Goal: Task Accomplishment & Management: Complete application form

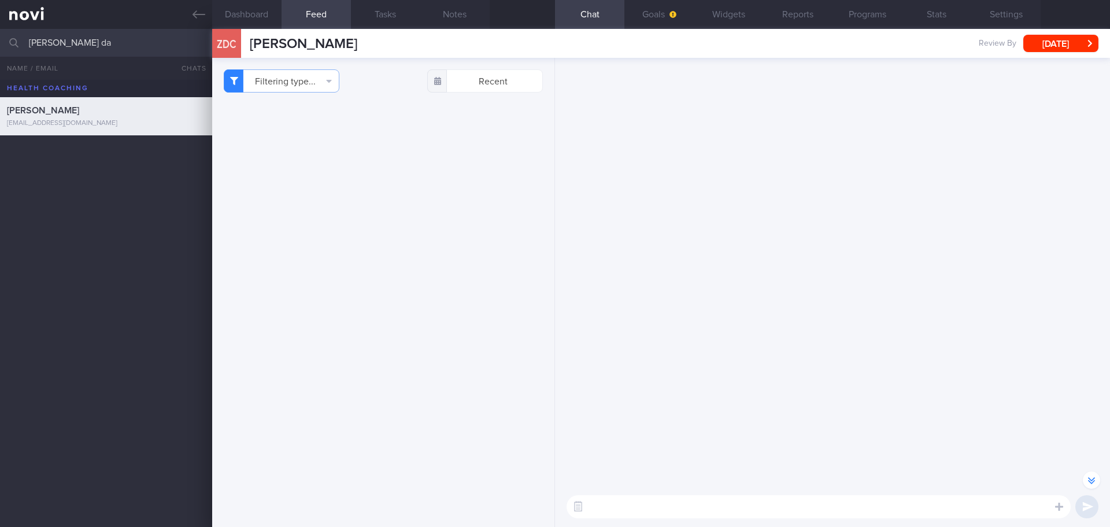
select select "7"
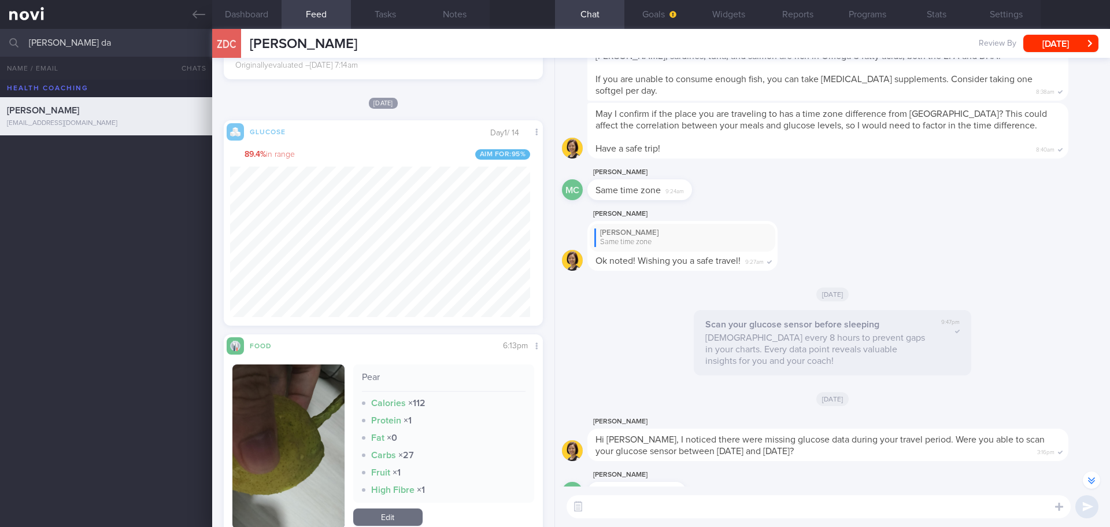
drag, startPoint x: 0, startPoint y: 0, endPoint x: 754, endPoint y: 184, distance: 776.0
click at [754, 184] on div "MC [PERSON_NAME] Same time zone 9:24am" at bounding box center [832, 186] width 541 height 42
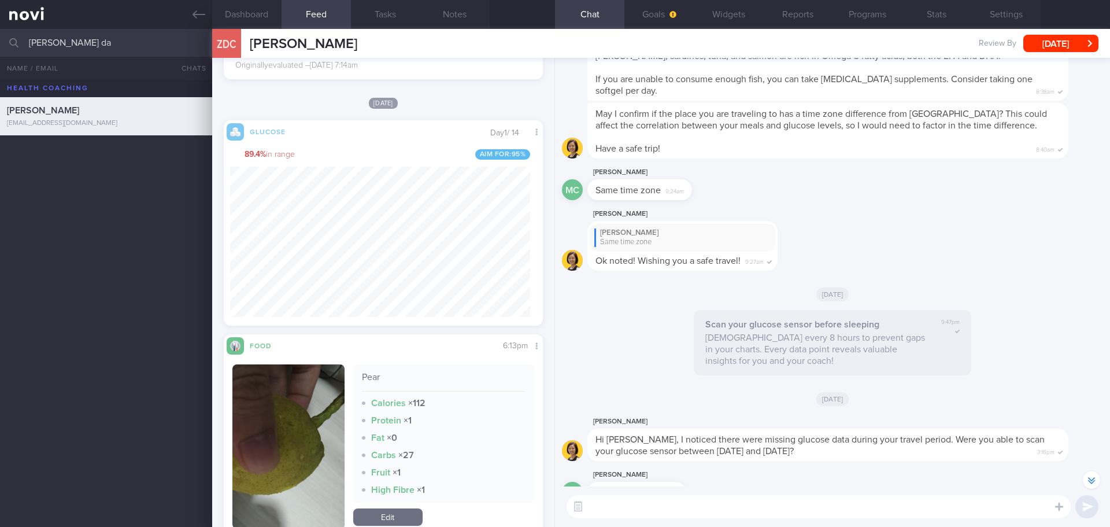
click at [754, 184] on div "MC [PERSON_NAME] Same time zone 9:24am" at bounding box center [832, 186] width 541 height 42
click at [758, 182] on div "MC [PERSON_NAME] Same time zone 9:24am" at bounding box center [832, 186] width 541 height 42
click at [954, 247] on div "[PERSON_NAME] [PERSON_NAME] Same time zone Ok noted! Wishing you a safe travel!…" at bounding box center [832, 242] width 541 height 71
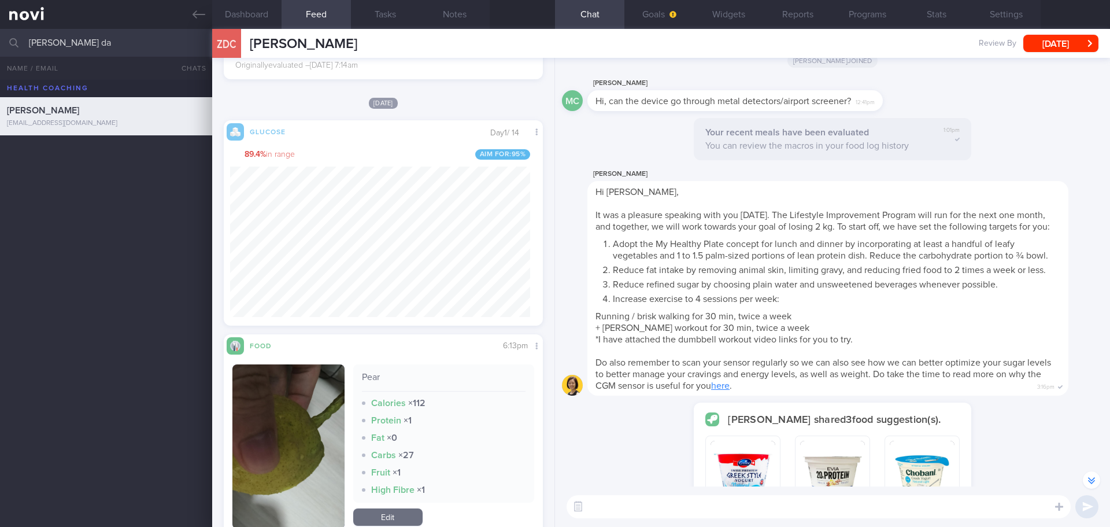
scroll to position [-4631, 0]
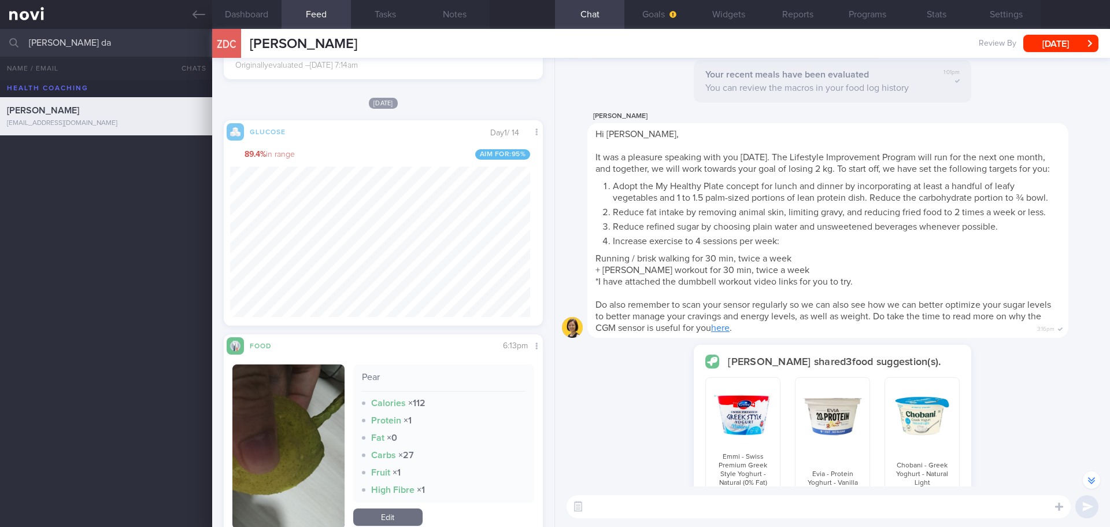
click at [730, 328] on link "here" at bounding box center [720, 327] width 18 height 9
click at [916, 252] on div "Hi [PERSON_NAME], It was a pleasure speaking with you [DATE]. The Lifestyle Imp…" at bounding box center [827, 230] width 481 height 214
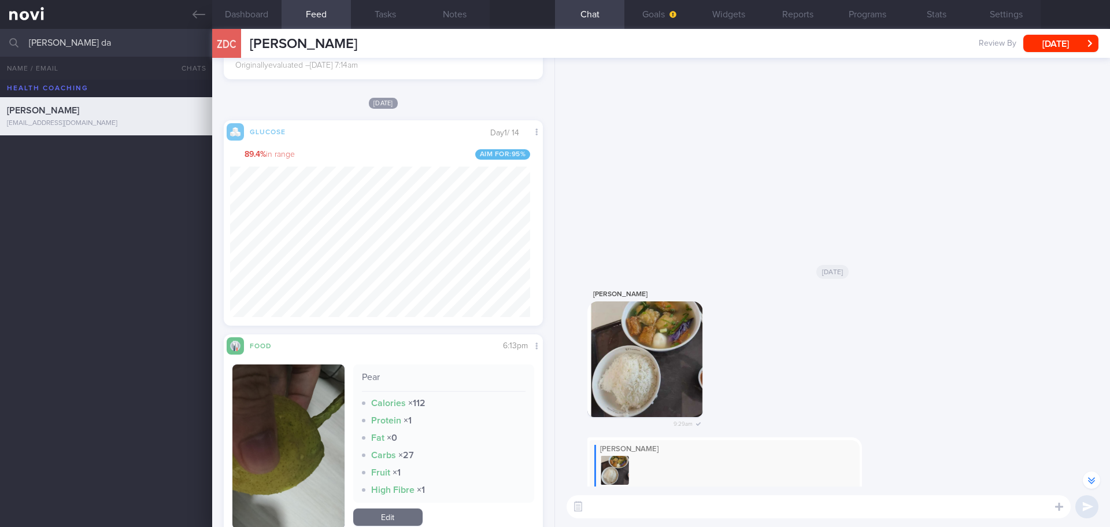
scroll to position [1, 0]
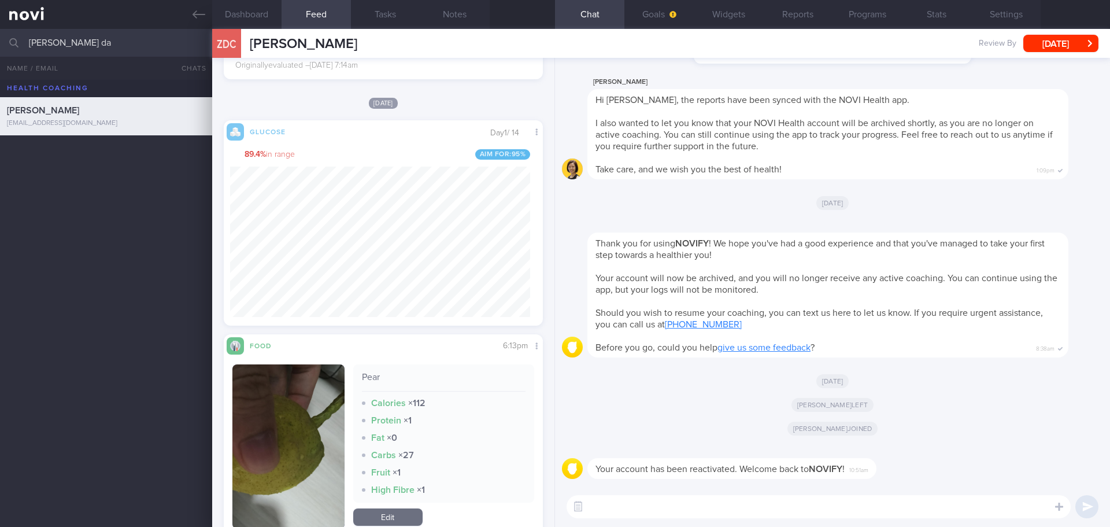
click at [854, 514] on textarea at bounding box center [819, 506] width 504 height 23
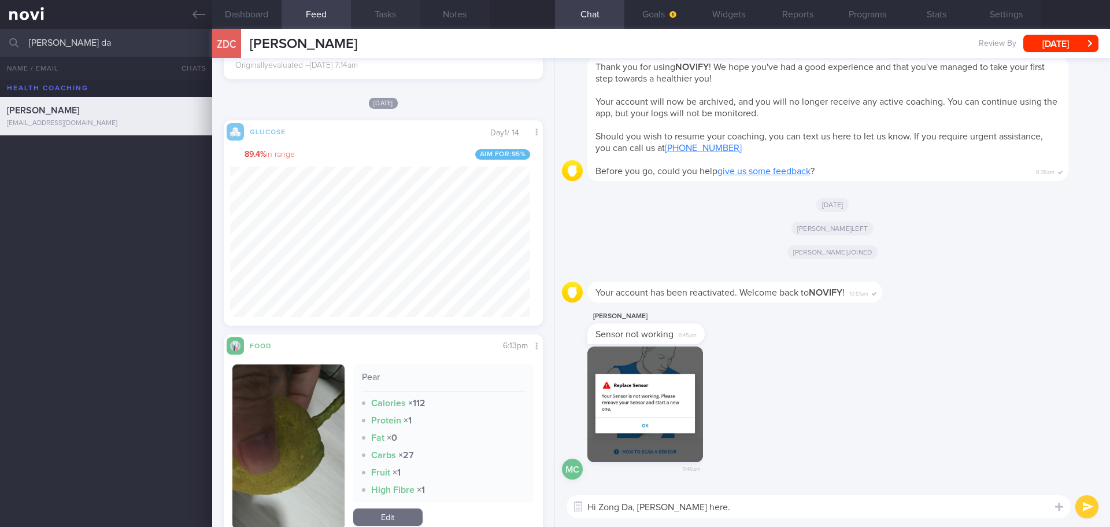
scroll to position [-176, 0]
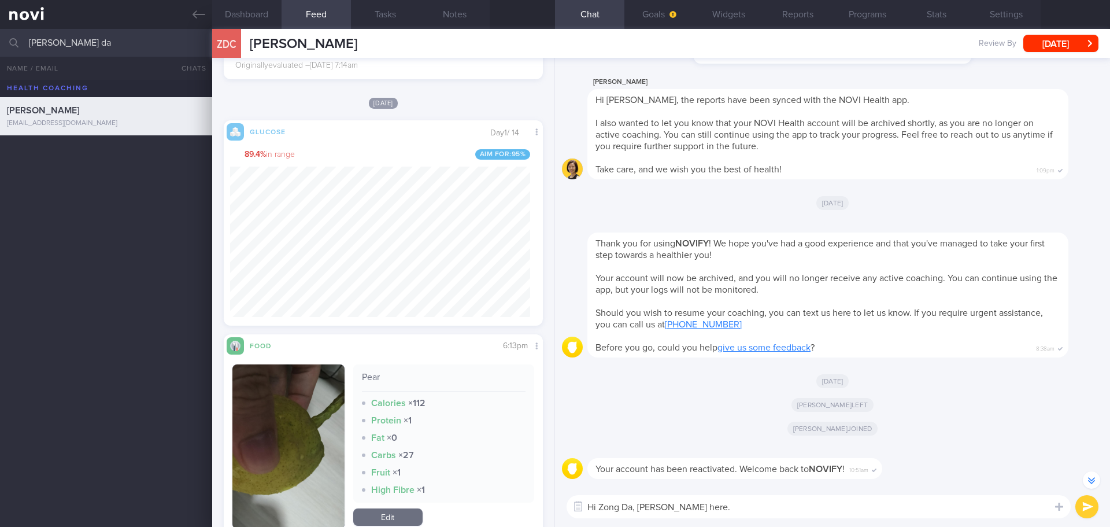
click at [714, 509] on textarea "Hi Zong Da, [PERSON_NAME] here." at bounding box center [819, 506] width 504 height 23
click at [736, 506] on textarea "Hi Zong Da, [PERSON_NAME] here." at bounding box center [819, 506] width 504 height 23
paste textarea "It was nice speaking to you. I will be in touch with you on the app to provide …"
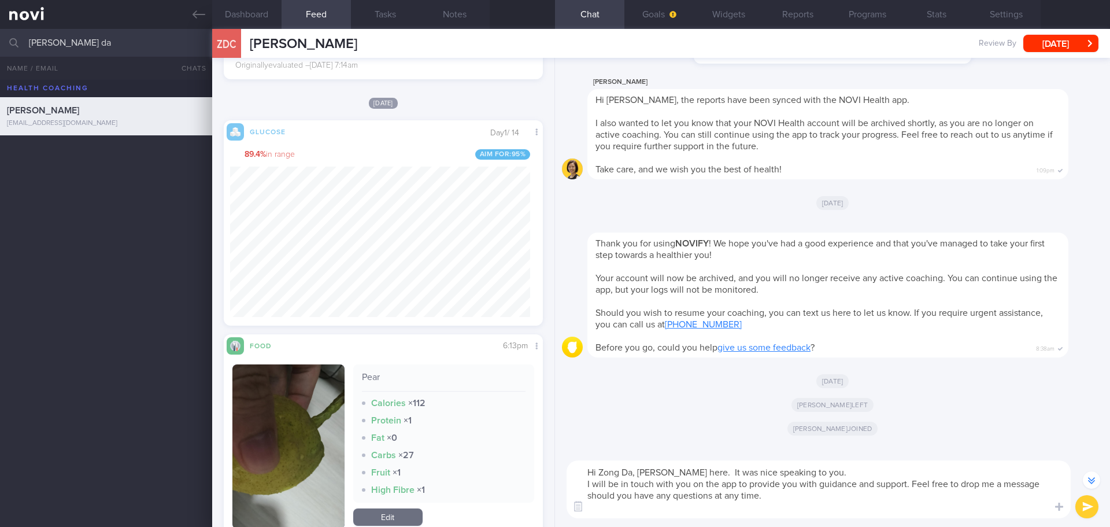
scroll to position [-223, 0]
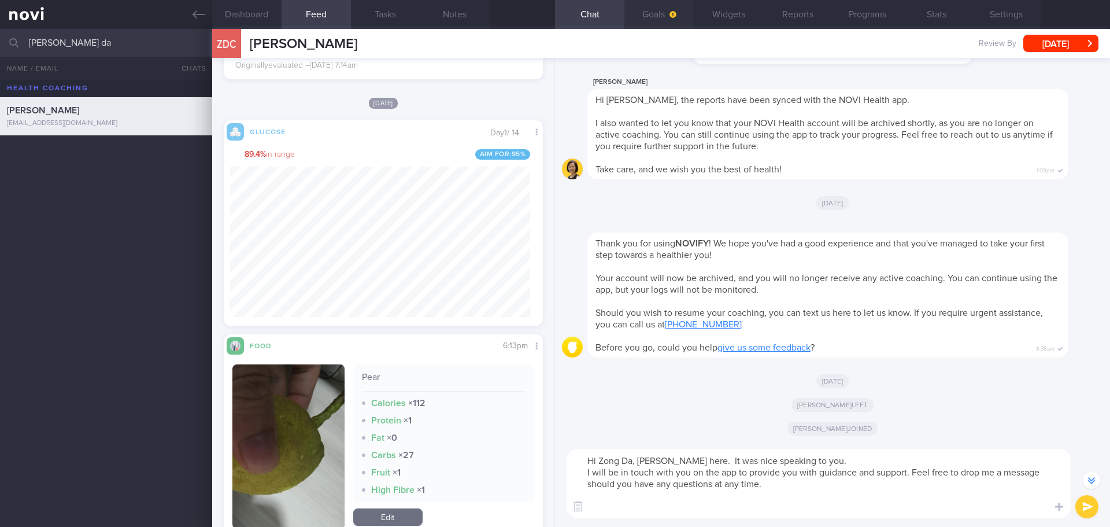
type textarea "Hi Zong Da, [PERSON_NAME] here. It was nice speaking to you. I will be in touch…"
click at [659, 22] on button "Goals" at bounding box center [658, 14] width 69 height 29
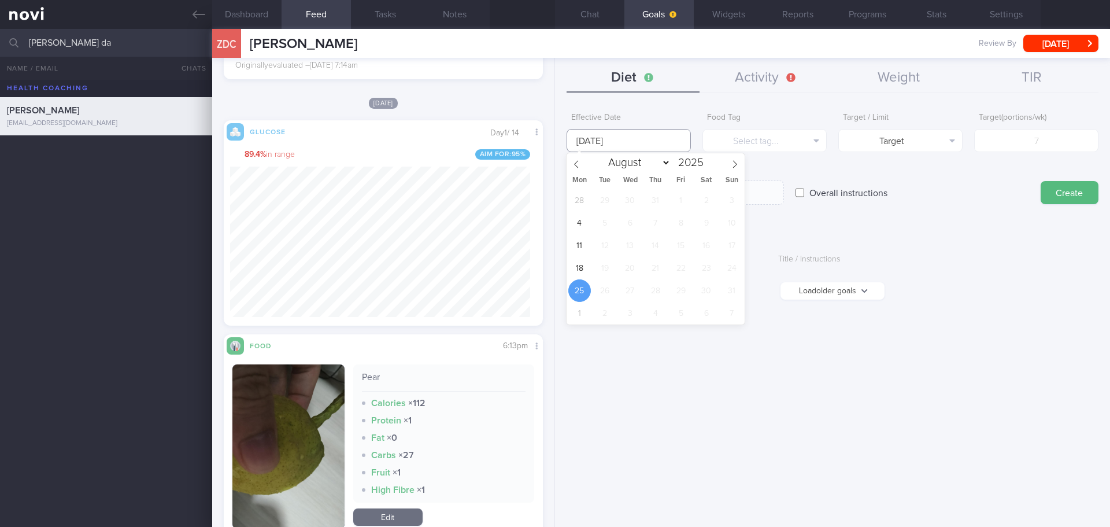
click at [619, 134] on input "[DATE]" at bounding box center [629, 140] width 124 height 23
drag, startPoint x: 578, startPoint y: 264, endPoint x: 653, endPoint y: 232, distance: 81.6
click at [579, 264] on span "18" at bounding box center [579, 268] width 23 height 23
type input "[DATE]"
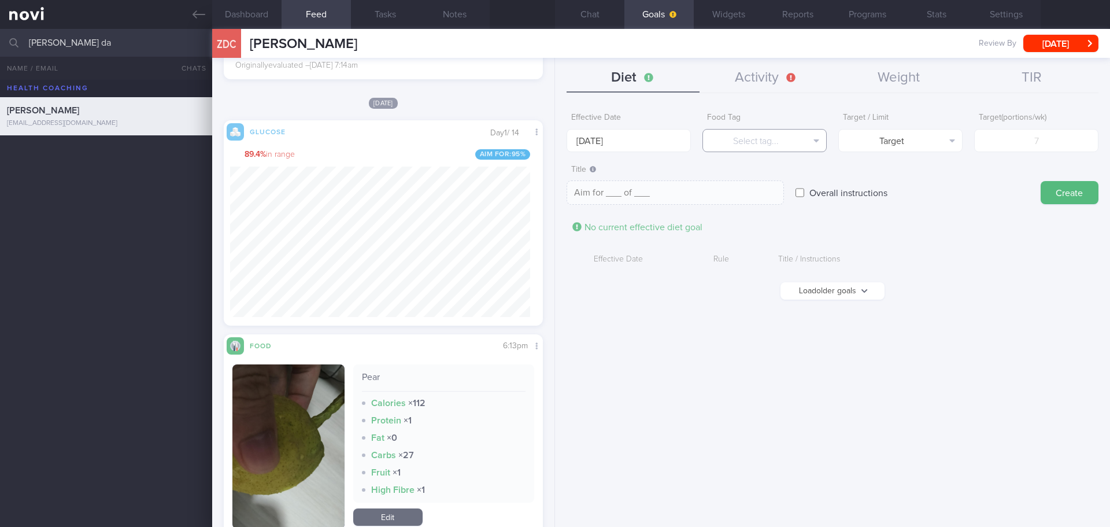
click at [751, 150] on button "Select tag..." at bounding box center [764, 140] width 124 height 23
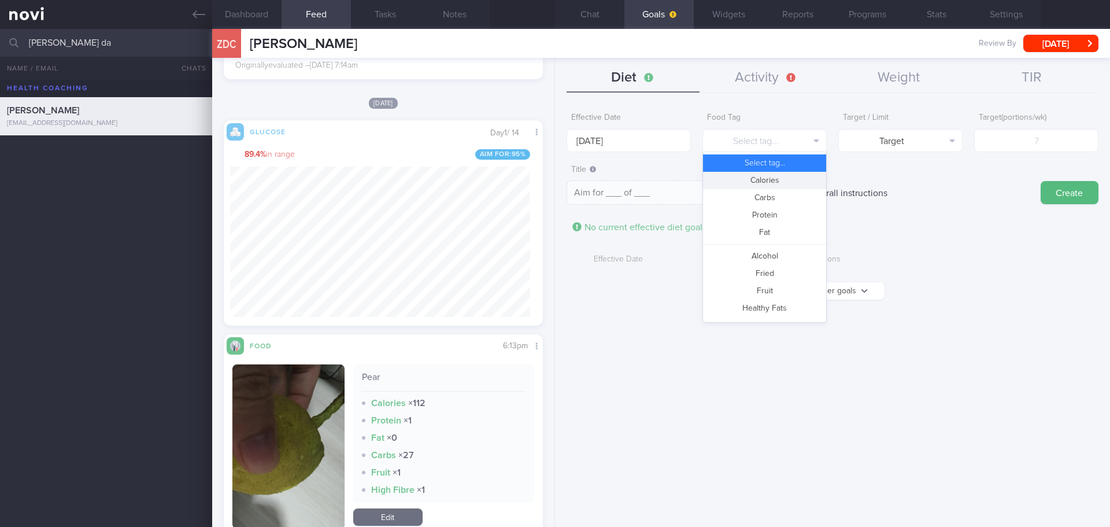
click at [775, 179] on button "Calories" at bounding box center [764, 180] width 123 height 17
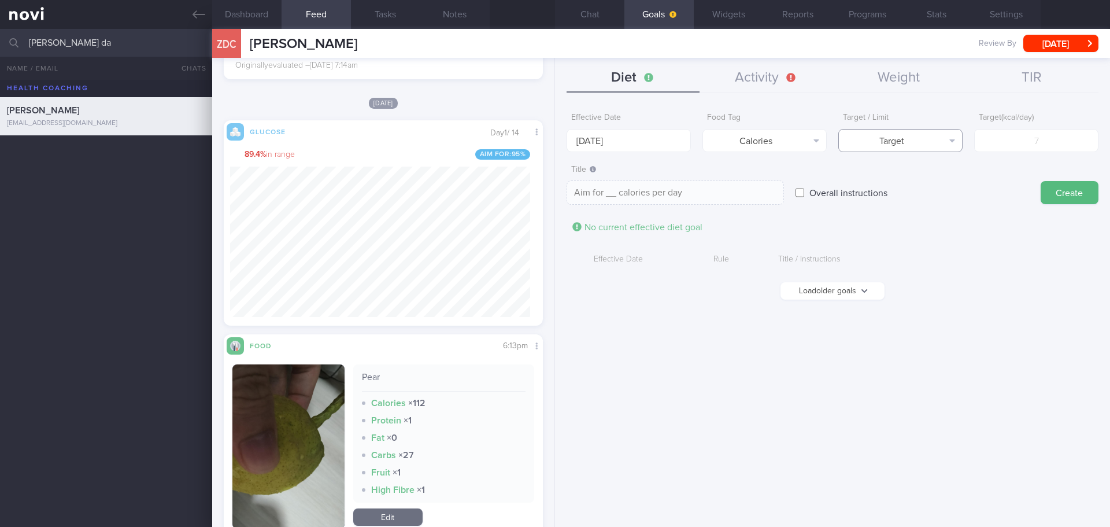
click at [901, 136] on button "Target" at bounding box center [900, 140] width 124 height 23
click at [909, 178] on button "Limit" at bounding box center [900, 180] width 123 height 17
type textarea "Keep to __ calories per day"
click at [1052, 138] on input "number" at bounding box center [1036, 140] width 124 height 23
type input "1"
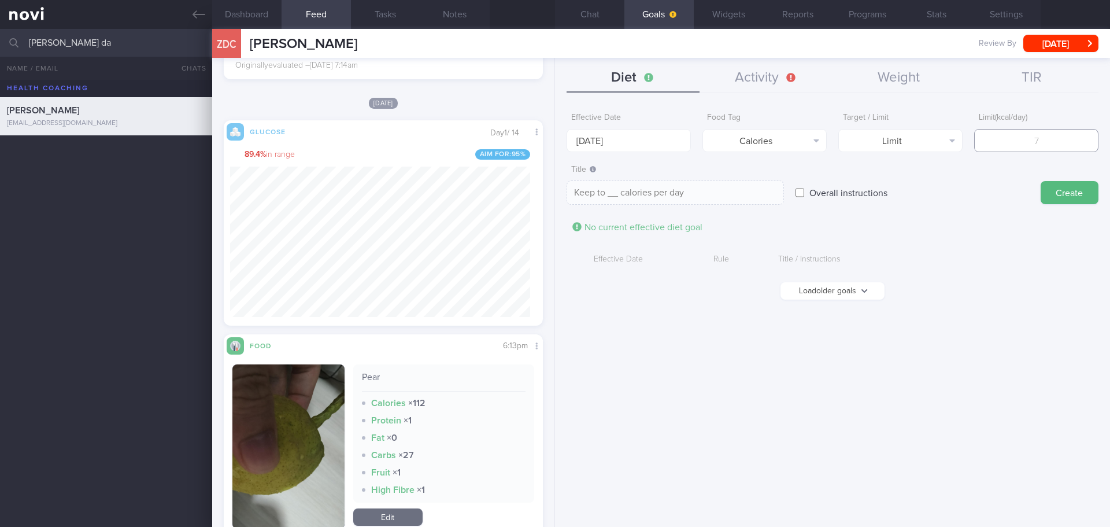
type textarea "Keep to 1 calories per day"
type input "15"
type textarea "Keep to 15 calories per day"
type input "150"
type textarea "Keep to 150 calories per day"
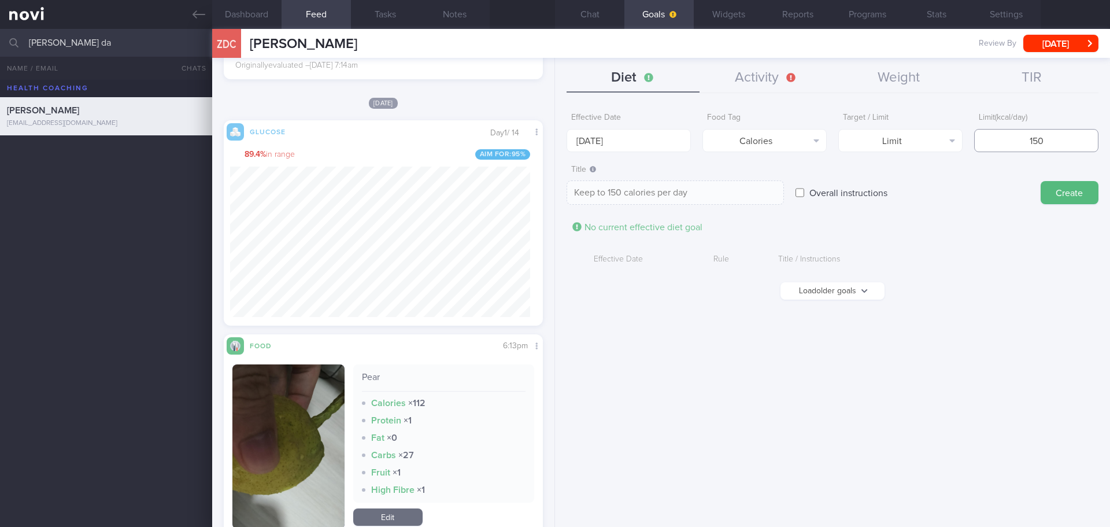
type input "1500"
type textarea "Keep to 1500 calories per day"
type input "1500"
click at [1063, 193] on button "Create" at bounding box center [1070, 192] width 58 height 23
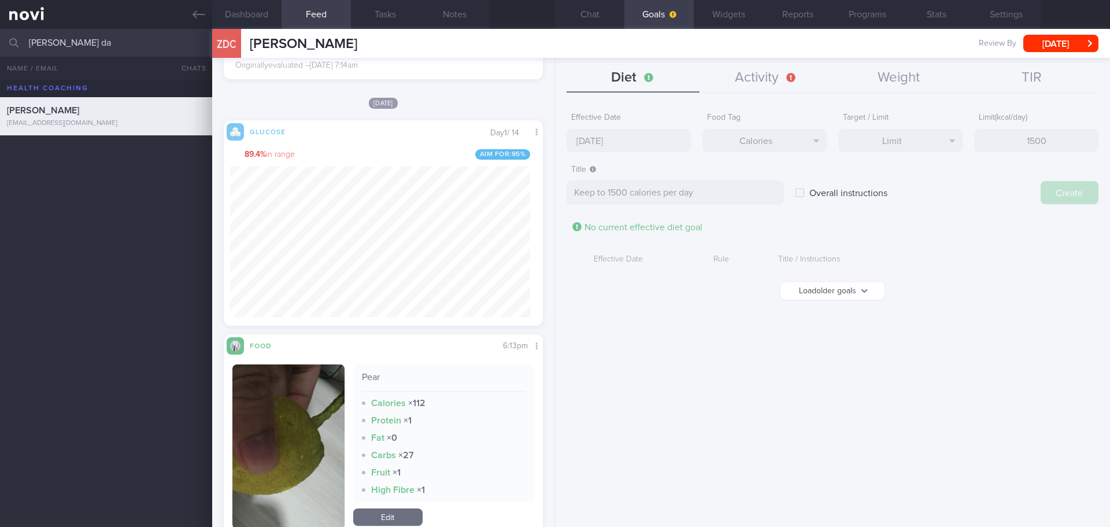
type input "[DATE]"
type textarea "Aim for ___ of ___"
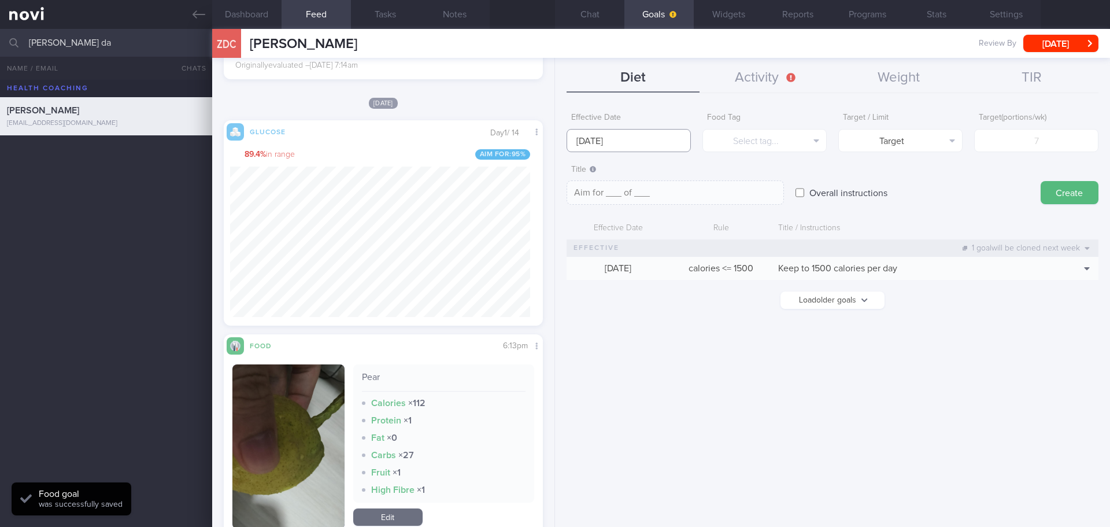
click at [619, 140] on input "[DATE]" at bounding box center [629, 140] width 124 height 23
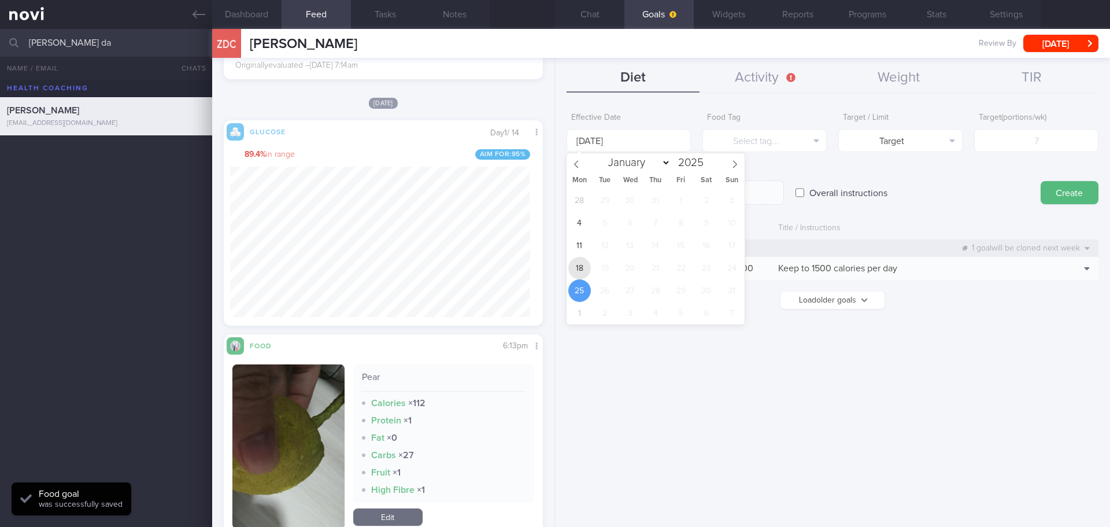
drag, startPoint x: 586, startPoint y: 259, endPoint x: 605, endPoint y: 245, distance: 24.1
click at [586, 260] on span "18" at bounding box center [579, 268] width 23 height 23
type input "[DATE]"
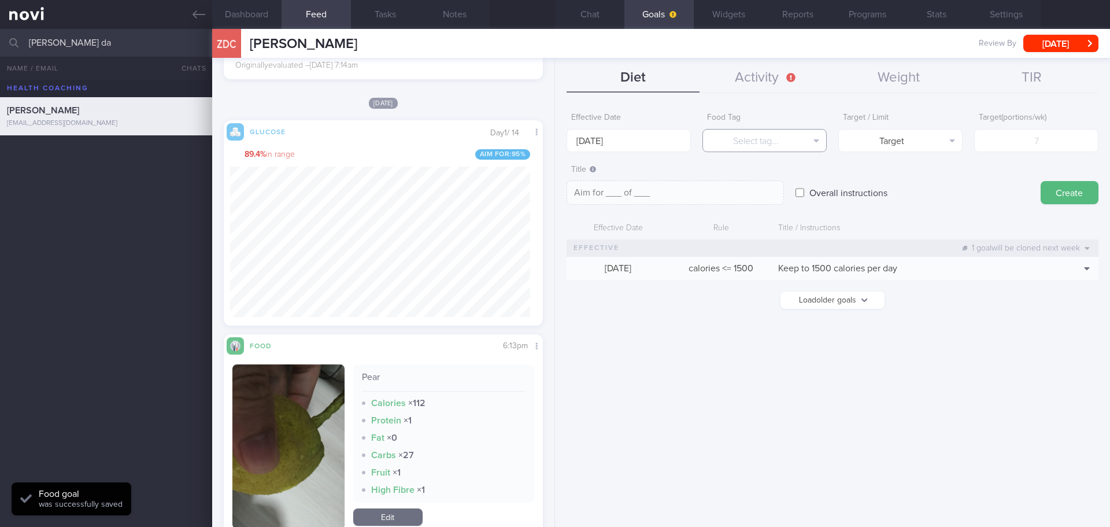
click at [790, 134] on button "Select tag..." at bounding box center [764, 140] width 124 height 23
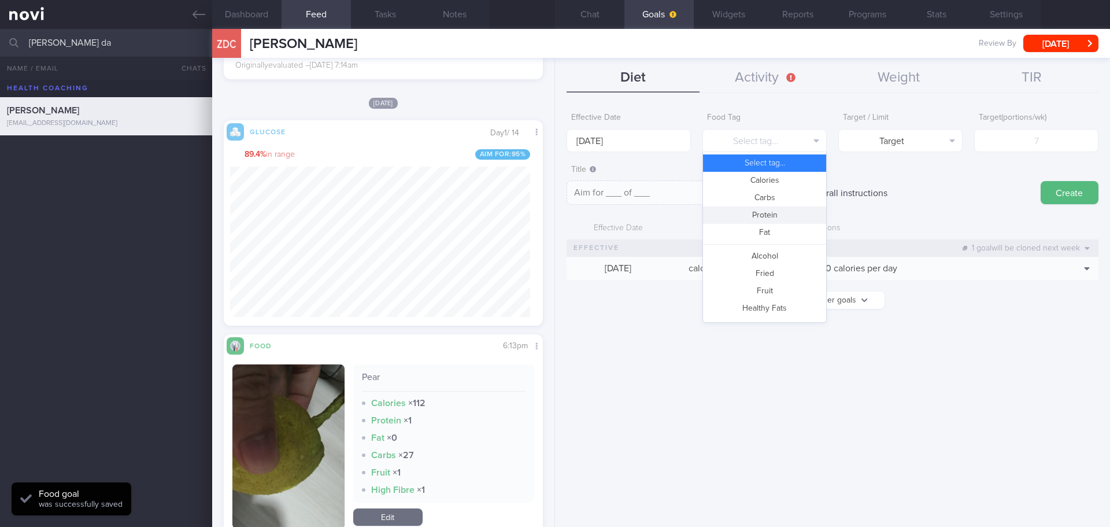
click at [779, 216] on button "Protein" at bounding box center [764, 214] width 123 height 17
type textarea "Aim for __g of protein per day"
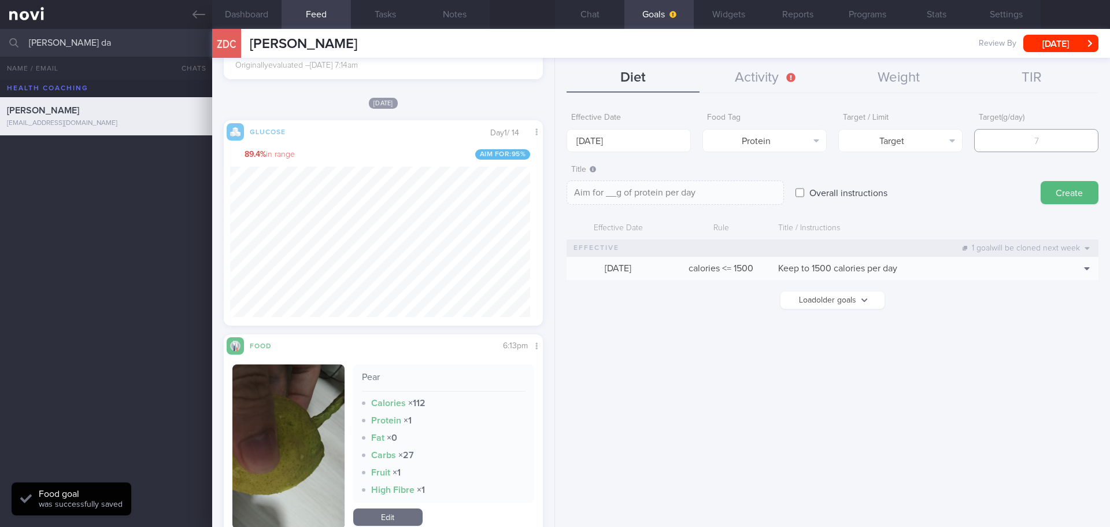
click at [1031, 144] on input "number" at bounding box center [1036, 140] width 124 height 23
click at [1023, 142] on input "number" at bounding box center [1036, 140] width 124 height 23
type input "8"
type textarea "Aim for 8g of protein per day"
type input "83"
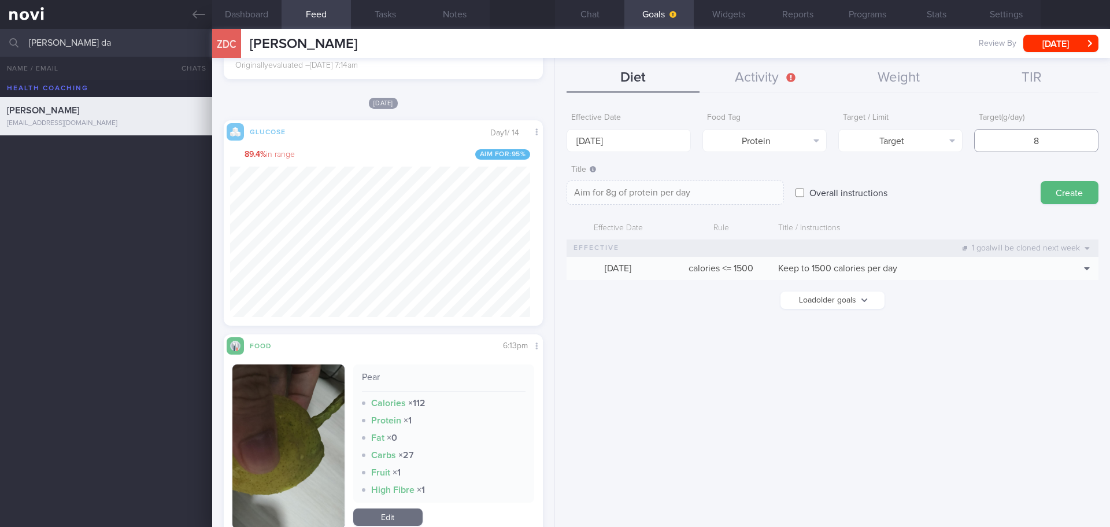
type textarea "Aim for 83g of protein per day"
type input "83"
click at [1081, 201] on button "Create" at bounding box center [1070, 192] width 58 height 23
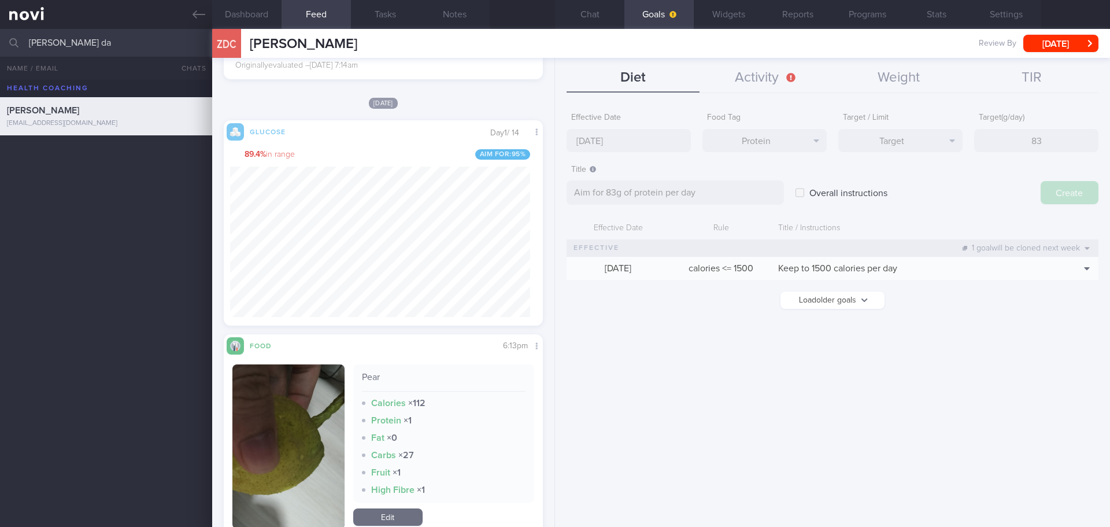
type input "[DATE]"
type textarea "Aim for ___ of ___"
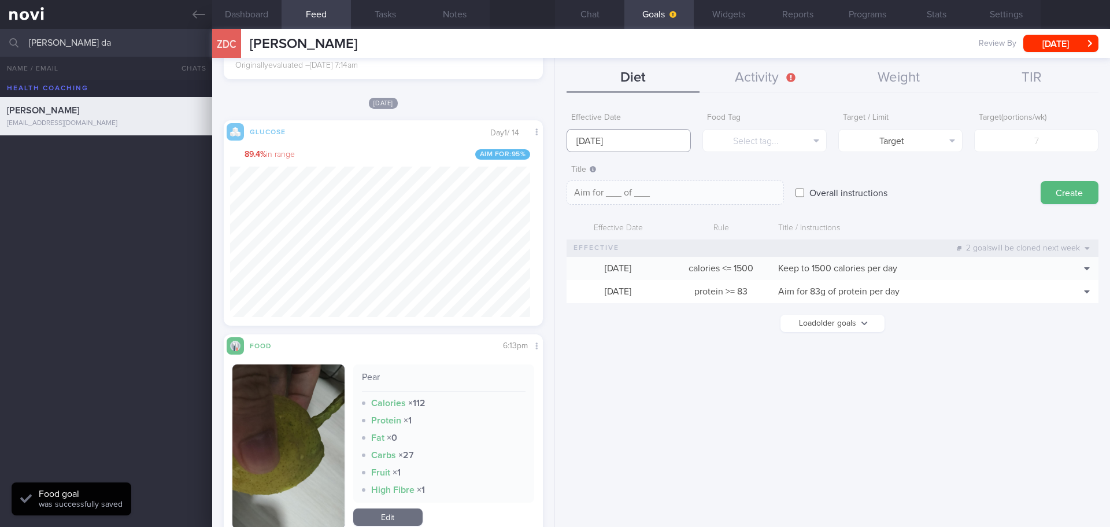
click at [638, 136] on input "[DATE]" at bounding box center [629, 140] width 124 height 23
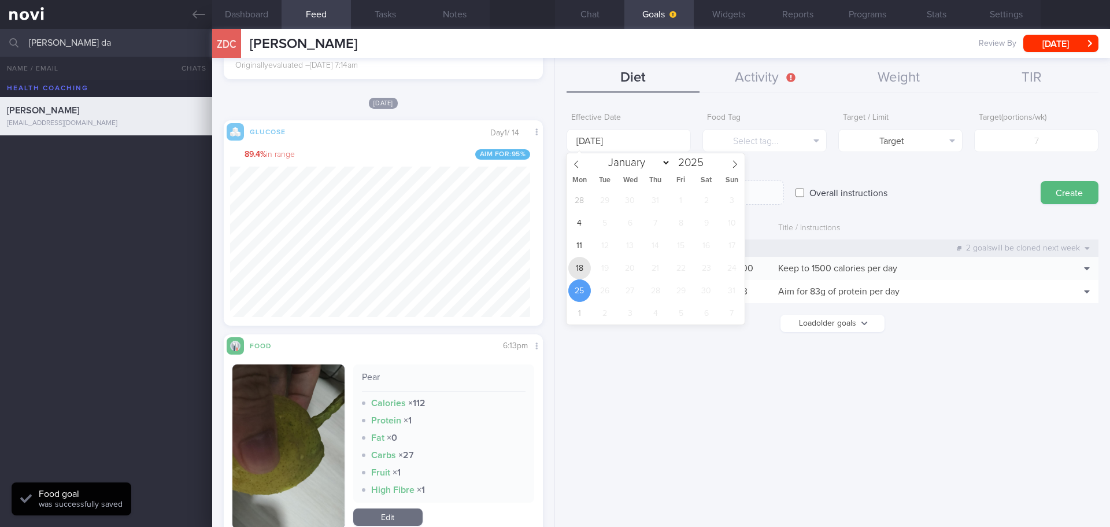
click at [584, 268] on span "18" at bounding box center [579, 268] width 23 height 23
type input "[DATE]"
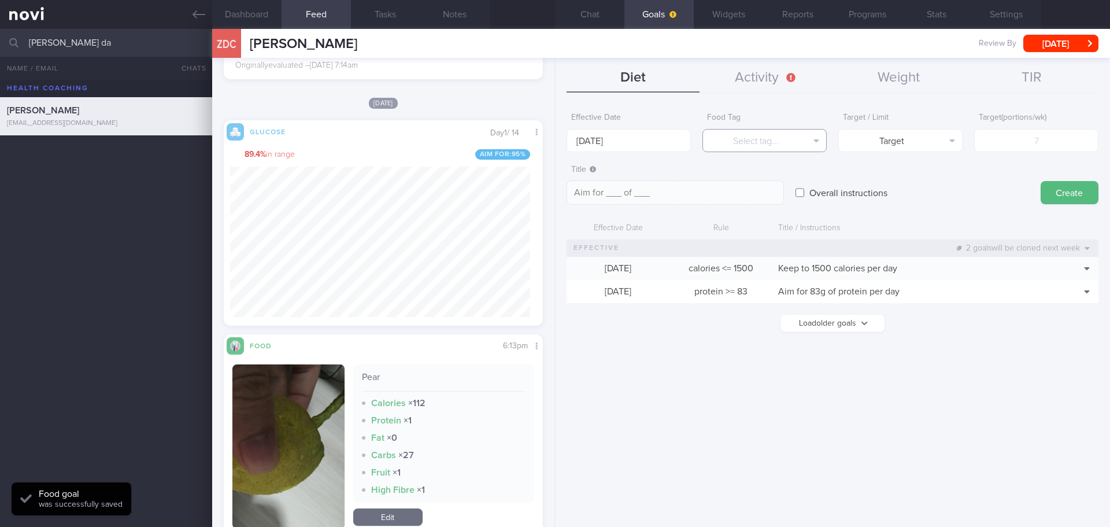
click at [753, 136] on button "Select tag..." at bounding box center [764, 140] width 124 height 23
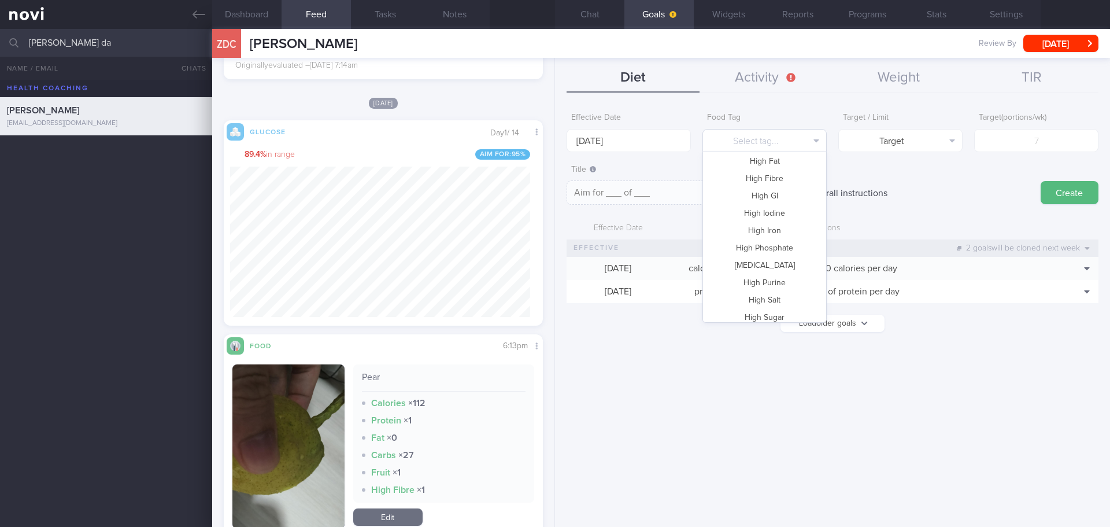
scroll to position [171, 0]
click at [799, 183] on button "High Fat" at bounding box center [764, 189] width 123 height 17
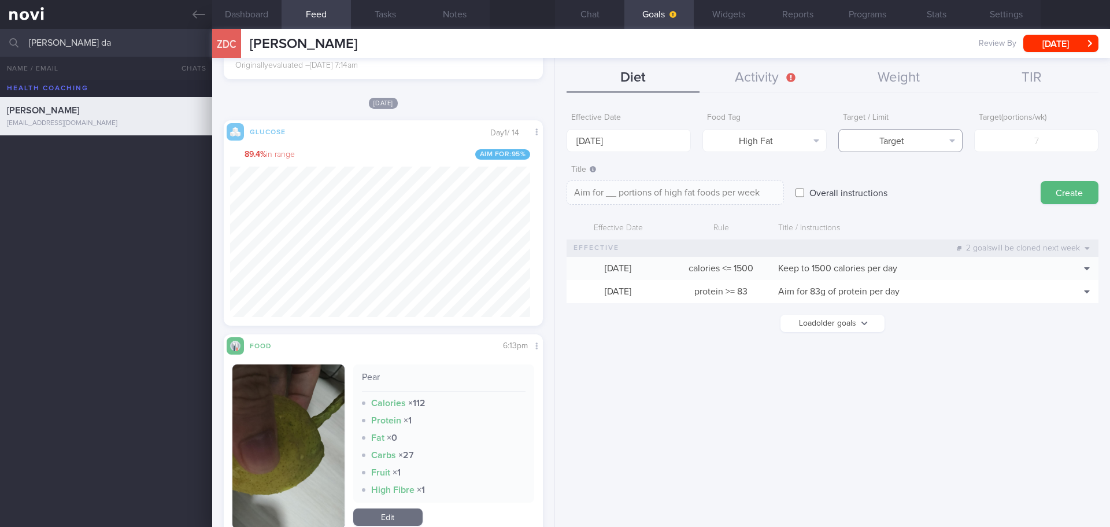
click at [913, 144] on button "Target" at bounding box center [900, 140] width 124 height 23
click at [918, 186] on button "Limit" at bounding box center [900, 180] width 123 height 17
type textarea "Keep to __ portions of high fat foods per week"
click at [1041, 144] on input "number" at bounding box center [1036, 140] width 124 height 23
type input "3"
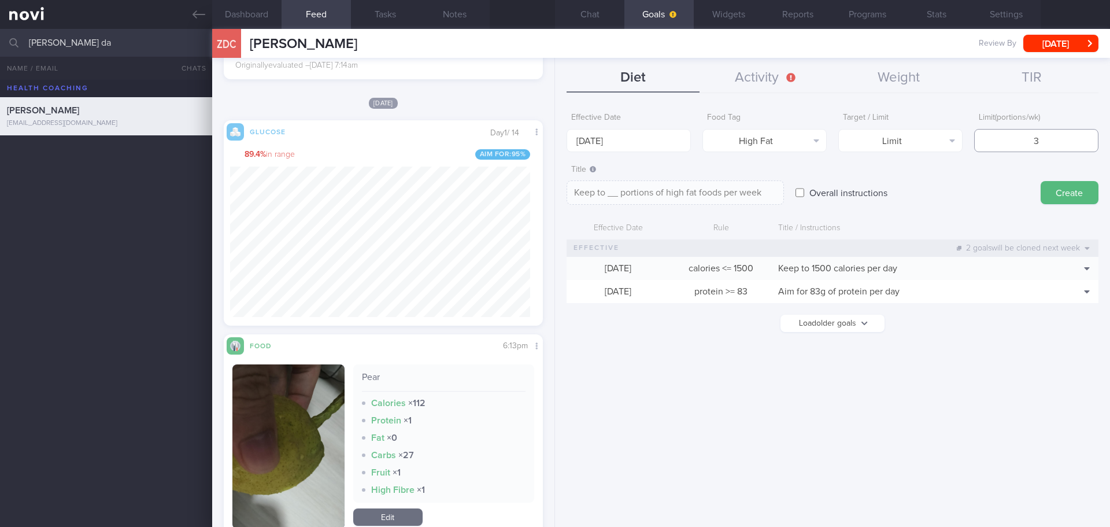
type textarea "Keep to 3 portions of high fat foods per week"
type input "3"
click at [1062, 194] on button "Create" at bounding box center [1070, 192] width 58 height 23
type input "[DATE]"
type textarea "Aim for ___ of ___"
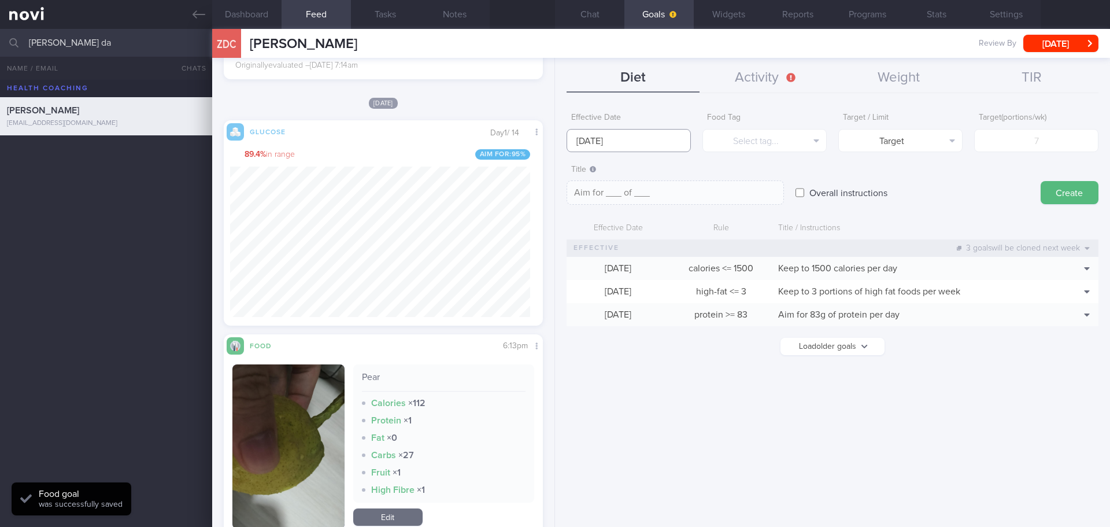
click at [598, 145] on input "[DATE]" at bounding box center [629, 140] width 124 height 23
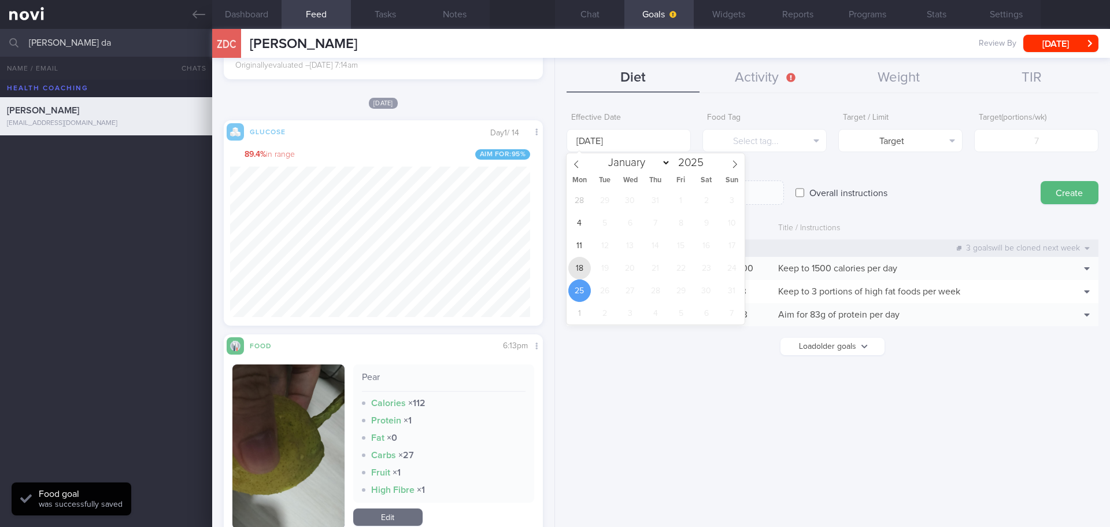
click at [585, 267] on span "18" at bounding box center [579, 268] width 23 height 23
type input "[DATE]"
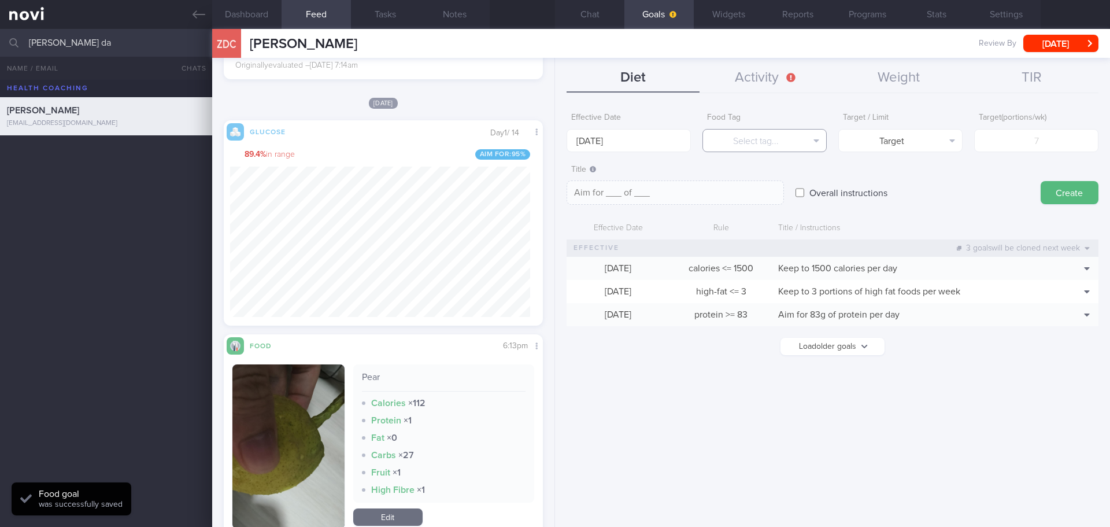
click at [813, 139] on button "Select tag..." at bounding box center [764, 140] width 124 height 23
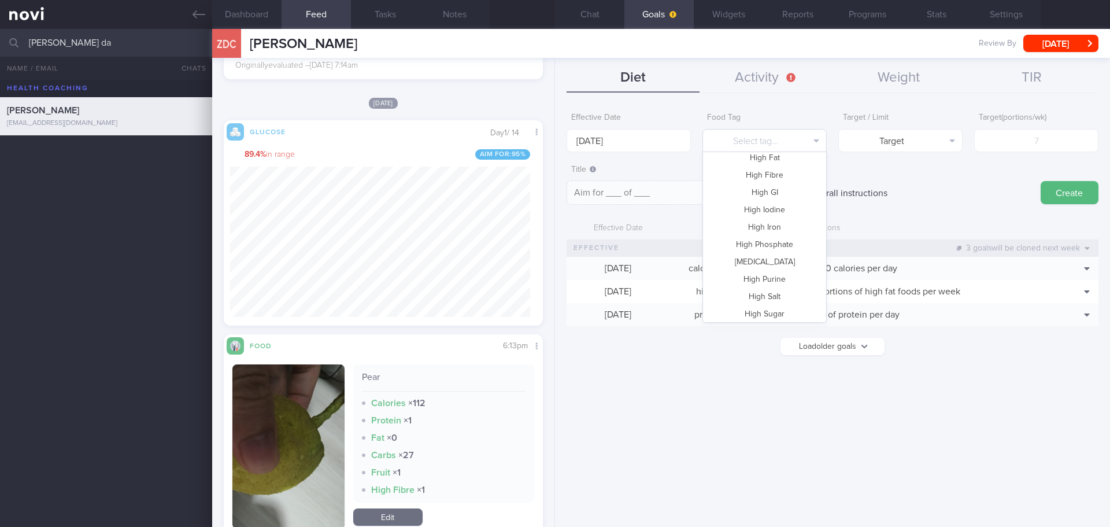
scroll to position [0, 0]
click at [779, 287] on button "Fruit" at bounding box center [764, 290] width 123 height 17
type textarea "Aim for __ portions of fruits per week"
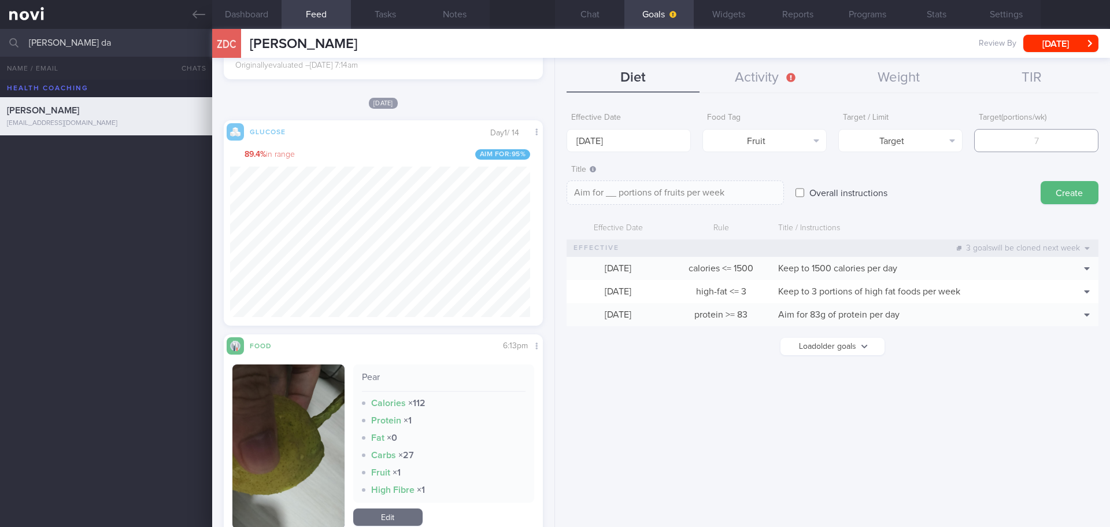
click at [1039, 145] on input "number" at bounding box center [1036, 140] width 124 height 23
type input "1"
type textarea "Aim for 1 portions of fruits per week"
type input "14"
type textarea "Aim for 14 portions of fruits per week"
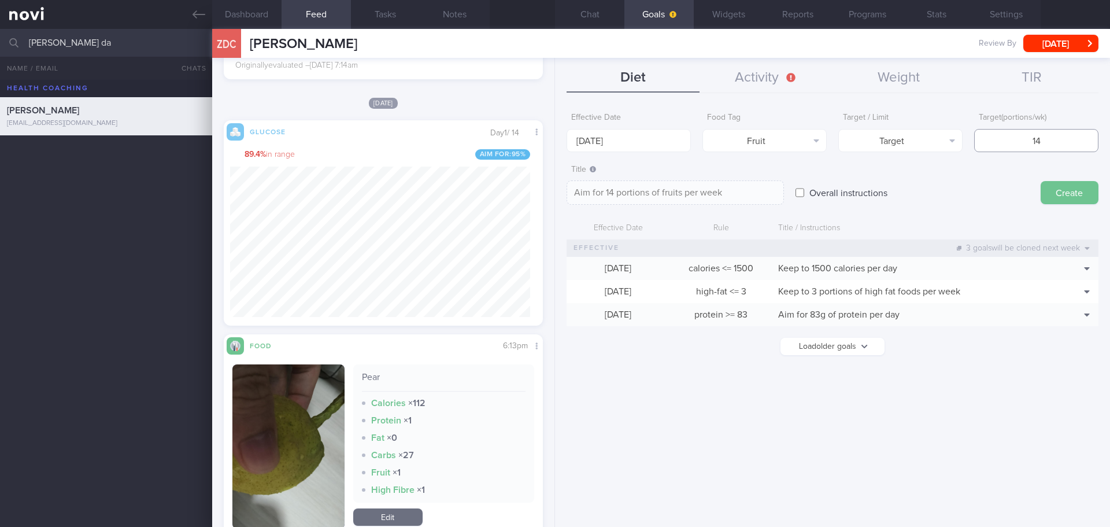
type input "14"
click at [1088, 193] on button "Create" at bounding box center [1070, 192] width 58 height 23
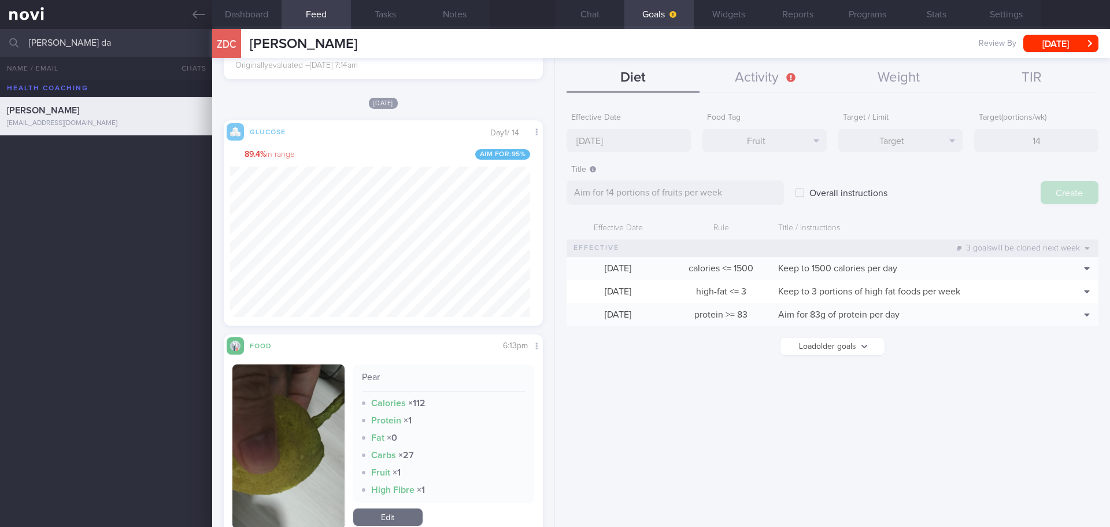
type input "[DATE]"
type textarea "Aim for ___ of ___"
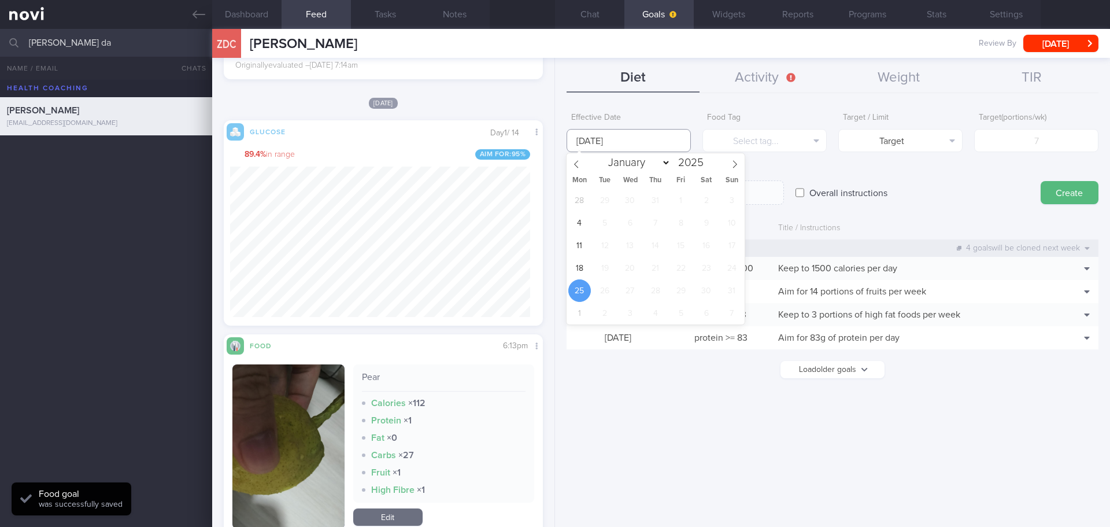
click at [613, 145] on input "[DATE]" at bounding box center [629, 140] width 124 height 23
click at [583, 263] on span "18" at bounding box center [579, 268] width 23 height 23
type input "[DATE]"
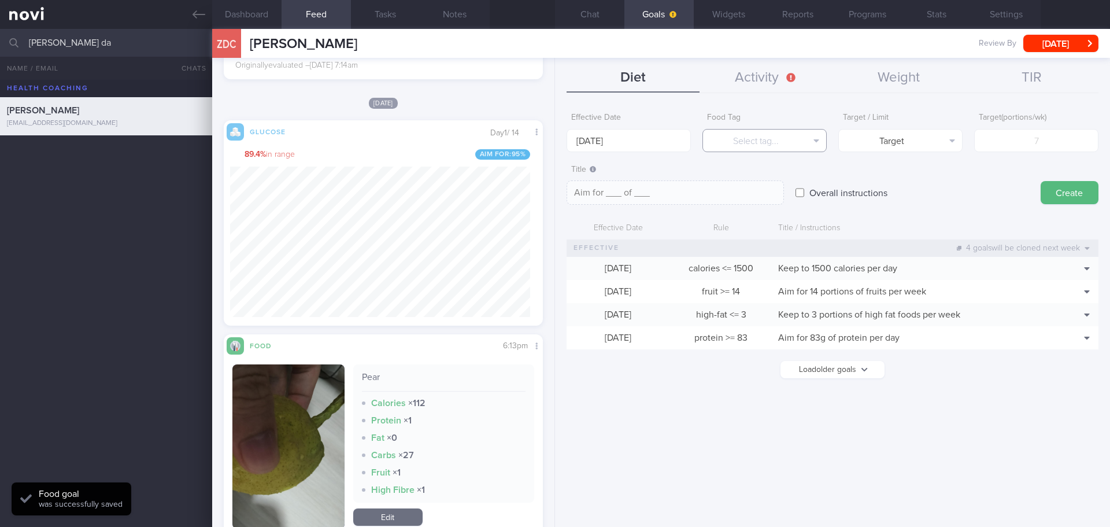
click at [756, 140] on button "Select tag..." at bounding box center [764, 140] width 124 height 23
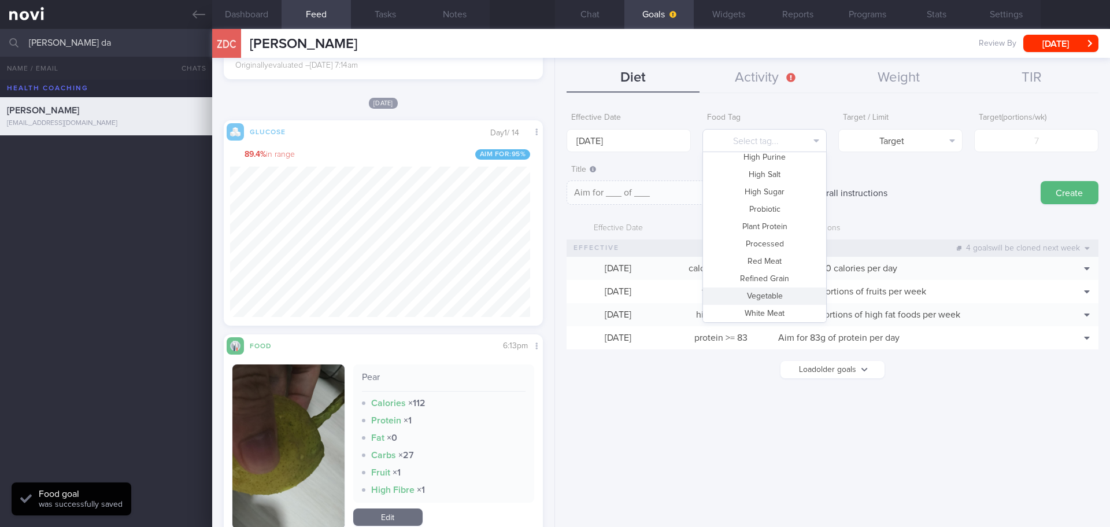
scroll to position [344, 0]
click at [774, 274] on button "Vegetable" at bounding box center [764, 276] width 123 height 17
type textarea "Aim for __ portions of vegetables per week"
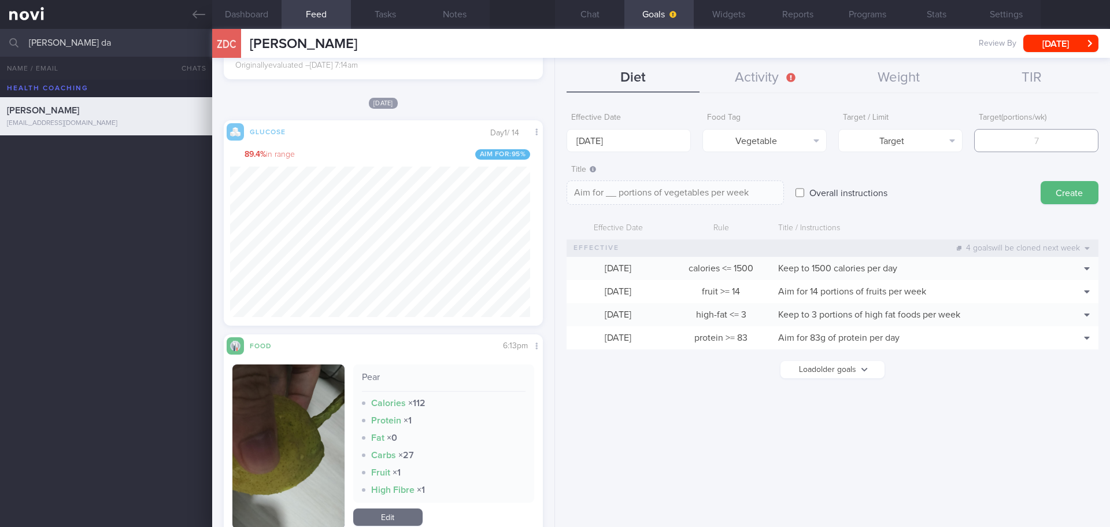
click at [1034, 138] on input "number" at bounding box center [1036, 140] width 124 height 23
type input "14"
type textarea "Aim for 14 portions of vegetables per week"
type input "14"
click at [754, 198] on textarea "Aim for 14 portions of vegetables per week" at bounding box center [675, 192] width 217 height 24
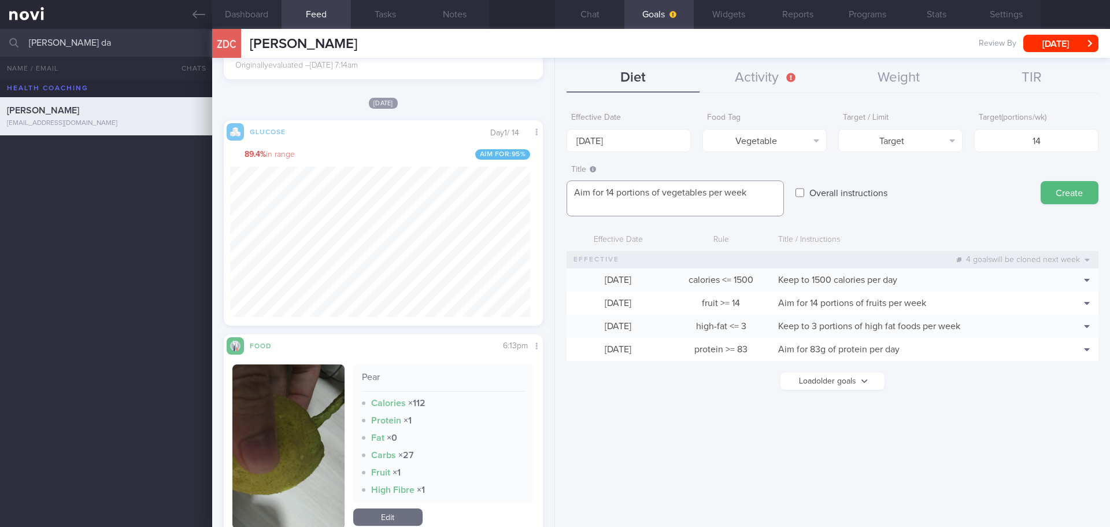
scroll to position [0, 0]
type textarea "Aim for 14 portions of vegetables per week Aim for 1 bowl of vegetables each me…"
click at [1063, 187] on button "Create" at bounding box center [1070, 192] width 58 height 23
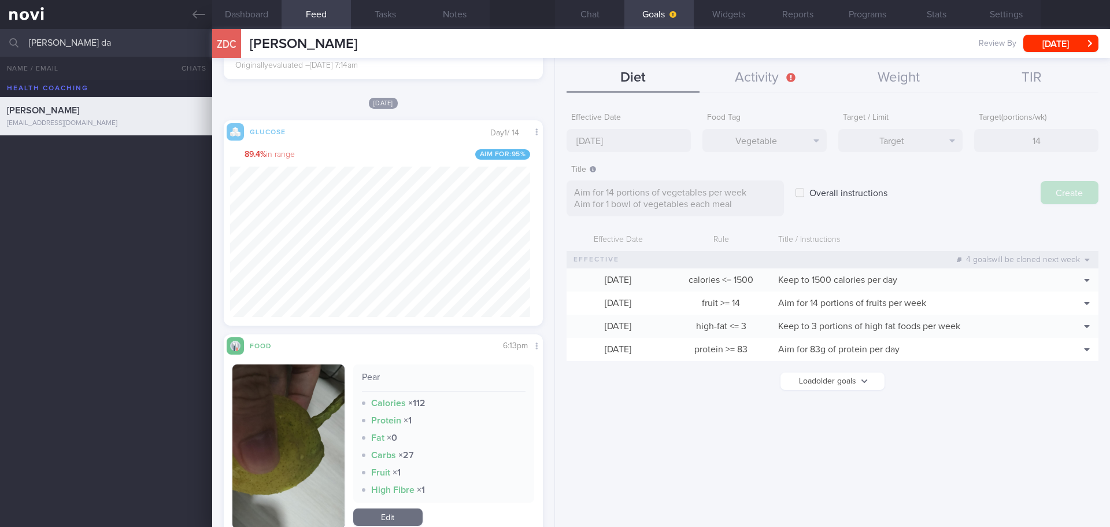
type input "[DATE]"
type textarea "Aim for ___ of ___"
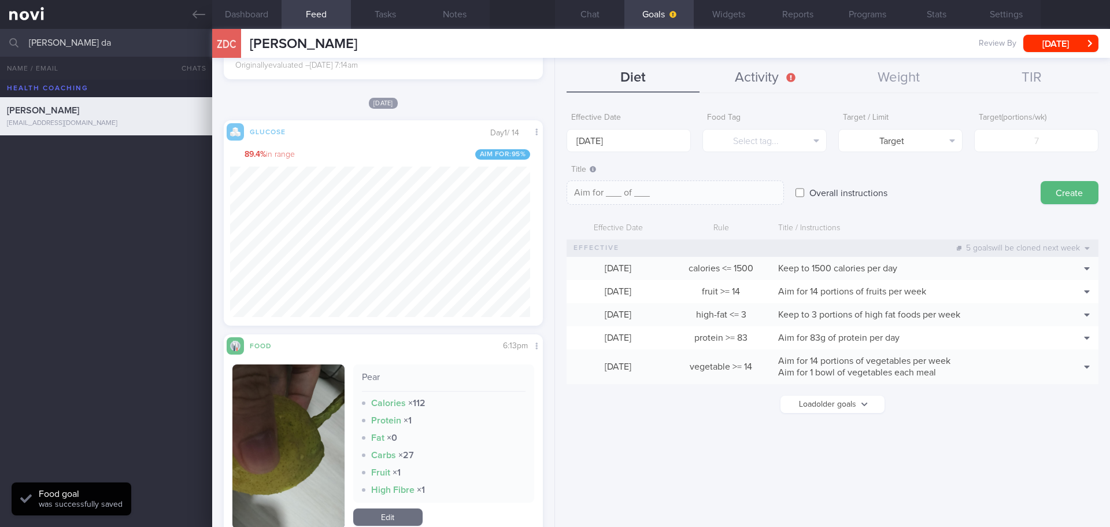
click at [765, 80] on button "Activity" at bounding box center [765, 78] width 133 height 29
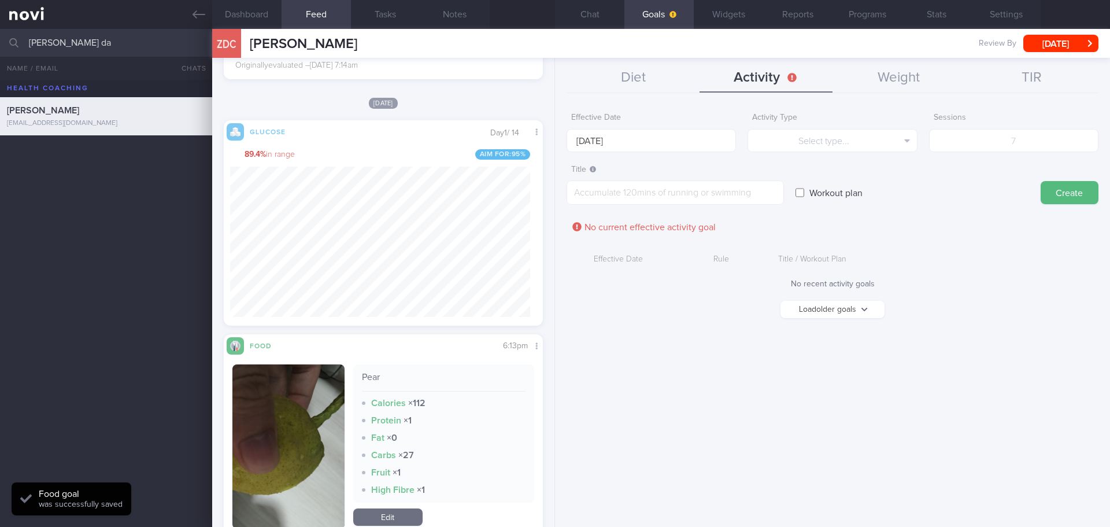
click at [619, 152] on form "Effective Date [DATE] Activity Type Select type... Select type... Duration Sess…" at bounding box center [833, 218] width 532 height 223
click at [618, 146] on input "[DATE]" at bounding box center [651, 140] width 169 height 23
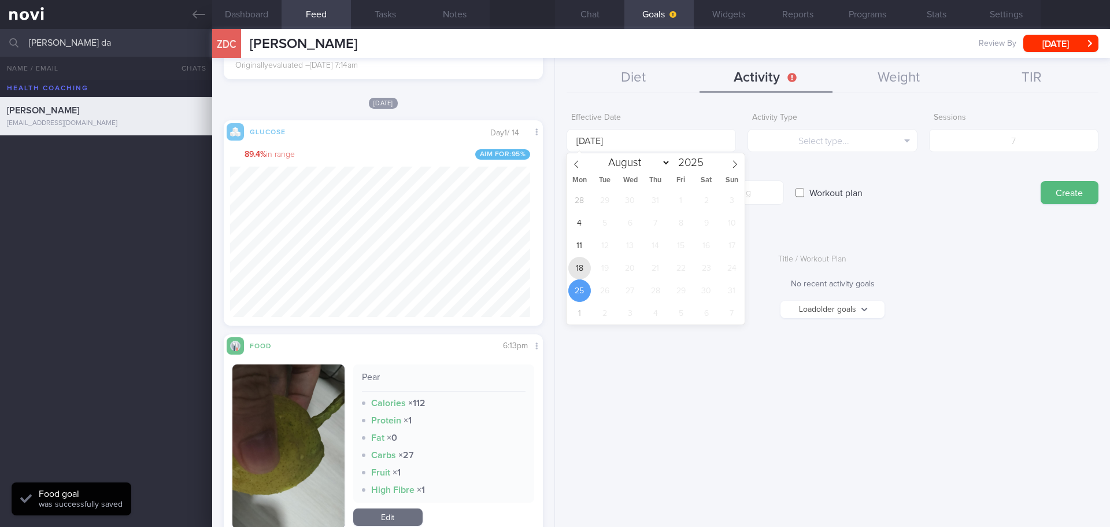
click at [576, 262] on span "18" at bounding box center [579, 268] width 23 height 23
type input "[DATE]"
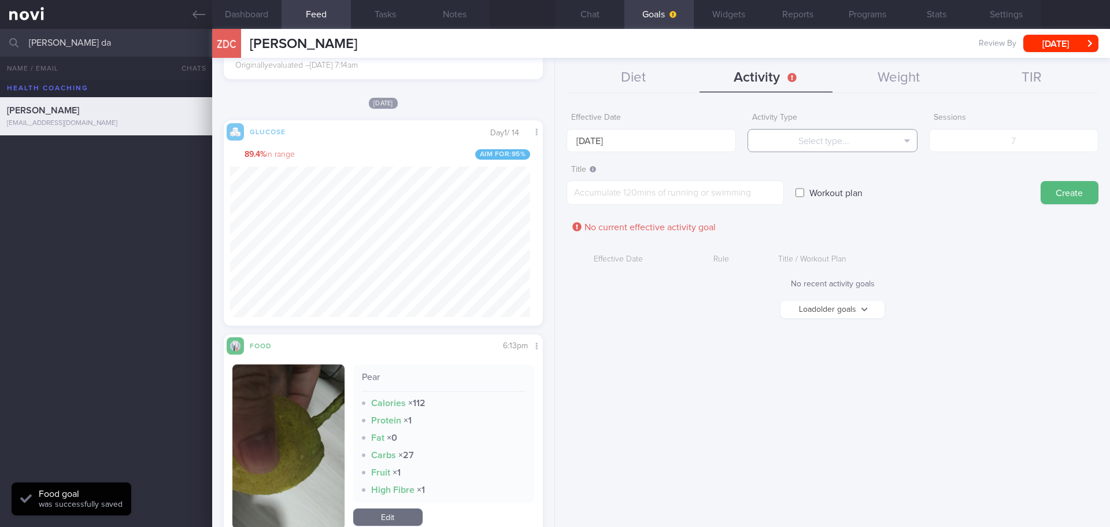
click at [780, 138] on button "Select type..." at bounding box center [831, 140] width 169 height 23
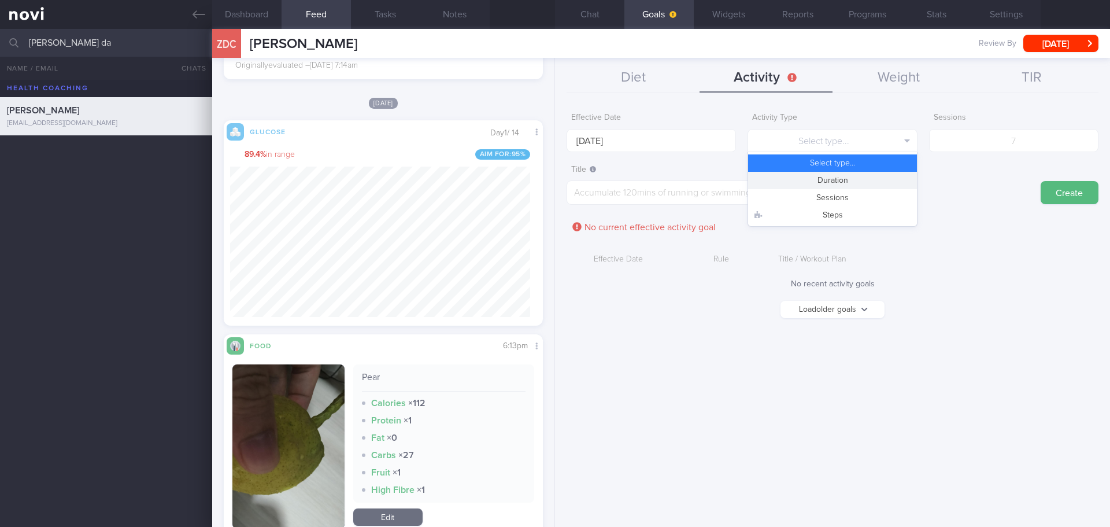
click at [833, 177] on button "Duration" at bounding box center [832, 180] width 168 height 17
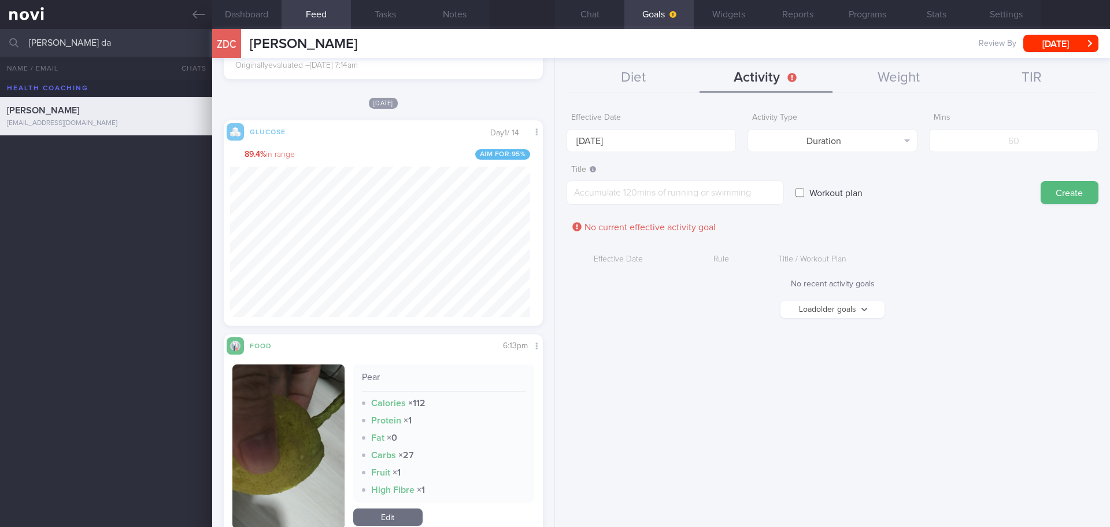
click at [980, 154] on form "Effective Date [DATE] Activity Type Duration Select type... Duration Sessions S…" at bounding box center [833, 218] width 532 height 223
click at [990, 146] on input "number" at bounding box center [1013, 140] width 169 height 23
type input "150"
click at [706, 193] on textarea at bounding box center [675, 192] width 217 height 24
click at [590, 192] on textarea "acccumulate 150mins" at bounding box center [675, 192] width 217 height 24
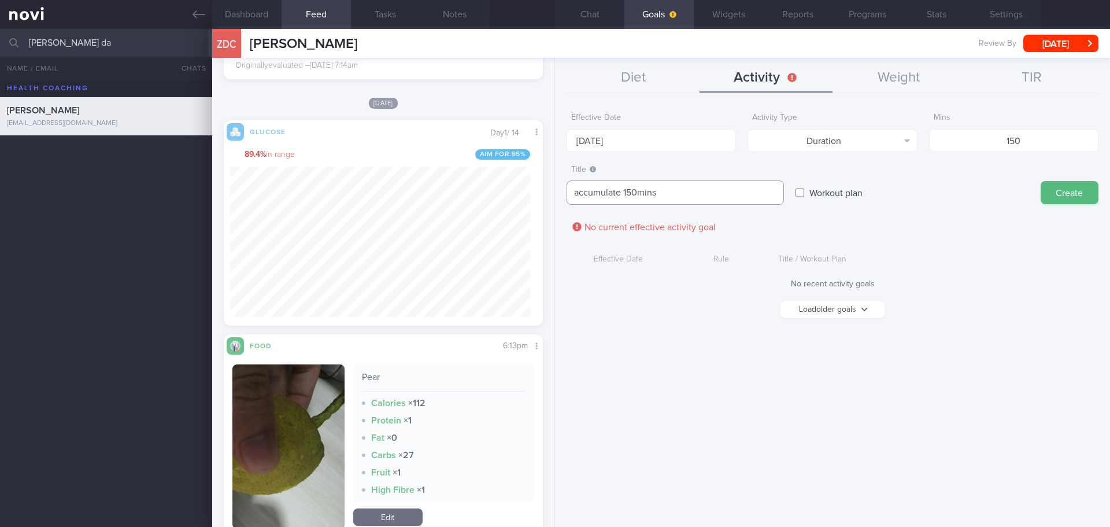
click at [717, 187] on textarea "accumulate 150mins" at bounding box center [675, 192] width 217 height 24
drag, startPoint x: 714, startPoint y: 199, endPoint x: 568, endPoint y: 210, distance: 146.0
click at [568, 210] on textarea "accumulate 150mins cardio exercise per week eg: brisk walking, jogging, HIIT" at bounding box center [675, 198] width 217 height 36
type textarea "accumulate 150mins cardio exercise per week"
click at [1059, 197] on button "Create" at bounding box center [1070, 192] width 58 height 23
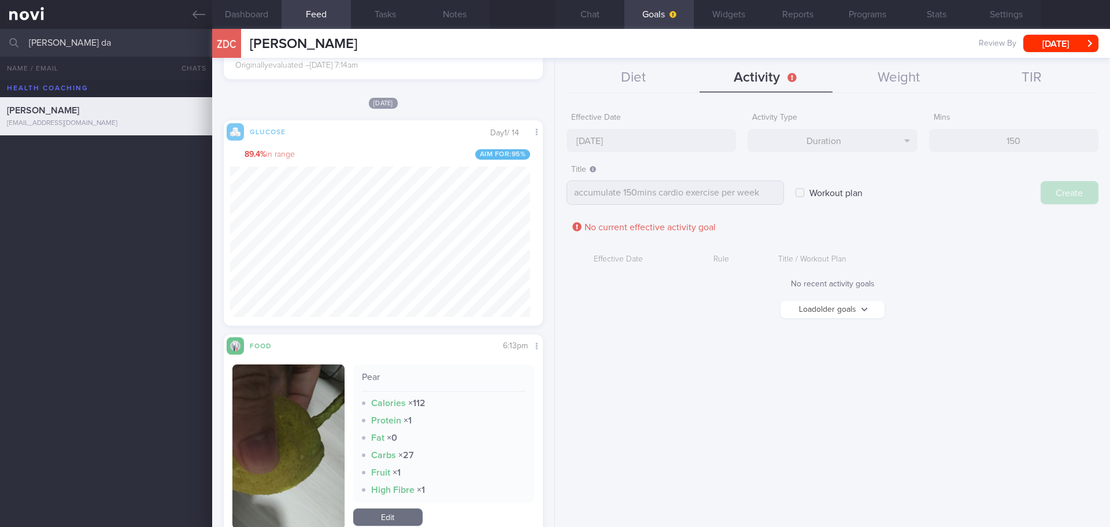
type input "[DATE]"
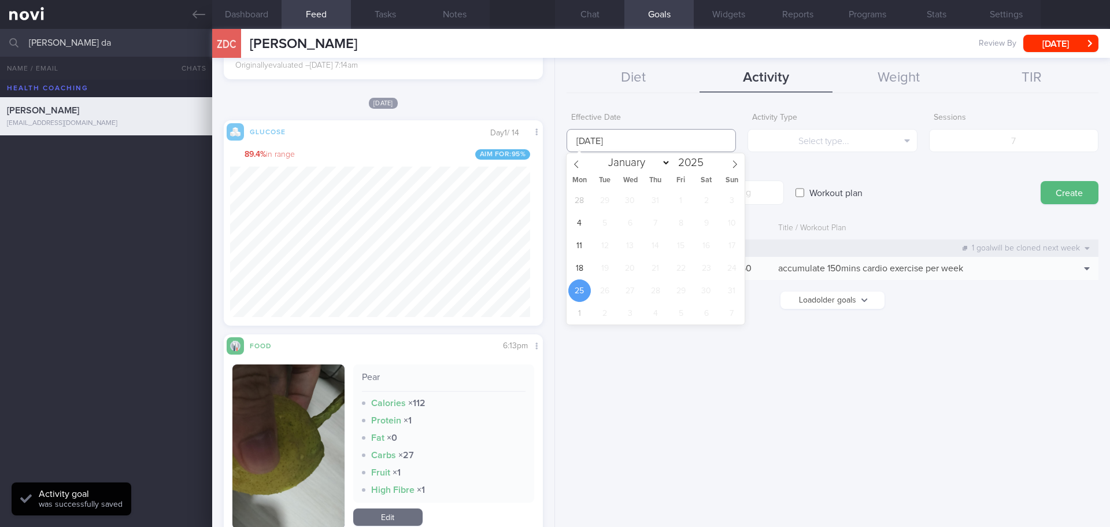
click at [613, 141] on input "[DATE]" at bounding box center [651, 140] width 169 height 23
drag, startPoint x: 583, startPoint y: 268, endPoint x: 593, endPoint y: 259, distance: 13.9
click at [583, 268] on span "18" at bounding box center [579, 268] width 23 height 23
type input "[DATE]"
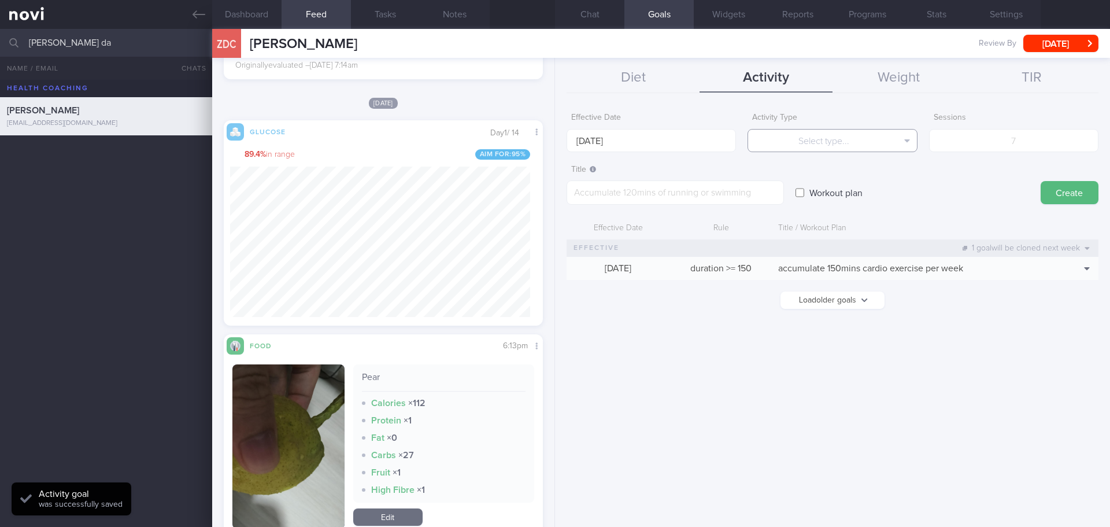
click at [787, 136] on button "Select type..." at bounding box center [831, 140] width 169 height 23
drag, startPoint x: 825, startPoint y: 195, endPoint x: 983, endPoint y: 157, distance: 162.2
click at [826, 195] on button "Sessions" at bounding box center [832, 197] width 168 height 17
click at [1025, 142] on input "number" at bounding box center [1013, 140] width 169 height 23
type input "1"
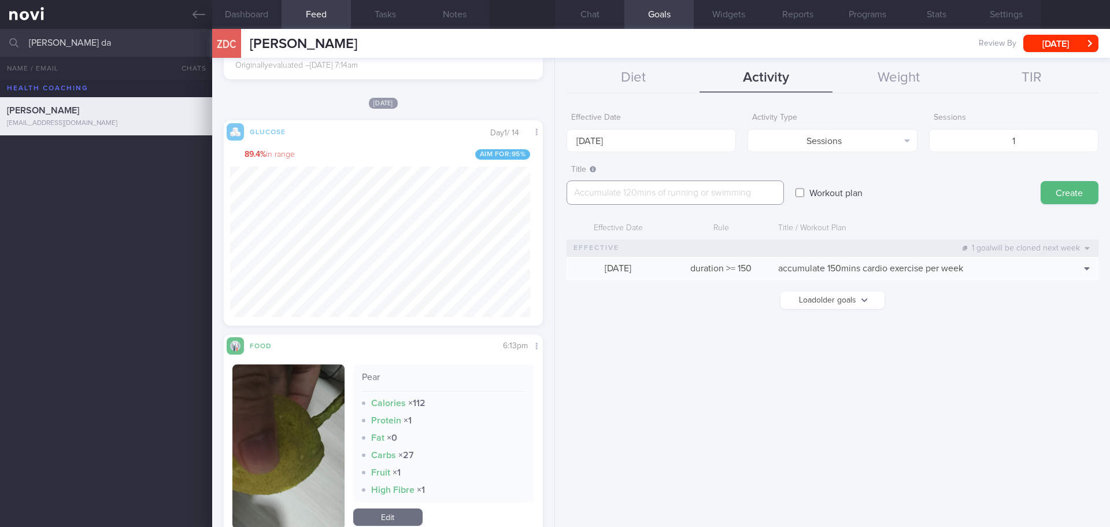
click at [743, 192] on textarea at bounding box center [675, 192] width 217 height 24
type textarea "strength training x1/week"
click at [1069, 195] on button "Create" at bounding box center [1070, 192] width 58 height 23
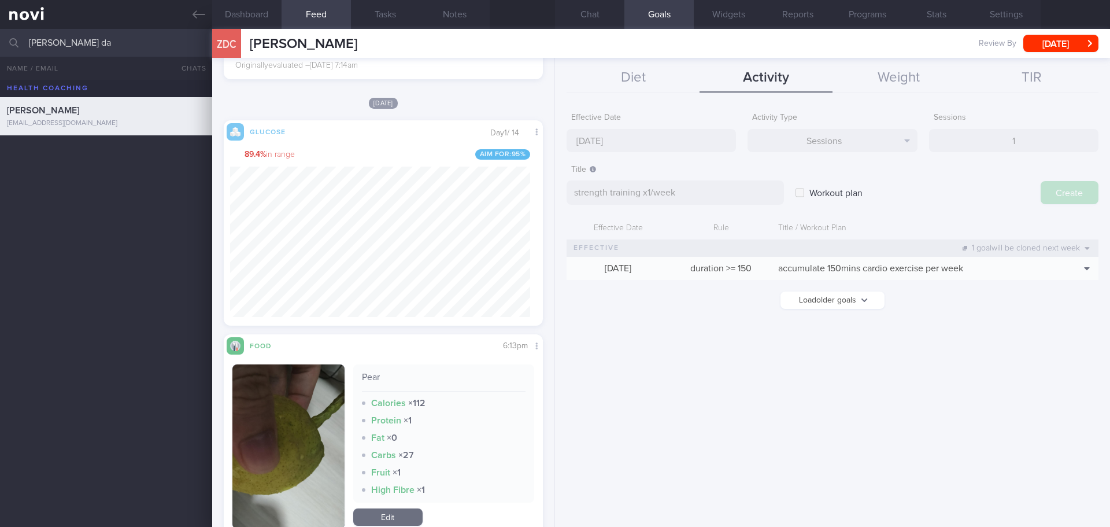
type input "[DATE]"
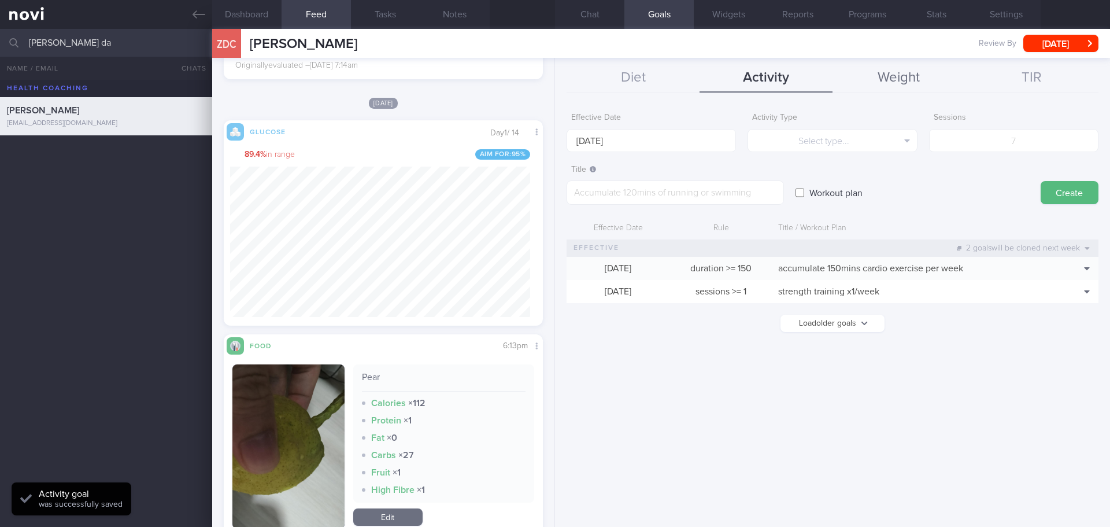
click at [920, 80] on button "Weight" at bounding box center [898, 78] width 133 height 29
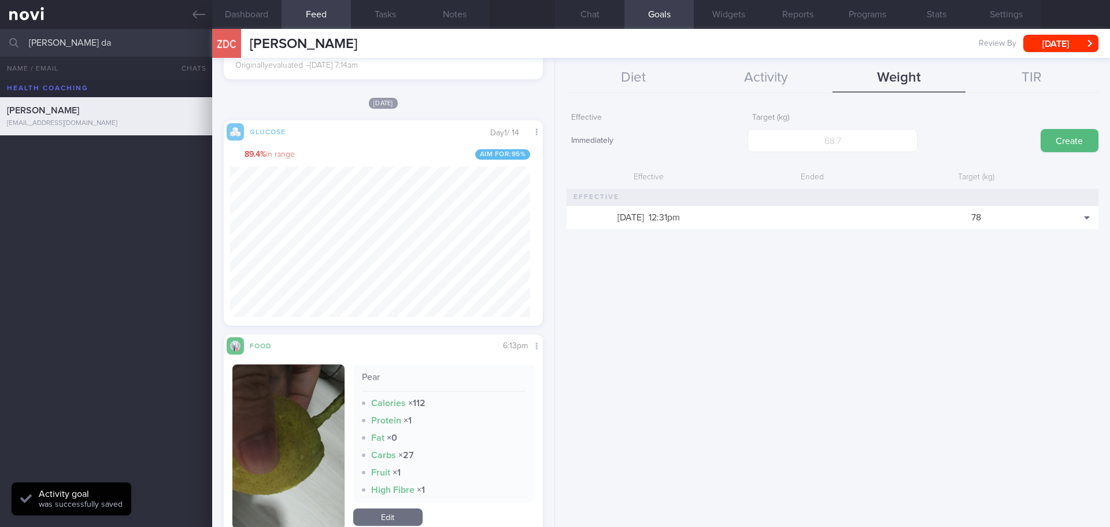
click at [980, 273] on div "Effective Immediately Target (kg) Create Effective Ended Target (kg) [DATE] 12:…" at bounding box center [832, 312] width 555 height 428
click at [819, 143] on input "number" at bounding box center [831, 140] width 169 height 23
type input "77"
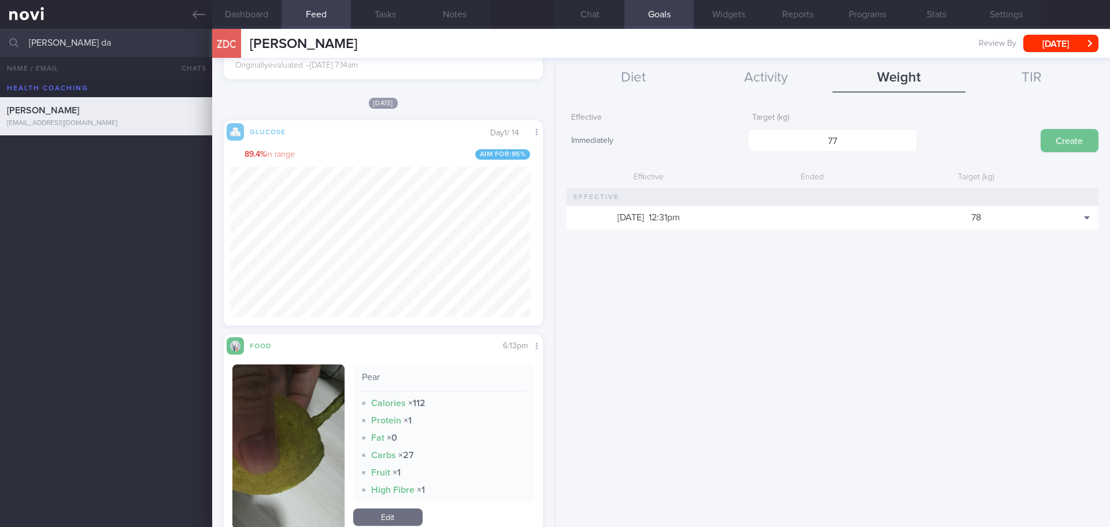
click at [1080, 140] on button "Create" at bounding box center [1070, 140] width 58 height 23
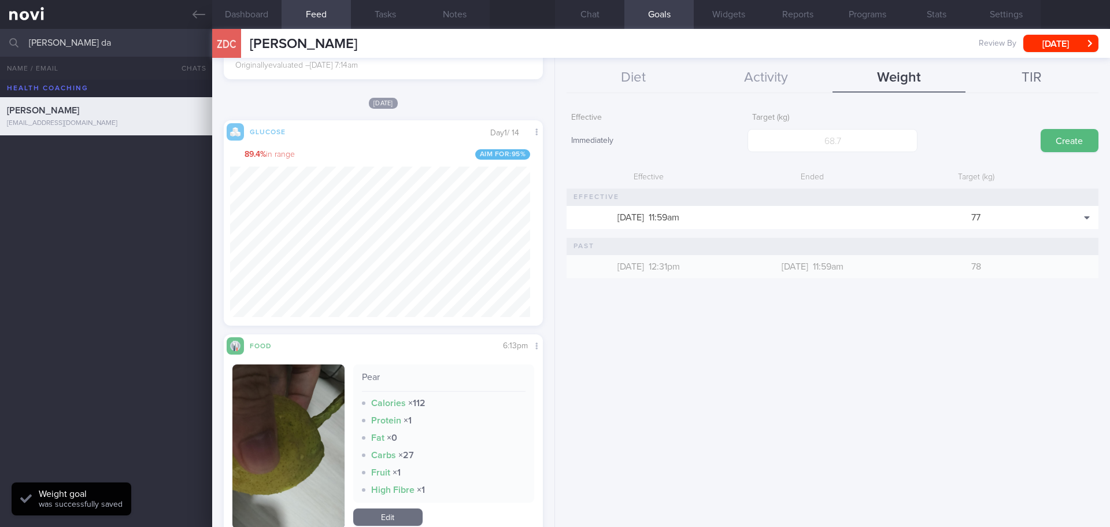
click at [1052, 82] on button "TIR" at bounding box center [1031, 78] width 133 height 29
click at [593, 75] on button "Diet" at bounding box center [633, 78] width 133 height 29
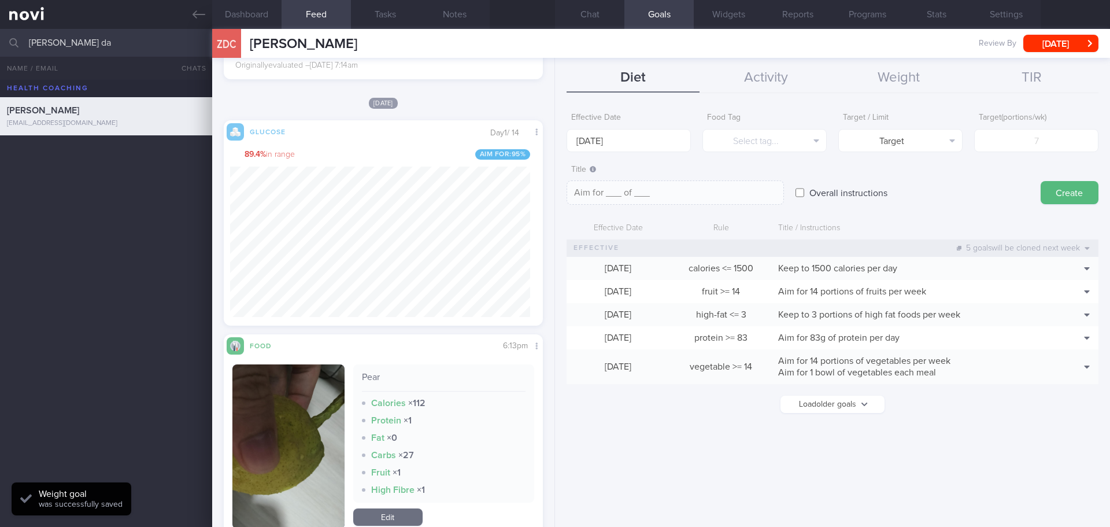
click at [1025, 435] on div "Effective Date [DATE] Food Tag Select tag... Select tag... Calories Carbs Prote…" at bounding box center [832, 312] width 555 height 428
click at [997, 404] on form "Effective Date [DATE] Food Tag Select tag... Select tag... Calories Carbs Prote…" at bounding box center [833, 265] width 532 height 317
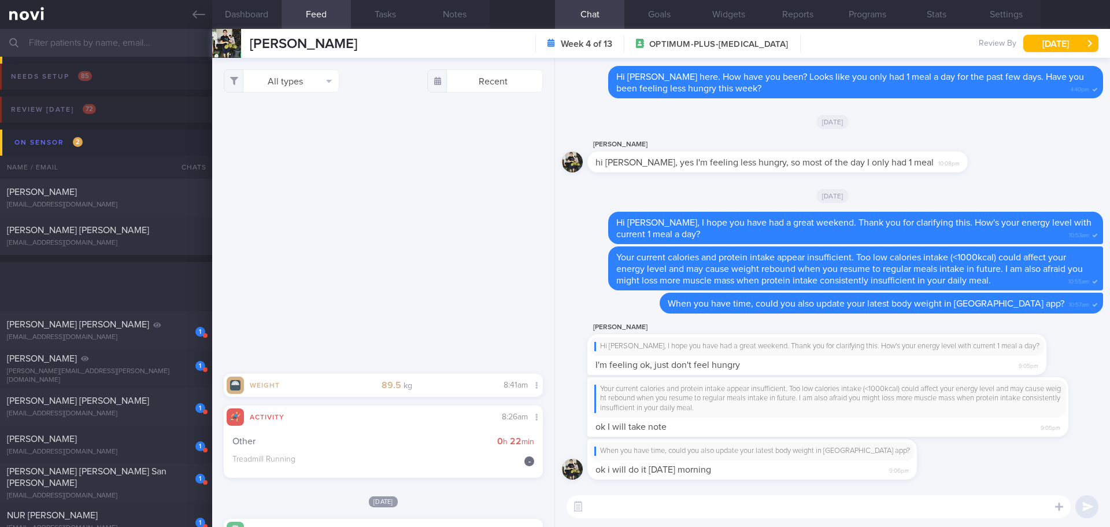
select select "7"
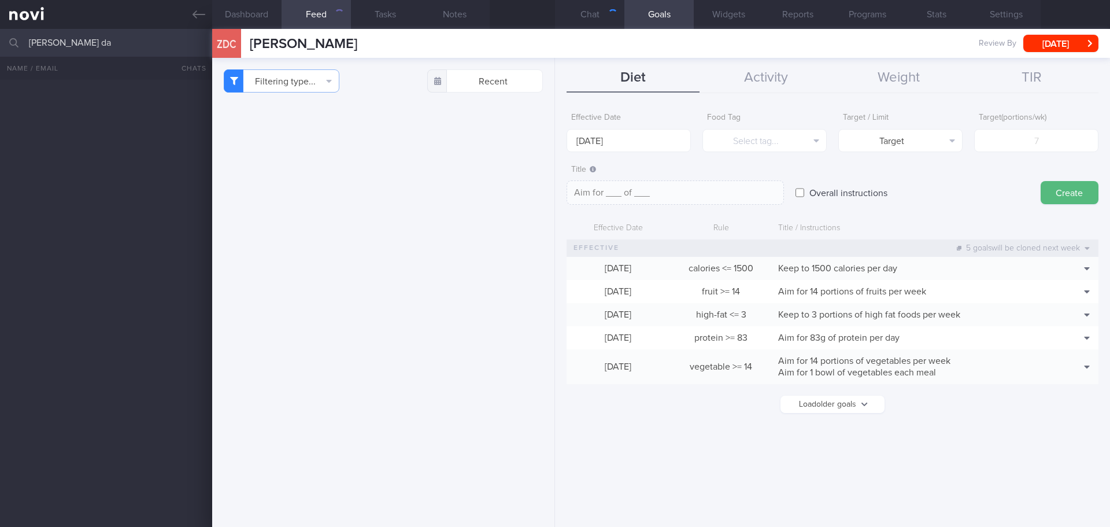
select select "7"
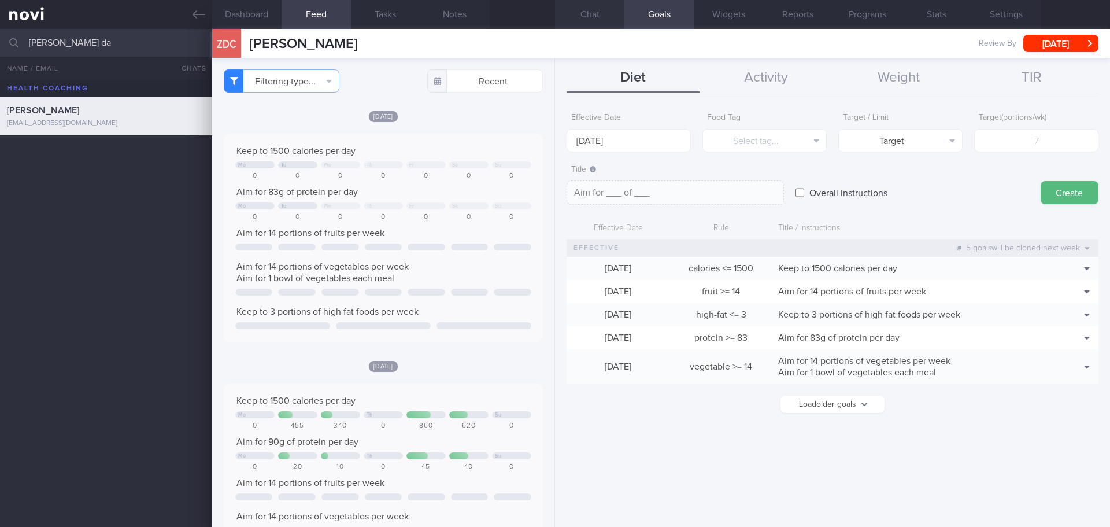
click at [606, 8] on button "Chat" at bounding box center [589, 14] width 69 height 29
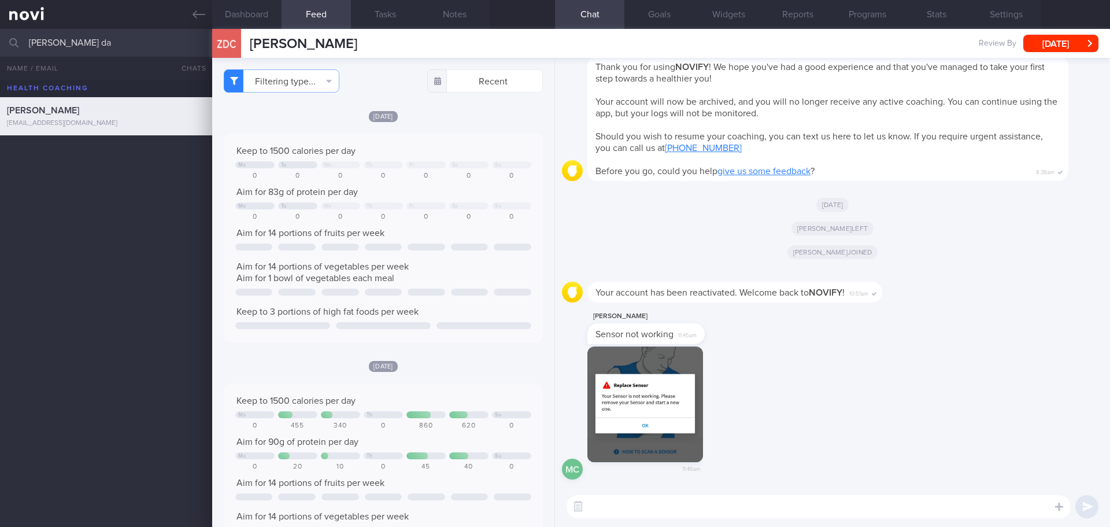
scroll to position [1, 0]
click at [683, 408] on button "button" at bounding box center [645, 404] width 116 height 116
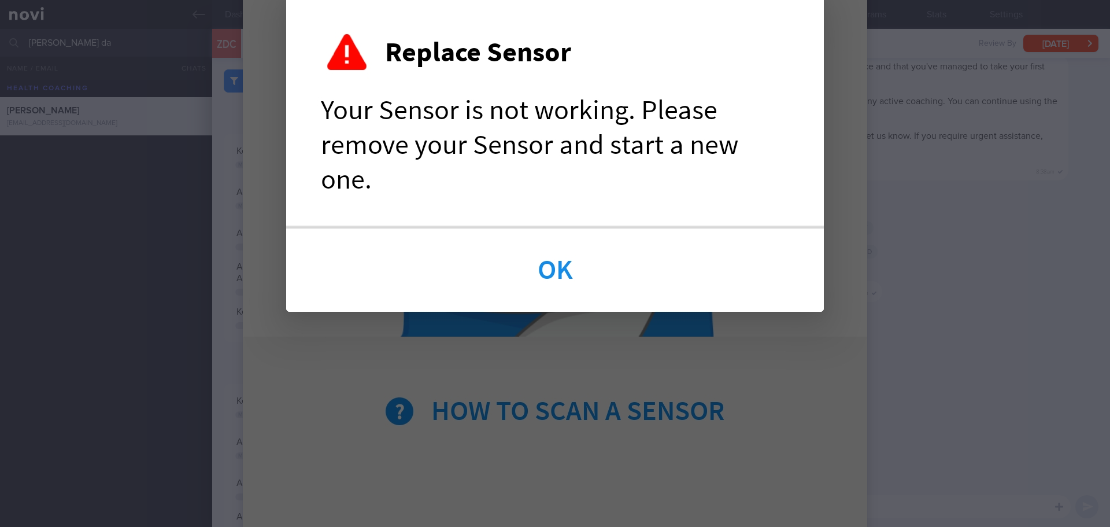
scroll to position [520, 0]
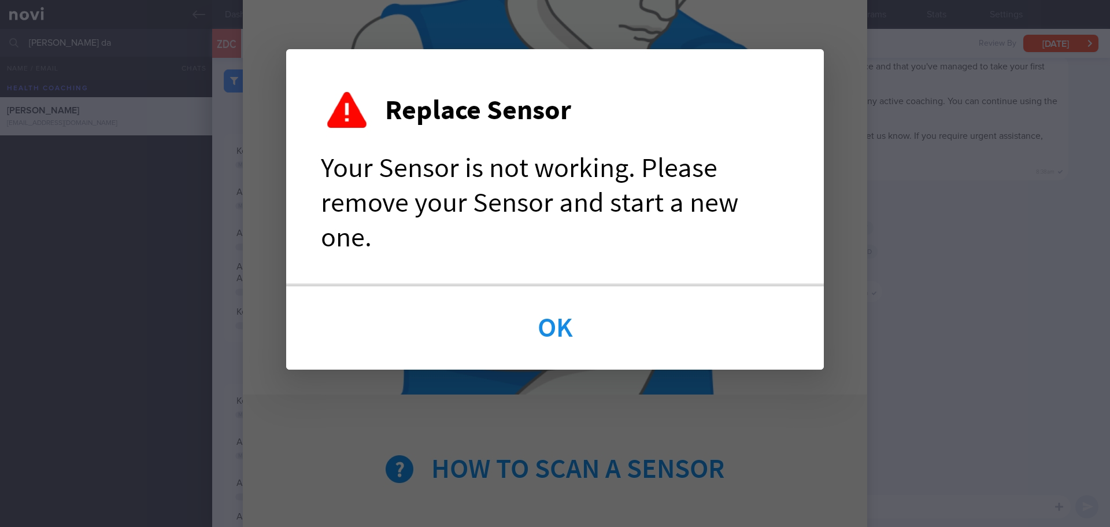
click at [902, 351] on div at bounding box center [555, 213] width 717 height 1466
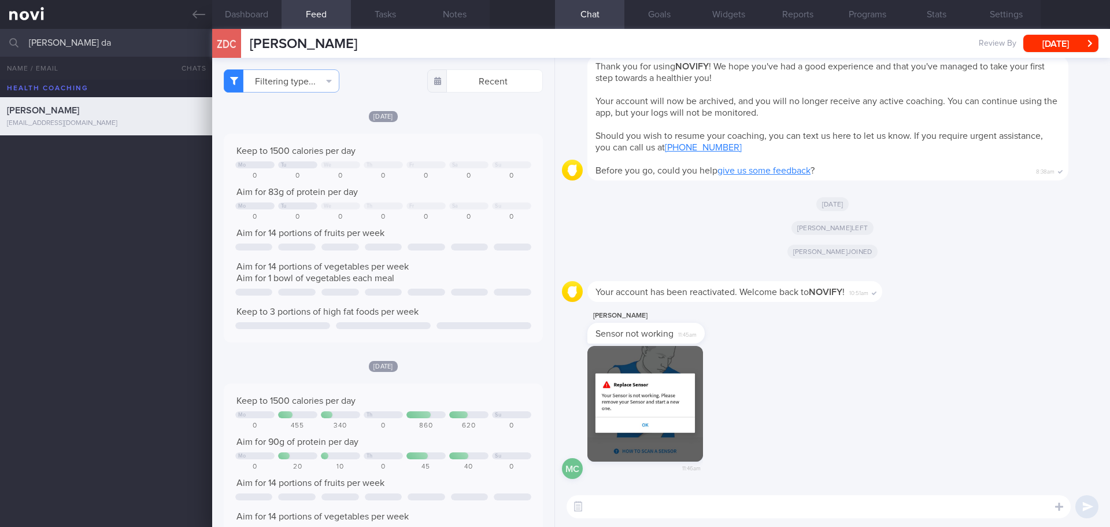
click at [705, 505] on textarea at bounding box center [819, 506] width 504 height 23
type textarea "Hi Zong Da, Elizabeth here. Sorry to see that your sensor is not working."
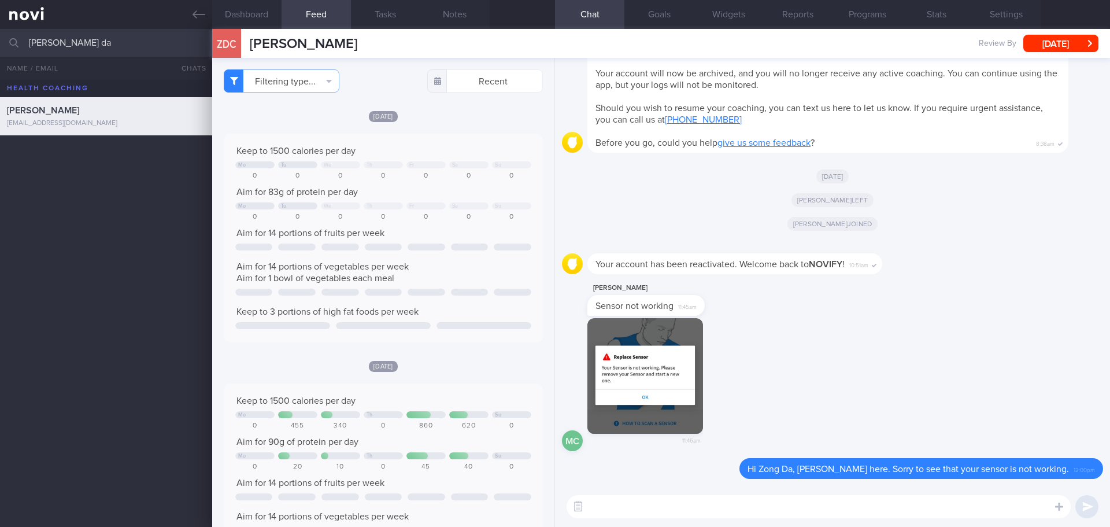
scroll to position [0, 0]
type textarea "Are you still around Tg Pagar area? Do come in to replace a new sensor."
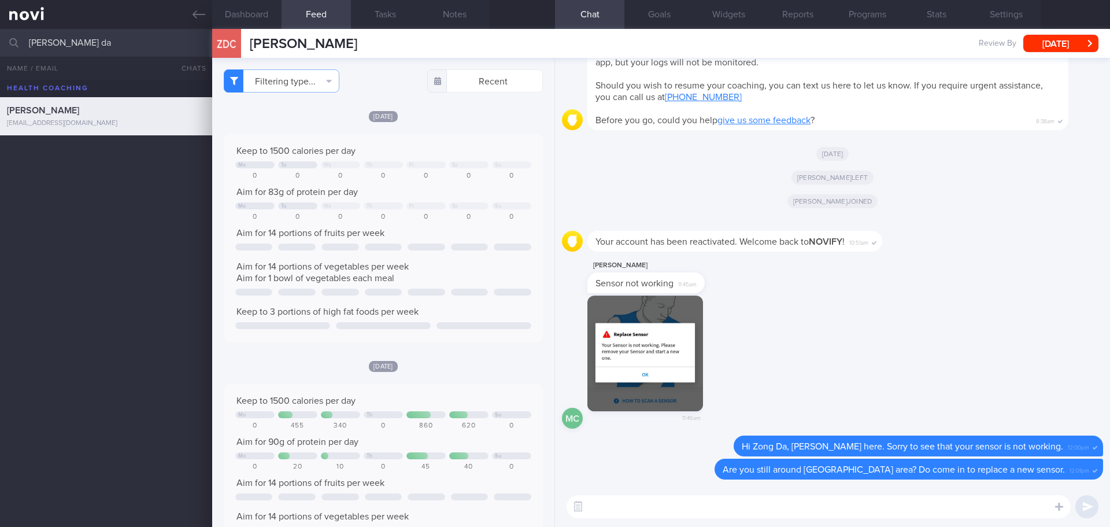
click at [945, 265] on div "Max Chua Sensor not working 11:45am" at bounding box center [832, 276] width 541 height 37
click at [936, 285] on div "Max Chua Sensor not working 11:45am" at bounding box center [832, 276] width 541 height 37
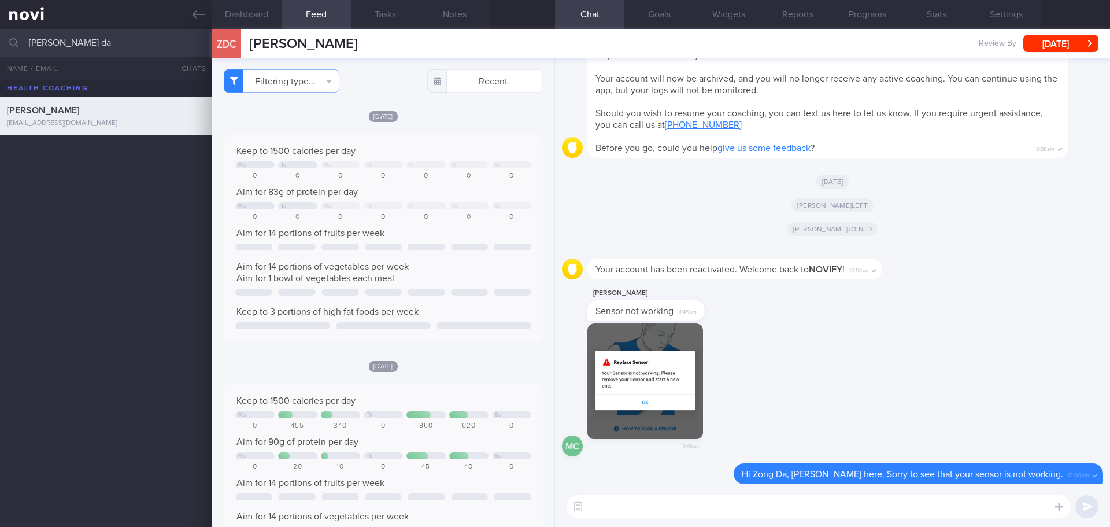
scroll to position [1, 0]
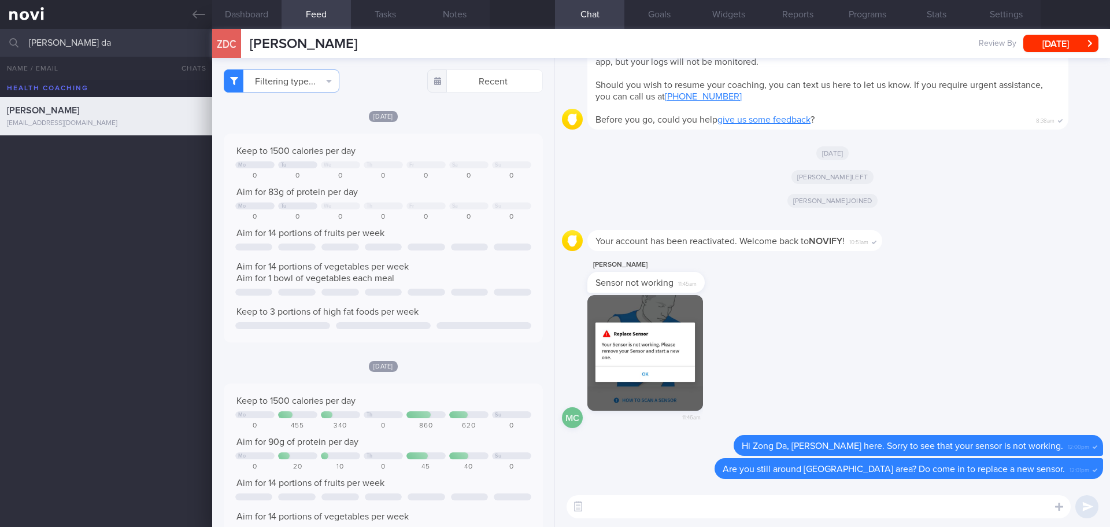
click at [1001, 286] on div "Max Chua Sensor not working 11:45am" at bounding box center [832, 276] width 541 height 37
click at [899, 365] on div "MC 11:46am" at bounding box center [832, 365] width 541 height 140
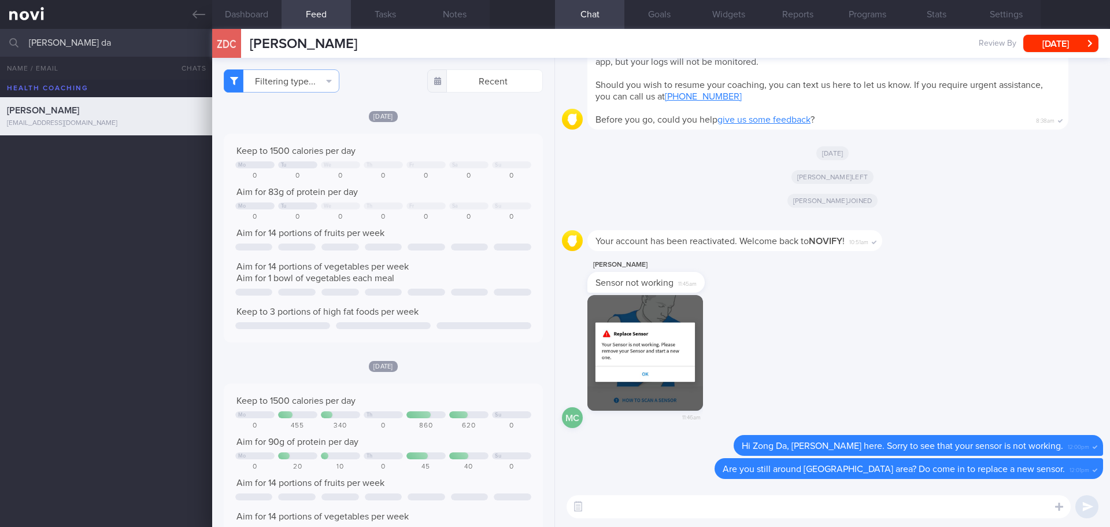
click at [899, 365] on div "MC 11:46am" at bounding box center [832, 365] width 541 height 140
click at [1007, 3] on button "Settings" at bounding box center [1005, 14] width 69 height 29
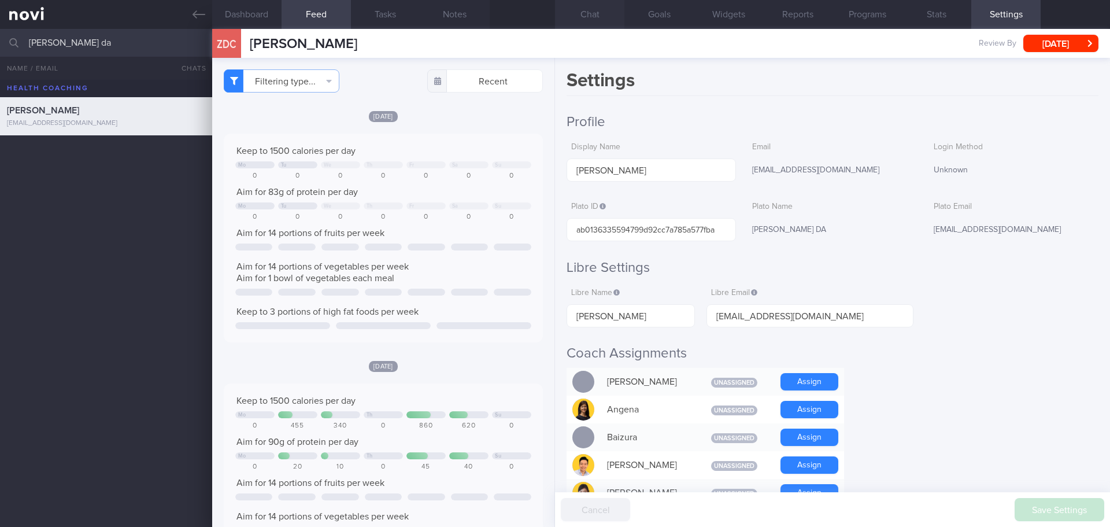
click at [590, 18] on button "Chat" at bounding box center [589, 14] width 69 height 29
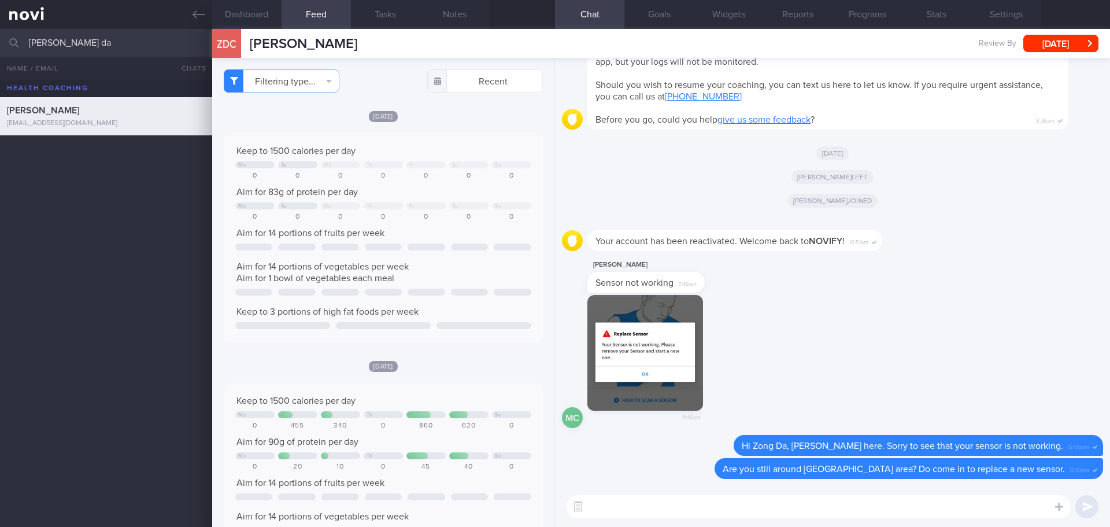
click at [959, 272] on div "Max Chua Sensor not working 11:45am" at bounding box center [832, 276] width 541 height 37
click at [823, 509] on textarea at bounding box center [819, 506] width 504 height 23
drag, startPoint x: 92, startPoint y: 46, endPoint x: 16, endPoint y: 46, distance: 76.3
click at [16, 46] on div "chua zong da Archived patients Assigned patients All active patients Archived p…" at bounding box center [555, 43] width 1110 height 28
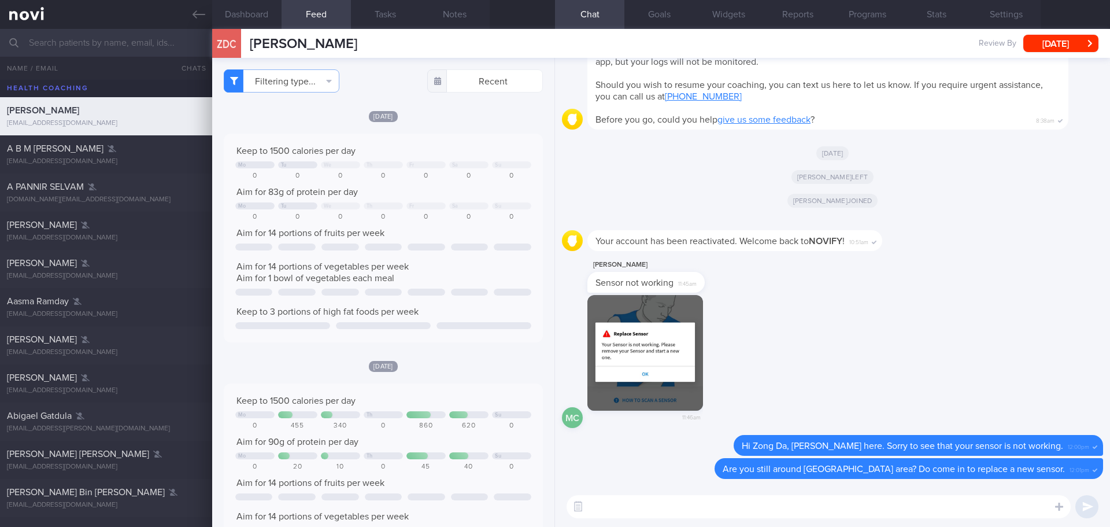
click at [710, 503] on textarea at bounding box center [819, 506] width 504 height 23
type textarea "If you have left, you may walk in to our clinic this week between 9am to 5.30pm…"
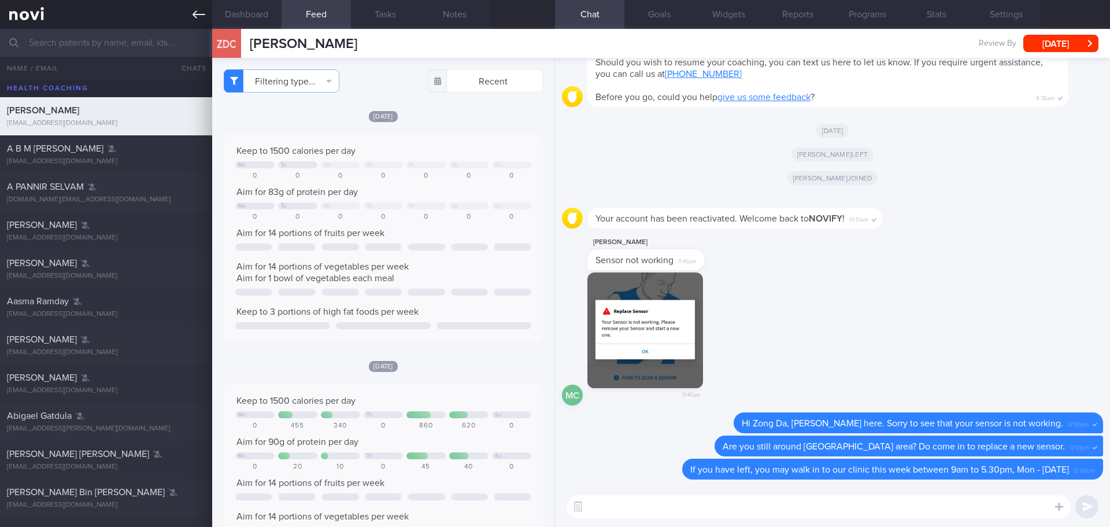
click at [200, 14] on icon at bounding box center [198, 14] width 13 height 13
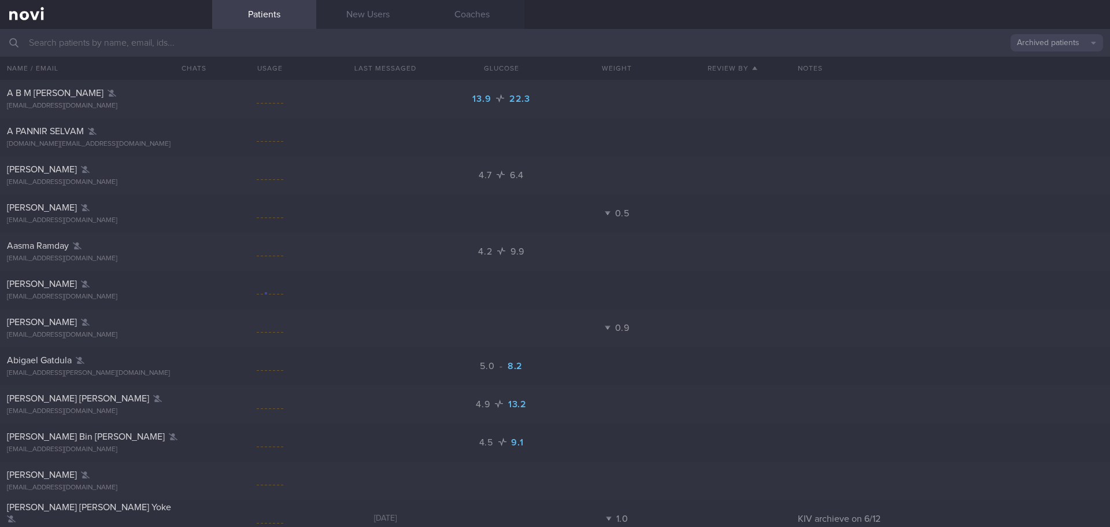
click at [1086, 39] on button "Archived patients" at bounding box center [1056, 42] width 92 height 17
click at [1060, 61] on button "Assigned patients" at bounding box center [1056, 62] width 92 height 17
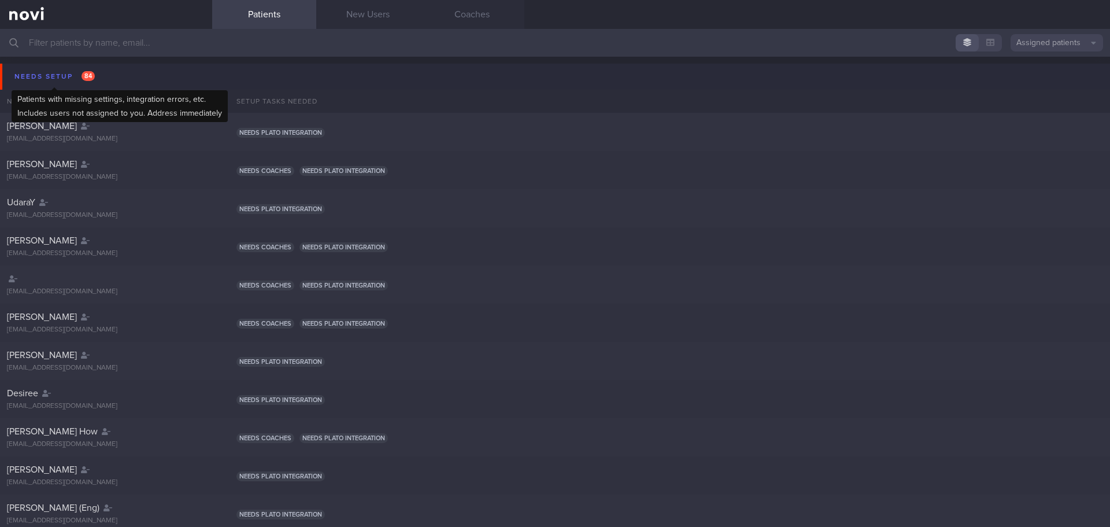
click at [71, 71] on div "Needs setup 84" at bounding box center [55, 77] width 86 height 16
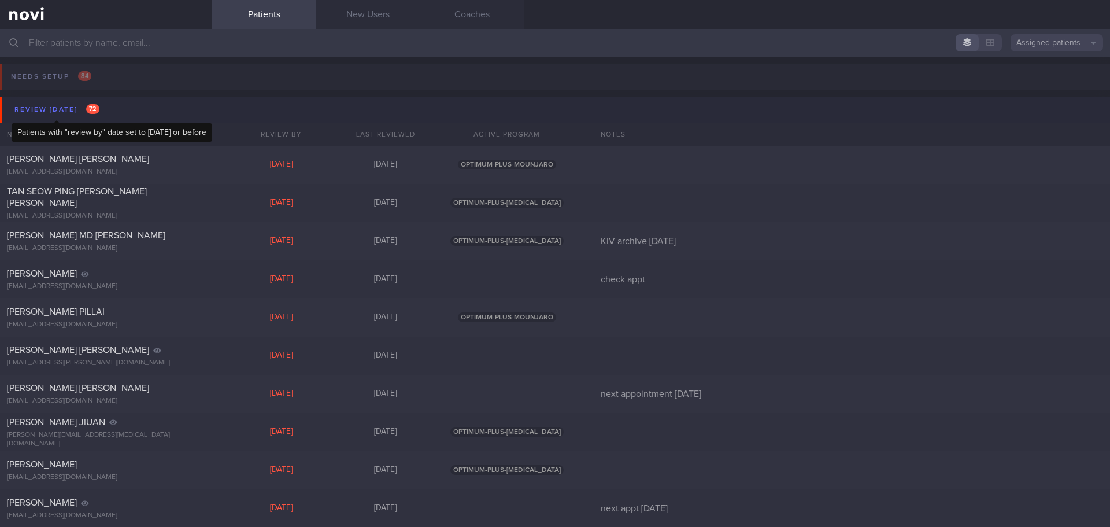
click at [53, 109] on div "Review today 72" at bounding box center [57, 110] width 91 height 16
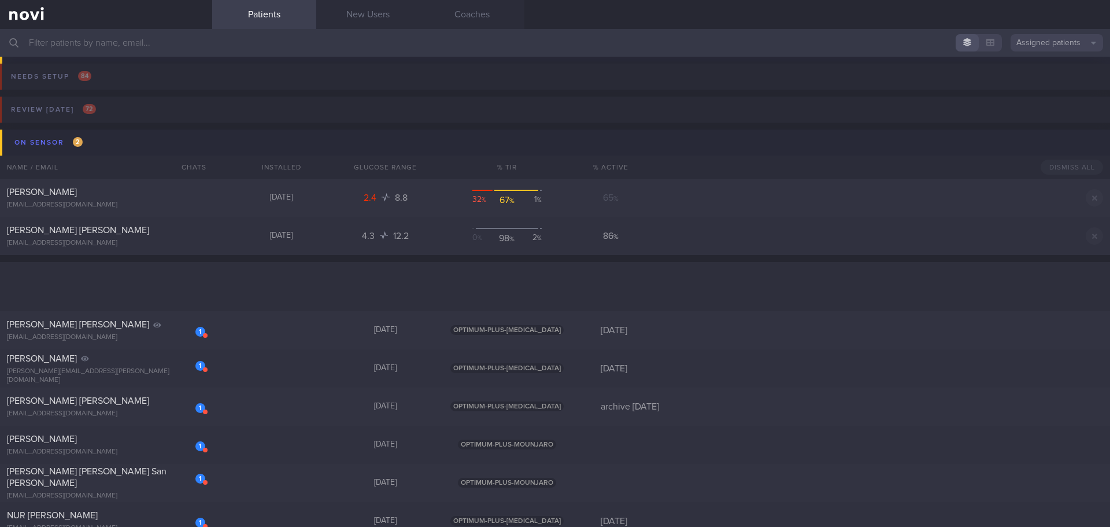
scroll to position [347, 0]
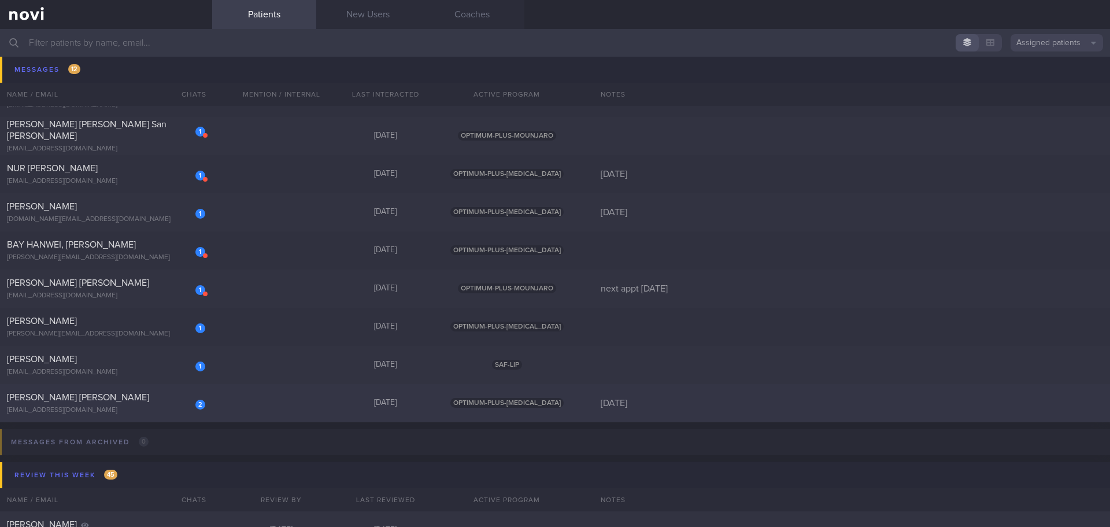
click at [260, 406] on div "2 LIM THIAM CHAI MARC swxjsmvyjt@privaterelay.appleid.com Today OPTIMUM-PLUS-WE…" at bounding box center [555, 403] width 1110 height 38
select select "7"
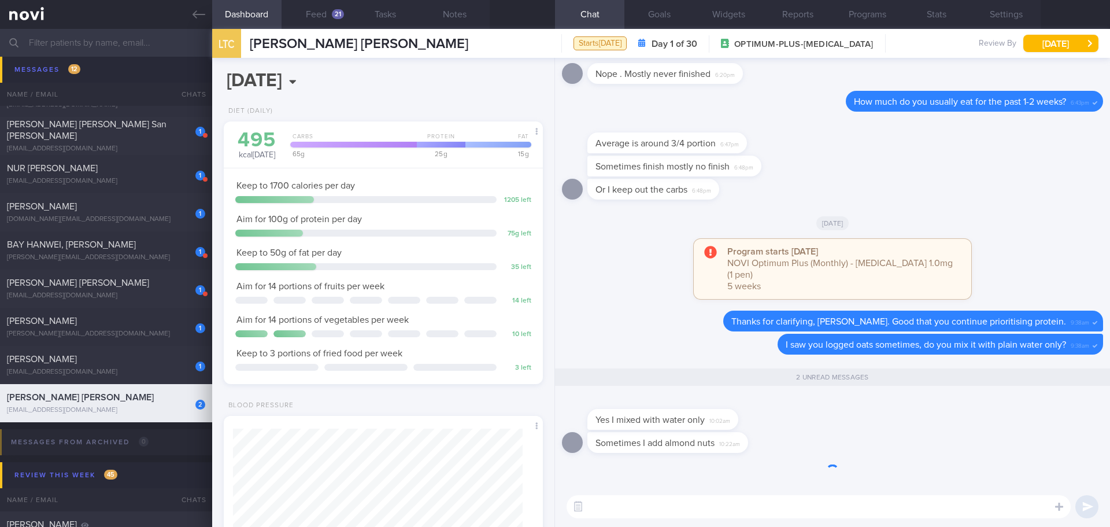
scroll to position [1, 0]
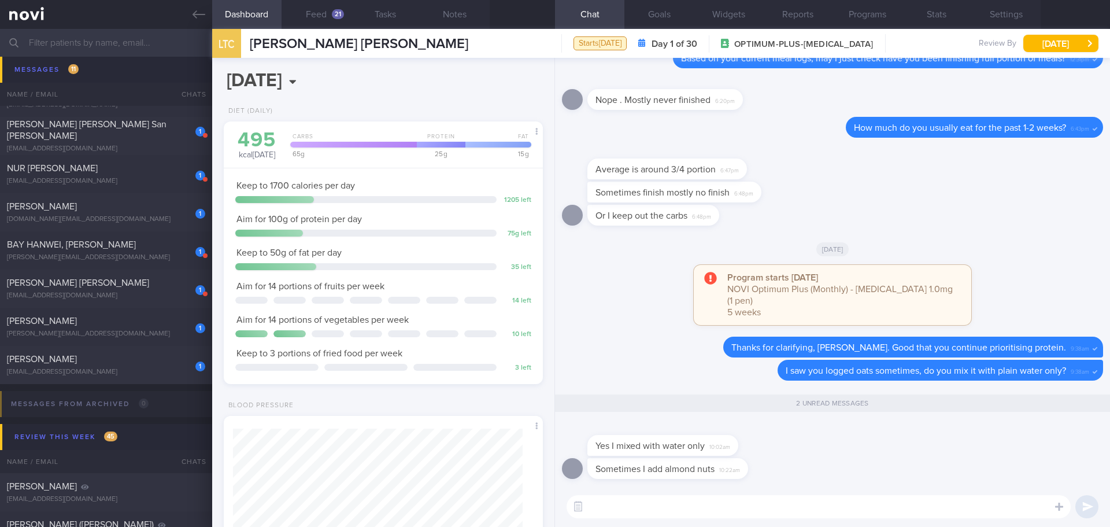
click at [877, 457] on div "Yes I mixed with water only 10:02am" at bounding box center [832, 439] width 541 height 37
click at [332, 9] on button "Feed 21" at bounding box center [316, 14] width 69 height 29
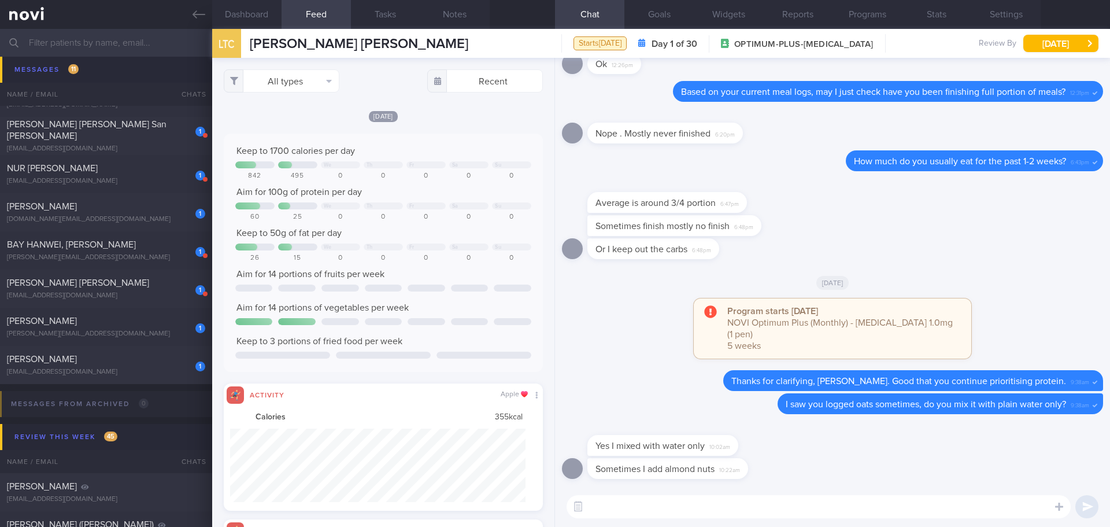
click at [619, 504] on textarea at bounding box center [819, 506] width 504 height 23
type textarea "I"
type textarea "Y"
type textarea "I"
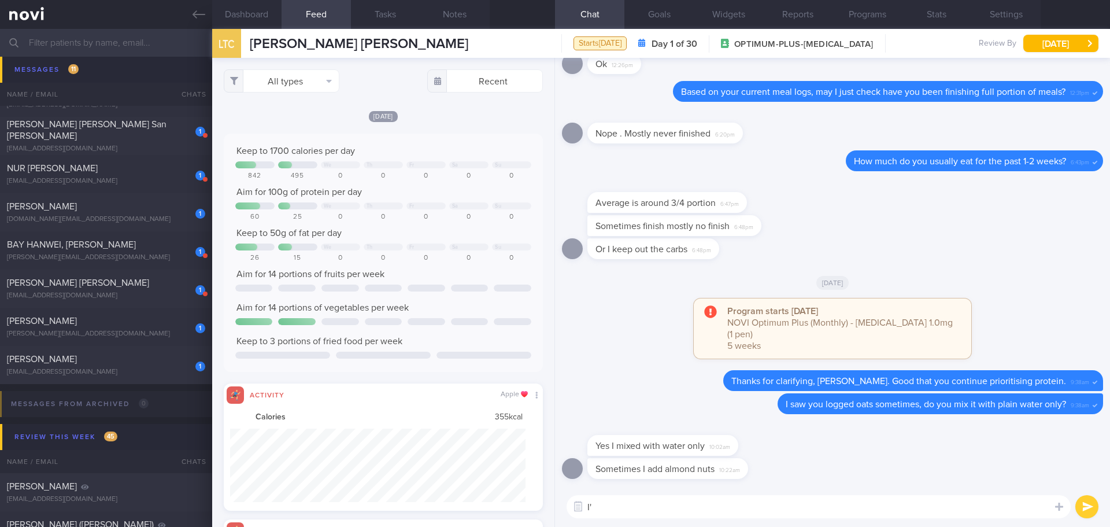
type textarea "I"
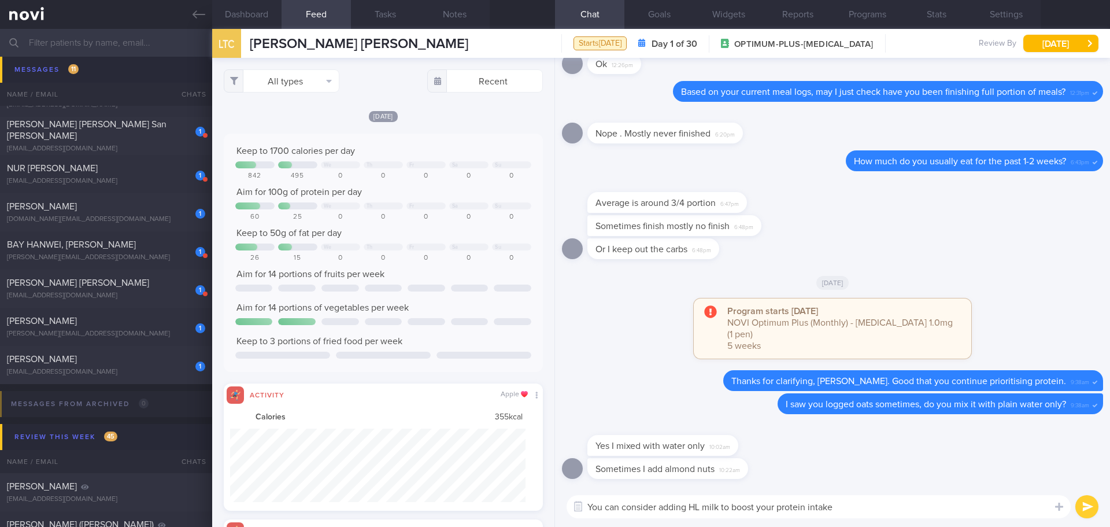
type textarea "You can consider adding HL milk to boost your protein intake"
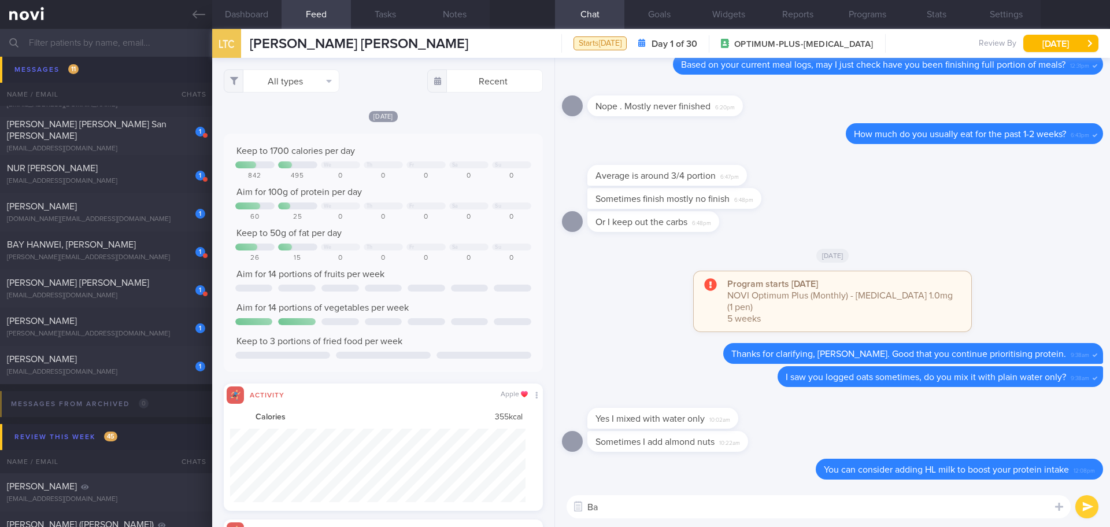
type textarea "B"
type textarea "D"
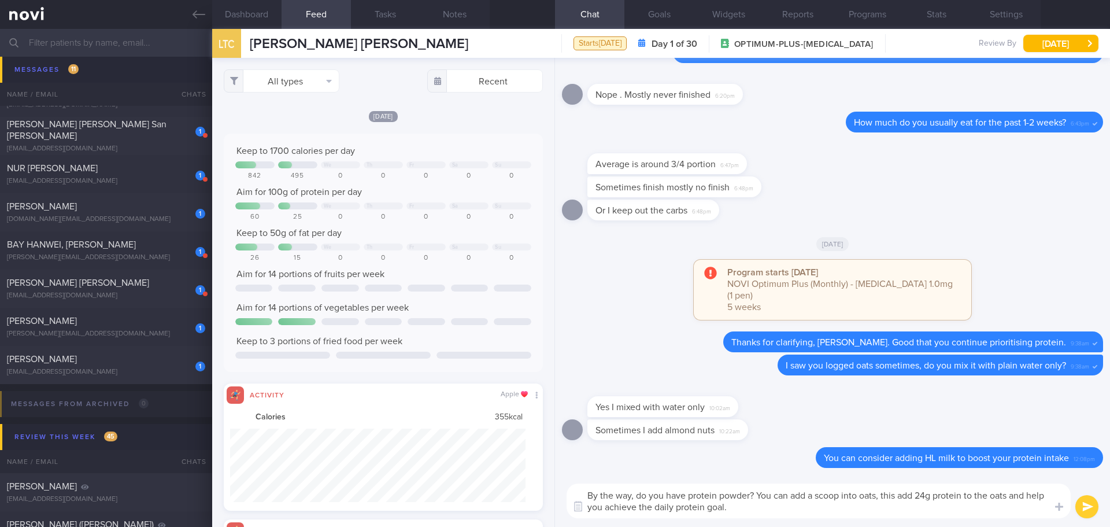
type textarea "By the way, do you have protein powder? You can add a scoop into oats, this add…"
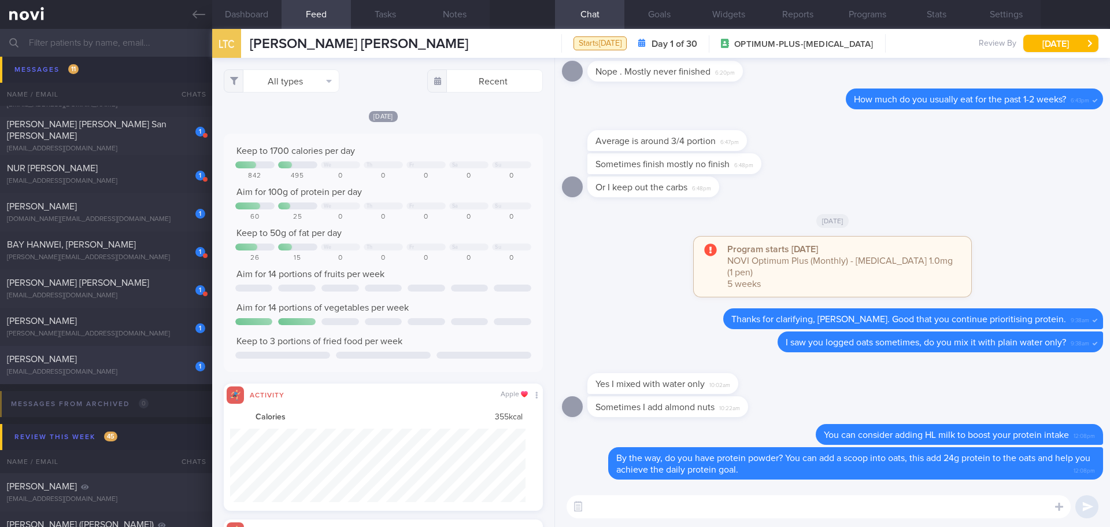
click at [95, 375] on div "yeanyean73@myself.com" at bounding box center [106, 372] width 198 height 9
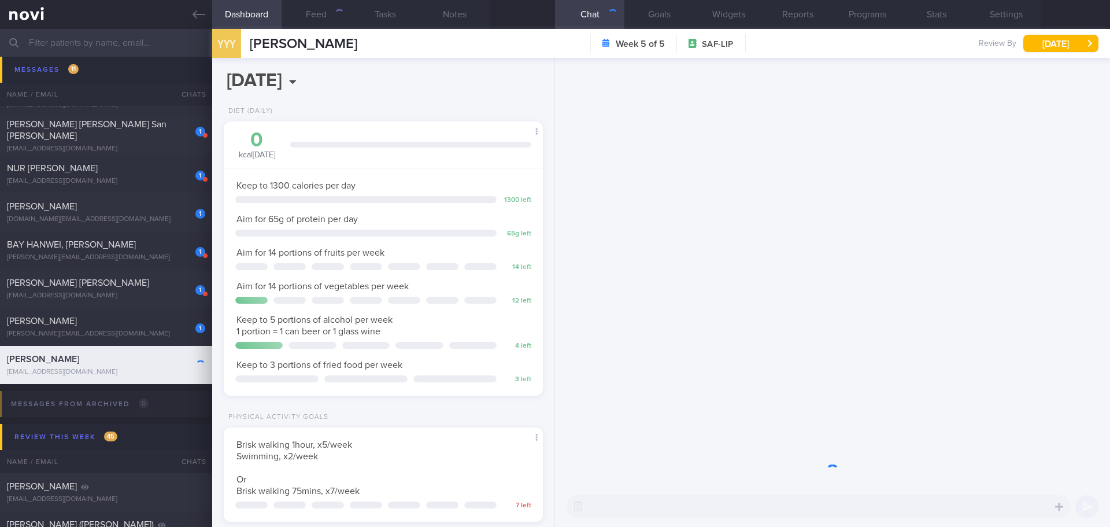
scroll to position [147, 295]
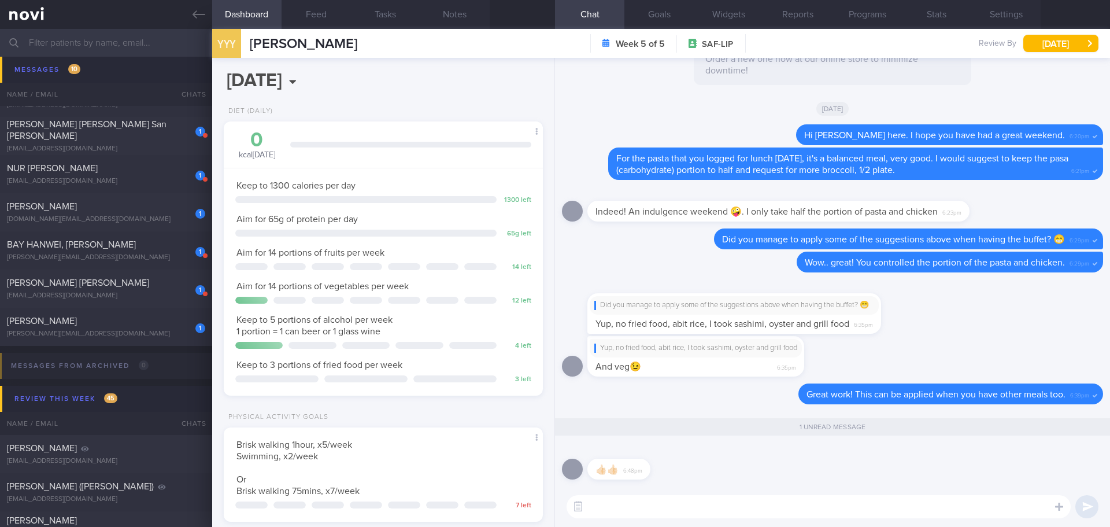
drag, startPoint x: 880, startPoint y: 518, endPoint x: 884, endPoint y: 513, distance: 6.5
click at [882, 518] on div "​ ​" at bounding box center [832, 506] width 555 height 40
click at [314, 10] on button "Feed" at bounding box center [316, 14] width 69 height 29
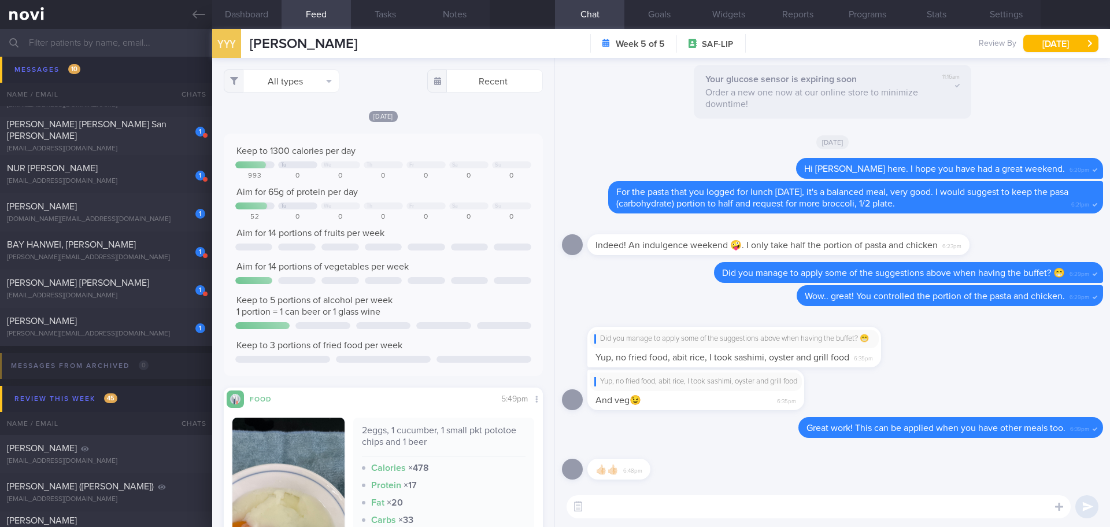
scroll to position [147, 295]
click at [642, 501] on textarea at bounding box center [819, 506] width 504 height 23
type textarea "Hi Ms Yong, remember to continue logging your daily meals so I can provide you …"
click at [1084, 511] on button "submit" at bounding box center [1086, 506] width 23 height 23
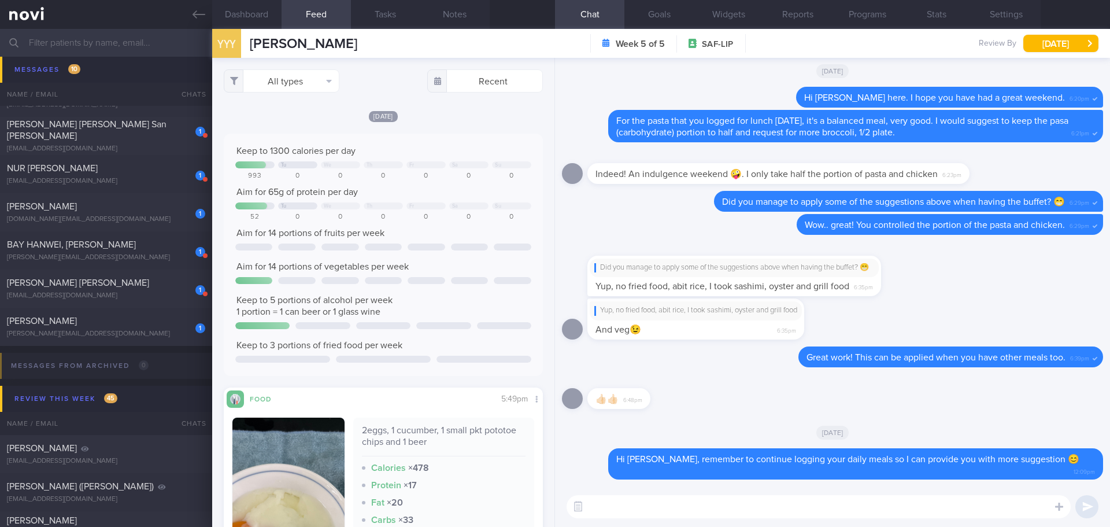
click at [113, 46] on input "text" at bounding box center [555, 43] width 1110 height 28
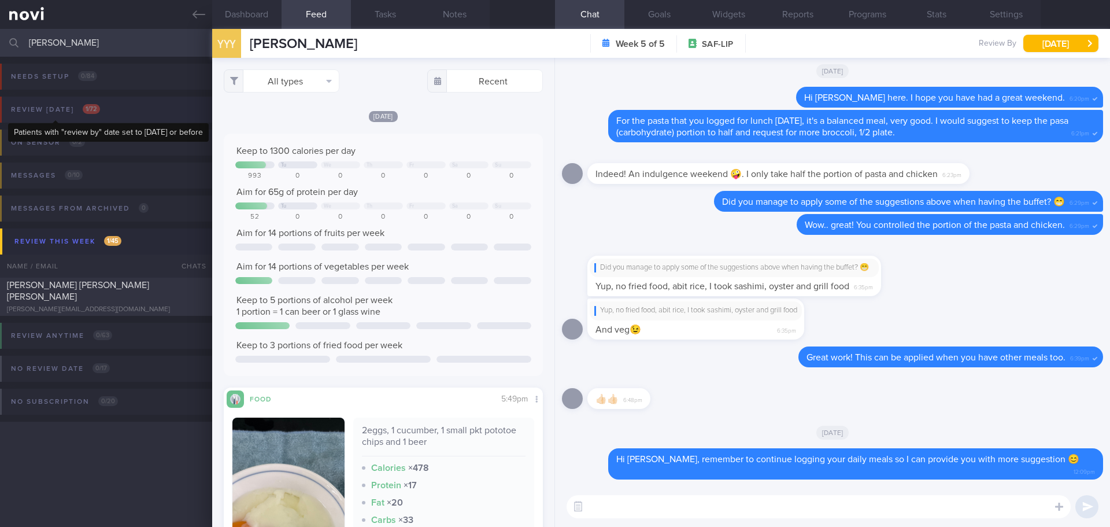
type input "joey"
click at [85, 110] on span "1 / 72" at bounding box center [91, 109] width 17 height 10
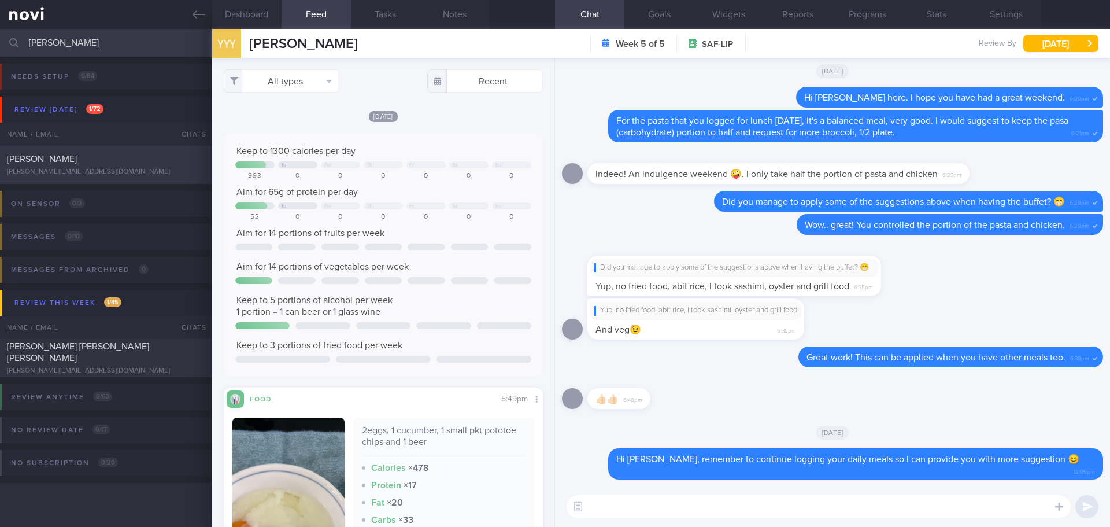
click at [77, 163] on span "JOEY YEO ZHI XUN" at bounding box center [42, 158] width 70 height 9
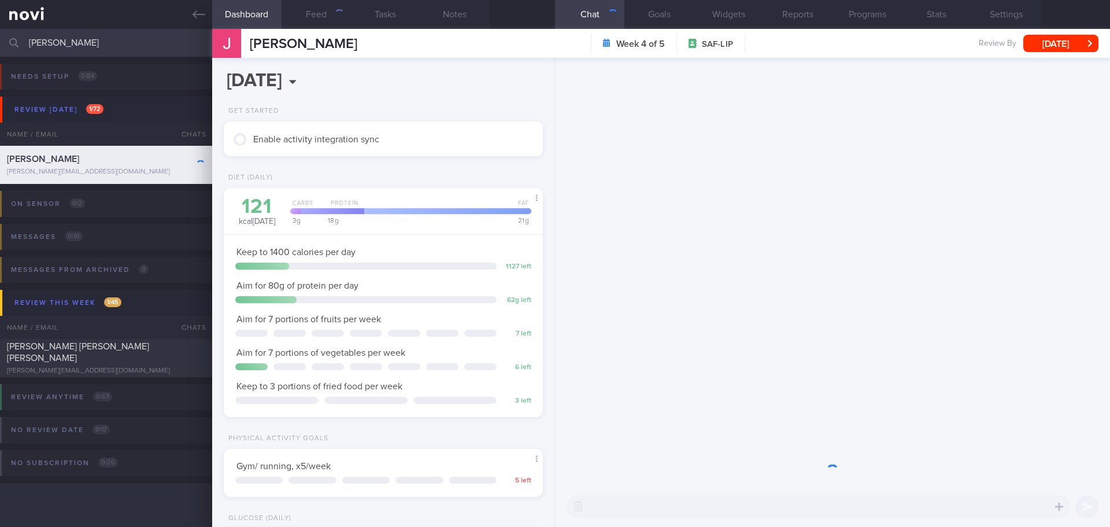
scroll to position [147, 295]
click at [332, 15] on button "Feed" at bounding box center [316, 14] width 69 height 29
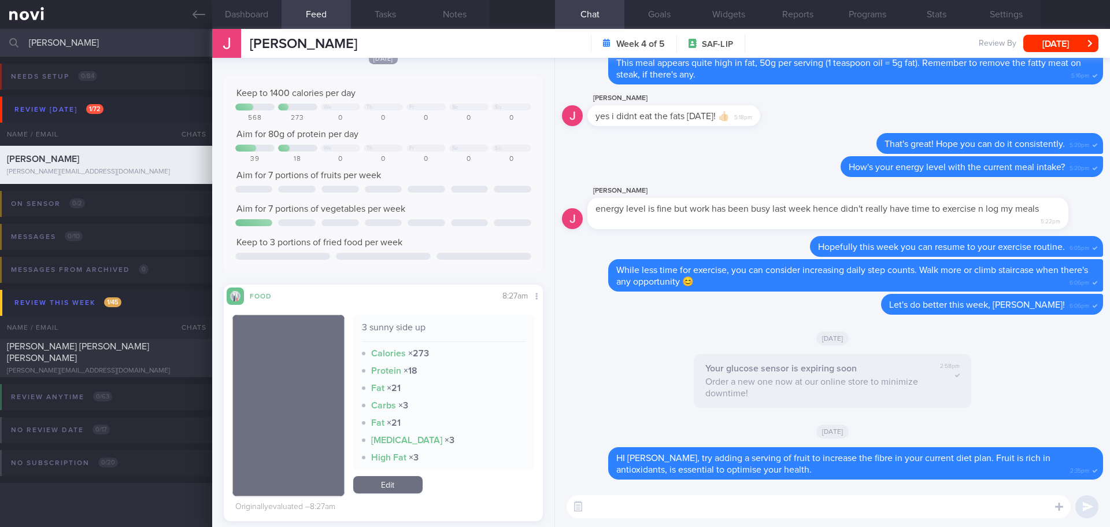
scroll to position [405, 0]
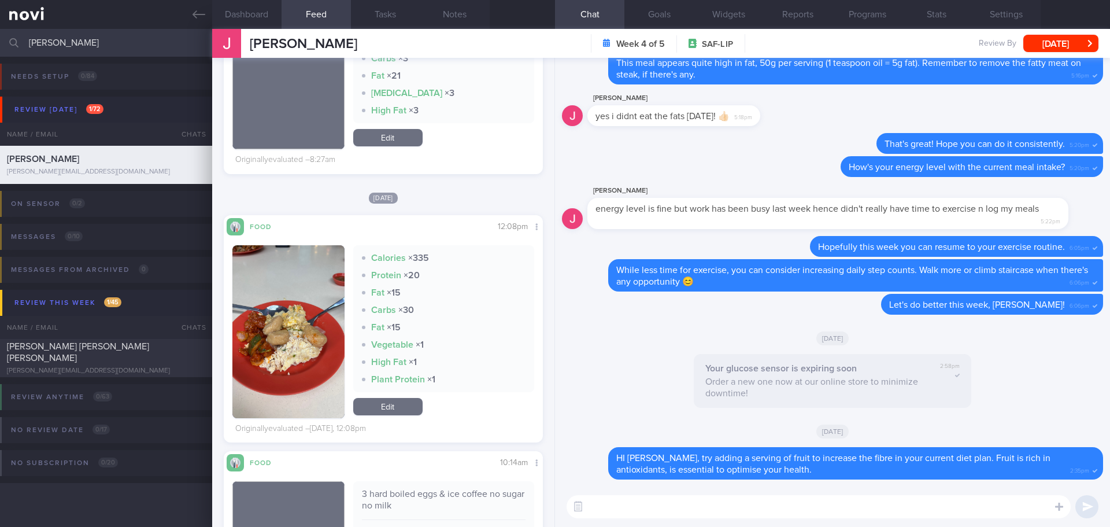
click at [282, 327] on button "button" at bounding box center [288, 331] width 112 height 173
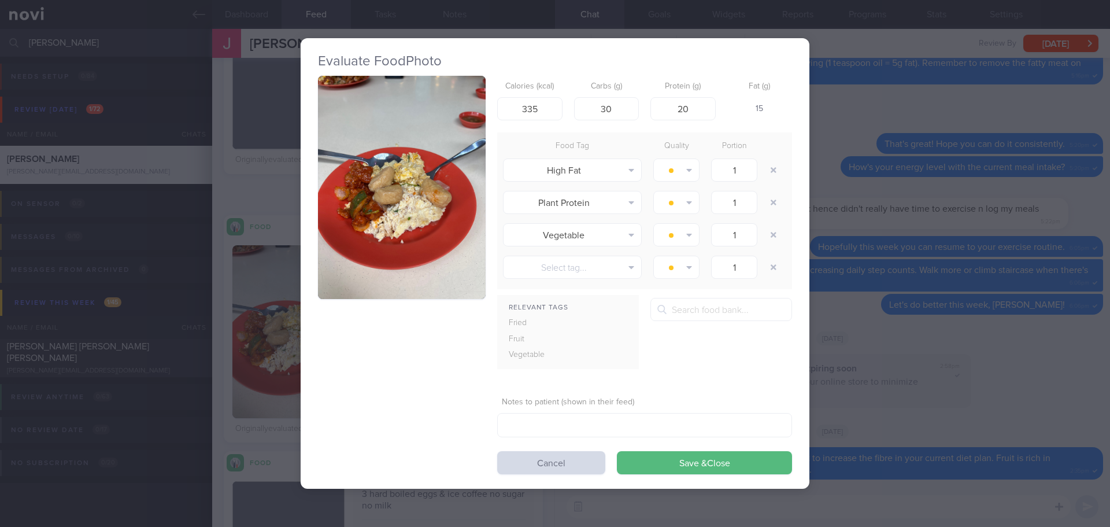
click at [357, 258] on button "button" at bounding box center [402, 188] width 168 height 224
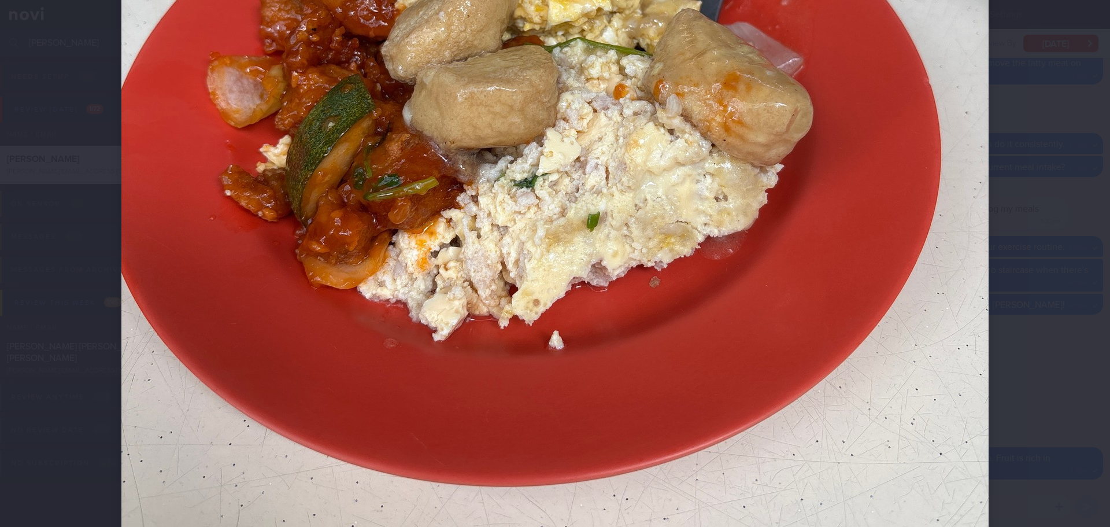
scroll to position [578, 0]
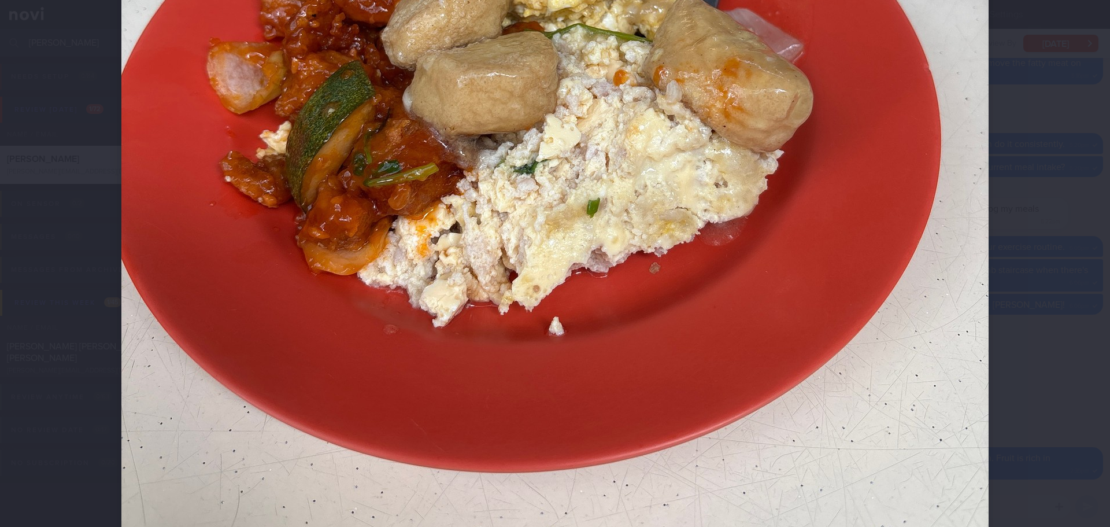
click at [1020, 249] on div at bounding box center [555, 46] width 960 height 1249
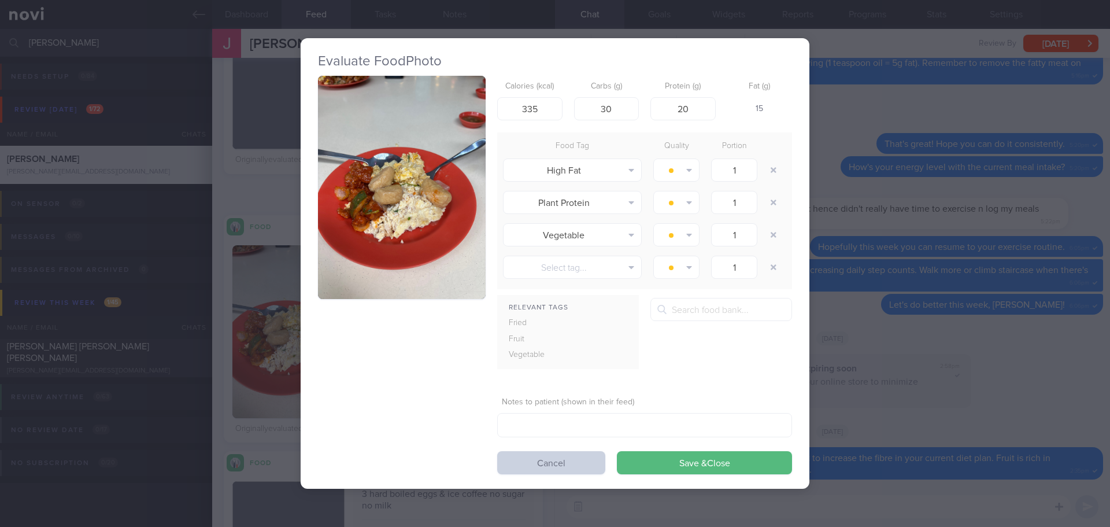
click at [580, 458] on button "Cancel" at bounding box center [551, 462] width 108 height 23
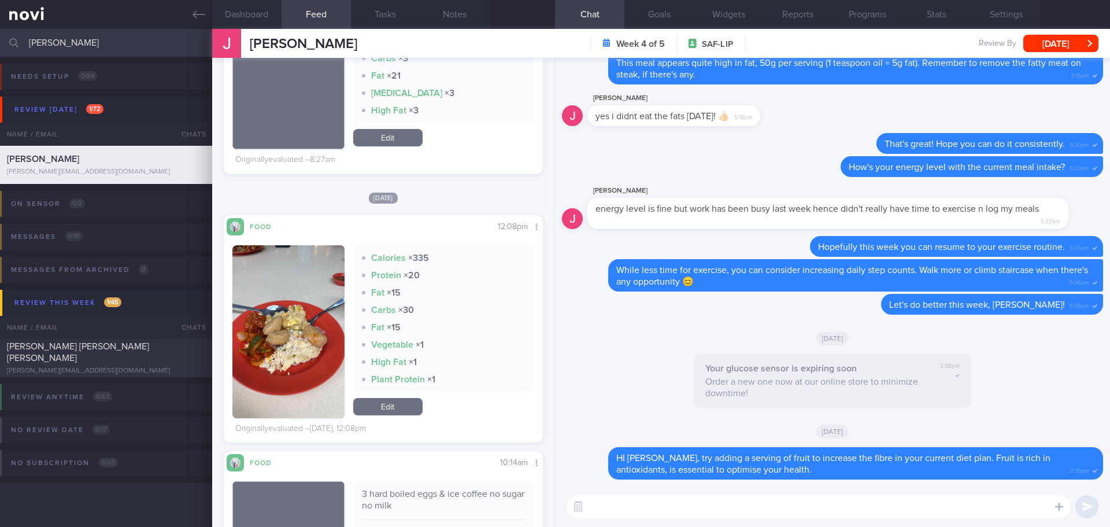
click at [922, 330] on div "Tue, 12 Aug" at bounding box center [832, 337] width 541 height 32
click at [797, 514] on textarea at bounding box center [819, 506] width 504 height 23
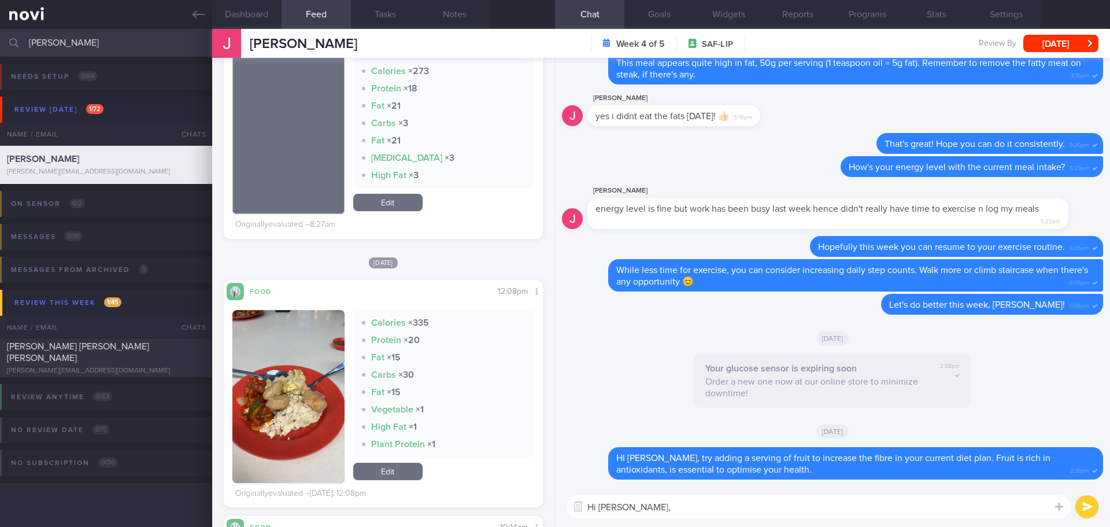
scroll to position [405, 0]
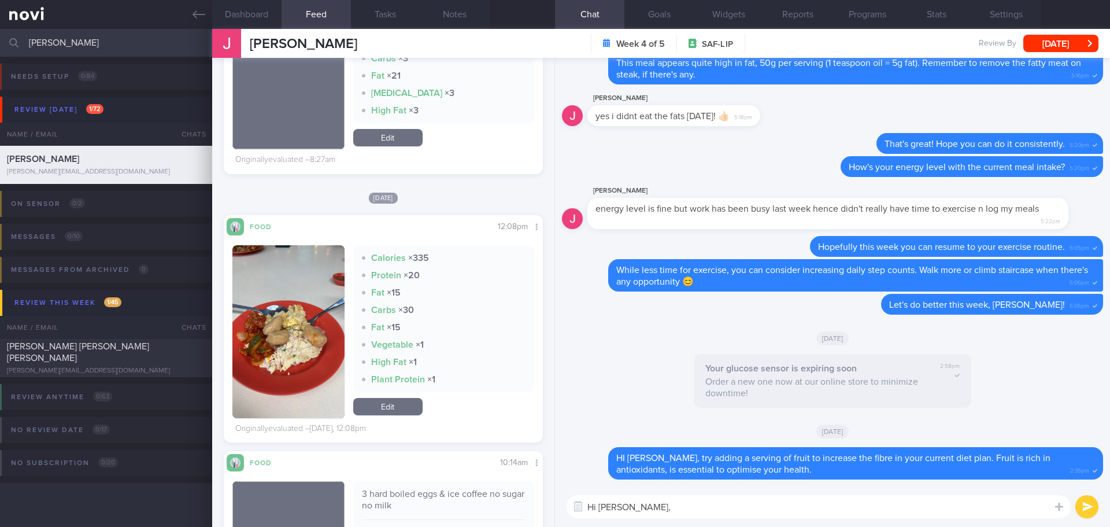
type textarea "Hi Joey,"
click at [395, 408] on link "Edit" at bounding box center [387, 406] width 69 height 17
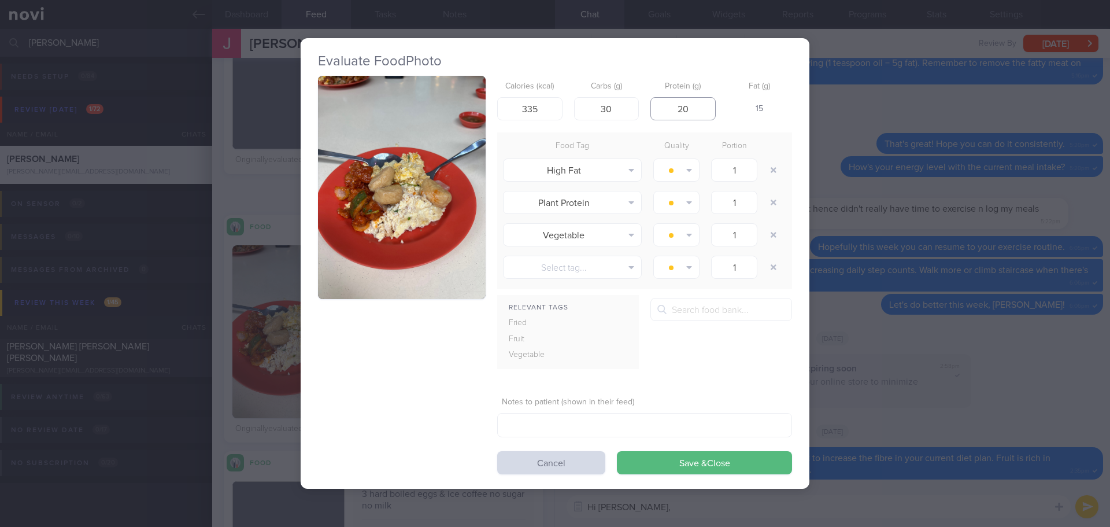
drag, startPoint x: 690, startPoint y: 108, endPoint x: 668, endPoint y: 112, distance: 22.2
click at [668, 112] on input "20" at bounding box center [682, 108] width 65 height 23
click at [677, 110] on input "number" at bounding box center [682, 108] width 65 height 23
type input "30"
drag, startPoint x: 622, startPoint y: 106, endPoint x: 598, endPoint y: 109, distance: 24.0
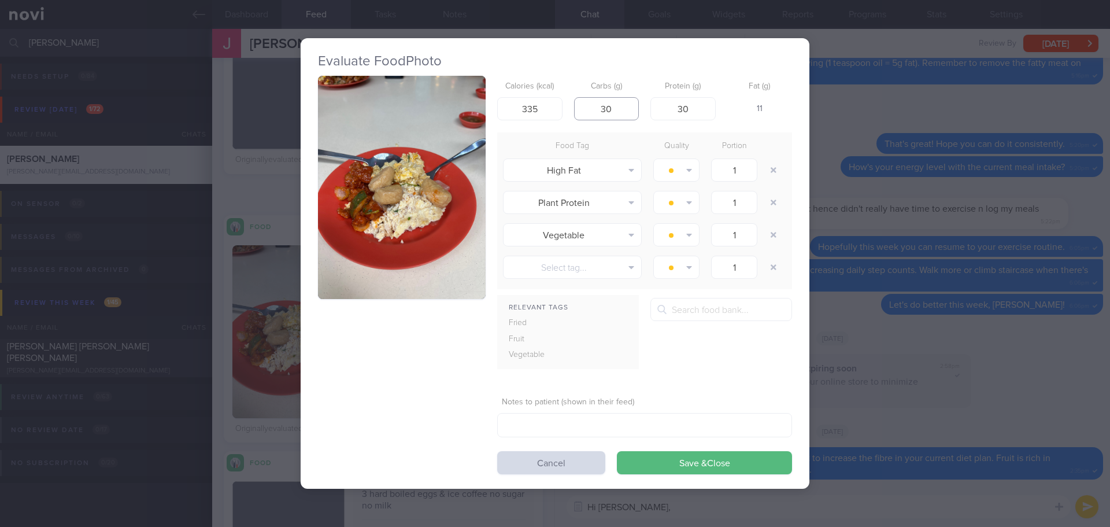
click at [598, 109] on input "30" at bounding box center [606, 108] width 65 height 23
type input "10"
click at [543, 105] on input "335" at bounding box center [529, 108] width 65 height 23
type input "350"
click at [724, 361] on div "Relevant Tags Fried Fruit Vegetable 2-in-1 coffee, unsweetened" at bounding box center [644, 338] width 295 height 80
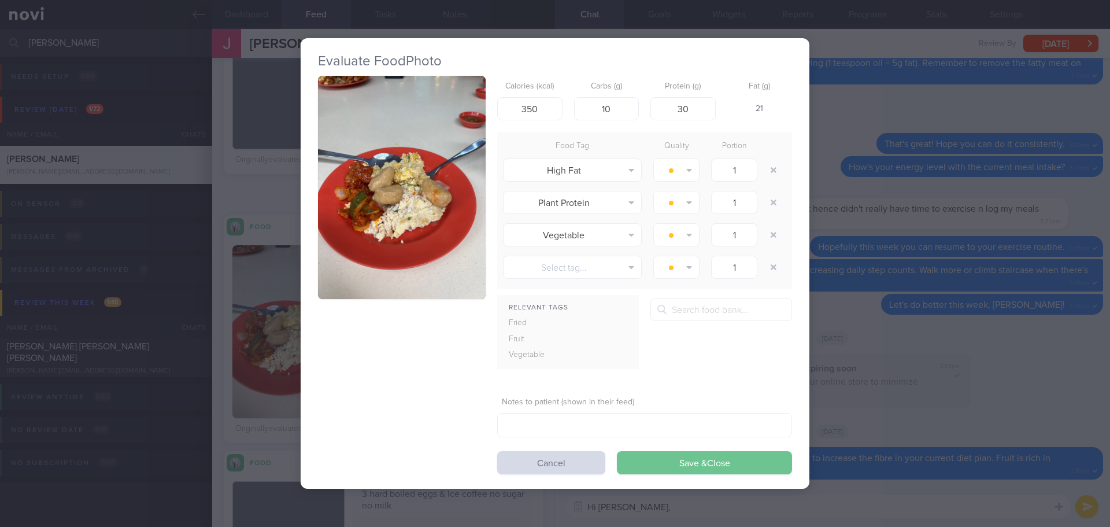
click at [750, 455] on button "Save & Close" at bounding box center [704, 462] width 175 height 23
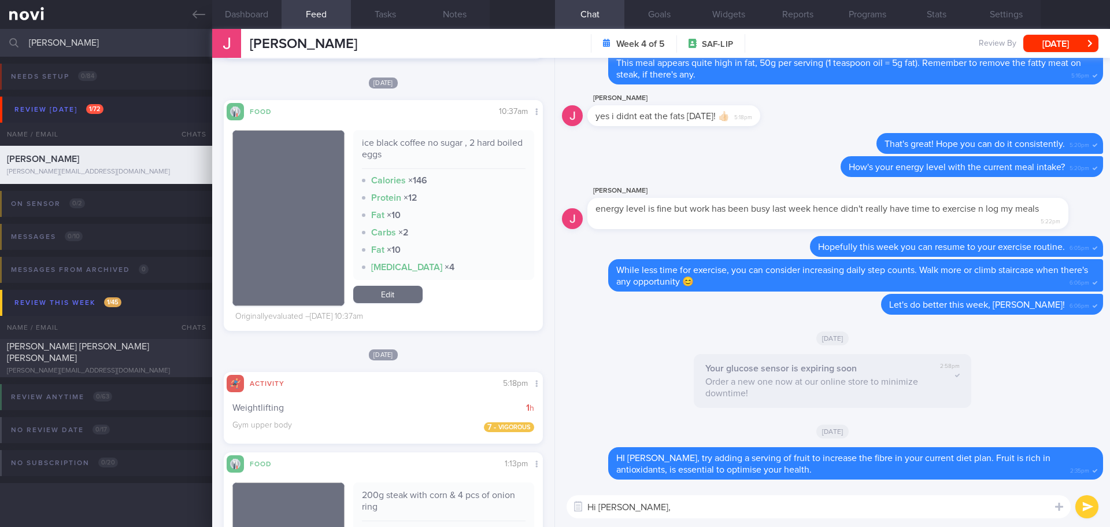
scroll to position [2081, 0]
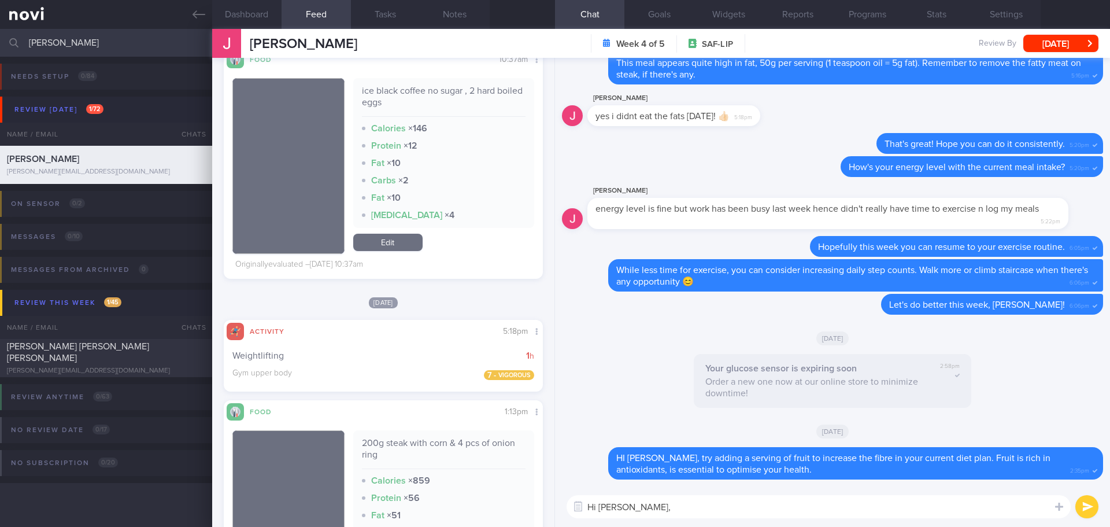
click at [650, 511] on textarea "Hi Joey," at bounding box center [819, 506] width 504 height 23
click at [650, 512] on textarea "Hi Joey," at bounding box center [819, 506] width 504 height 23
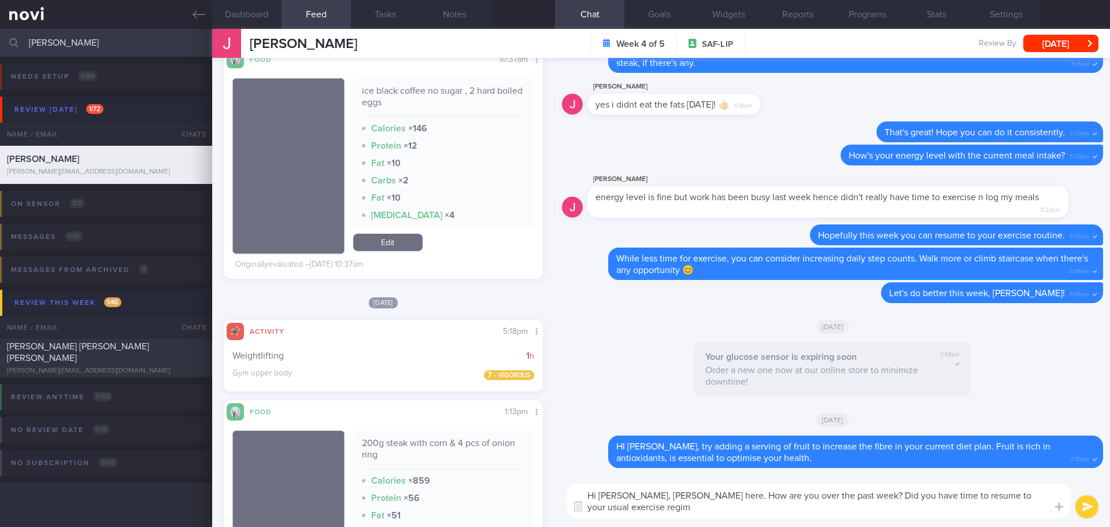
scroll to position [0, 0]
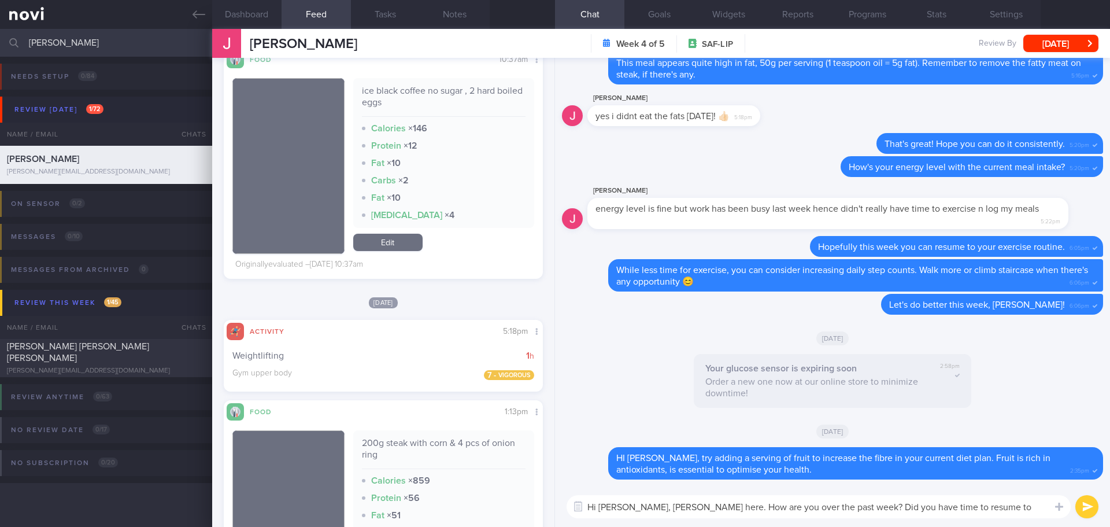
type textarea "Hi Joey, Elizabeth here. How are you over the past week? Did you have time to r…"
click at [1093, 511] on button "submit" at bounding box center [1086, 506] width 23 height 23
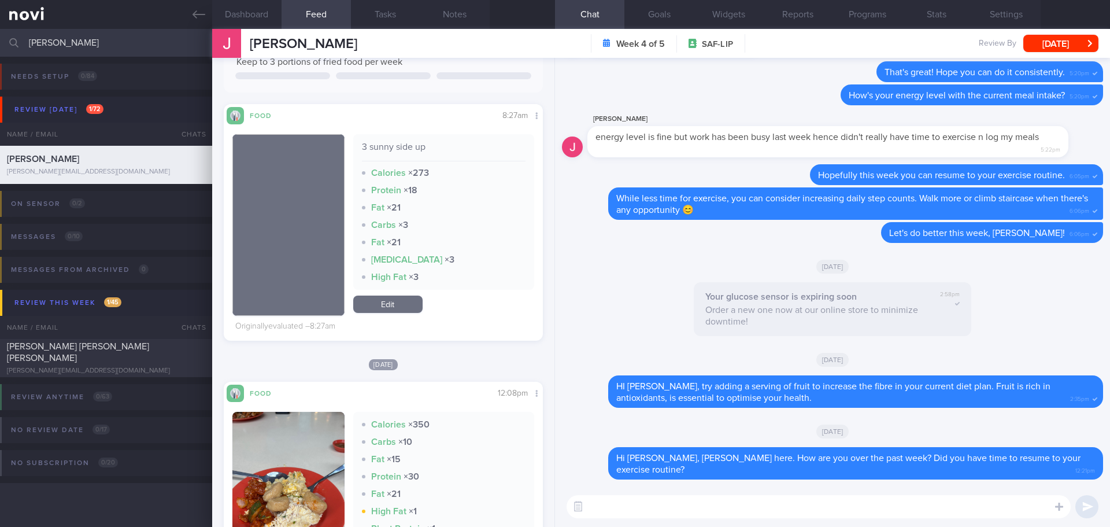
scroll to position [405, 0]
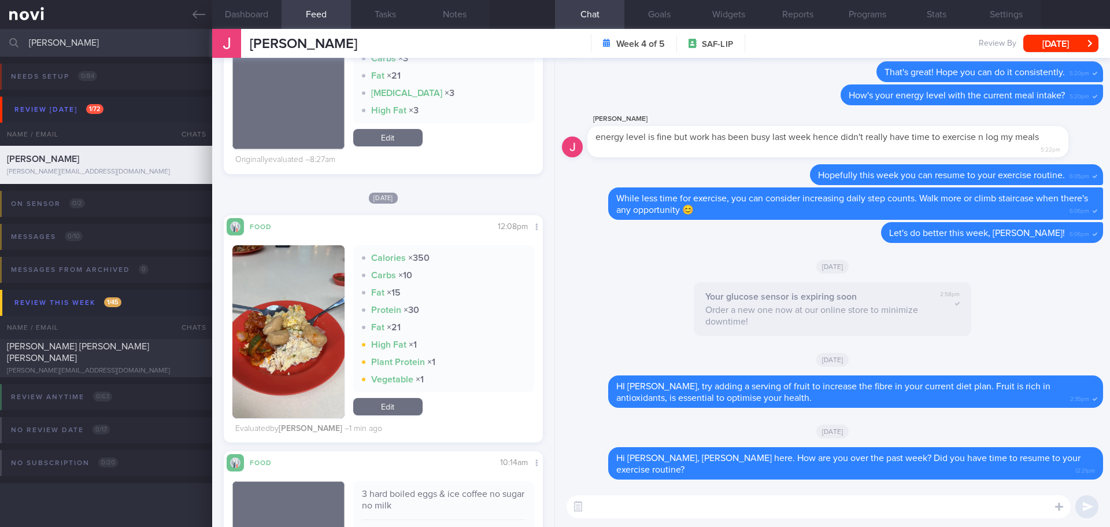
click at [399, 407] on link "Edit" at bounding box center [387, 406] width 69 height 17
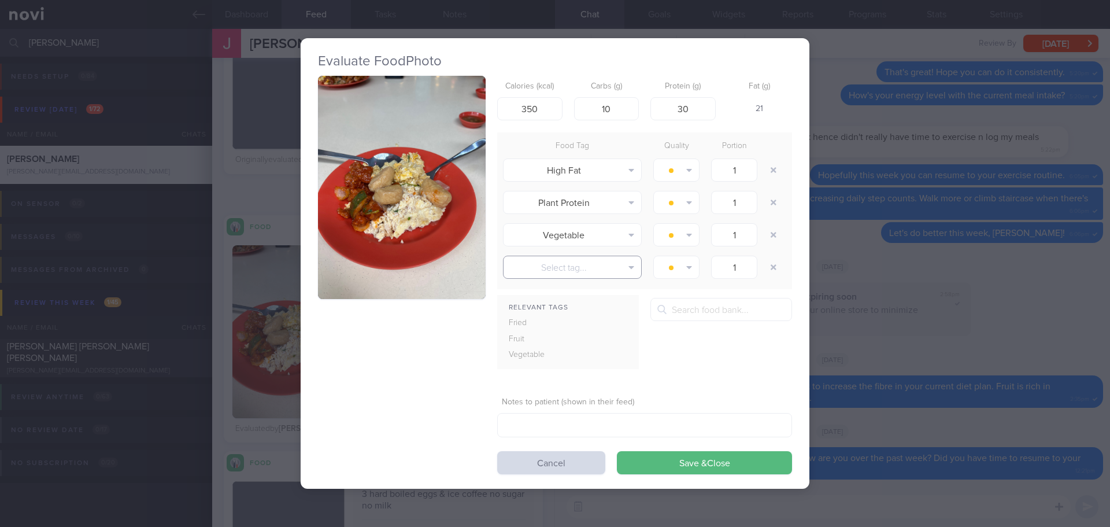
click at [617, 268] on button "Select tag..." at bounding box center [572, 267] width 139 height 23
click at [597, 318] on button "High Fat" at bounding box center [572, 316] width 138 height 17
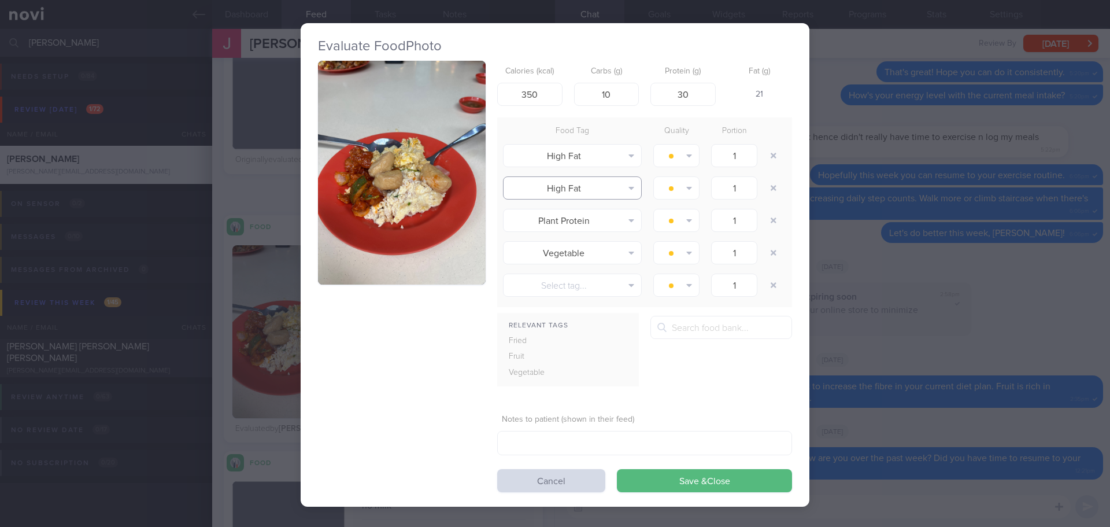
click at [599, 187] on button "High Fat" at bounding box center [572, 187] width 139 height 23
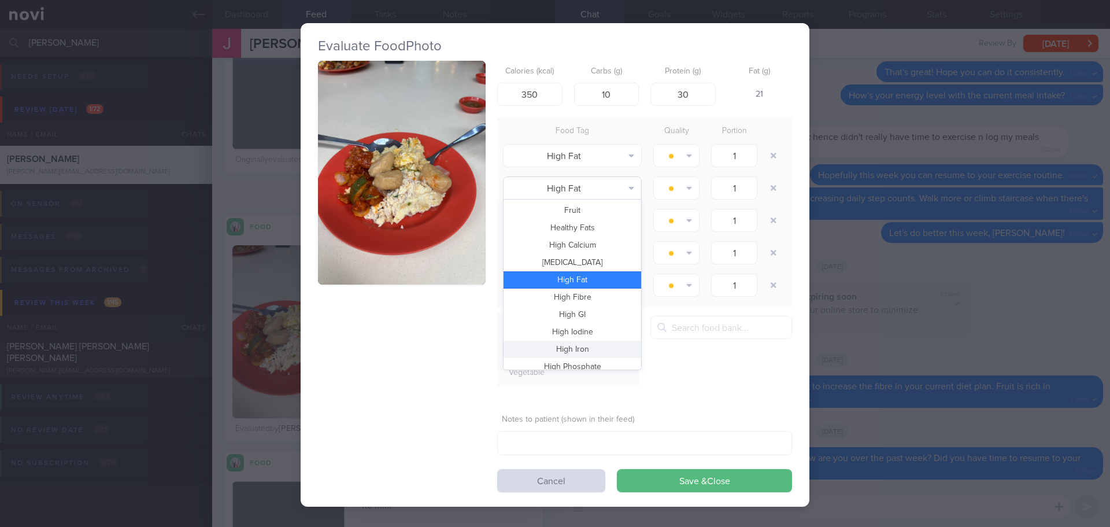
scroll to position [0, 0]
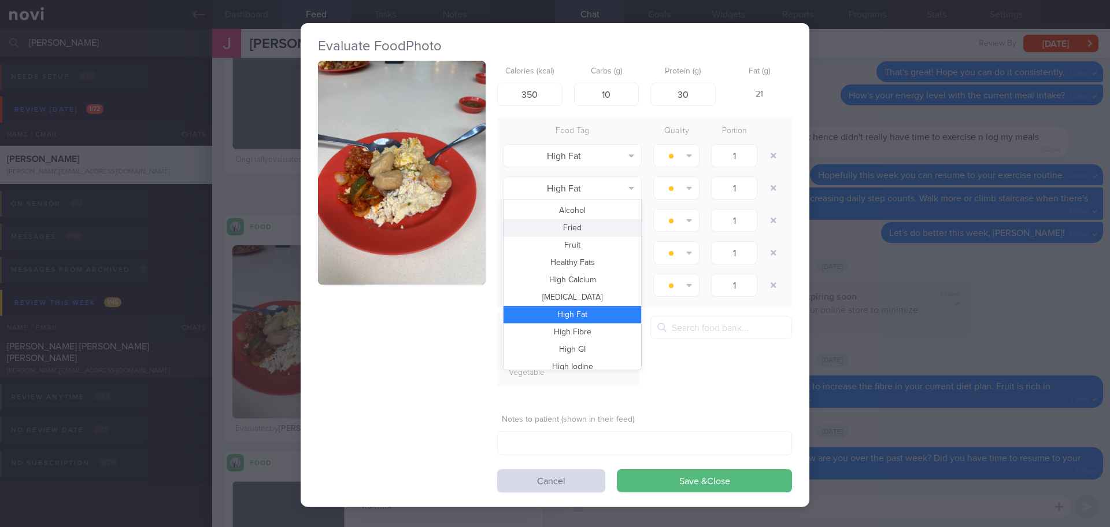
click at [581, 228] on button "Fried" at bounding box center [572, 227] width 138 height 17
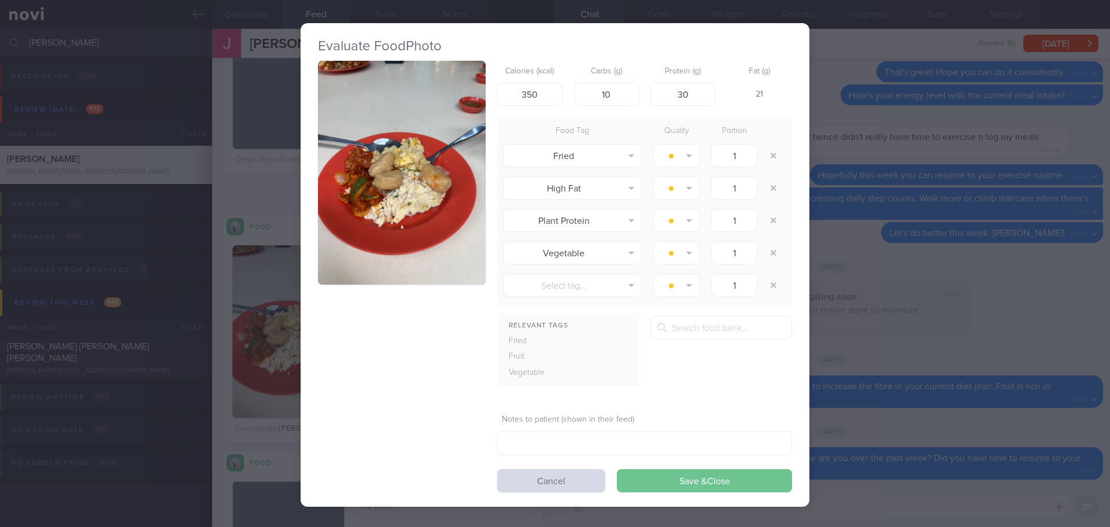
click at [698, 477] on button "Save & Close" at bounding box center [704, 480] width 175 height 23
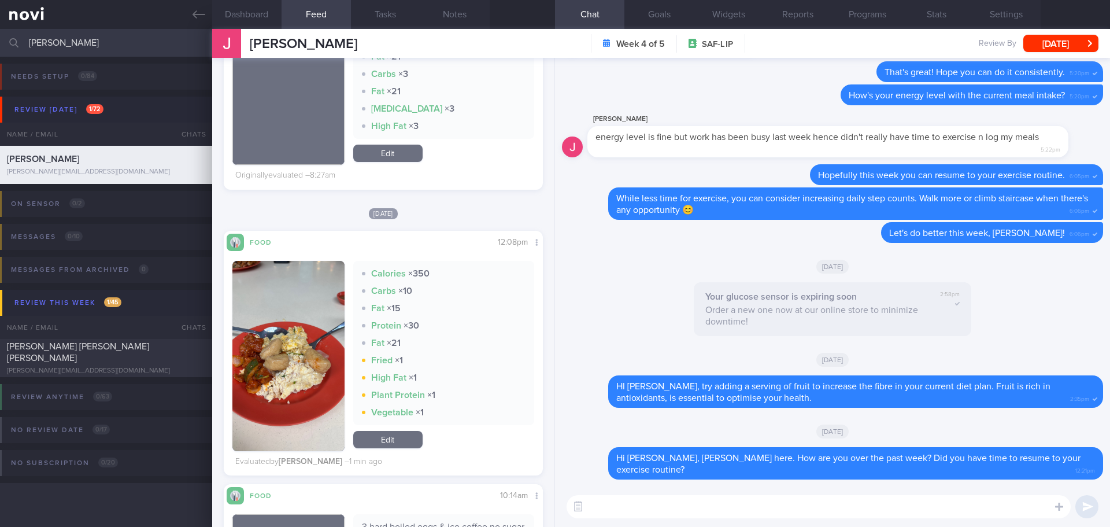
scroll to position [347, 0]
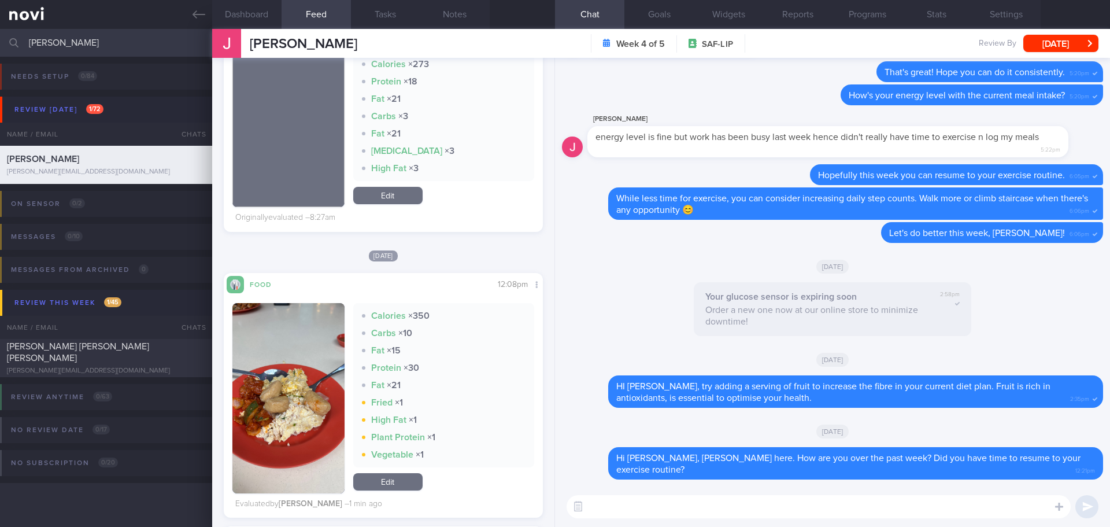
click at [282, 383] on button "button" at bounding box center [288, 398] width 112 height 190
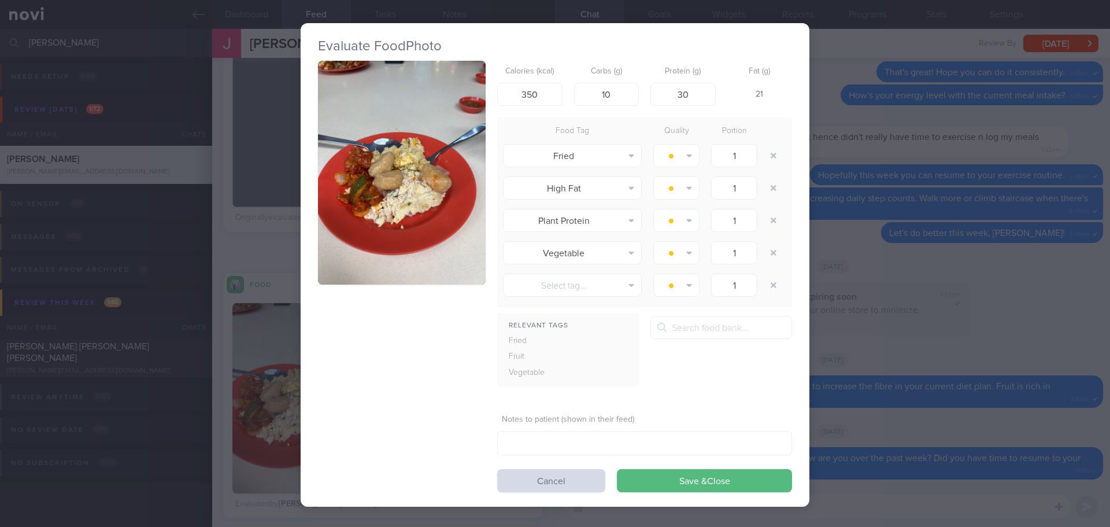
click at [433, 209] on button "button" at bounding box center [402, 173] width 168 height 224
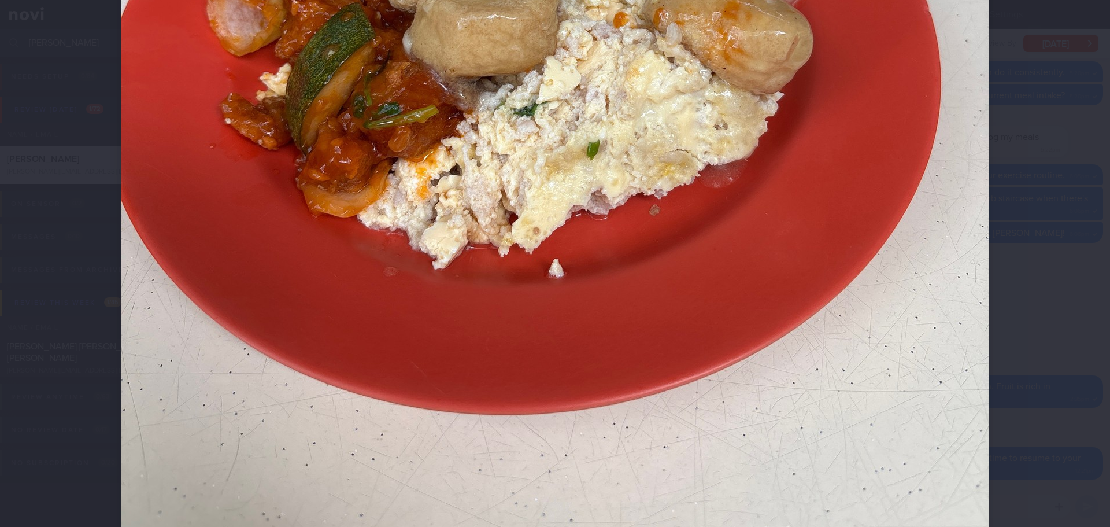
scroll to position [405, 0]
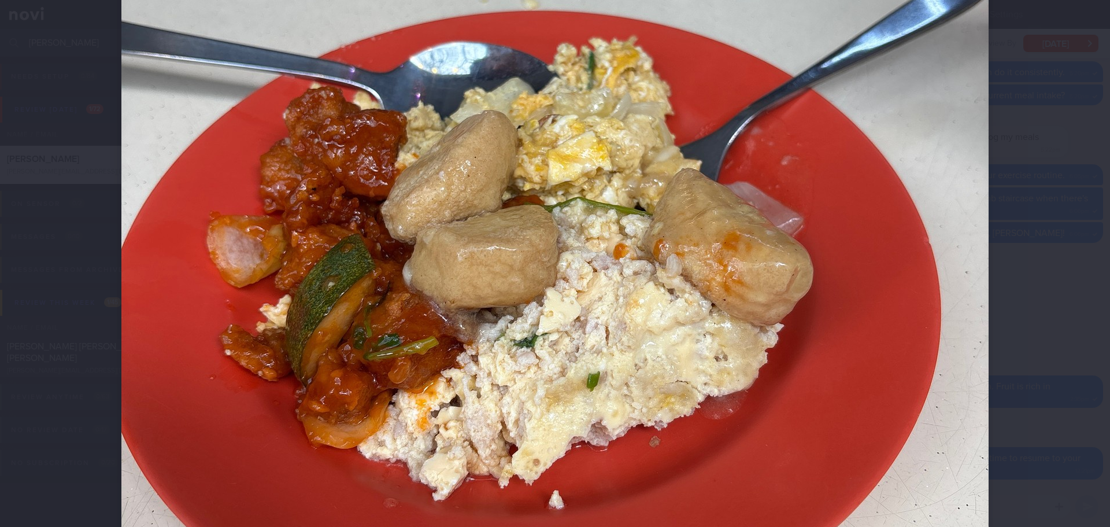
click at [1047, 201] on div at bounding box center [555, 263] width 1110 height 527
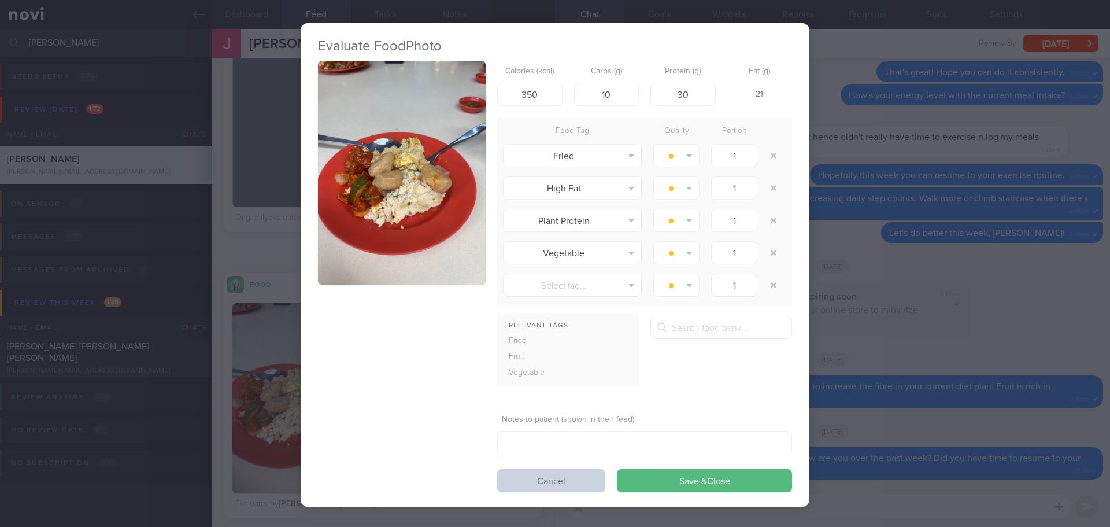
click at [536, 486] on button "Cancel" at bounding box center [551, 480] width 108 height 23
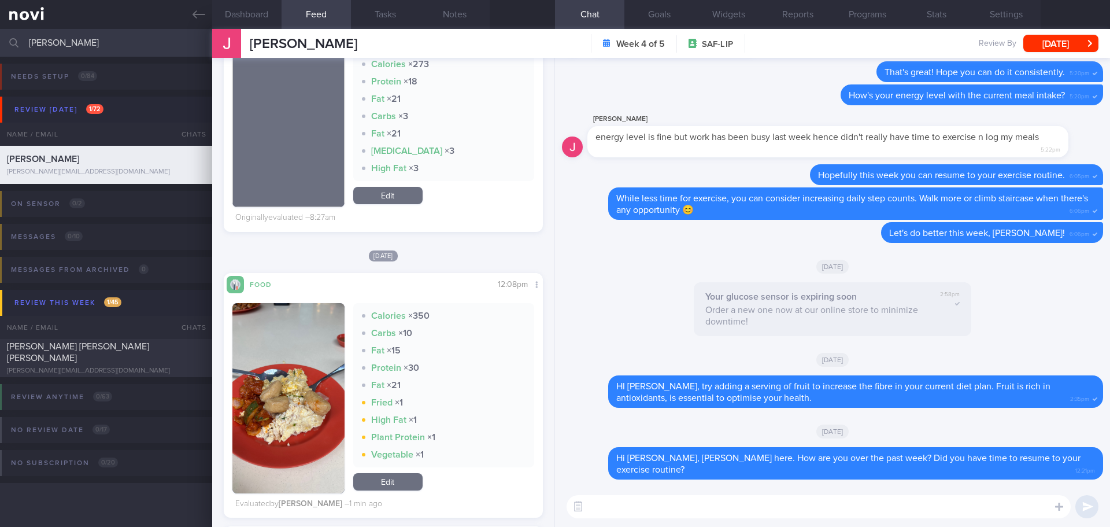
click at [610, 502] on textarea at bounding box center [819, 506] width 504 height 23
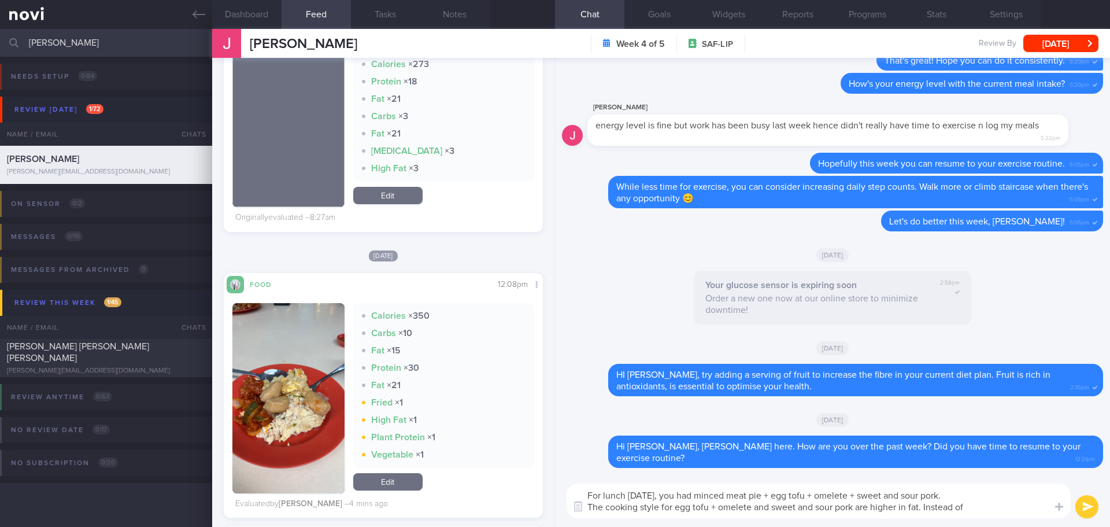
click at [972, 507] on textarea "For lunch yesterday, you had minced meat pie + egg tofu + omelete + sweet and s…" at bounding box center [819, 500] width 504 height 35
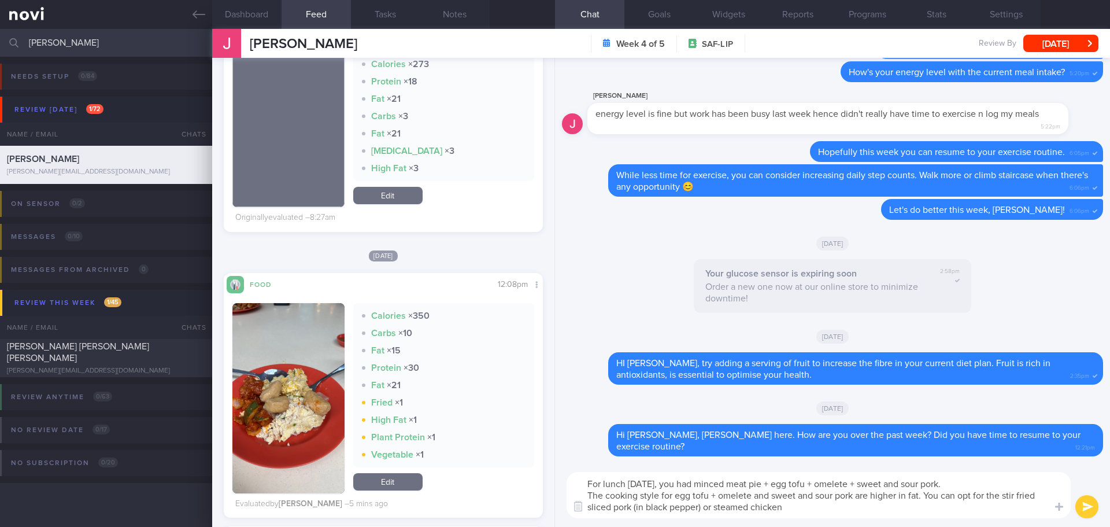
click at [927, 510] on textarea "For lunch yesterday, you had minced meat pie + egg tofu + omelete + sweet and s…" at bounding box center [819, 495] width 504 height 46
click at [940, 510] on textarea "For lunch yesterday, you had minced meat pie + egg tofu + omelete + sweet and s…" at bounding box center [819, 495] width 504 height 46
click at [927, 495] on textarea "For lunch yesterday, you had minced meat pie + egg tofu + omelete + sweet and s…" at bounding box center [819, 495] width 504 height 46
click at [927, 494] on textarea "For lunch yesterday, you had minced meat pie + egg tofu + omelete + sweet and s…" at bounding box center [819, 495] width 504 height 46
click at [923, 501] on textarea "For lunch yesterday, you had minced meat pie + egg tofu + omelete + sweet and s…" at bounding box center [819, 495] width 504 height 46
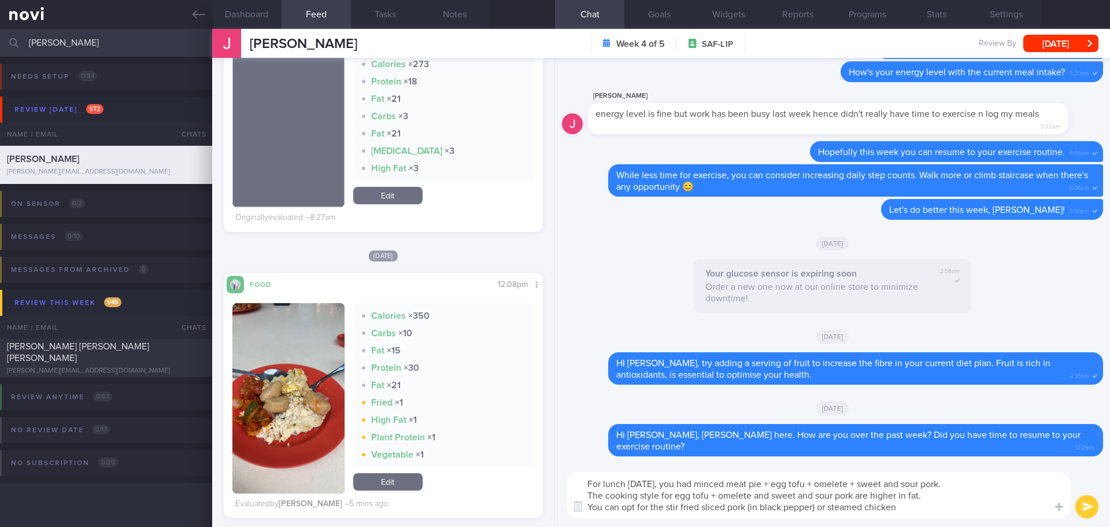
click at [660, 509] on textarea "For lunch yesterday, you had minced meat pie + egg tofu + omelete + sweet and s…" at bounding box center [819, 495] width 504 height 46
click at [668, 509] on textarea "For lunch yesterday, you had minced meat pie + egg tofu + omelete + sweet and s…" at bounding box center [819, 495] width 504 height 46
click at [901, 505] on textarea "For lunch yesterday, you had minced meat pie + egg tofu + omelete + sweet and s…" at bounding box center [819, 495] width 504 height 46
click at [1007, 508] on textarea "For lunch yesterday, you had minced meat pie + egg tofu + omelete + sweet and s…" at bounding box center [819, 495] width 504 height 46
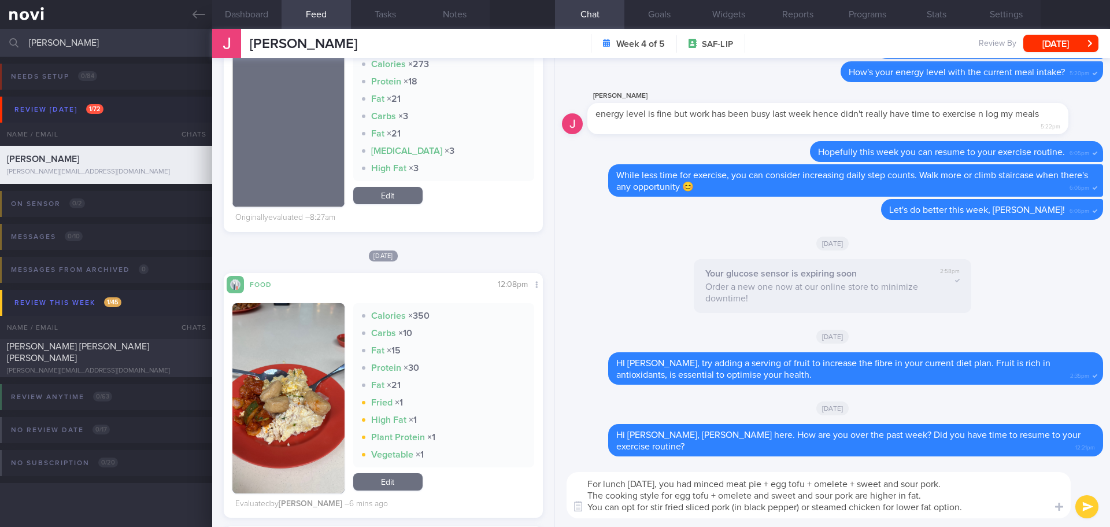
click at [1006, 508] on textarea "For lunch yesterday, you had minced meat pie + egg tofu + omelete + sweet and s…" at bounding box center [819, 495] width 504 height 46
click at [1005, 513] on textarea "For lunch yesterday, you had minced meat pie + egg tofu + omelete + sweet and s…" at bounding box center [819, 495] width 504 height 46
click at [1006, 511] on textarea "For lunch yesterday, you had minced meat pie + egg tofu + omelete + sweet and s…" at bounding box center [819, 495] width 504 height 46
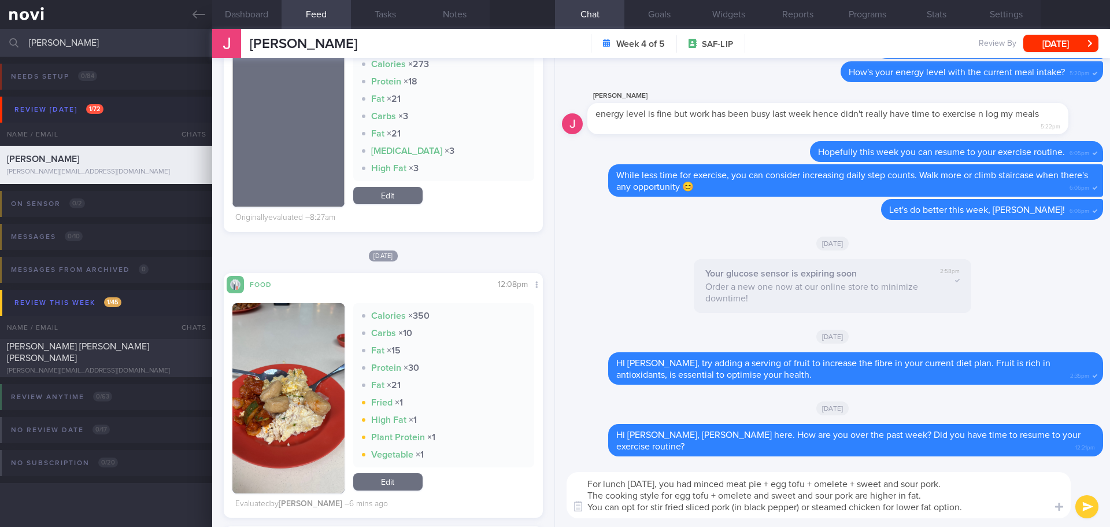
type textarea "For lunch yesterday, you had minced meat pie + egg tofu + omelete + sweet and s…"
click at [1088, 506] on button "submit" at bounding box center [1086, 506] width 23 height 23
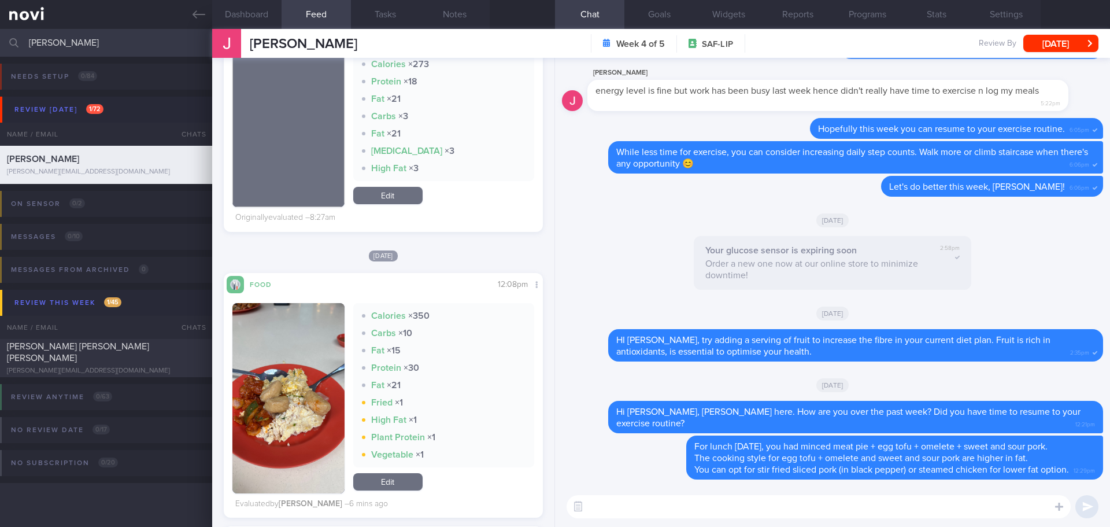
scroll to position [0, 0]
drag, startPoint x: 82, startPoint y: 47, endPoint x: 14, endPoint y: 50, distance: 68.3
click at [14, 50] on div "joey Assigned patients Assigned patients All active patients Archived patients" at bounding box center [555, 43] width 1110 height 28
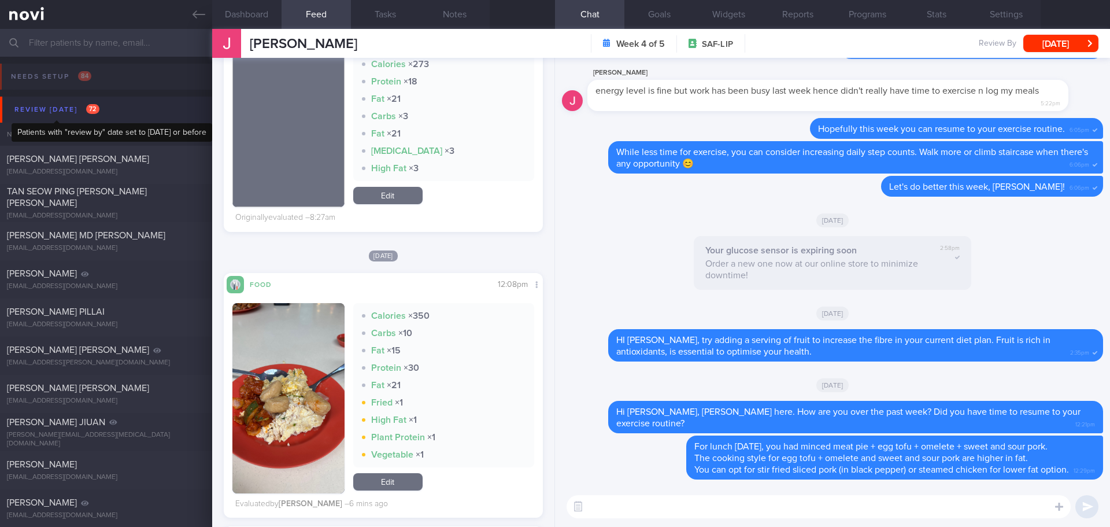
click at [36, 107] on div "Review today 72" at bounding box center [57, 110] width 91 height 16
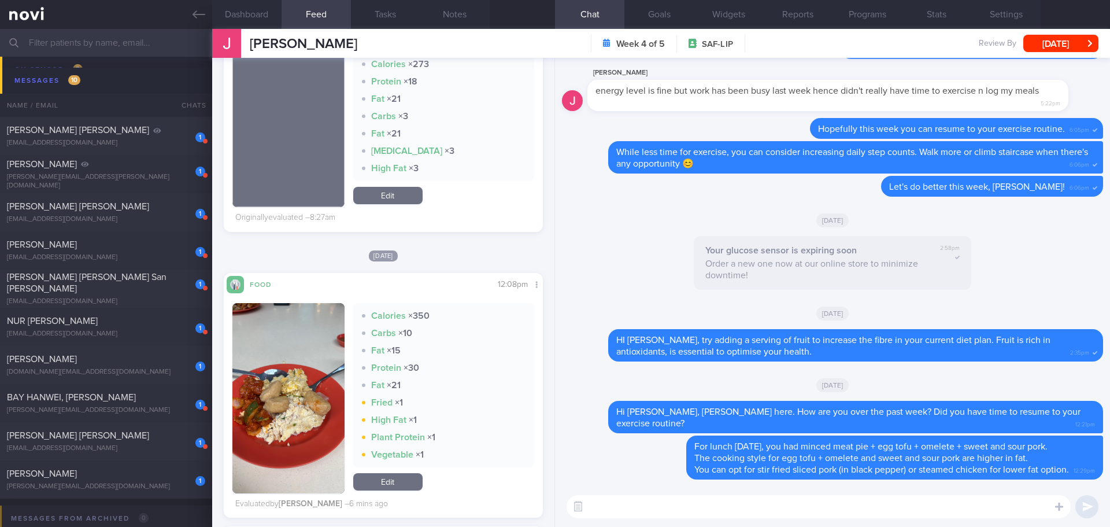
scroll to position [289, 0]
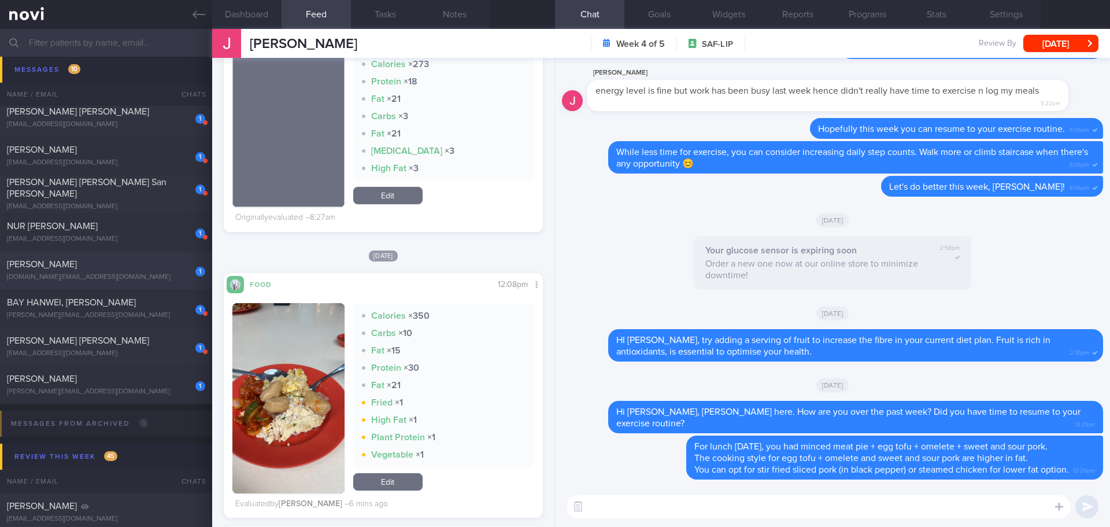
click at [121, 272] on div "1 Tsubasa Hatanaka tsubasahatanaka.com@gmail.com" at bounding box center [106, 269] width 212 height 23
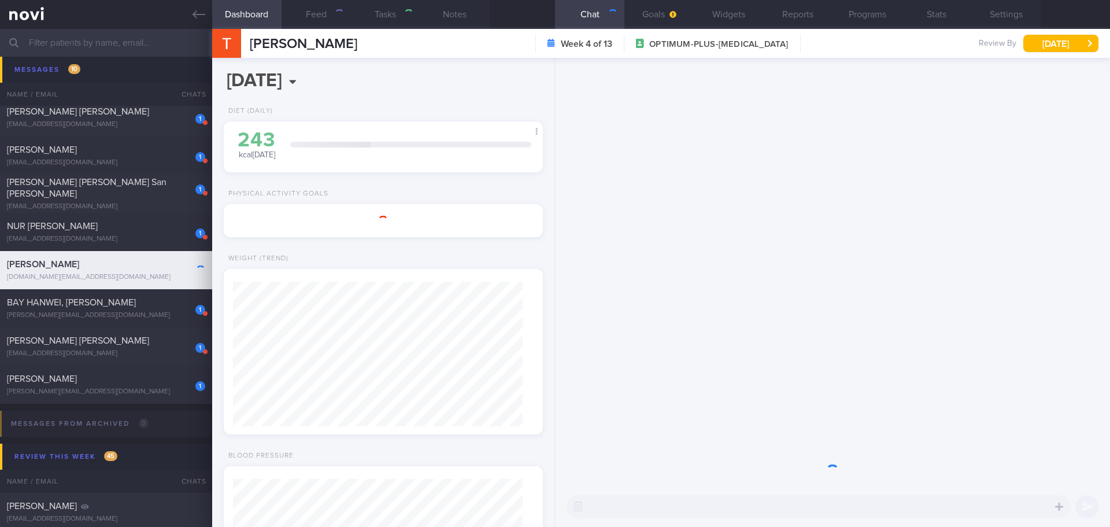
type input "24/10/25"
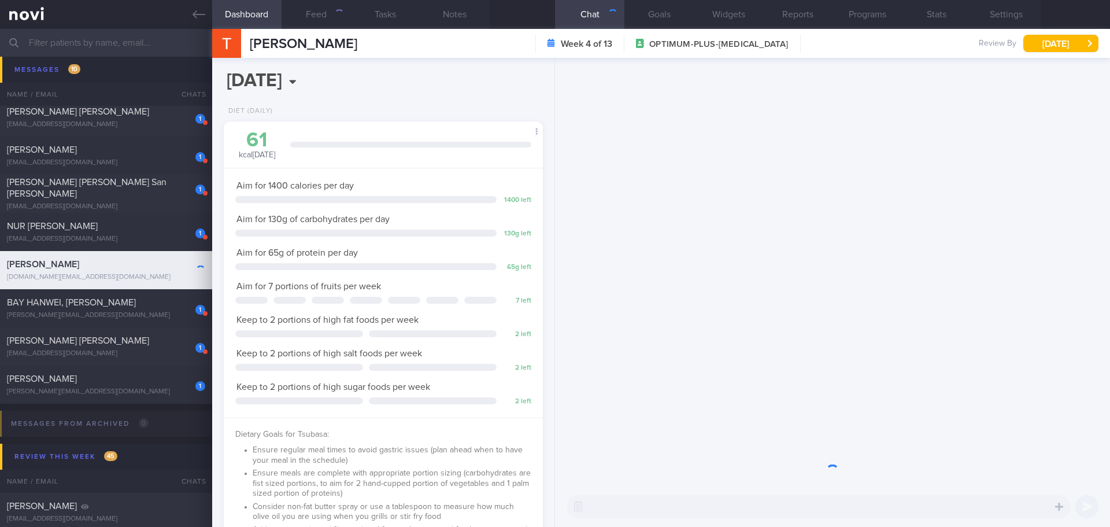
scroll to position [161, 290]
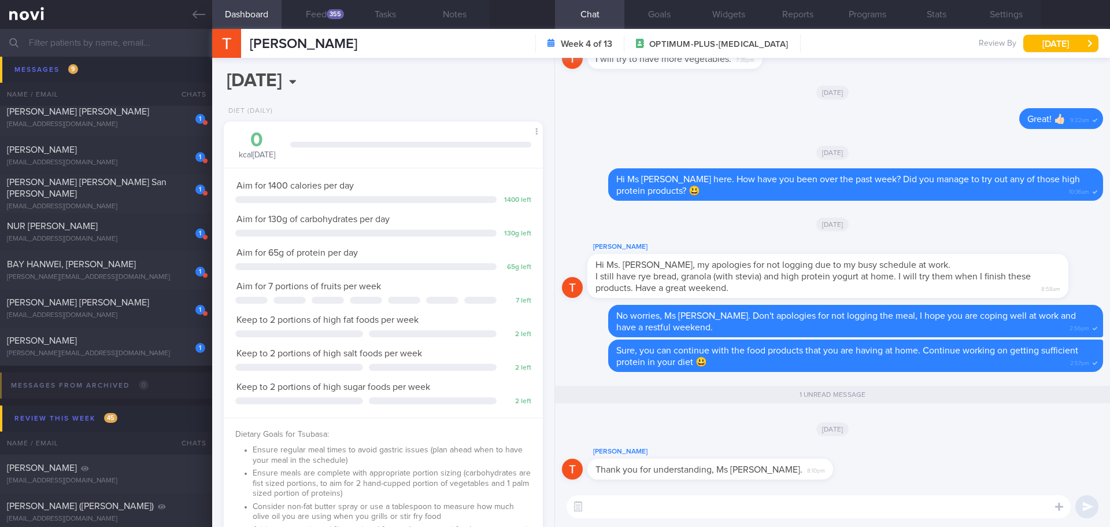
click at [780, 511] on textarea at bounding box center [819, 506] width 504 height 23
type textarea "No worries! 😃🙌🏻"
click at [1083, 503] on button "submit" at bounding box center [1086, 506] width 23 height 23
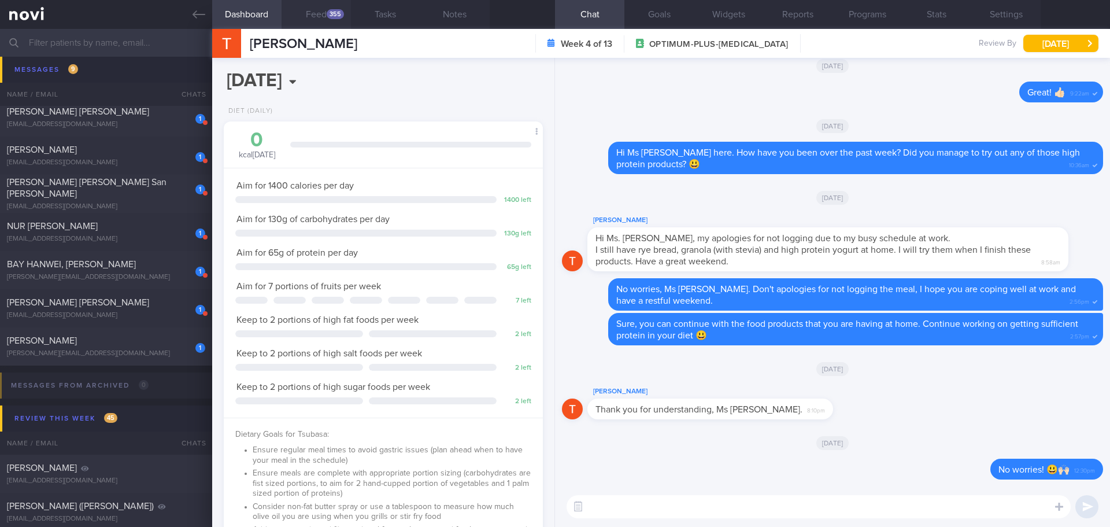
click at [335, 8] on button "Feed 355" at bounding box center [316, 14] width 69 height 29
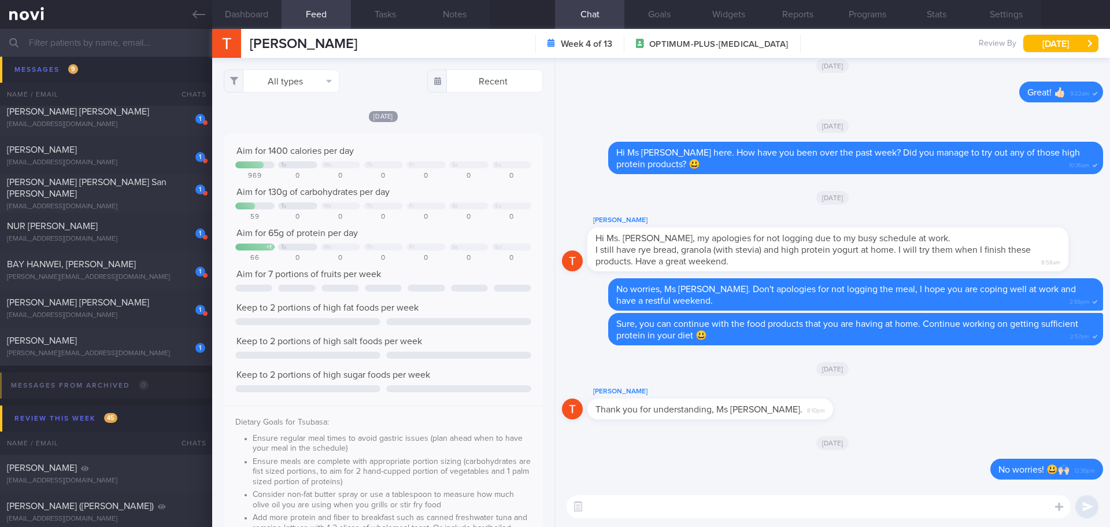
scroll to position [73, 296]
click at [299, 79] on button "All types" at bounding box center [282, 80] width 116 height 23
click at [287, 122] on button "Activity" at bounding box center [281, 120] width 114 height 17
checkbox input "false"
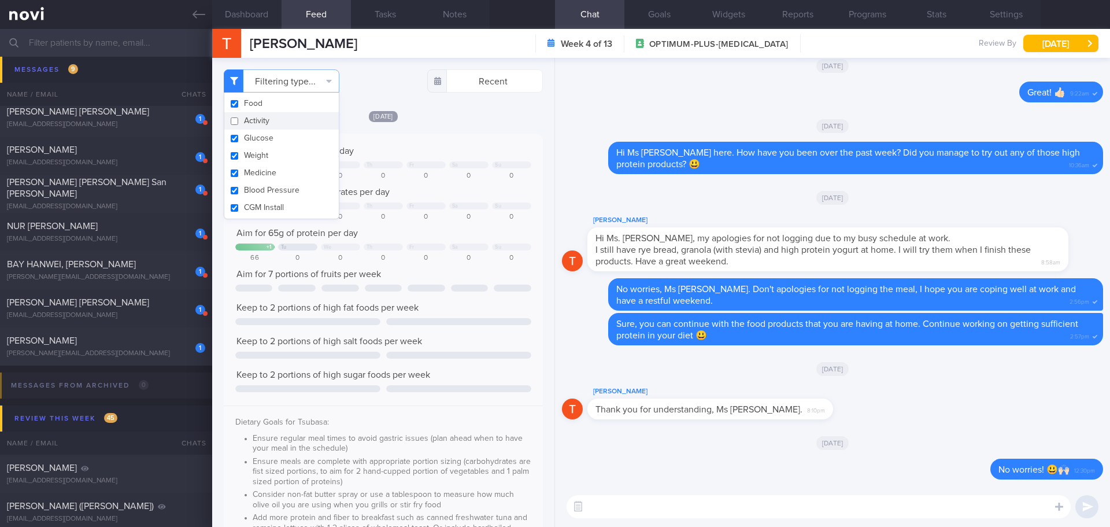
click at [477, 123] on div "Yesterday Aim for 1400 calories per day Tu We Th Fr Sa Su 969 0 0 0 0 0 0 Aim f…" at bounding box center [383, 480] width 319 height 740
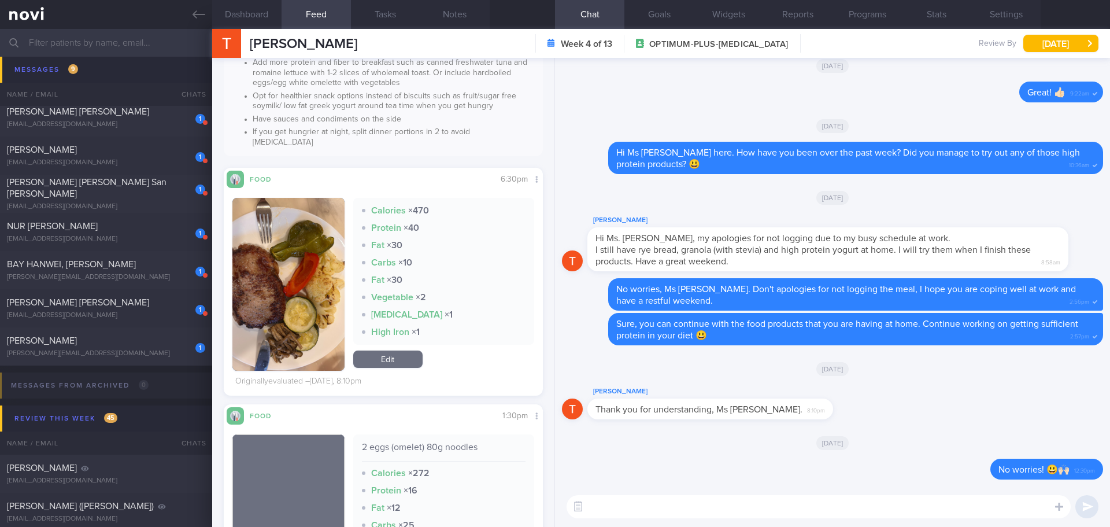
scroll to position [462, 0]
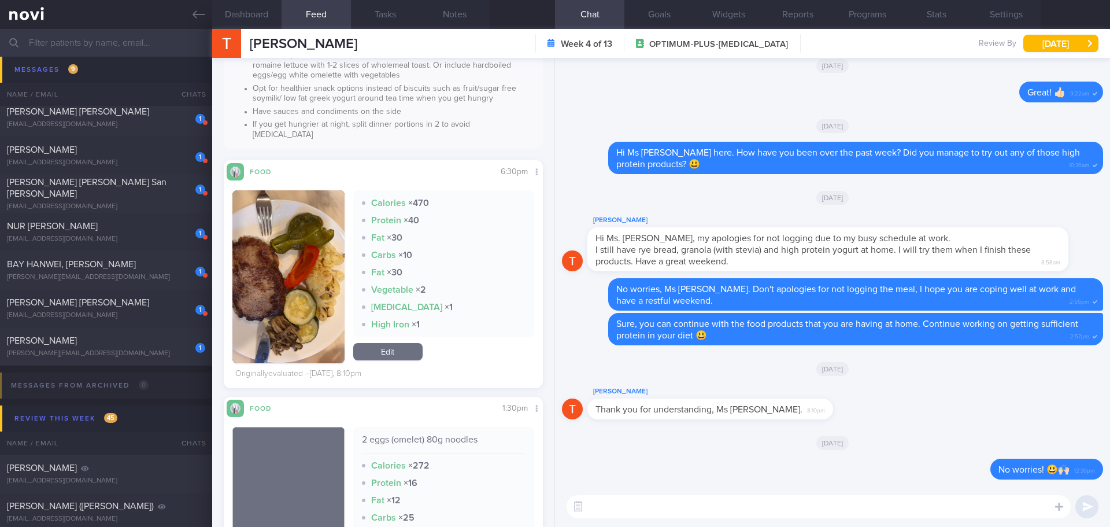
click at [286, 265] on button "button" at bounding box center [288, 276] width 112 height 173
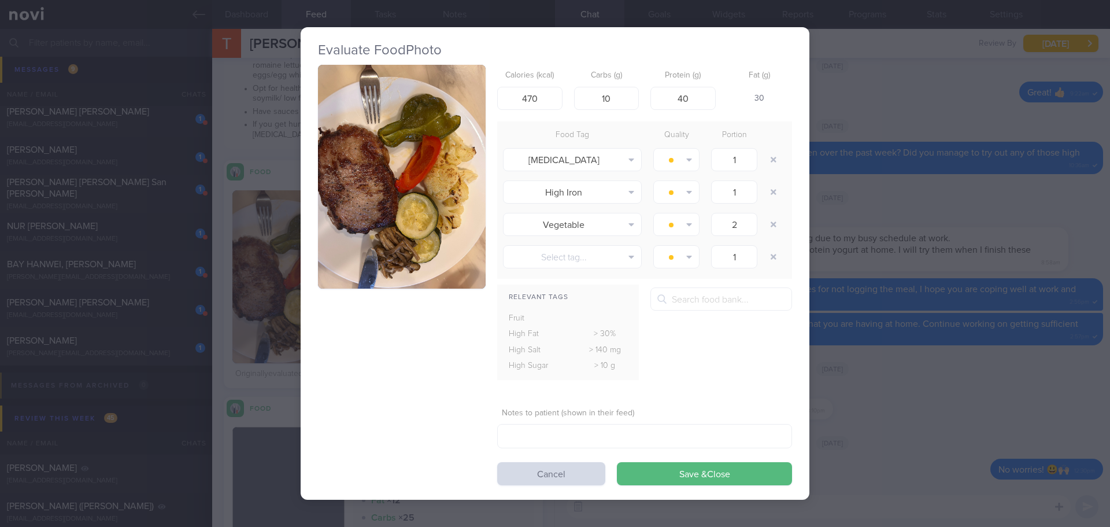
click at [394, 242] on button "button" at bounding box center [402, 177] width 168 height 224
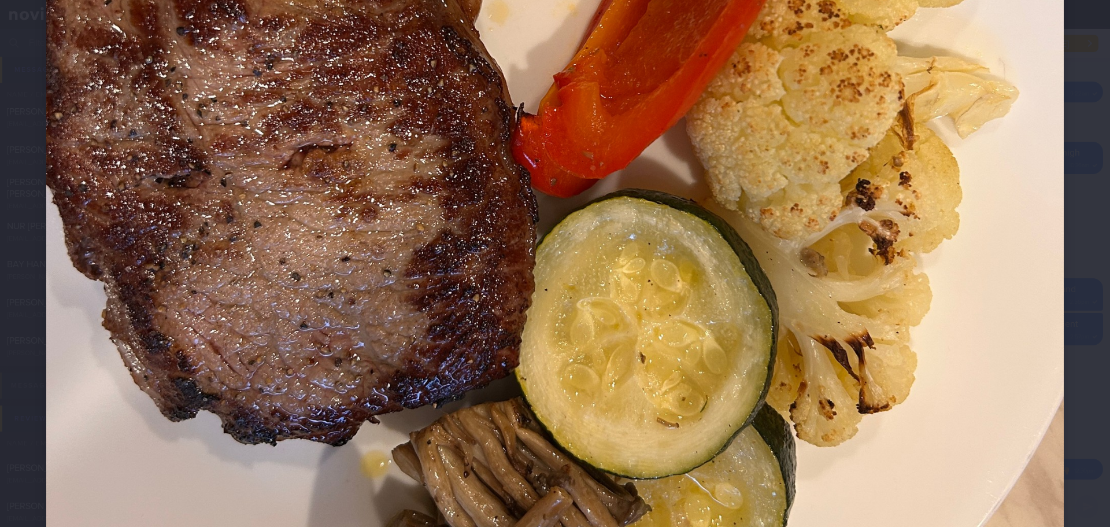
scroll to position [636, 0]
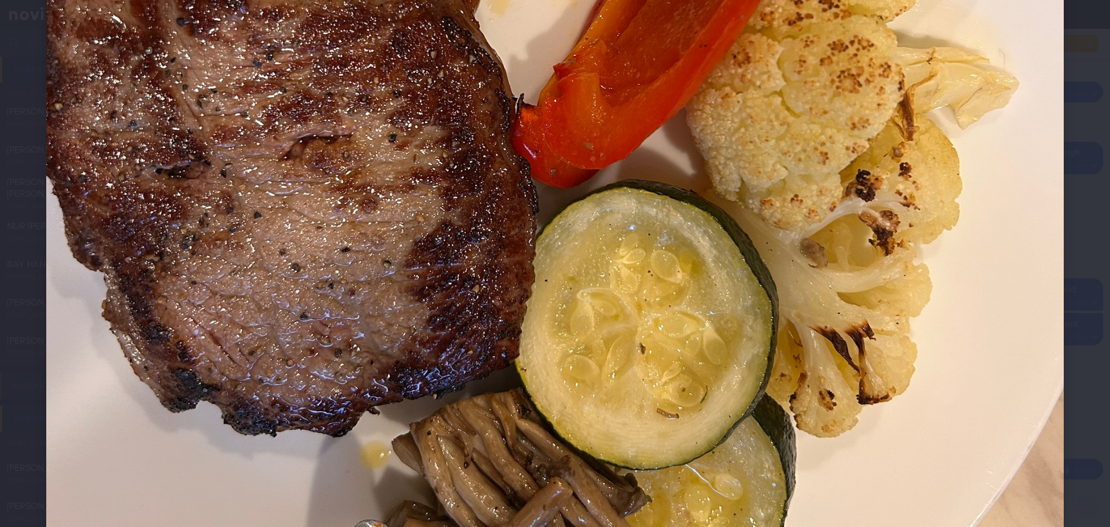
click at [1062, 136] on div at bounding box center [555, 88] width 1110 height 1449
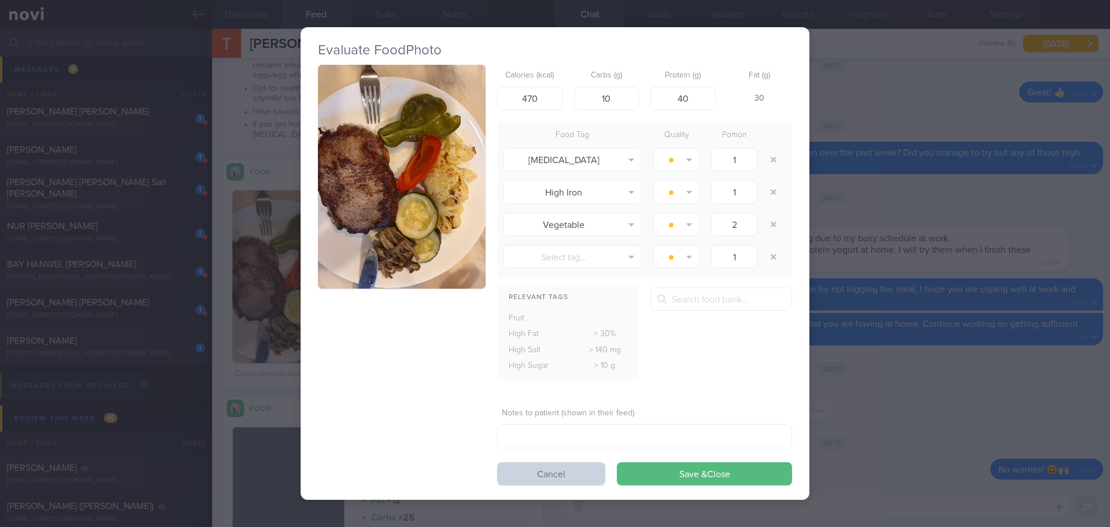
click at [553, 469] on button "Cancel" at bounding box center [551, 473] width 108 height 23
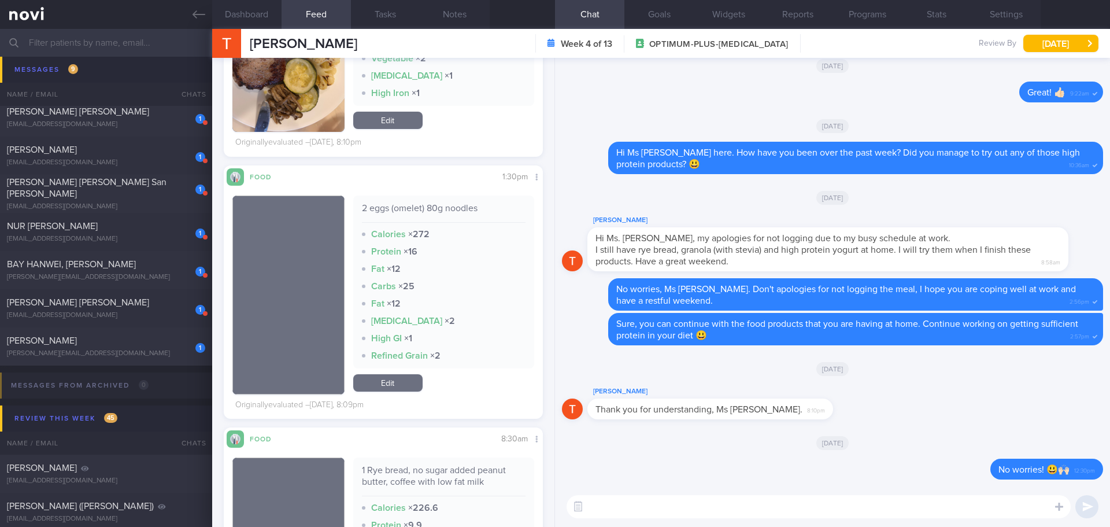
scroll to position [520, 0]
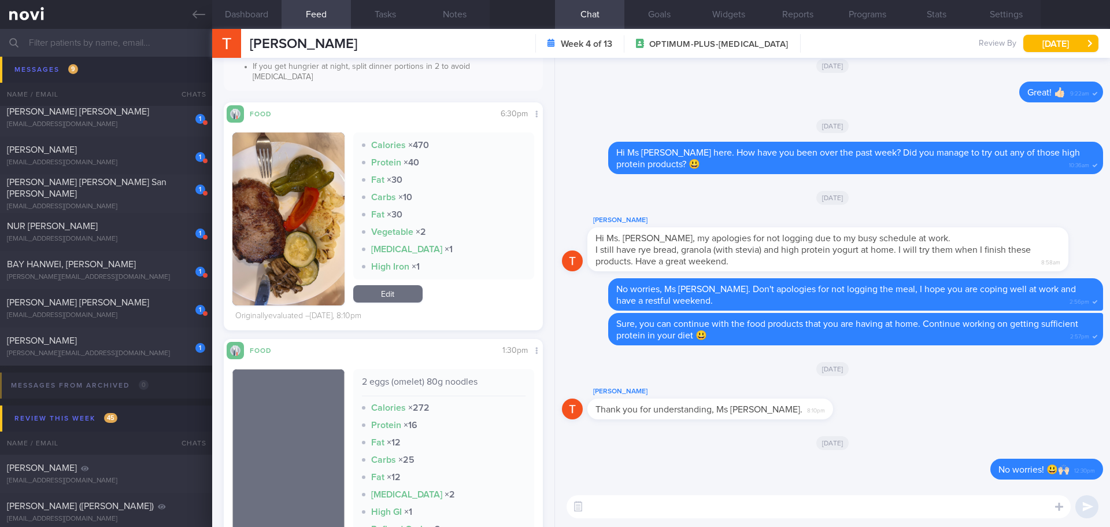
click at [619, 499] on textarea at bounding box center [819, 506] width 504 height 23
type textarea "Y"
type textarea "D"
click at [276, 209] on button "button" at bounding box center [288, 218] width 112 height 173
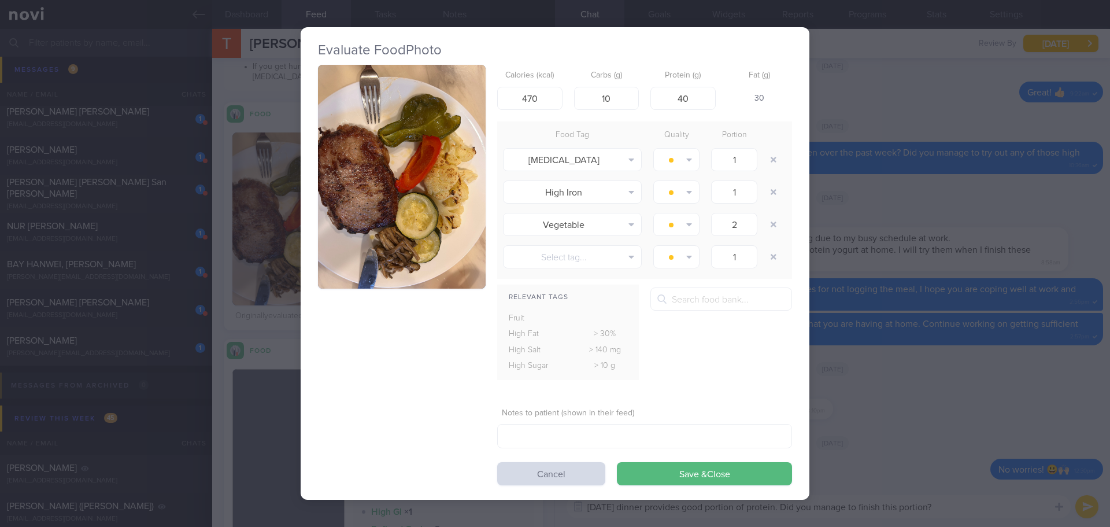
click at [402, 209] on button "button" at bounding box center [402, 177] width 168 height 224
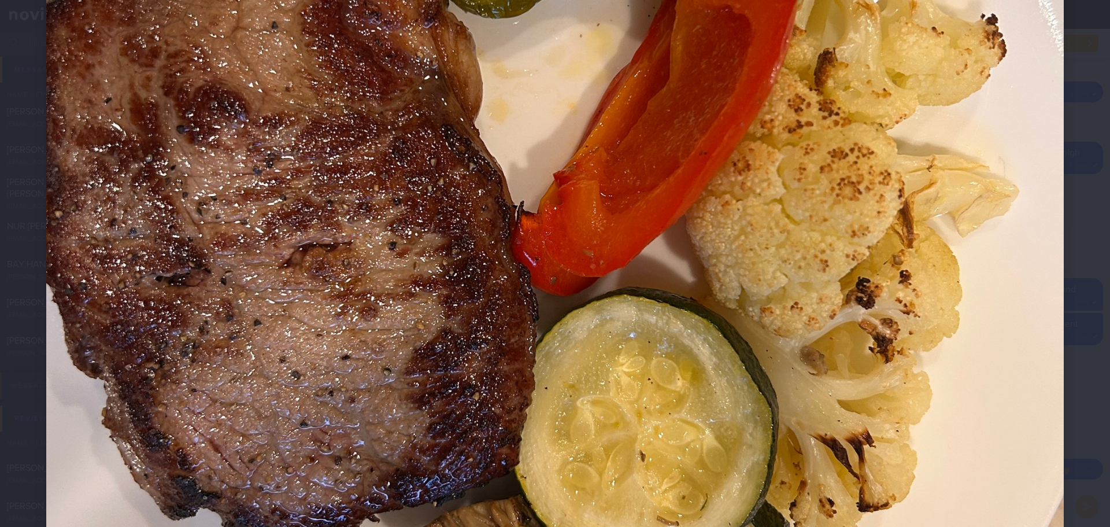
scroll to position [694, 0]
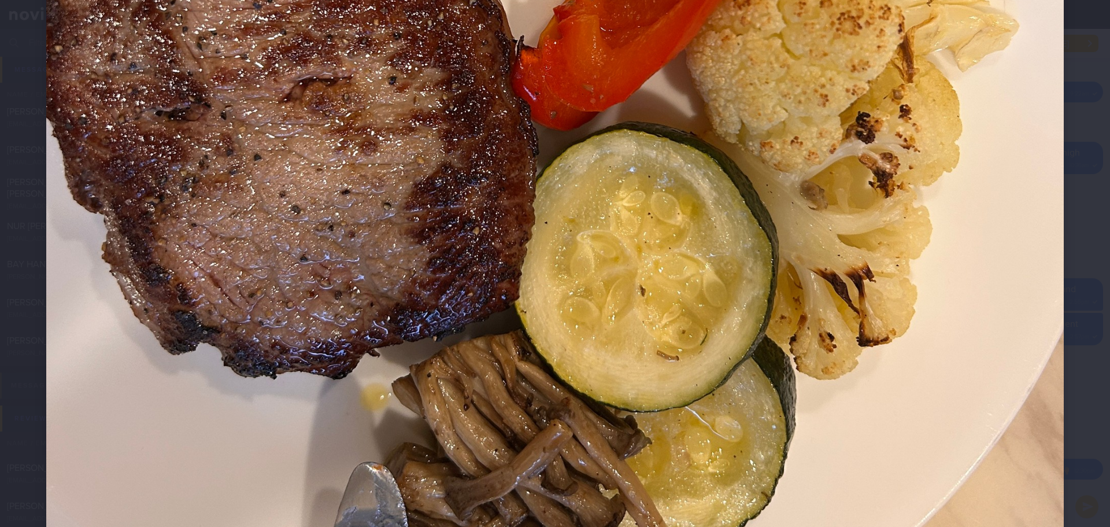
click at [1073, 223] on div at bounding box center [555, 30] width 1110 height 1449
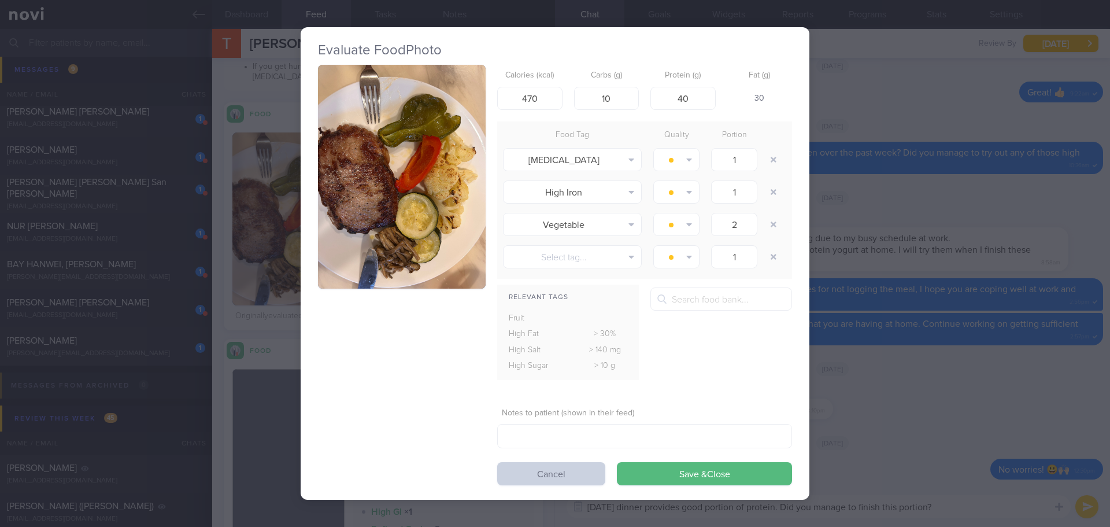
click at [574, 472] on button "Cancel" at bounding box center [551, 473] width 108 height 23
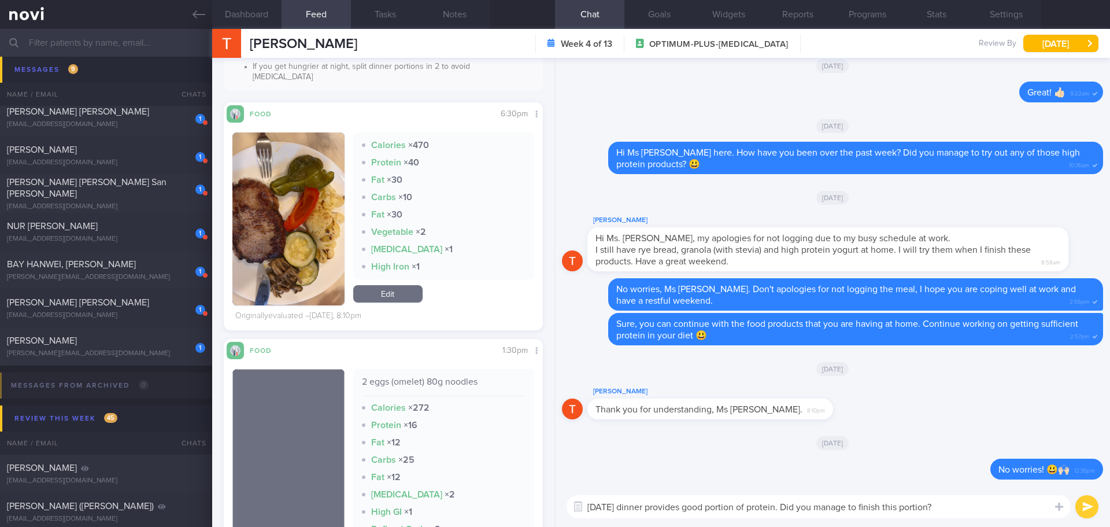
click at [980, 508] on textarea "Yesterday's dinner provides good portion of protein. Did you manage to finish t…" at bounding box center [819, 506] width 504 height 23
click at [1039, 509] on textarea "Yesterday's dinner provides good portion of protein. Did you manage to finish t…" at bounding box center [819, 506] width 504 height 23
click at [1041, 509] on textarea "Yesterday's dinner provides good portion of protein. Did you manage to finish t…" at bounding box center [819, 506] width 504 height 23
click at [795, 509] on textarea "Yesterday's dinner provides good portion of protein. Did you manage to finish t…" at bounding box center [819, 506] width 504 height 23
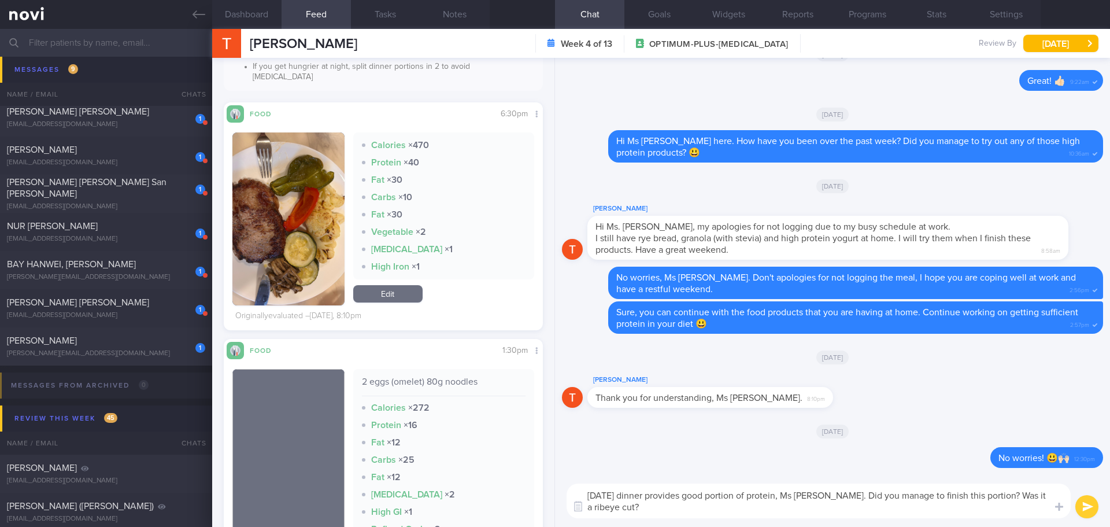
click at [927, 515] on textarea "Yesterday's dinner provides good portion of protein, Ms Tsubasa. Did you manage…" at bounding box center [819, 500] width 504 height 35
click at [940, 511] on textarea "Yesterday's dinner provides good portion of protein, Ms Tsubasa. Did you manage…" at bounding box center [819, 500] width 504 height 35
click at [986, 505] on textarea "Yesterday's dinner provides good portion of protein, Ms Tsubasa. Did you manage…" at bounding box center [819, 500] width 504 height 35
click at [1008, 505] on textarea "Yesterday's dinner provides good portion of protein, Ms Tsubasa. Did you manage…" at bounding box center [819, 500] width 504 height 35
click at [992, 504] on textarea "Yesterday's dinner provides good portion of protein, Ms Tsubasa. Did you manage…" at bounding box center [819, 500] width 504 height 35
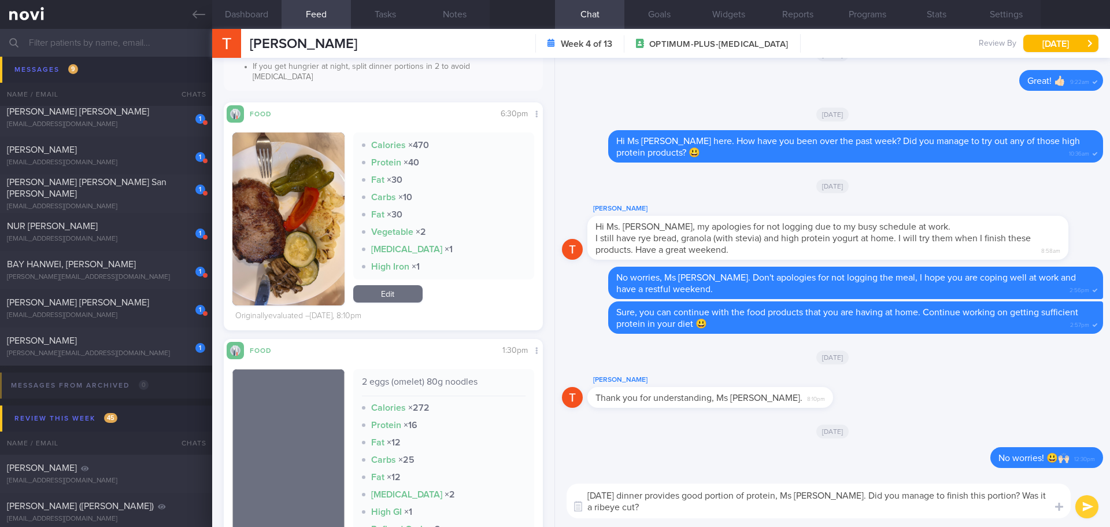
drag, startPoint x: 920, startPoint y: 492, endPoint x: 1008, endPoint y: 490, distance: 88.5
click at [1008, 490] on textarea "Yesterday's dinner provides good portion of protein, Ms Tsubasa. Did you manage…" at bounding box center [819, 500] width 504 height 35
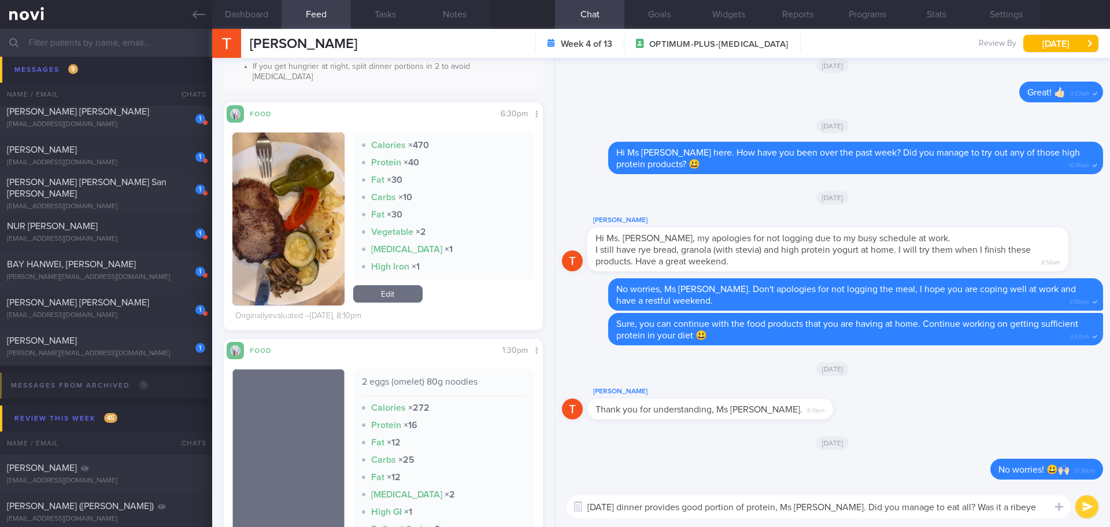
drag, startPoint x: 1004, startPoint y: 513, endPoint x: 1021, endPoint y: 512, distance: 17.4
click at [1006, 512] on textarea "Yesterday's dinner provides good portion of protein, Ms Tsubasa. Did you manage…" at bounding box center [819, 506] width 504 height 23
click at [1021, 512] on textarea "Yesterday's dinner provides good portion of protein, Ms Tsubasa. Did you manage…" at bounding box center [819, 506] width 504 height 23
type textarea "Yesterday's dinner provides good portion of protein, Ms Tsubasa. Did you manage…"
click at [1083, 505] on button "submit" at bounding box center [1086, 506] width 23 height 23
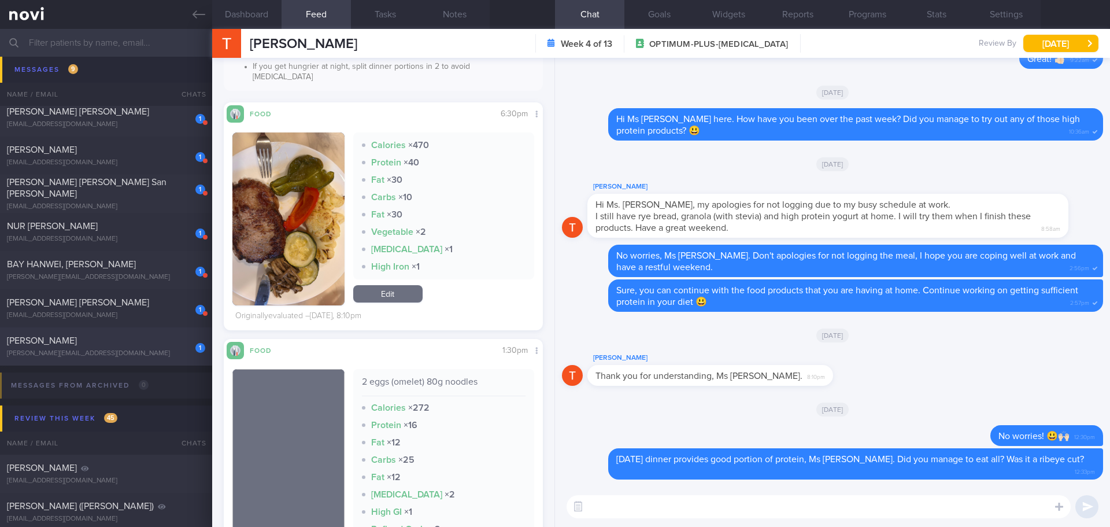
click at [128, 351] on div "tatyana@accela.asia" at bounding box center [106, 353] width 198 height 9
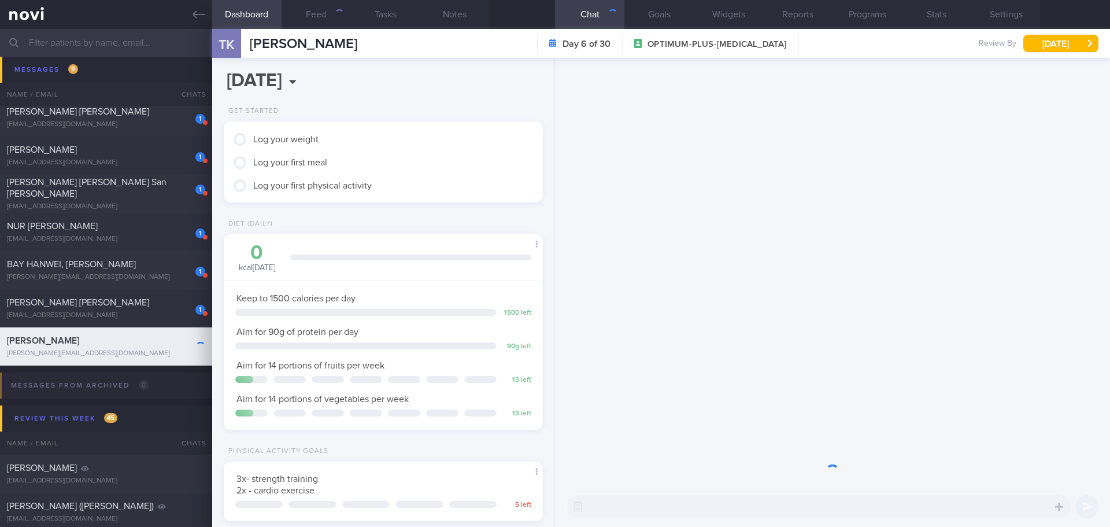
scroll to position [161, 290]
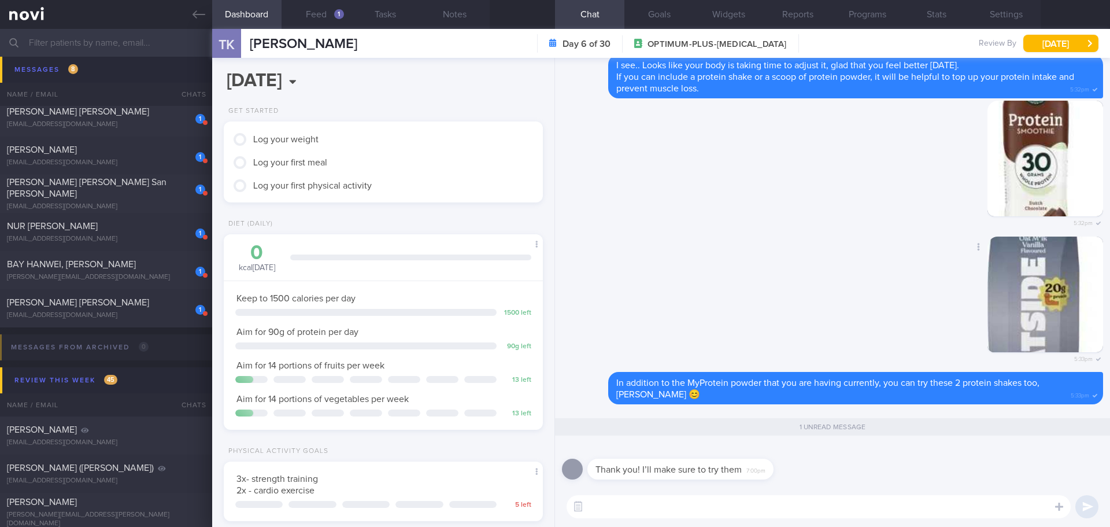
click at [830, 262] on div "Delete 5:33pm" at bounding box center [832, 304] width 541 height 136
click at [339, 21] on button "Feed 1" at bounding box center [316, 14] width 69 height 29
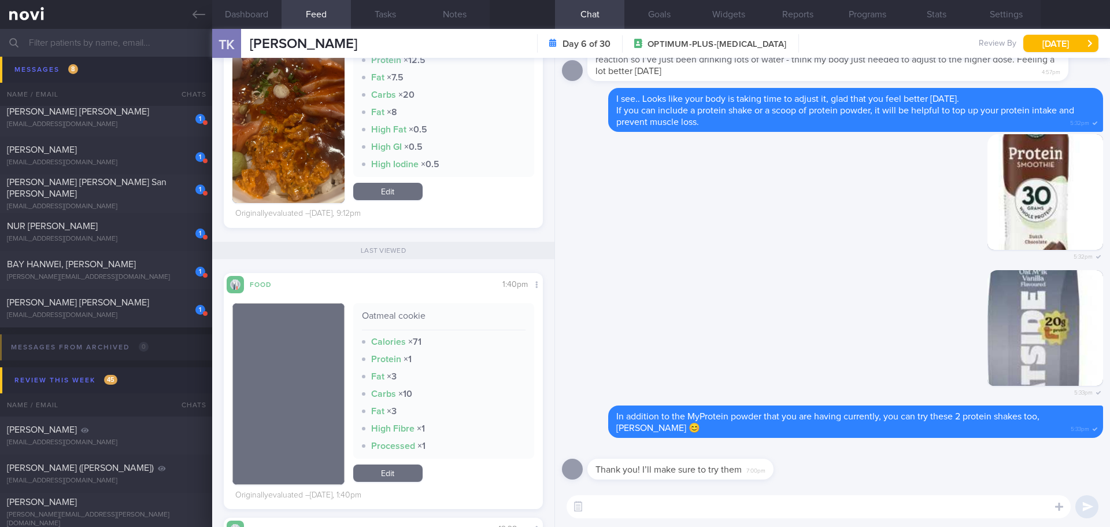
scroll to position [58, 0]
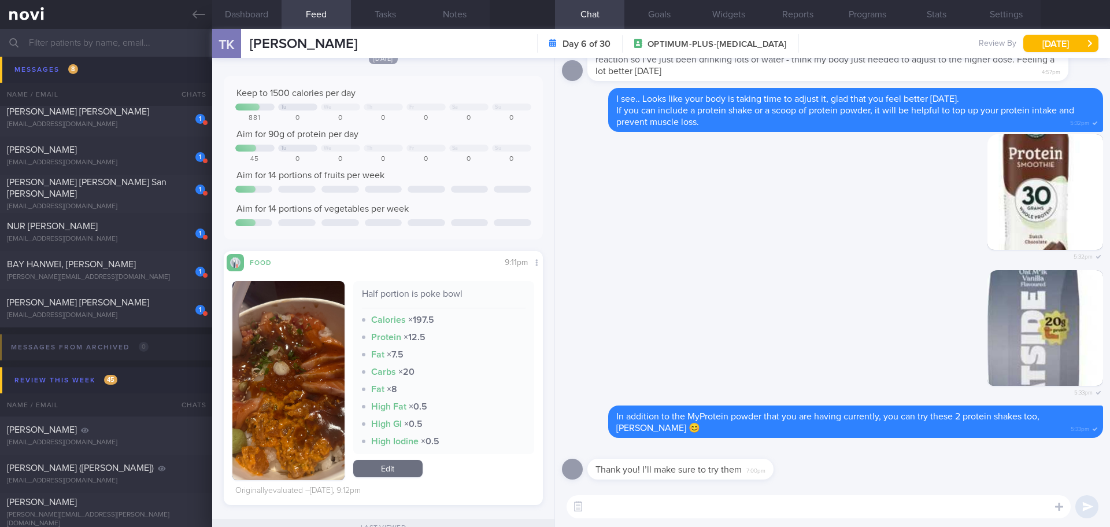
click at [662, 508] on textarea at bounding box center [819, 506] width 504 height 23
click at [653, 509] on textarea at bounding box center [819, 506] width 504 height 23
click at [653, 510] on textarea at bounding box center [819, 506] width 504 height 23
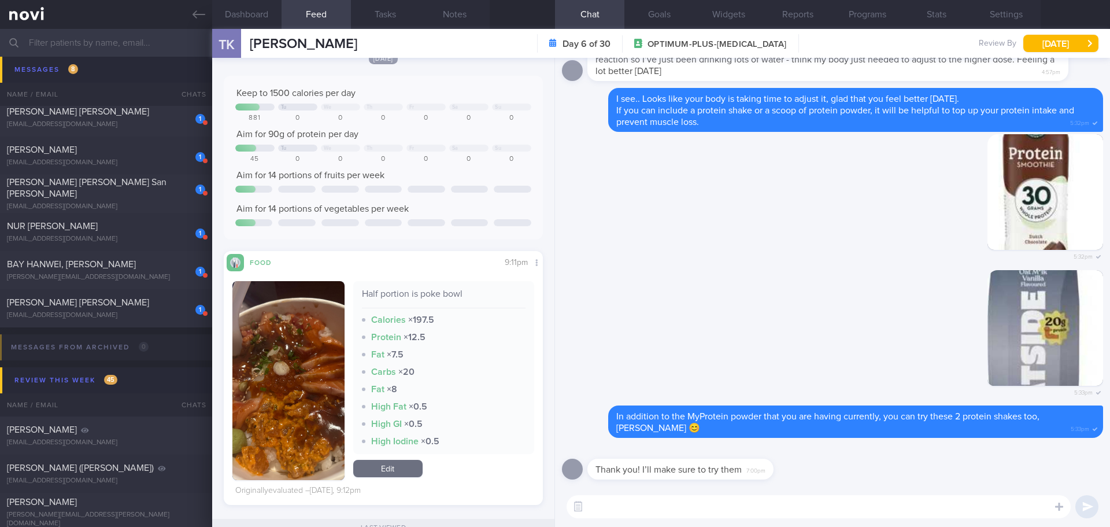
click at [653, 510] on textarea at bounding box center [819, 506] width 504 height 23
click at [651, 512] on textarea at bounding box center [819, 506] width 504 height 23
drag, startPoint x: 683, startPoint y: 478, endPoint x: 754, endPoint y: 475, distance: 71.2
click at [754, 475] on div "Thank you! I’ll make sure to try them 7:00pm" at bounding box center [680, 468] width 186 height 21
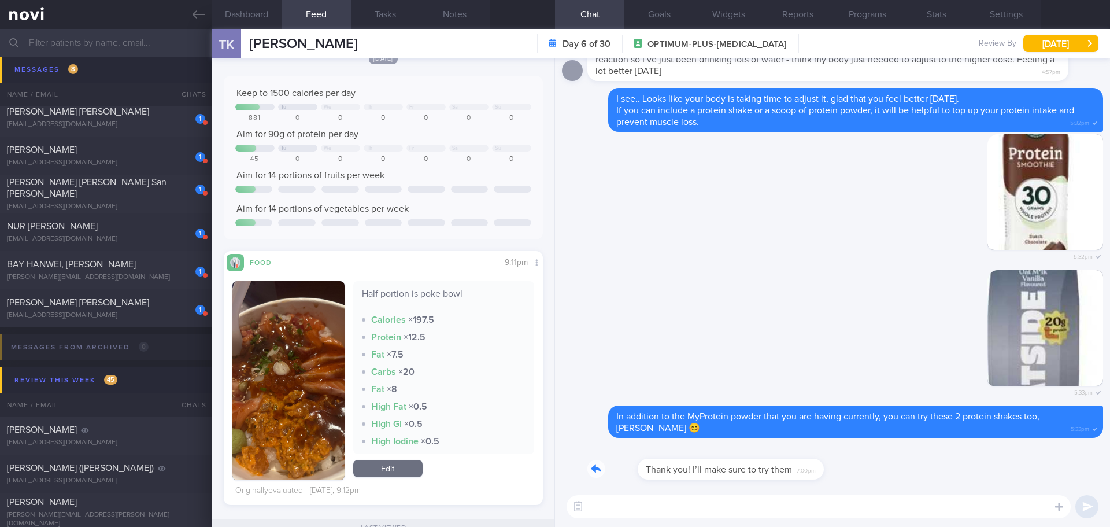
click at [881, 477] on div "Thank you! I’ll make sure to try them 7:00pm" at bounding box center [832, 466] width 541 height 42
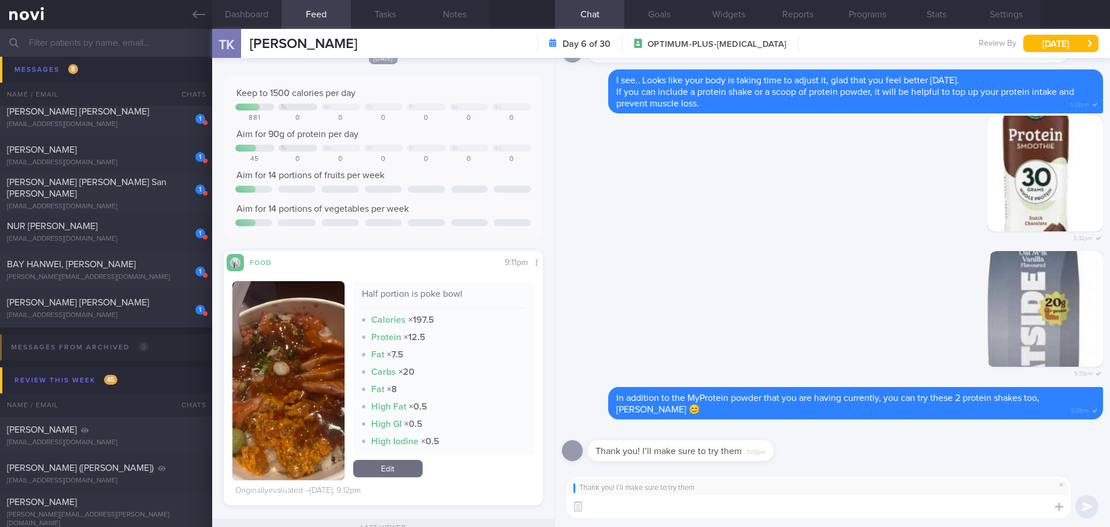
click at [862, 507] on textarea at bounding box center [819, 506] width 504 height 23
click at [849, 514] on textarea at bounding box center [819, 506] width 504 height 23
click at [837, 500] on textarea "👍🏻👍🏻" at bounding box center [819, 506] width 504 height 23
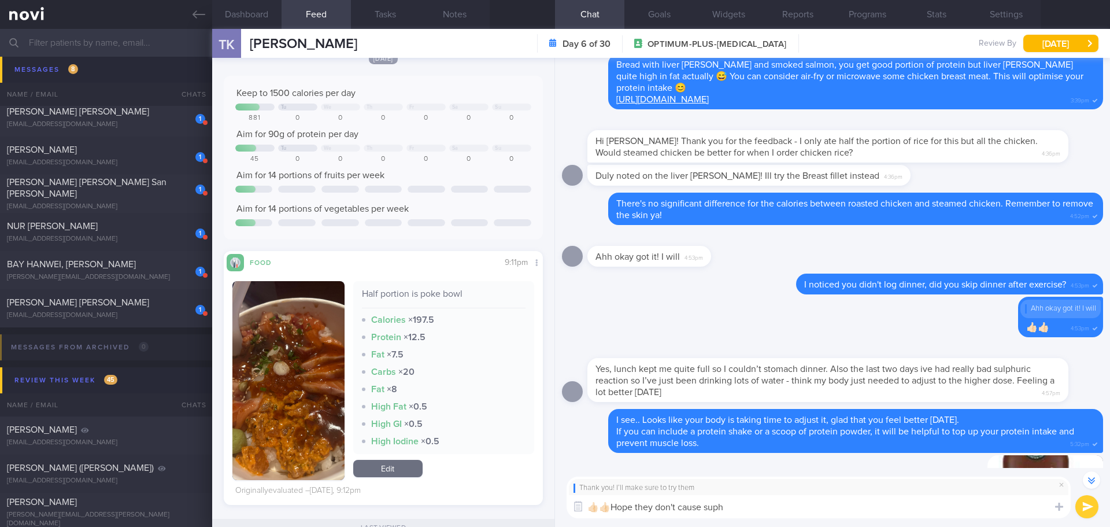
scroll to position [-347, 0]
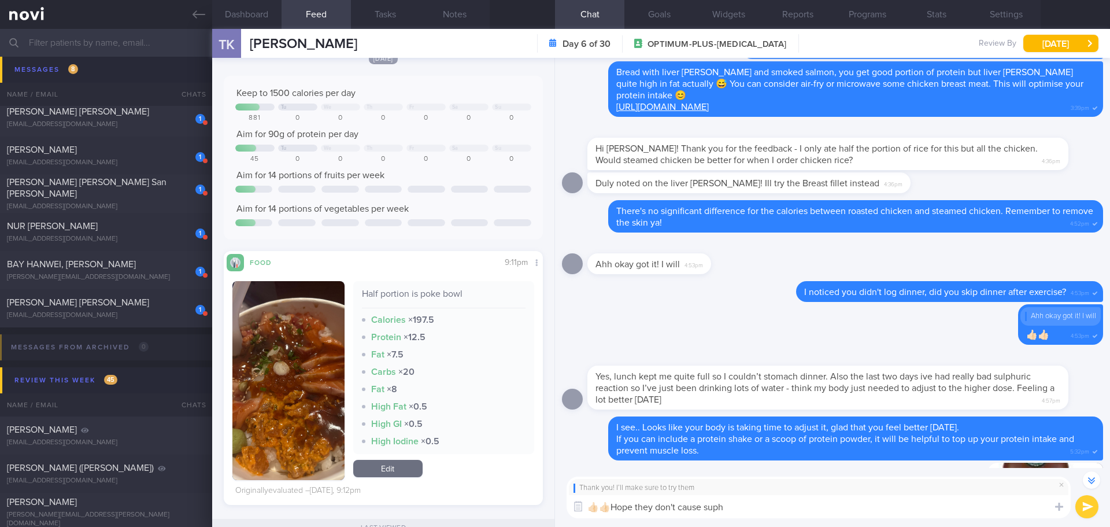
click at [779, 510] on textarea "👍🏻👍🏻Hope they don't cause suph" at bounding box center [819, 506] width 504 height 23
drag, startPoint x: 777, startPoint y: 510, endPoint x: 636, endPoint y: 520, distance: 141.4
click at [636, 520] on div "Thank you! I’ll make sure to try them 👍🏻👍🏻Hope they don't cause sulphric burp. …" at bounding box center [832, 497] width 555 height 59
click at [772, 513] on textarea "👍🏻👍🏻Hopefully you tolerate them well." at bounding box center [819, 506] width 504 height 23
type textarea "👍🏻👍🏻Hopefully you tolerate them well."
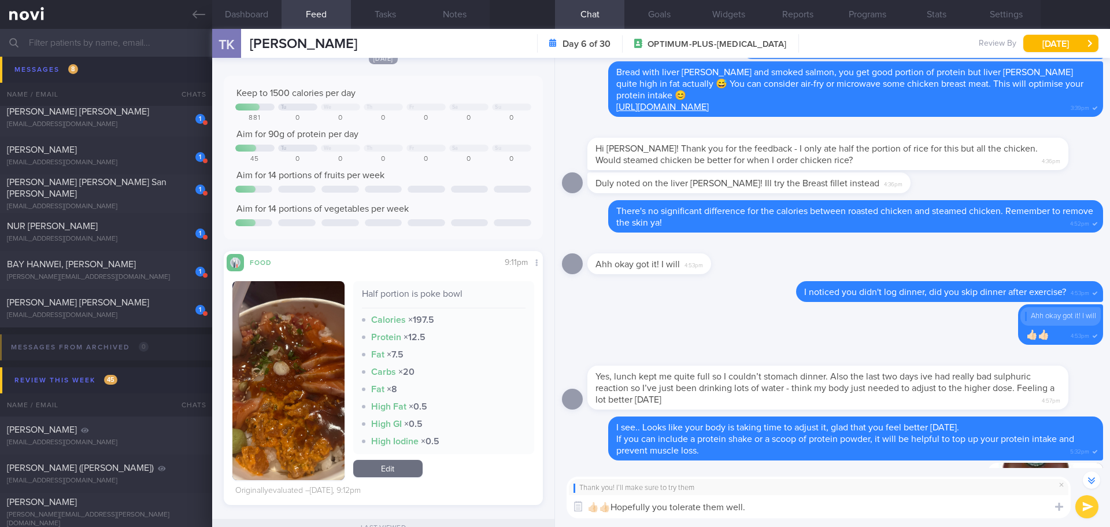
click at [1084, 506] on button "submit" at bounding box center [1086, 506] width 23 height 23
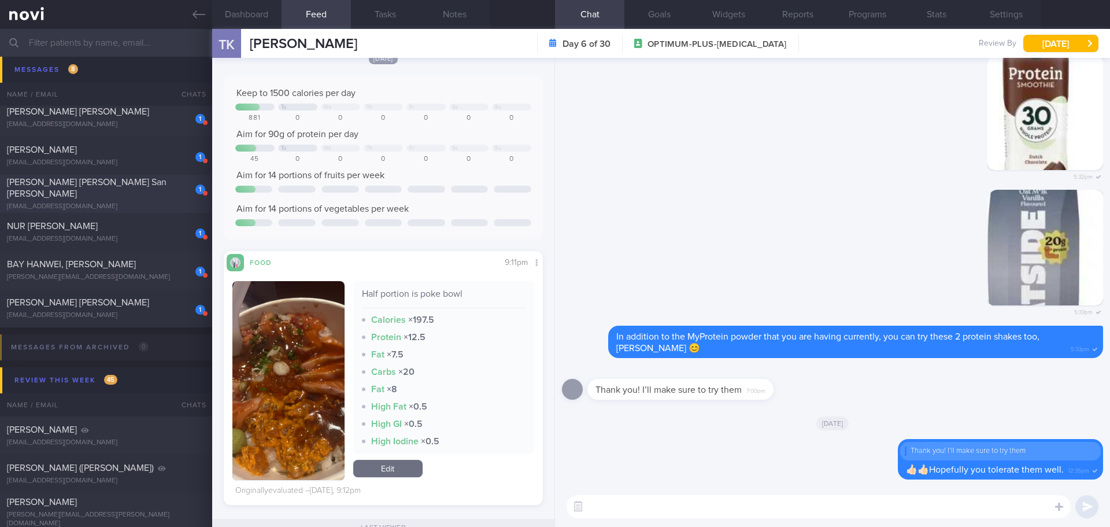
scroll to position [173, 0]
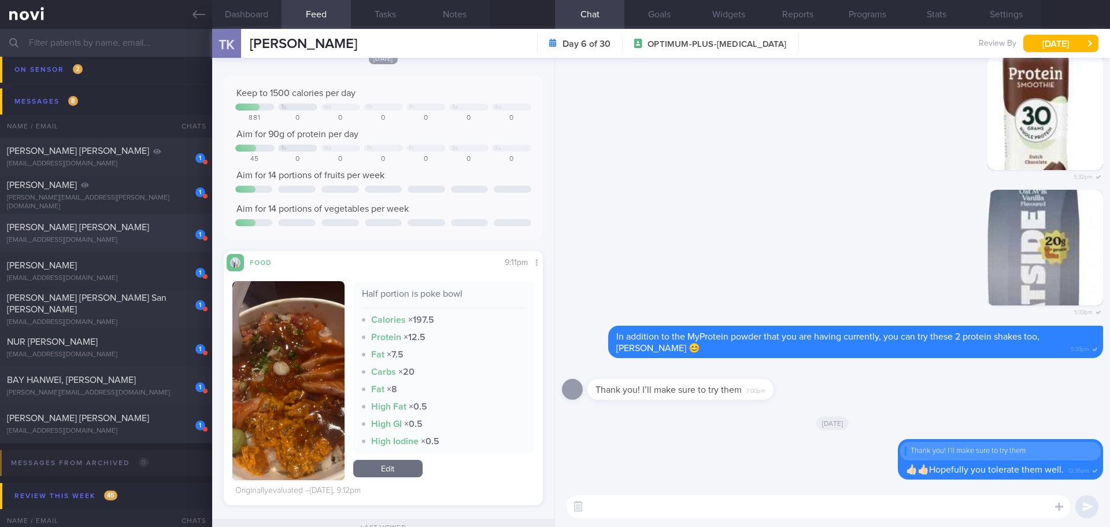
click at [128, 223] on div "WANG JUNQIAO JENNIFER" at bounding box center [104, 227] width 195 height 12
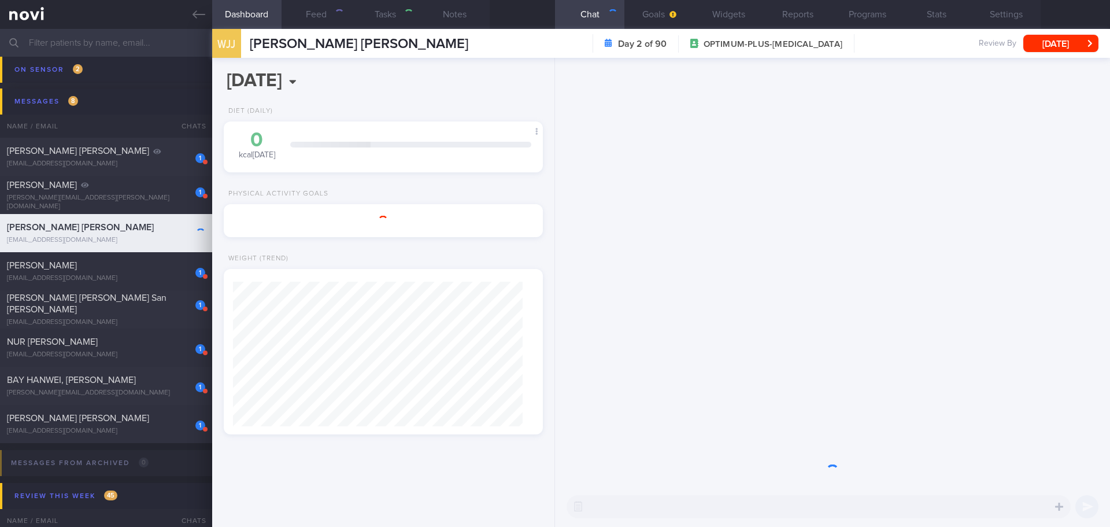
type input "archive 11/3/25"
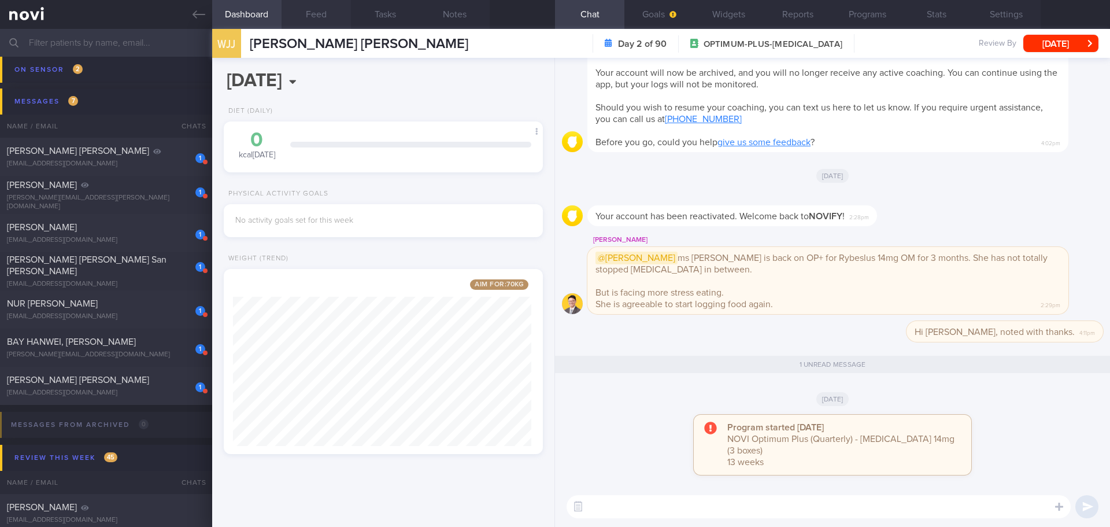
click at [324, 21] on button "Feed" at bounding box center [316, 14] width 69 height 29
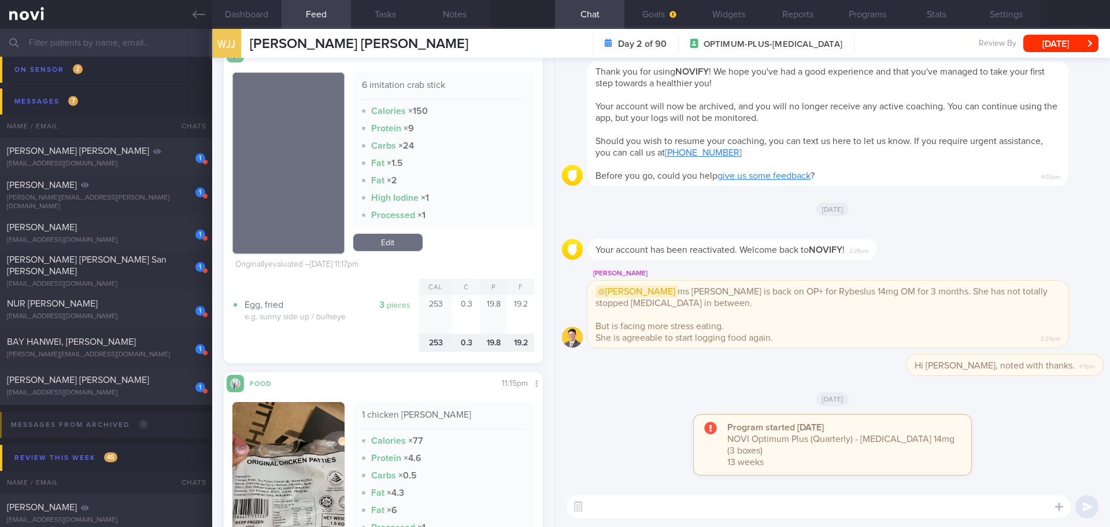
scroll to position [2770, 0]
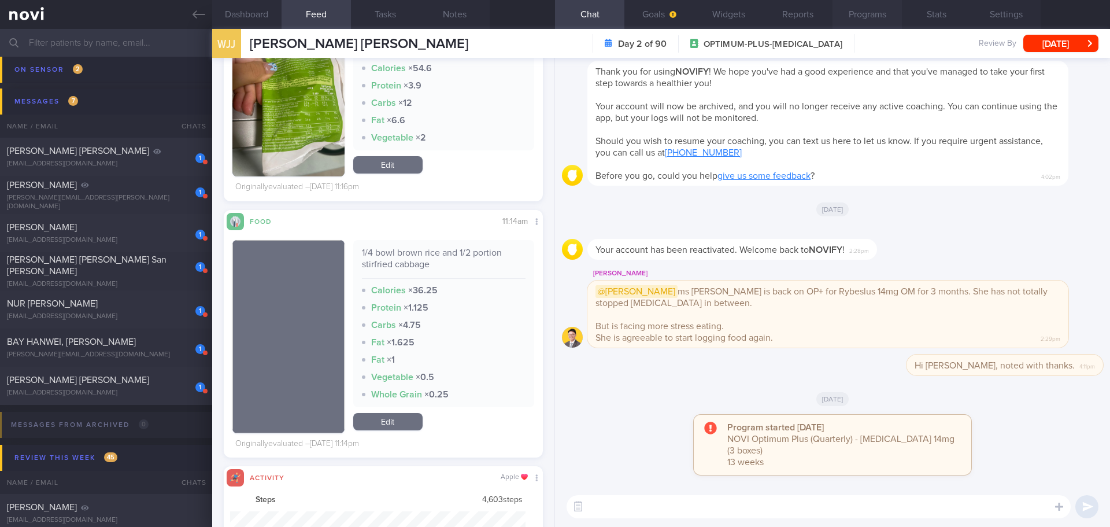
click at [851, 14] on button "Programs" at bounding box center [866, 14] width 69 height 29
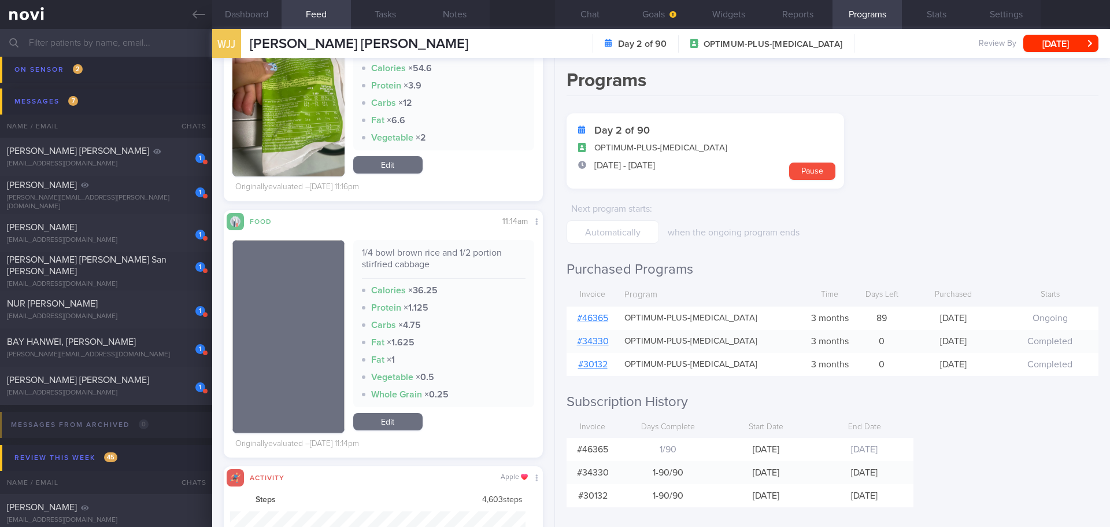
click at [591, 317] on link "# 46365" at bounding box center [592, 317] width 31 height 9
click at [658, 5] on button "Goals" at bounding box center [658, 14] width 69 height 29
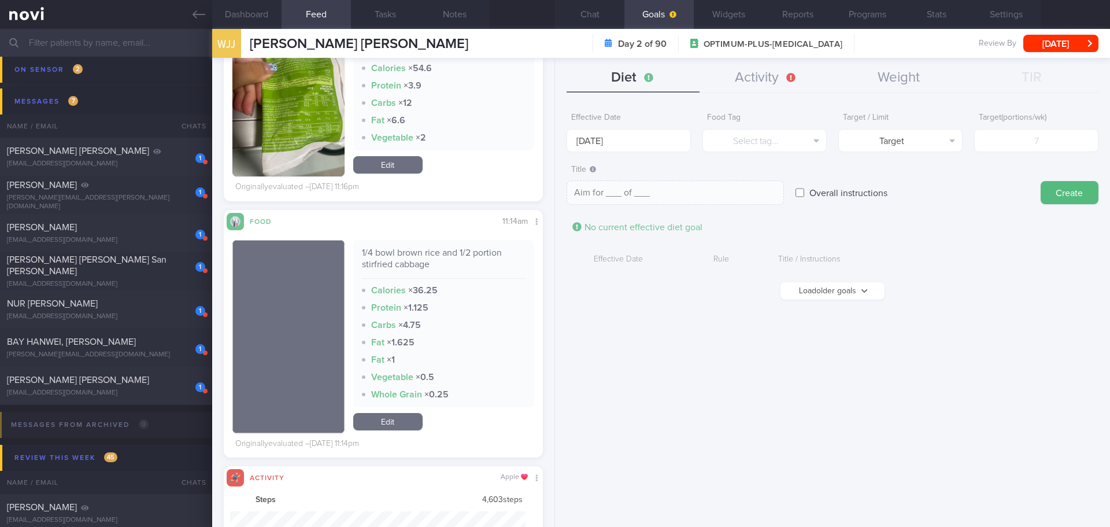
click at [962, 247] on form "Effective Date [DATE] Food Tag Select tag... Select tag... Calories Carbs Prote…" at bounding box center [833, 209] width 532 height 204
click at [569, 138] on input "[DATE]" at bounding box center [629, 140] width 124 height 23
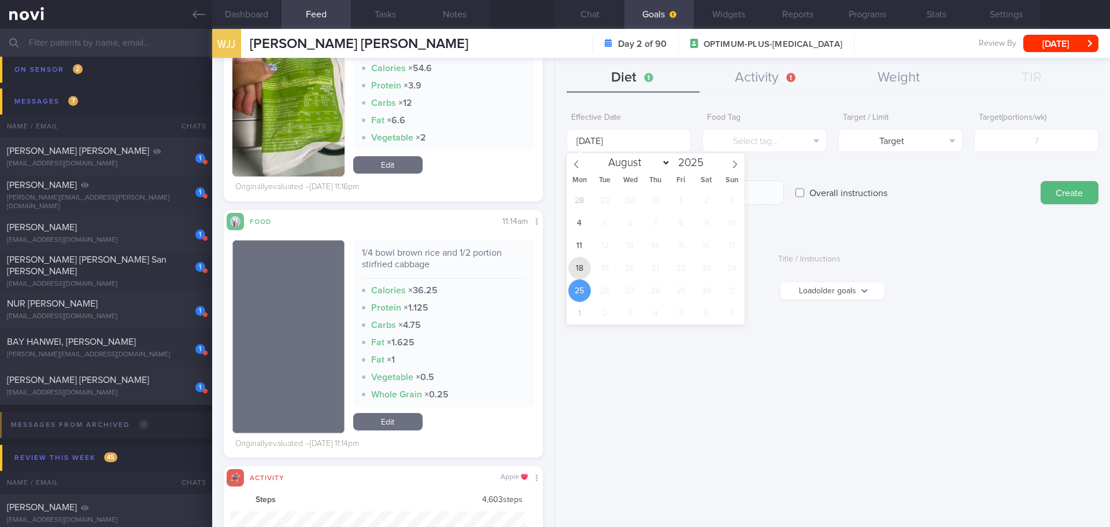
click at [575, 267] on span "18" at bounding box center [579, 268] width 23 height 23
type input "[DATE]"
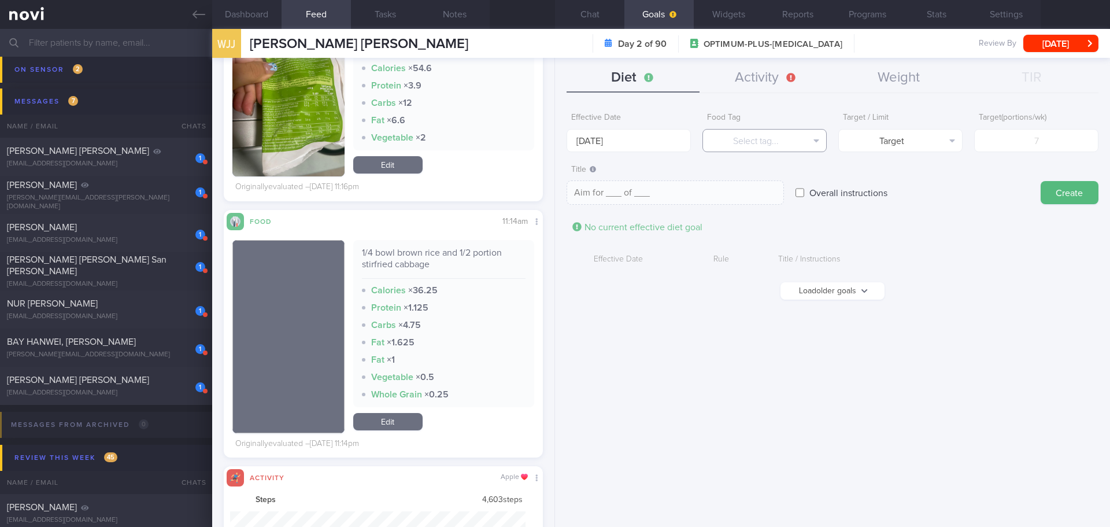
click at [790, 138] on button "Select tag..." at bounding box center [764, 140] width 124 height 23
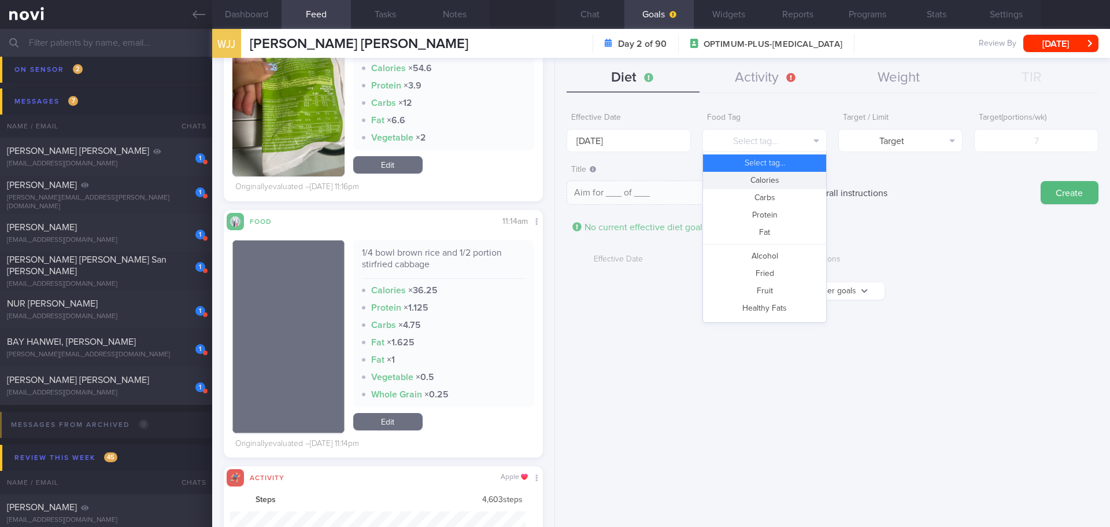
drag, startPoint x: 793, startPoint y: 181, endPoint x: 877, endPoint y: 154, distance: 88.5
click at [794, 179] on button "Calories" at bounding box center [764, 180] width 123 height 17
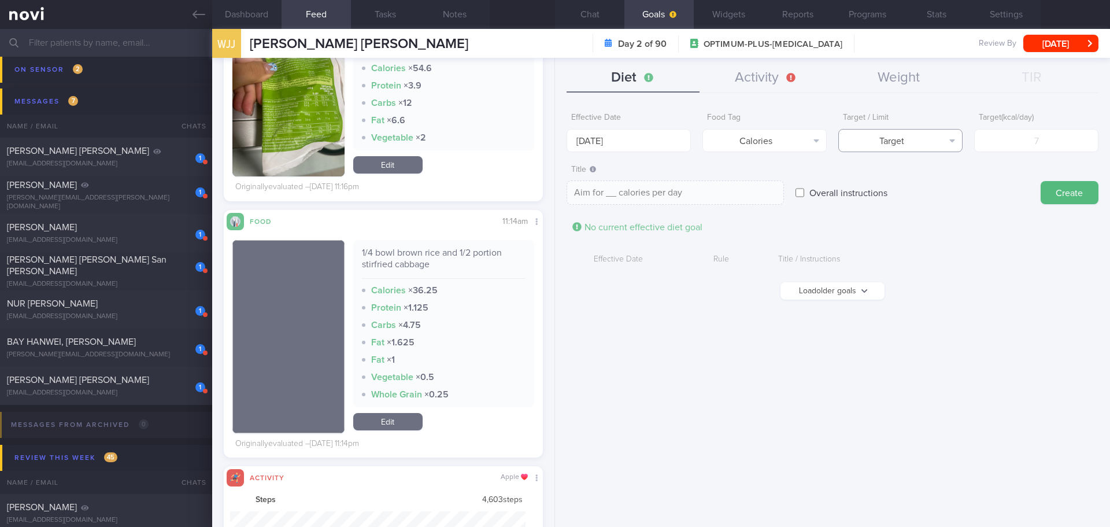
click at [897, 136] on button "Target" at bounding box center [900, 140] width 124 height 23
drag, startPoint x: 908, startPoint y: 182, endPoint x: 974, endPoint y: 161, distance: 69.1
click at [908, 180] on button "Limit" at bounding box center [900, 180] width 123 height 17
type textarea "Keep to __ calories per day"
click at [1029, 144] on input "number" at bounding box center [1036, 140] width 124 height 23
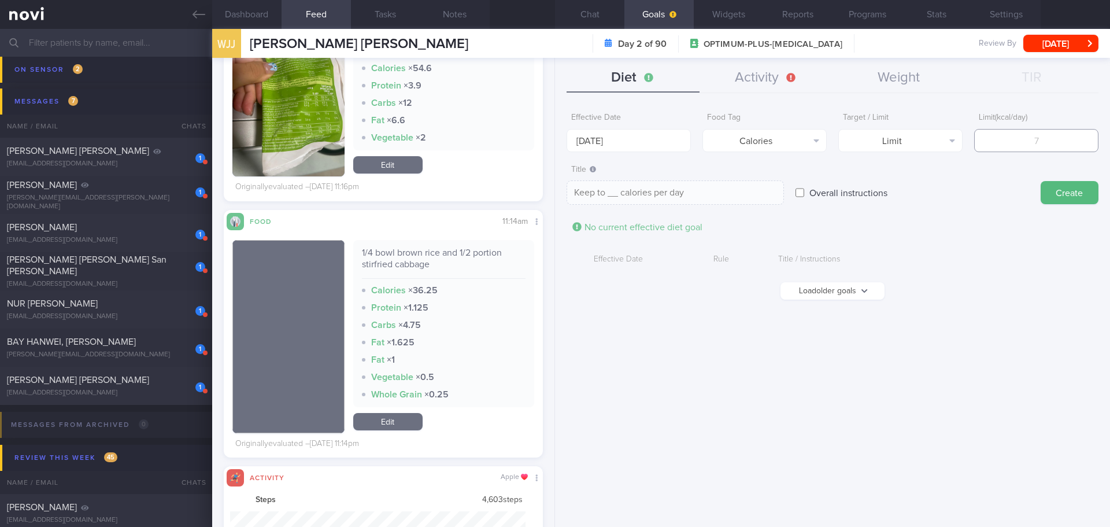
type input "1"
type textarea "Keep to 1 calories per day"
type input "15"
type textarea "Keep to 15 calories per day"
type input "150"
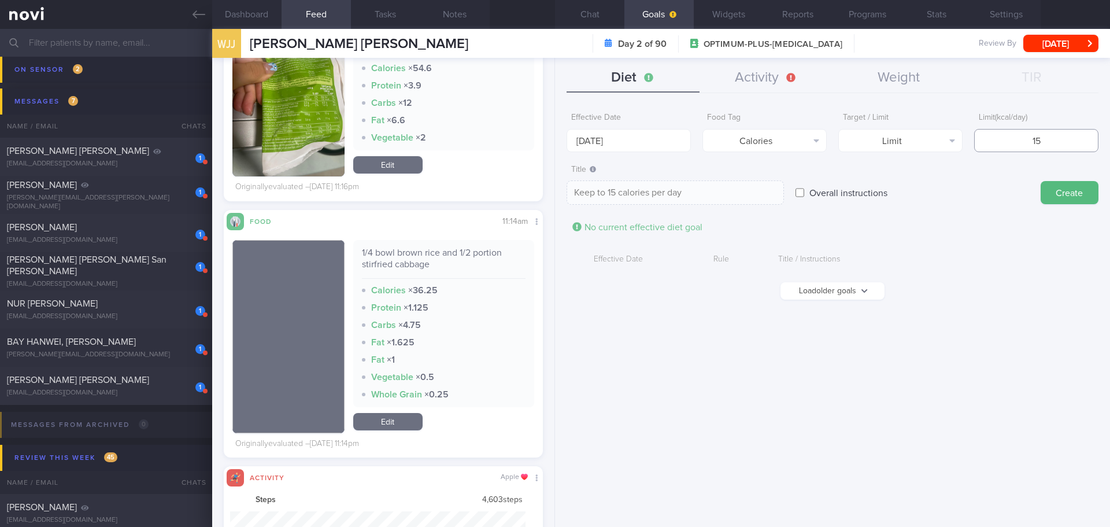
type textarea "Keep to 150 calories per day"
type input "1500"
type textarea "Keep to 1500 calories per day"
click at [847, 292] on button "Load older goals" at bounding box center [832, 290] width 104 height 17
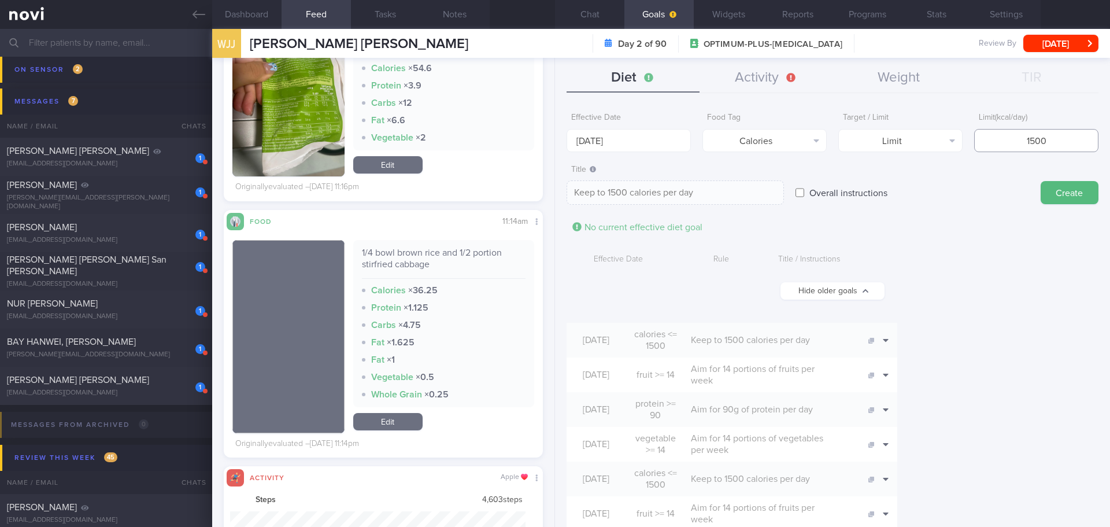
click at [1026, 143] on input "1500" at bounding box center [1036, 140] width 124 height 23
type input "100"
type textarea "Keep to 100 calories per day"
type input "1400"
type textarea "Keep to 1400 calories per day"
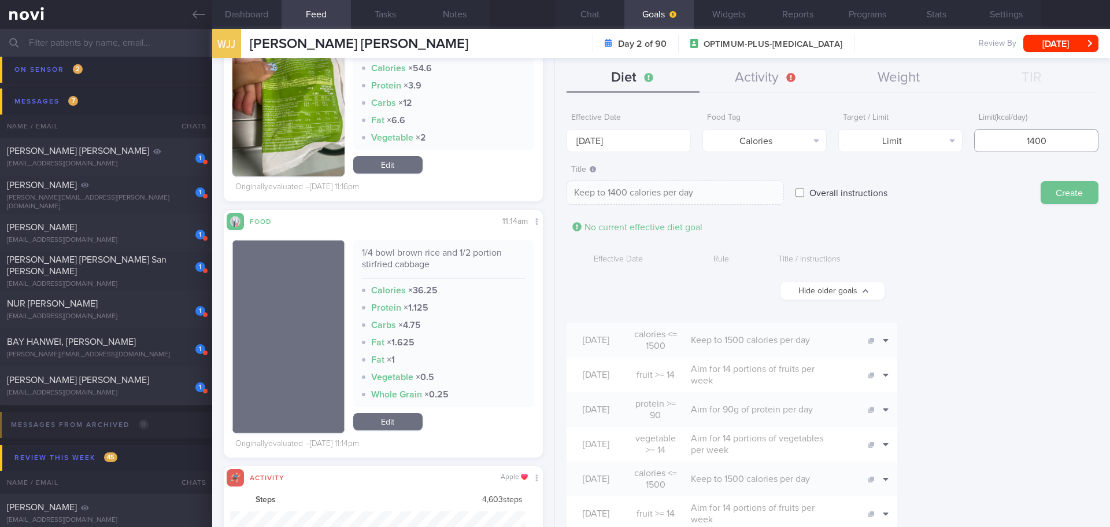
type input "1400"
click at [1054, 197] on button "Create" at bounding box center [1070, 192] width 58 height 23
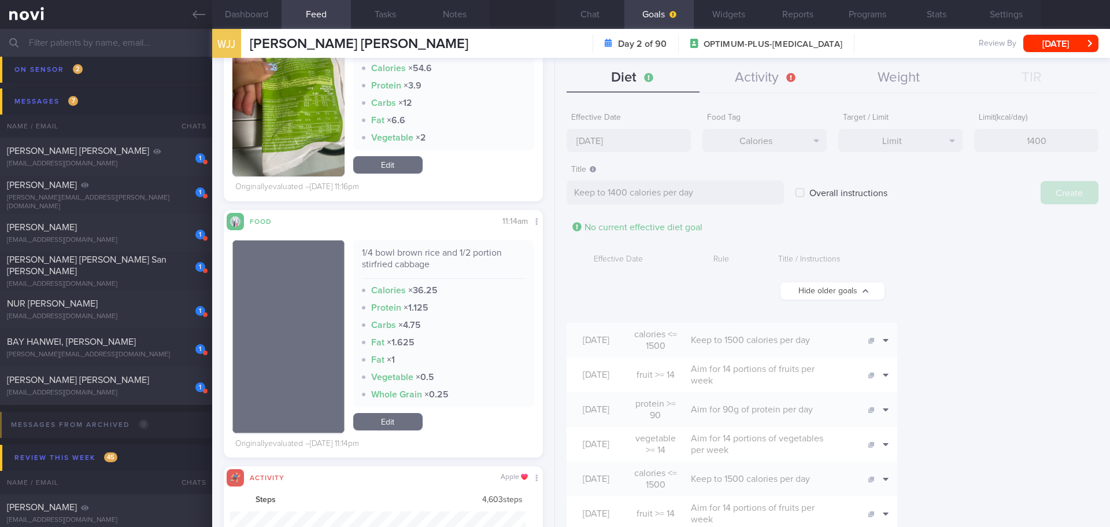
type input "[DATE]"
type textarea "Aim for ___ of ___"
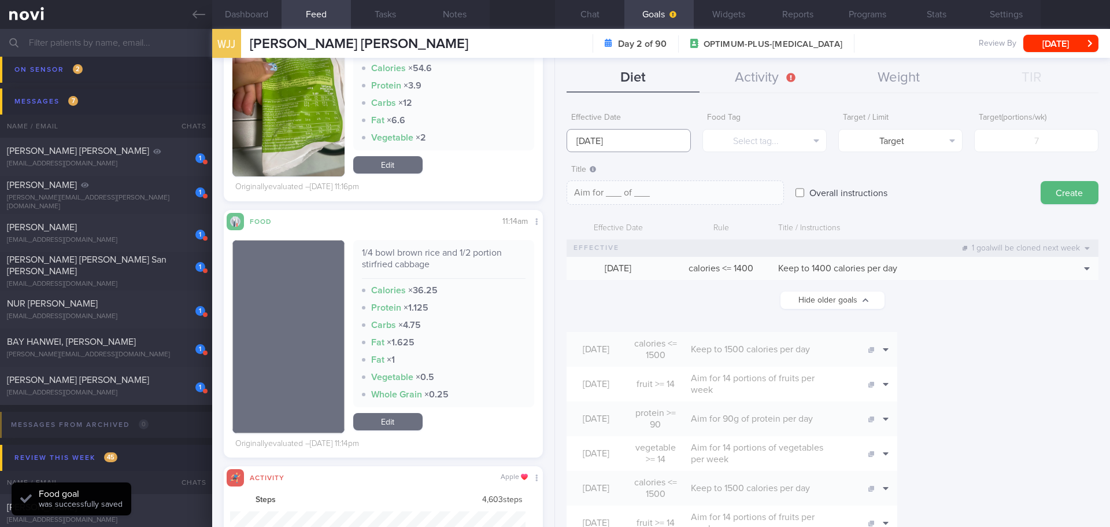
click at [617, 142] on input "[DATE]" at bounding box center [629, 140] width 124 height 23
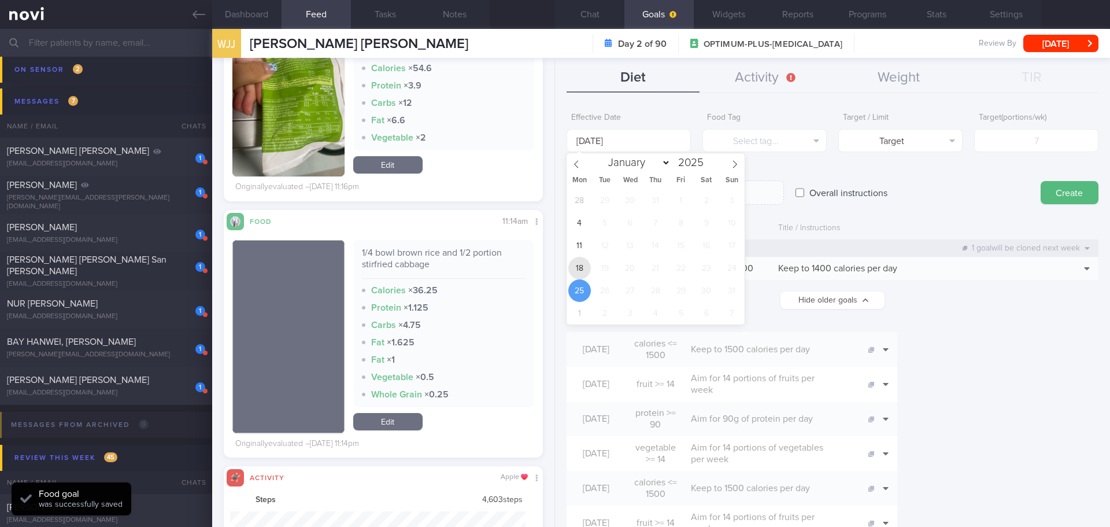
click at [584, 273] on span "18" at bounding box center [579, 268] width 23 height 23
type input "[DATE]"
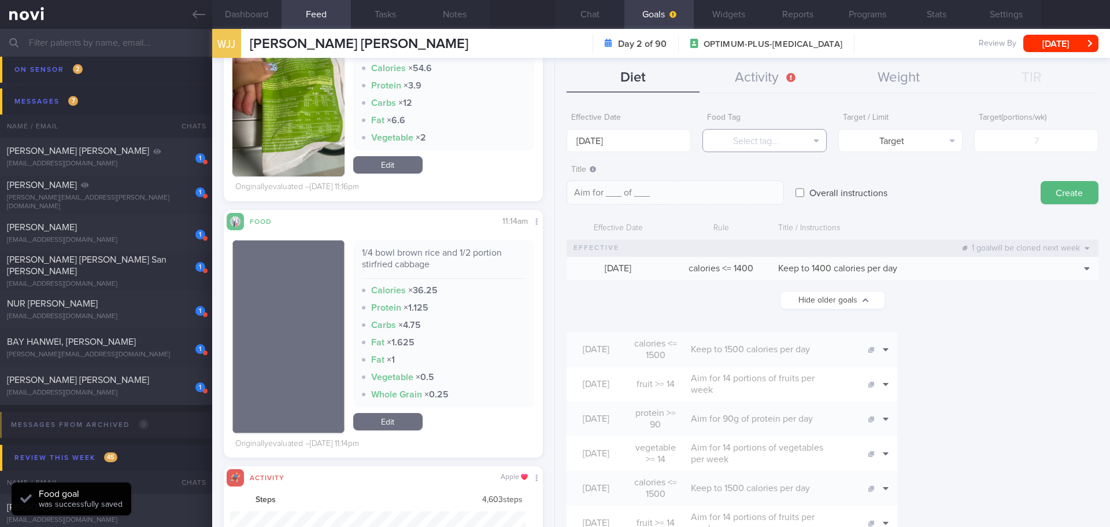
click at [783, 132] on button "Select tag..." at bounding box center [764, 140] width 124 height 23
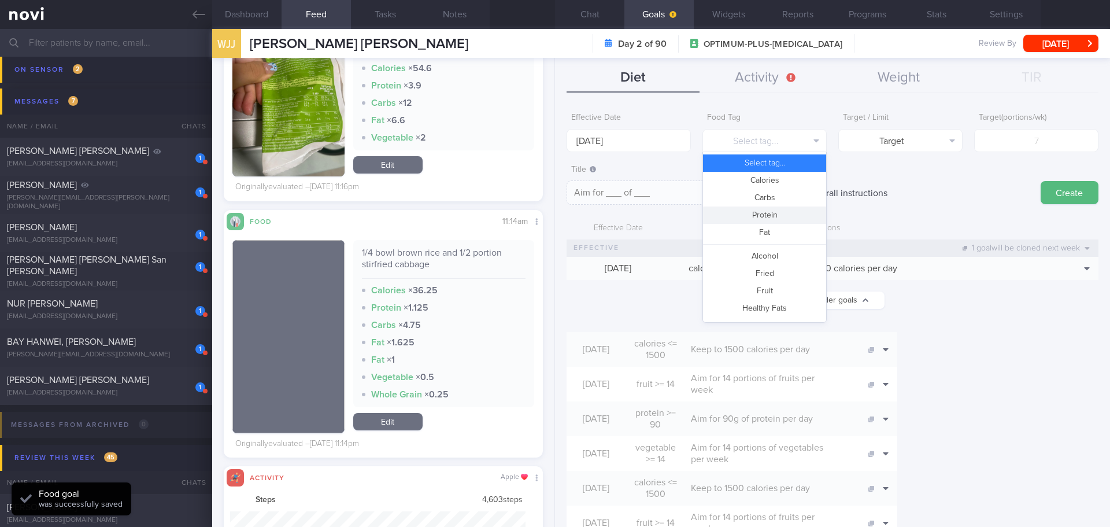
click at [777, 214] on button "Protein" at bounding box center [764, 214] width 123 height 17
type textarea "Aim for __g of protein per day"
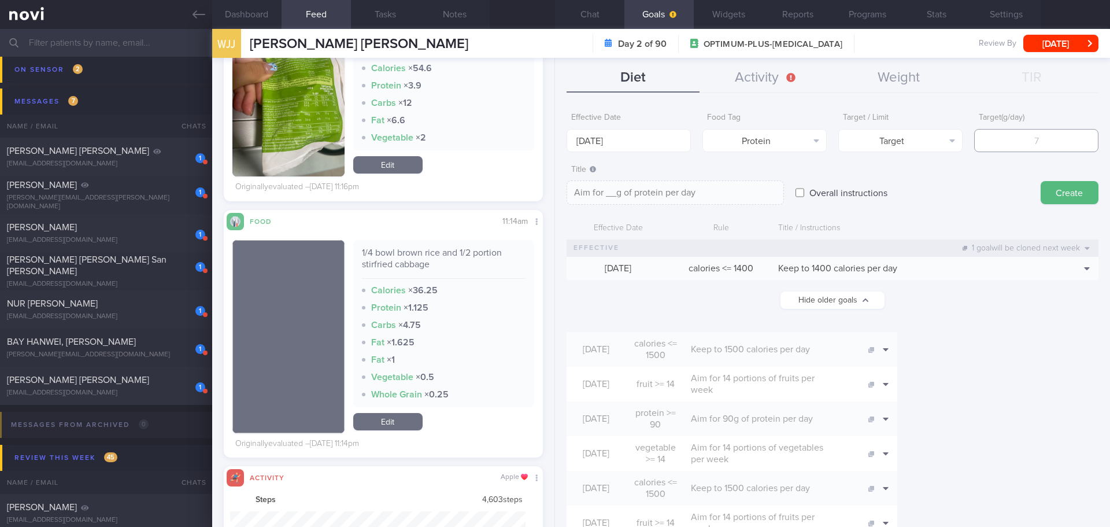
click at [1014, 143] on input "number" at bounding box center [1036, 140] width 124 height 23
type input "9"
type textarea "Aim for 9g of protein per day"
type input "90"
type textarea "Aim for 90g of protein per day"
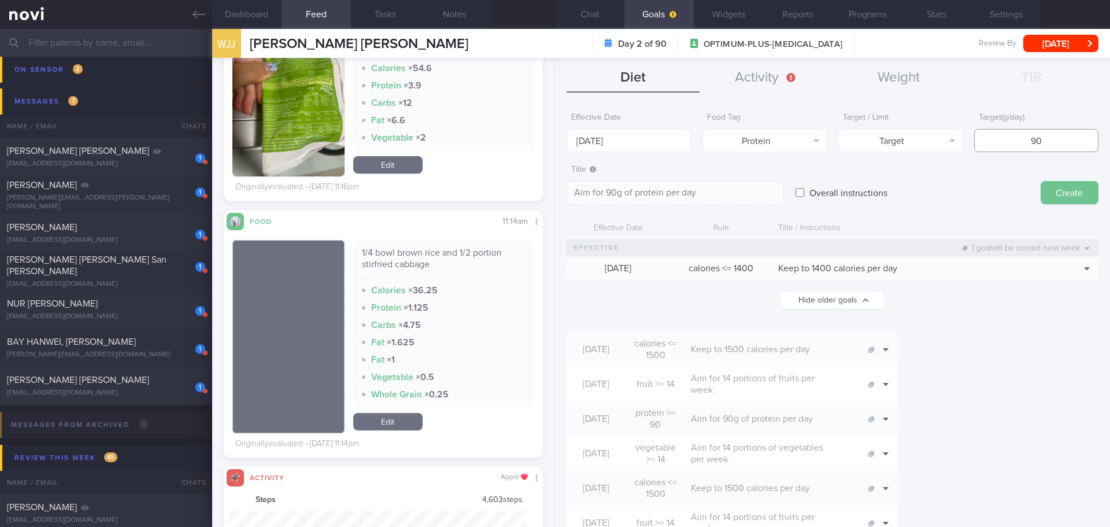
type input "90"
click at [1061, 187] on button "Create" at bounding box center [1070, 192] width 58 height 23
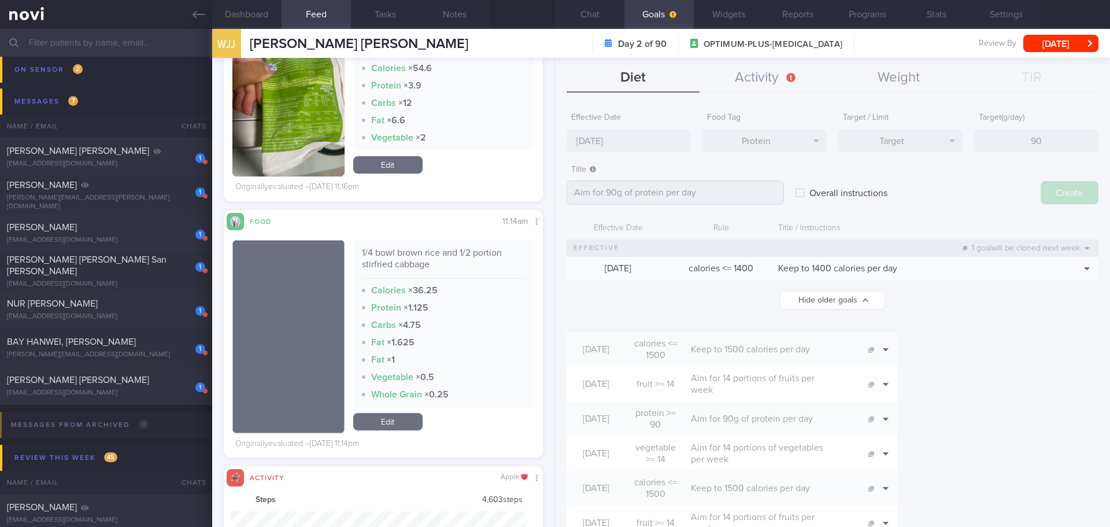
type input "[DATE]"
type textarea "Aim for ___ of ___"
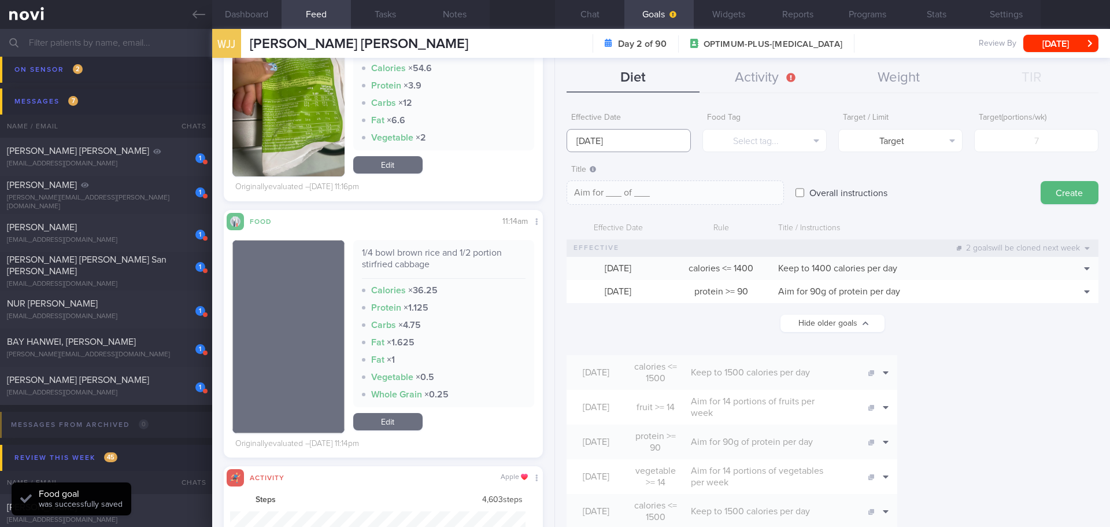
click at [618, 143] on input "[DATE]" at bounding box center [629, 140] width 124 height 23
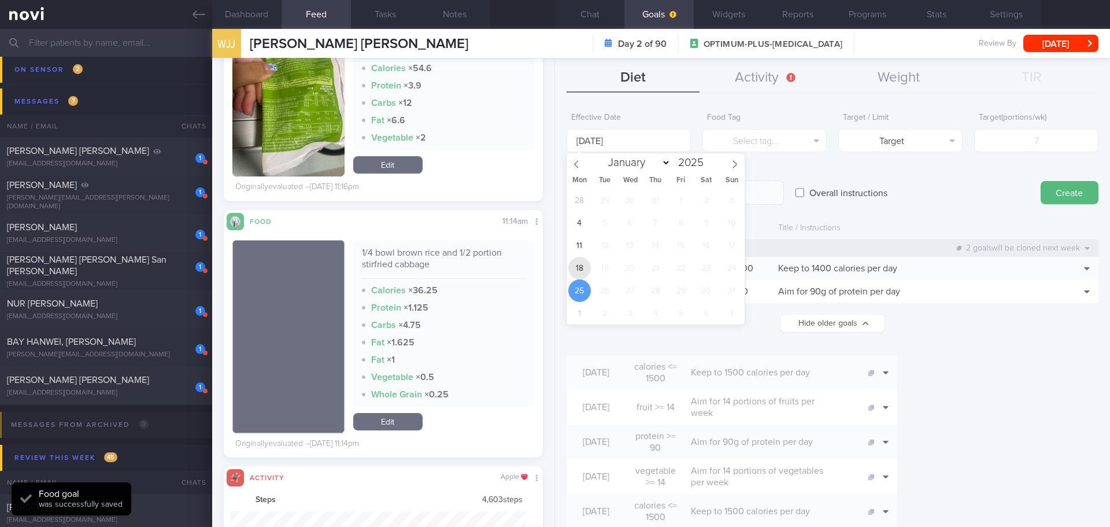
click at [583, 269] on span "18" at bounding box center [579, 268] width 23 height 23
type input "[DATE]"
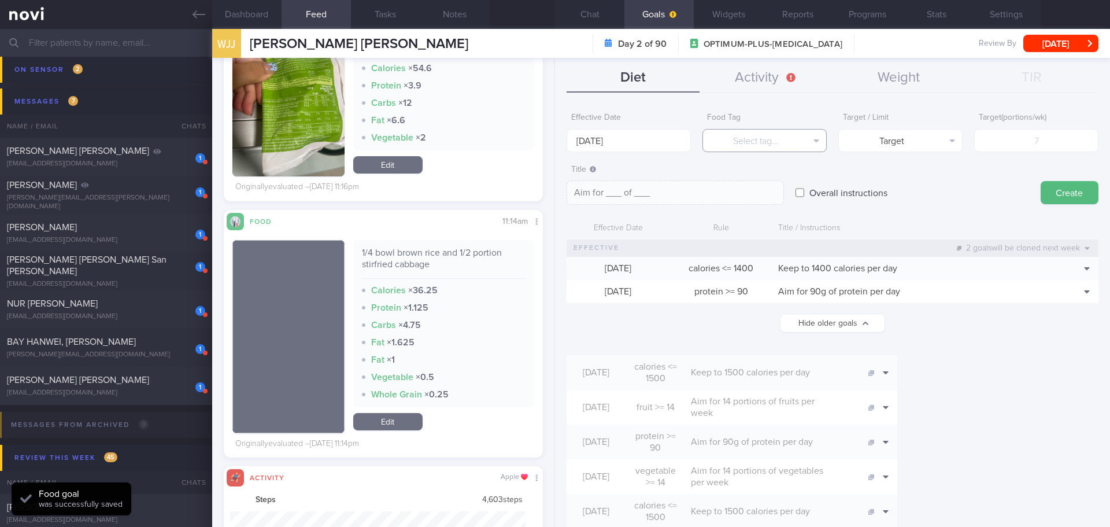
click at [804, 142] on button "Select tag..." at bounding box center [764, 140] width 124 height 23
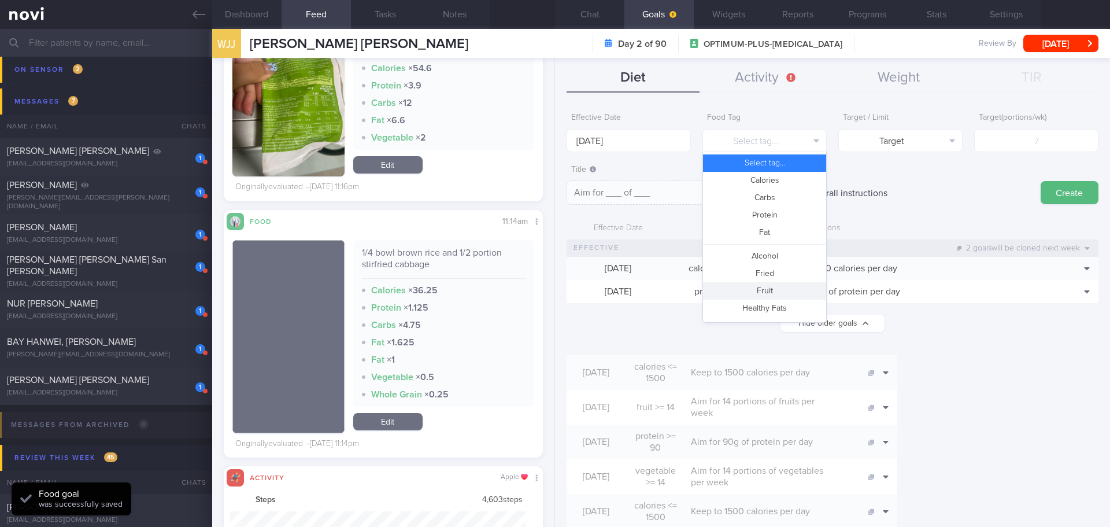
click at [774, 286] on button "Fruit" at bounding box center [764, 290] width 123 height 17
type textarea "Aim for __ portions of fruits per week"
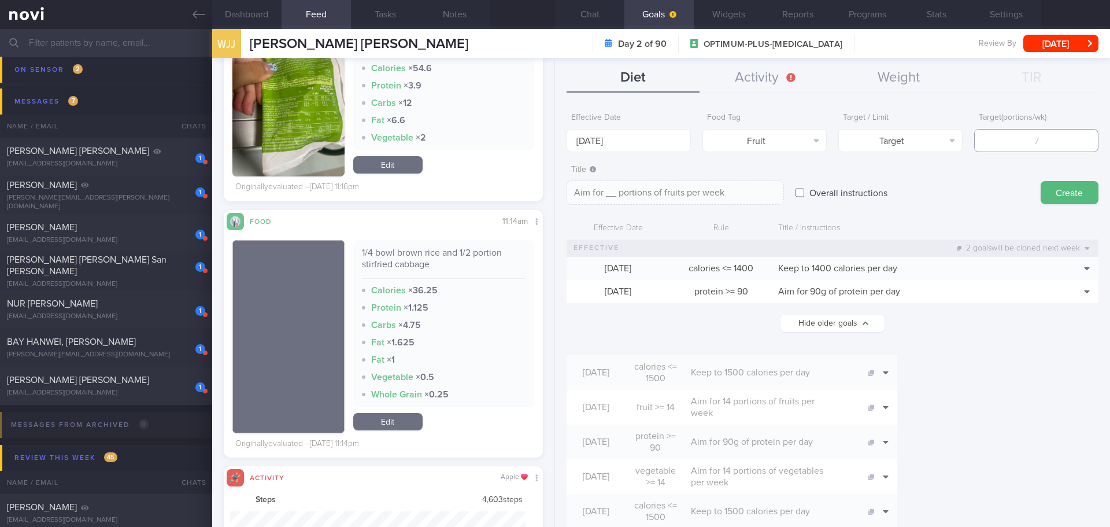
click at [1046, 136] on input "number" at bounding box center [1036, 140] width 124 height 23
type input "1"
type textarea "Aim for 1 portions of fruits per week"
type input "14"
type textarea "Aim for 14 portions of fruits per week"
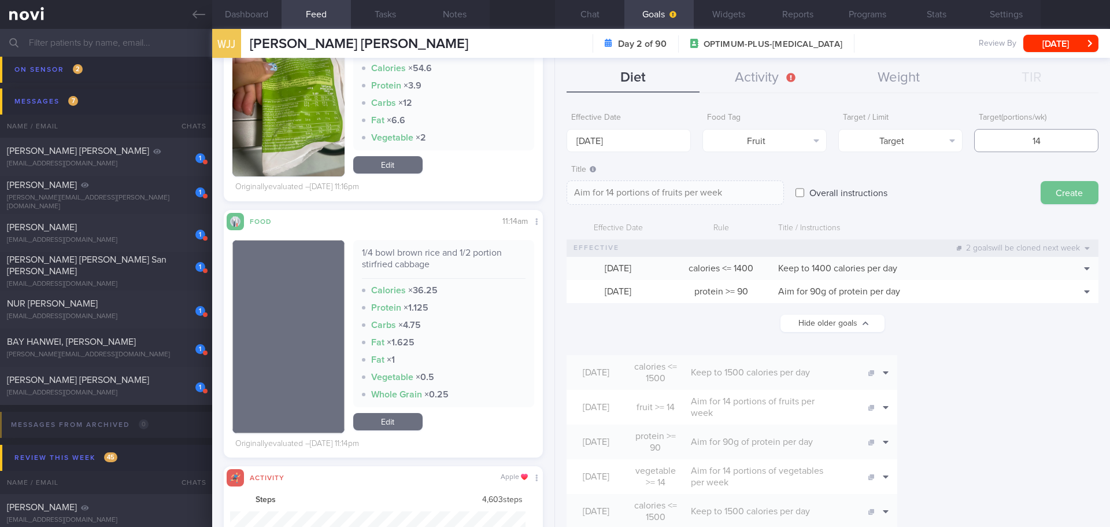
type input "14"
click at [1056, 188] on button "Create" at bounding box center [1070, 192] width 58 height 23
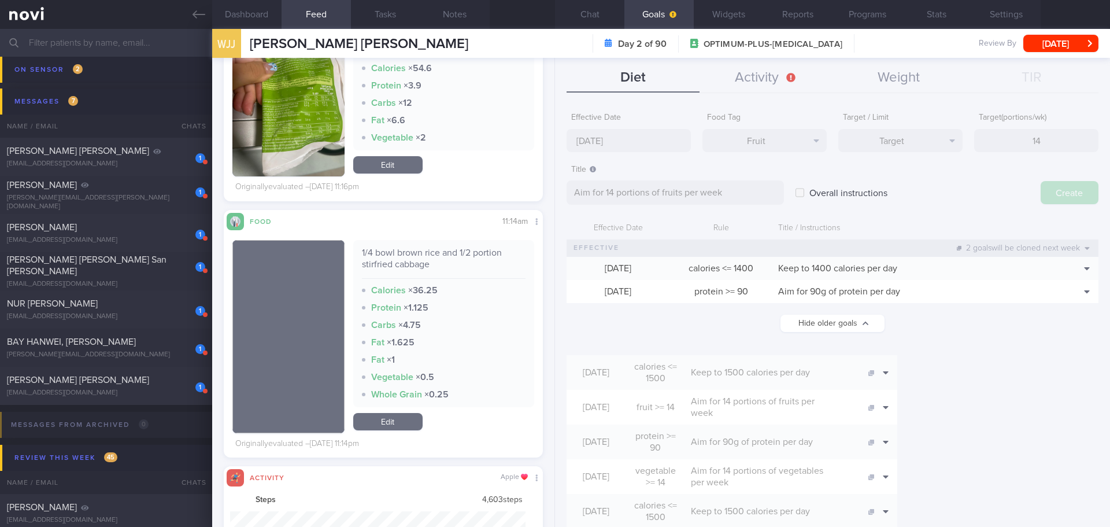
type input "[DATE]"
type textarea "Aim for ___ of ___"
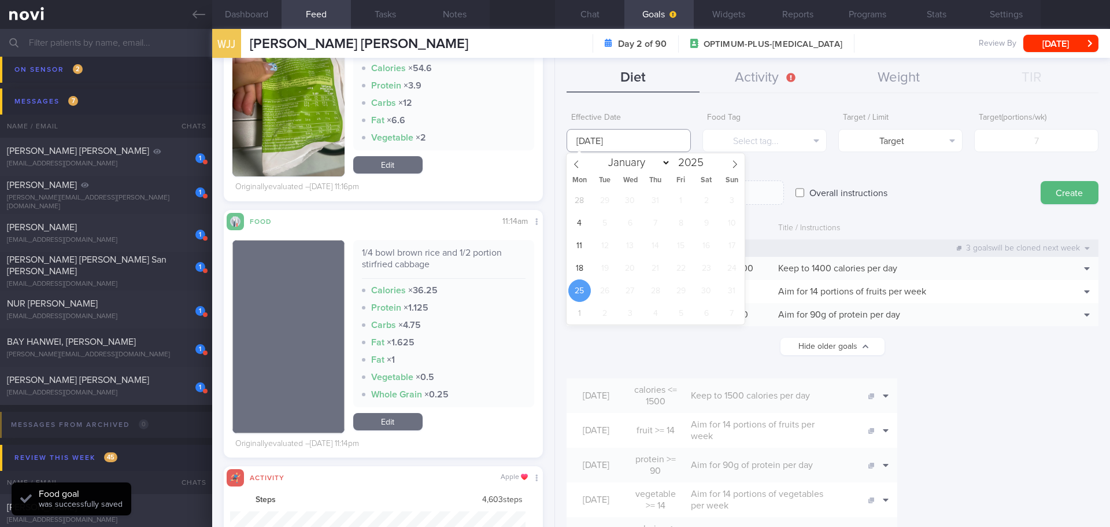
click at [618, 142] on input "[DATE]" at bounding box center [629, 140] width 124 height 23
click at [584, 265] on span "18" at bounding box center [579, 268] width 23 height 23
type input "[DATE]"
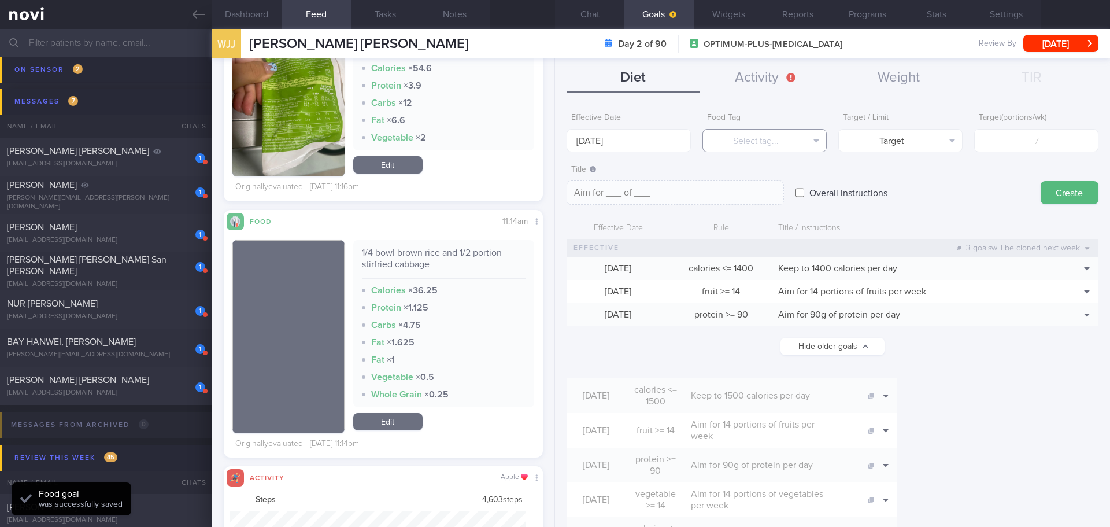
click at [788, 129] on button "Select tag..." at bounding box center [764, 140] width 124 height 23
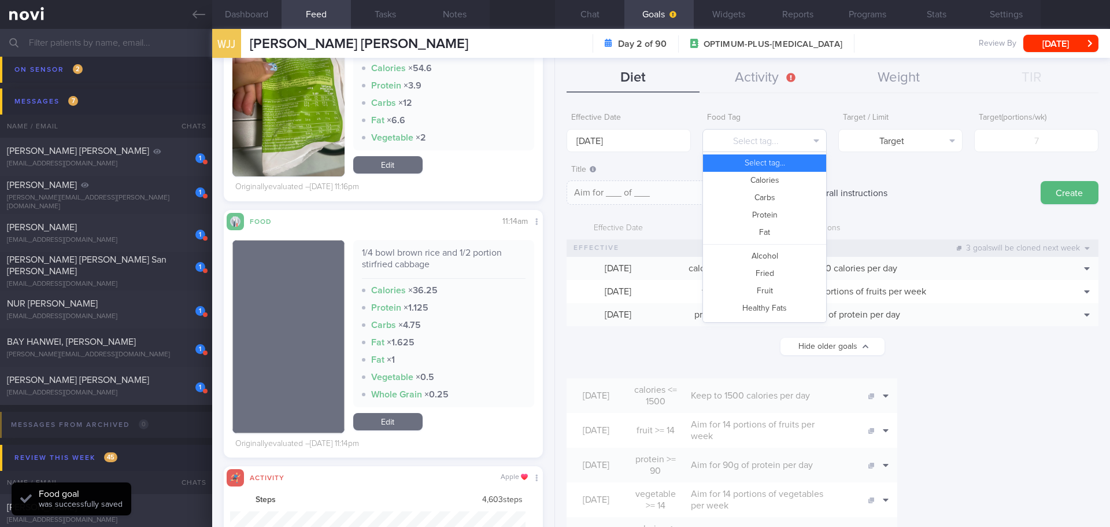
scroll to position [344, 0]
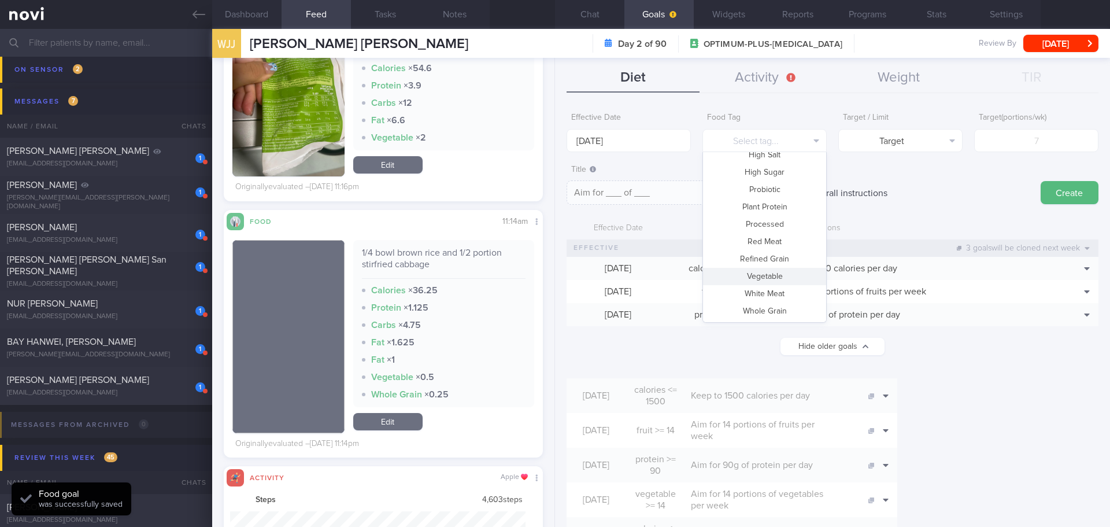
drag, startPoint x: 779, startPoint y: 272, endPoint x: 792, endPoint y: 258, distance: 19.6
click at [779, 273] on button "Vegetable" at bounding box center [764, 276] width 123 height 17
type textarea "Aim for __ portions of vegetables per week"
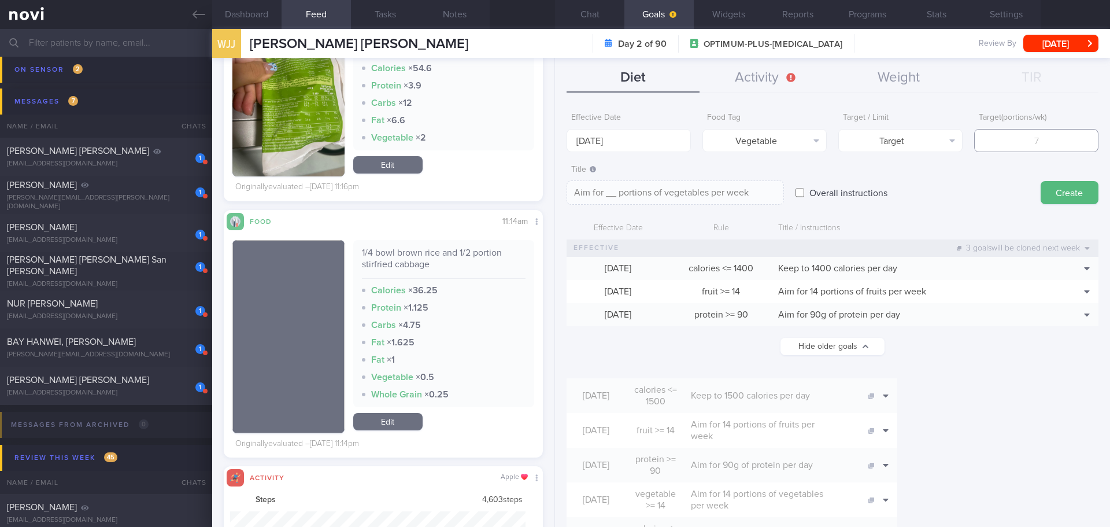
click at [1013, 142] on input "number" at bounding box center [1036, 140] width 124 height 23
type input "1"
type textarea "Aim for 1 portions of vegetables per week"
type input "14"
type textarea "Aim for 14 portions of vegetables per week"
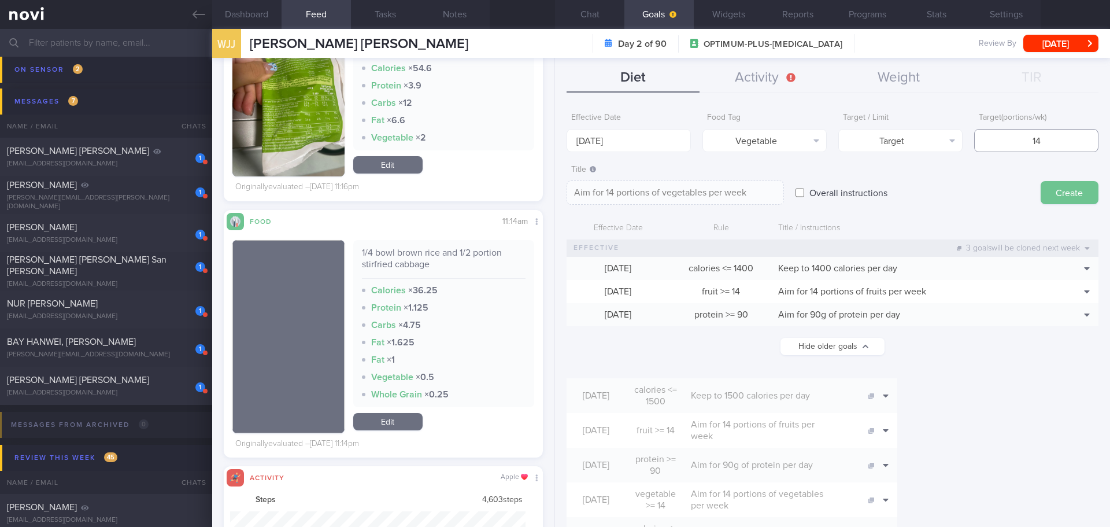
type input "14"
click at [1049, 194] on button "Create" at bounding box center [1070, 192] width 58 height 23
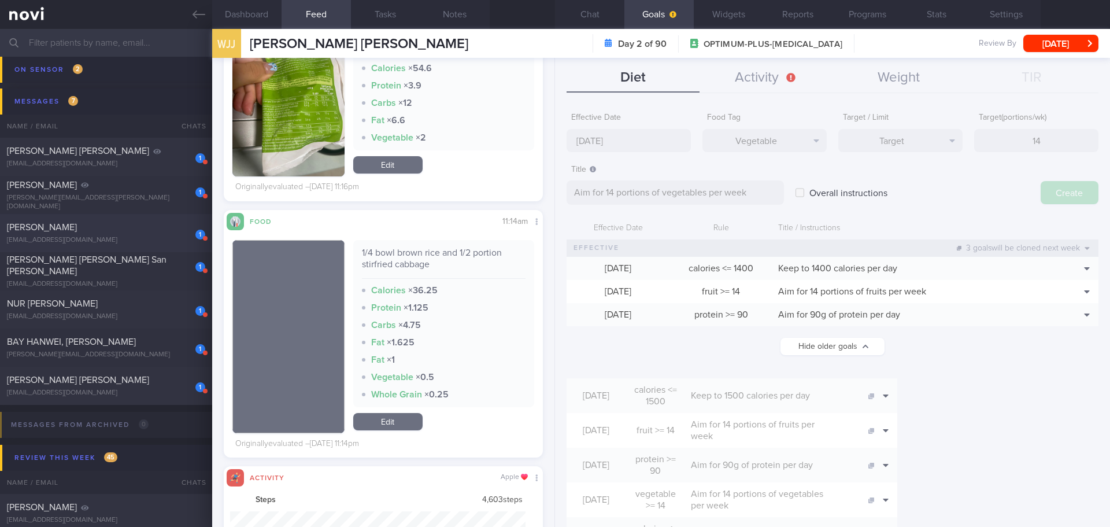
type input "[DATE]"
type textarea "Aim for ___ of ___"
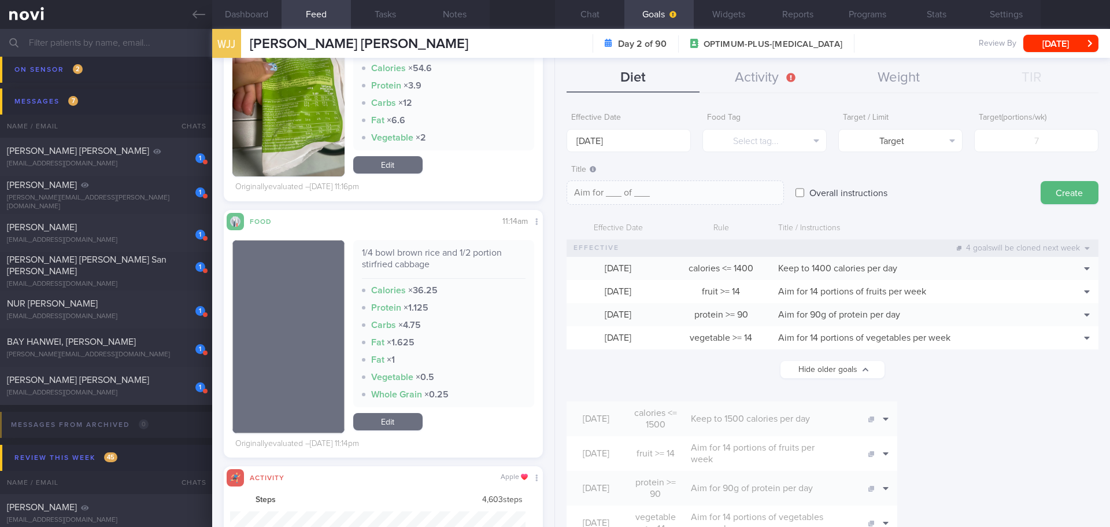
click at [624, 143] on input "[DATE]" at bounding box center [629, 140] width 124 height 23
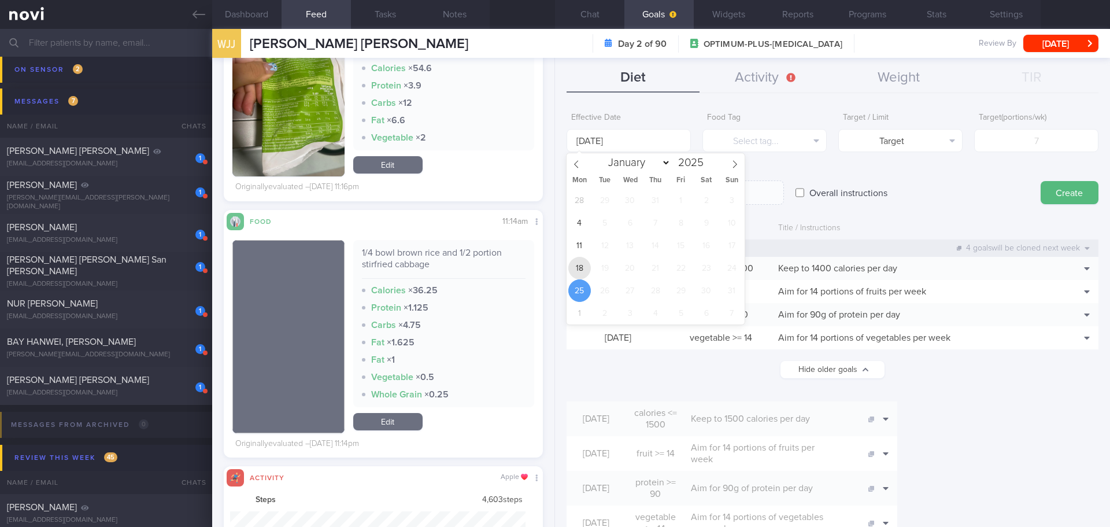
click at [579, 269] on span "18" at bounding box center [579, 268] width 23 height 23
type input "[DATE]"
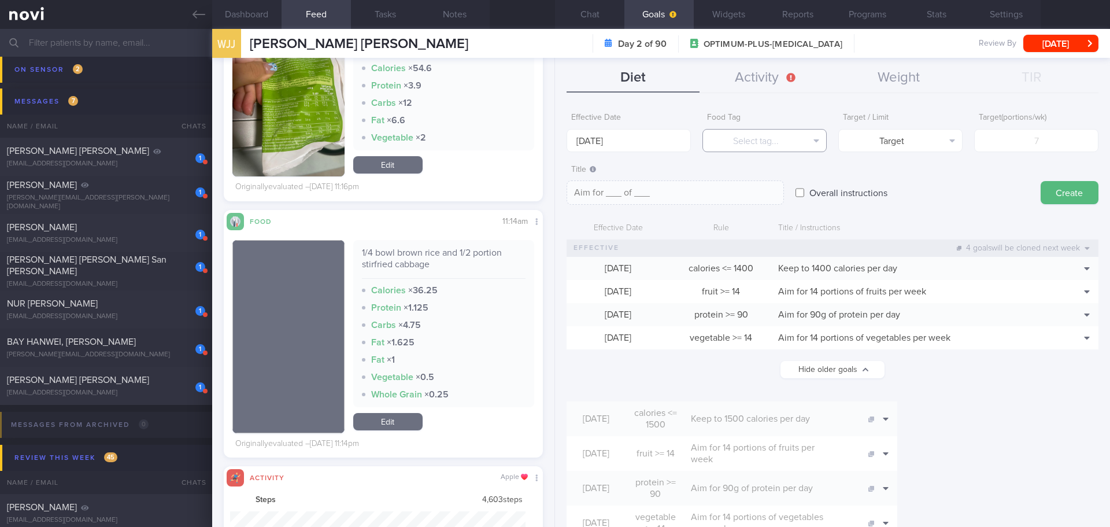
click at [730, 143] on button "Select tag..." at bounding box center [764, 140] width 124 height 23
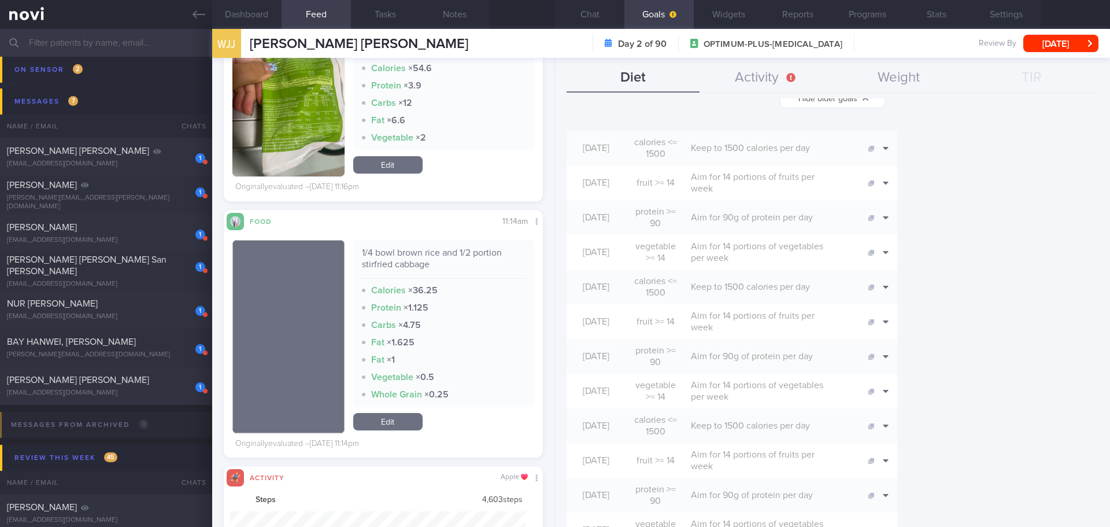
scroll to position [289, 0]
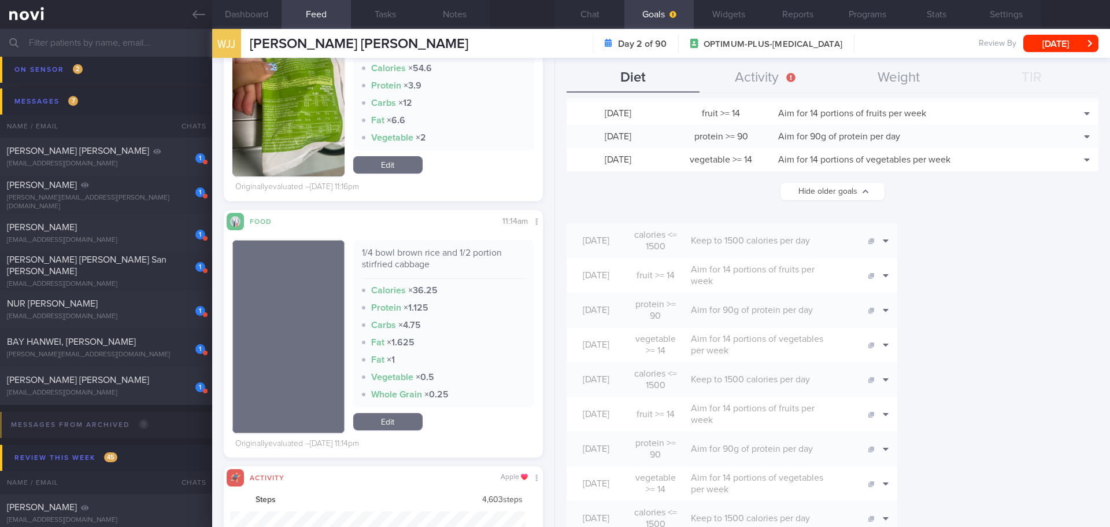
scroll to position [0, 0]
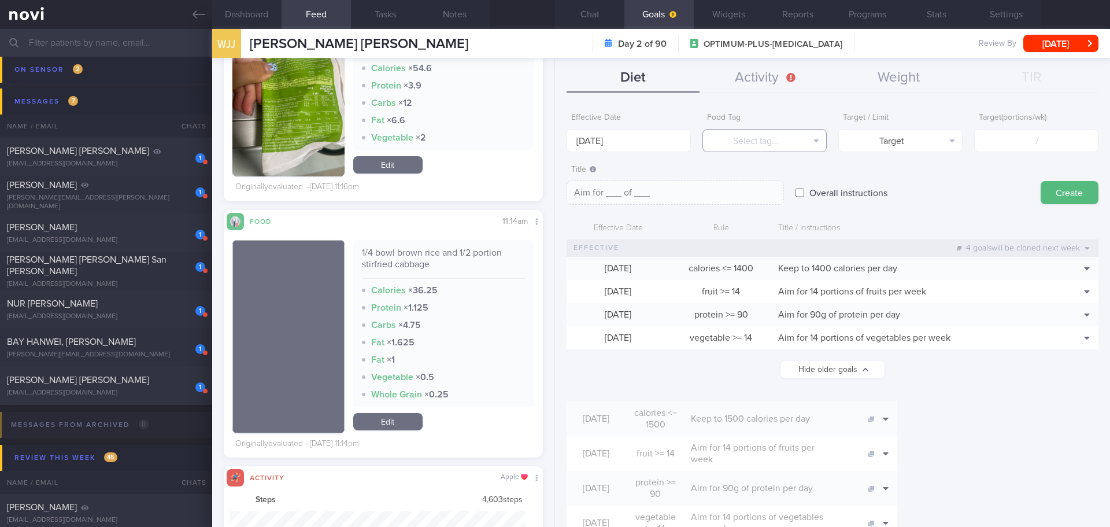
click at [783, 140] on button "Select tag..." at bounding box center [764, 140] width 124 height 23
click at [915, 180] on div "Overall instructions" at bounding box center [912, 181] width 234 height 45
click at [740, 84] on button "Activity" at bounding box center [765, 78] width 133 height 29
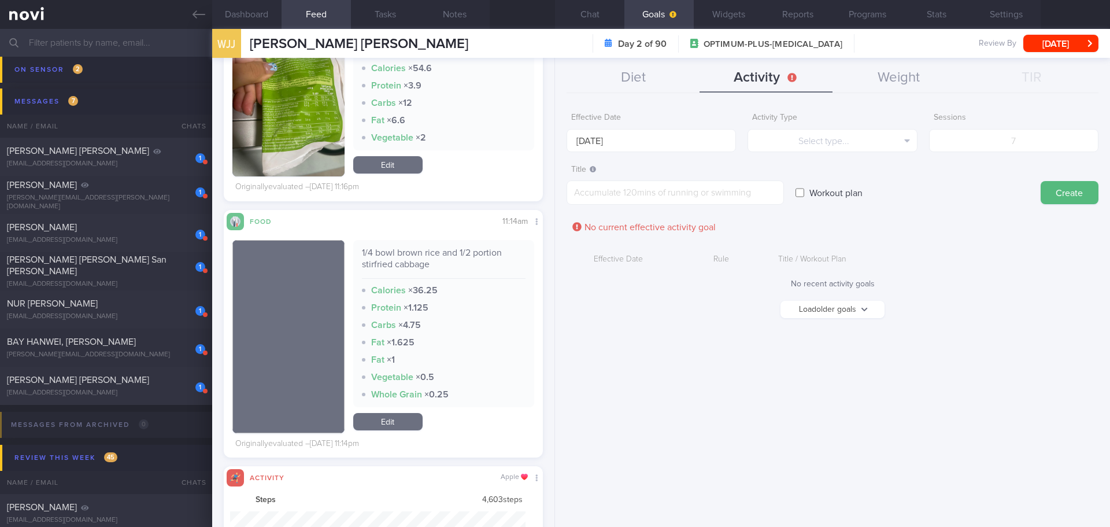
click at [812, 307] on button "Load older goals" at bounding box center [832, 309] width 104 height 17
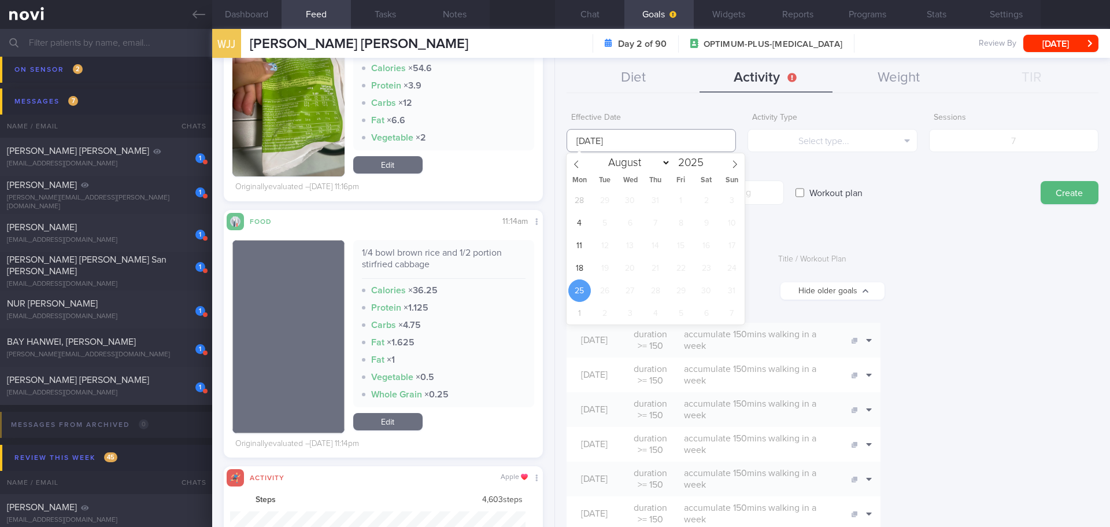
click at [638, 143] on input "[DATE]" at bounding box center [651, 140] width 169 height 23
click at [585, 269] on span "18" at bounding box center [579, 268] width 23 height 23
type input "[DATE]"
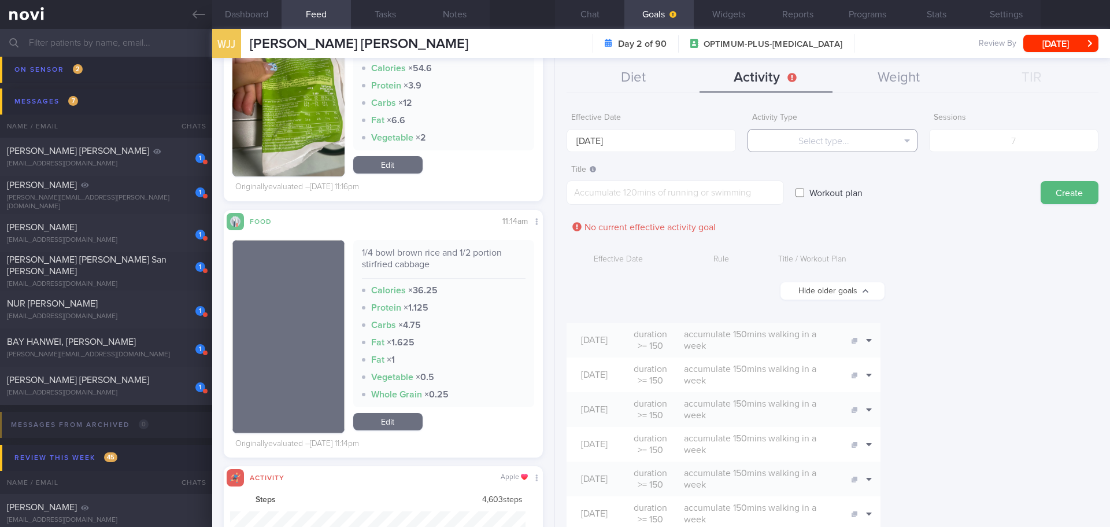
click at [806, 142] on button "Select type..." at bounding box center [831, 140] width 169 height 23
click at [835, 199] on button "Sessions" at bounding box center [832, 197] width 168 height 17
click at [1020, 140] on input "number" at bounding box center [1013, 140] width 169 height 23
type input "2"
type input "4"
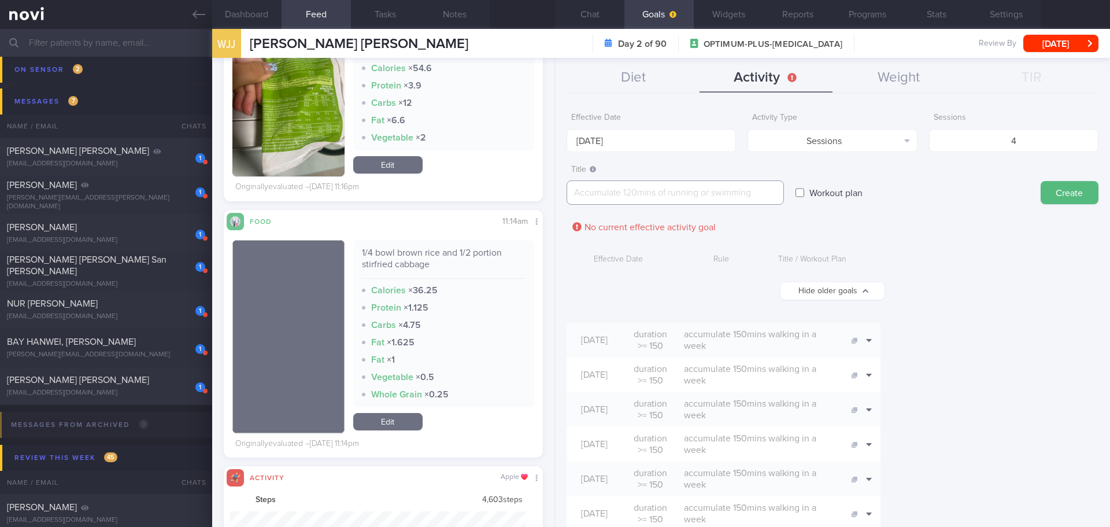
click at [764, 194] on textarea at bounding box center [675, 192] width 217 height 24
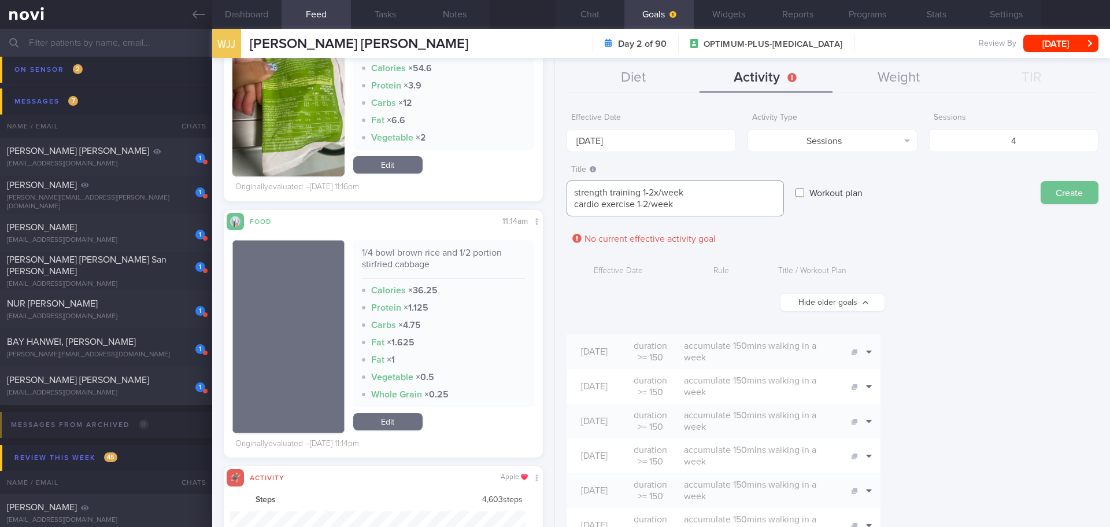
type textarea "strength training 1-2x/week cardio exercise 1-2/week"
click at [1050, 201] on button "Create" at bounding box center [1070, 192] width 58 height 23
type input "[DATE]"
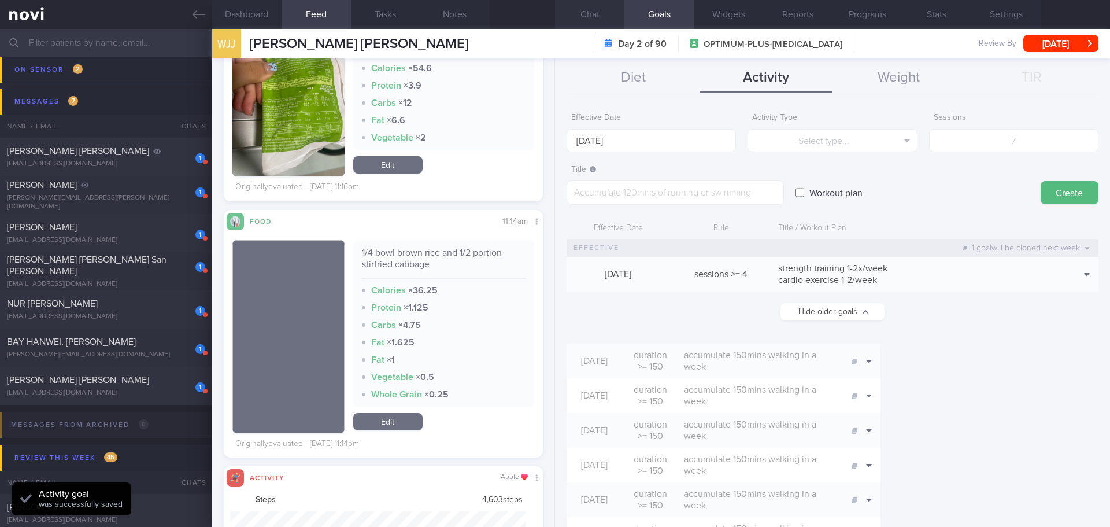
click at [606, 16] on button "Chat" at bounding box center [589, 14] width 69 height 29
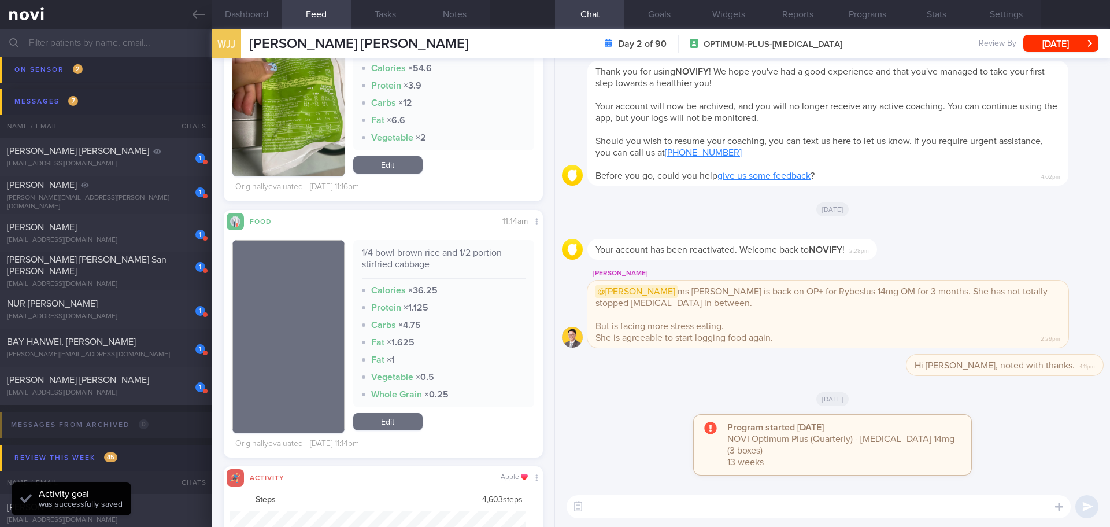
click at [1021, 457] on div "Program started yesterday NOVI Optimum Plus (Quarterly) - Rybelsus 14mg (3 boxe…" at bounding box center [832, 450] width 541 height 72
click at [919, 516] on textarea at bounding box center [819, 506] width 504 height 23
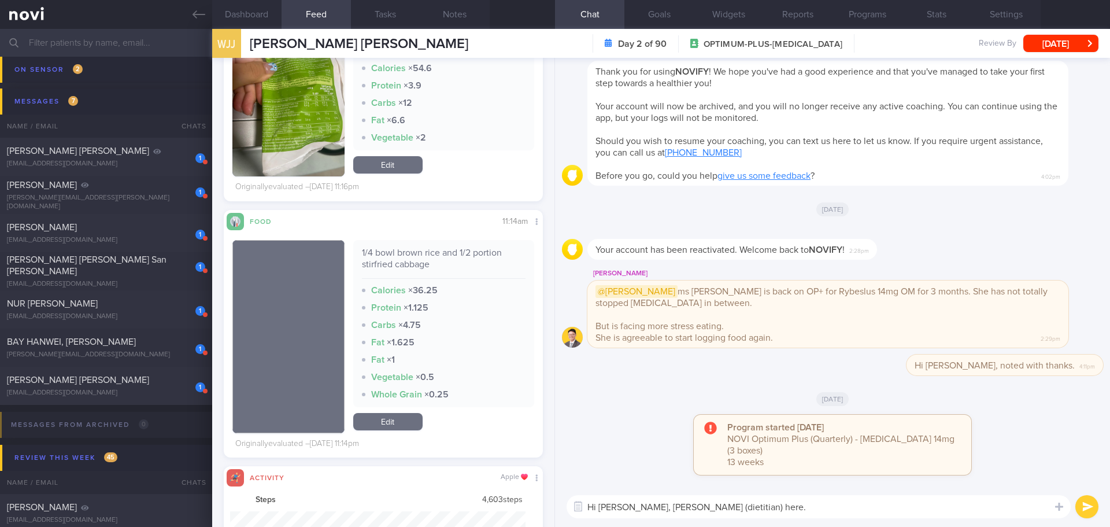
click at [752, 508] on textarea "Hi Jennifer, Elizabeth (dietitian) here." at bounding box center [819, 506] width 504 height 23
paste textarea "Welcome back to Novihealth app. I noted that you had a consult with Dr XXX and …"
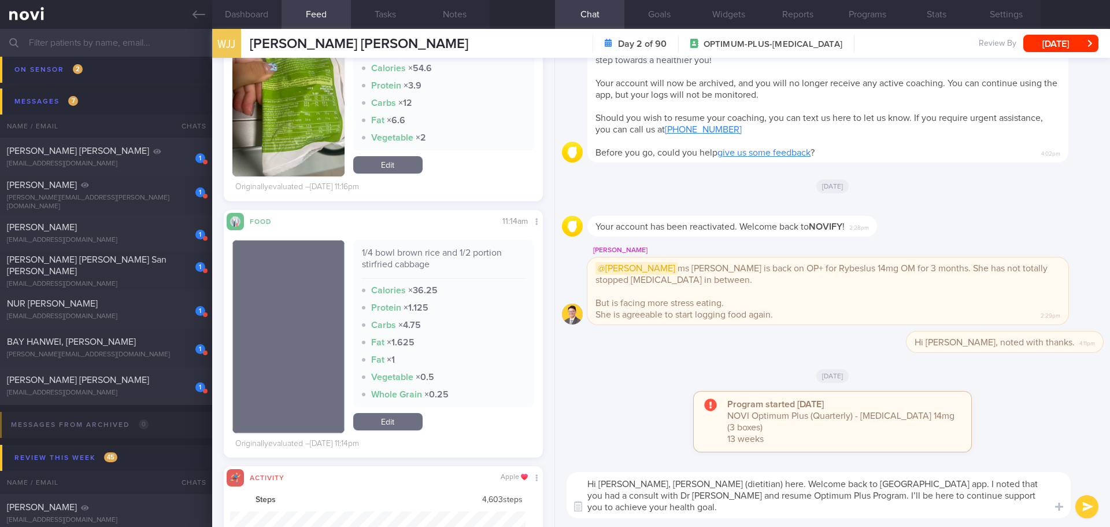
drag, startPoint x: 1028, startPoint y: 482, endPoint x: 1045, endPoint y: 481, distance: 16.8
click at [1045, 481] on textarea "Hi Jennifer, Elizabeth (dietitian) here. Welcome back to Novihealth app. I note…" at bounding box center [819, 495] width 504 height 46
click at [826, 505] on textarea "Hi Jennifer, Elizabeth (dietitian) here. Welcome back to Novihealth app. I note…" at bounding box center [819, 495] width 504 height 46
click at [820, 506] on textarea "Hi Jennifer, Elizabeth (dietitian) here. Welcome back to Novihealth app. I note…" at bounding box center [819, 495] width 504 height 46
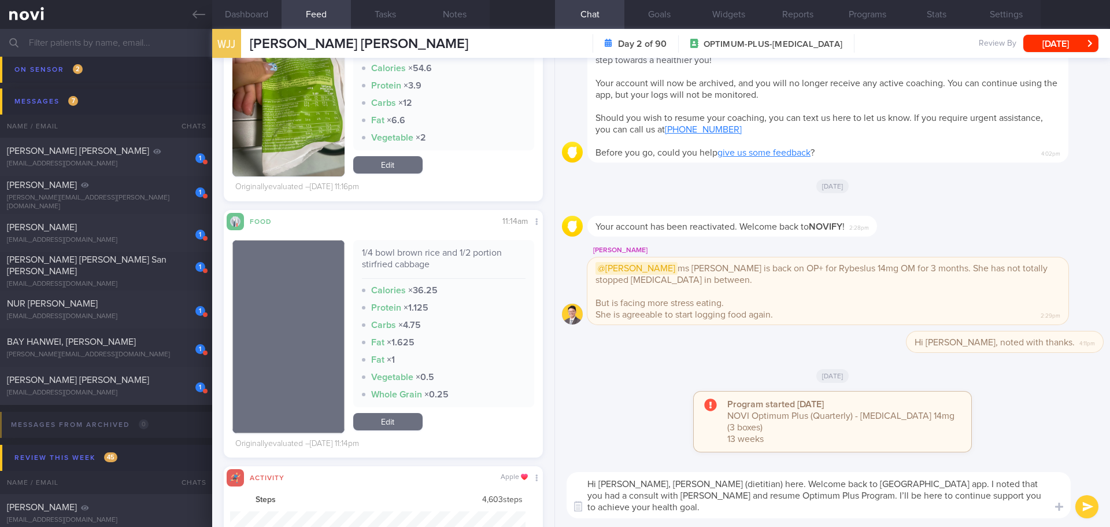
click at [821, 510] on textarea "Hi Jennifer, Elizabeth (dietitian) here. Welcome back to Novihealth app. I note…" at bounding box center [819, 495] width 504 height 46
type textarea "Hi Jennifer, Elizabeth (dietitian) here. Welcome back to Novihealth app. I note…"
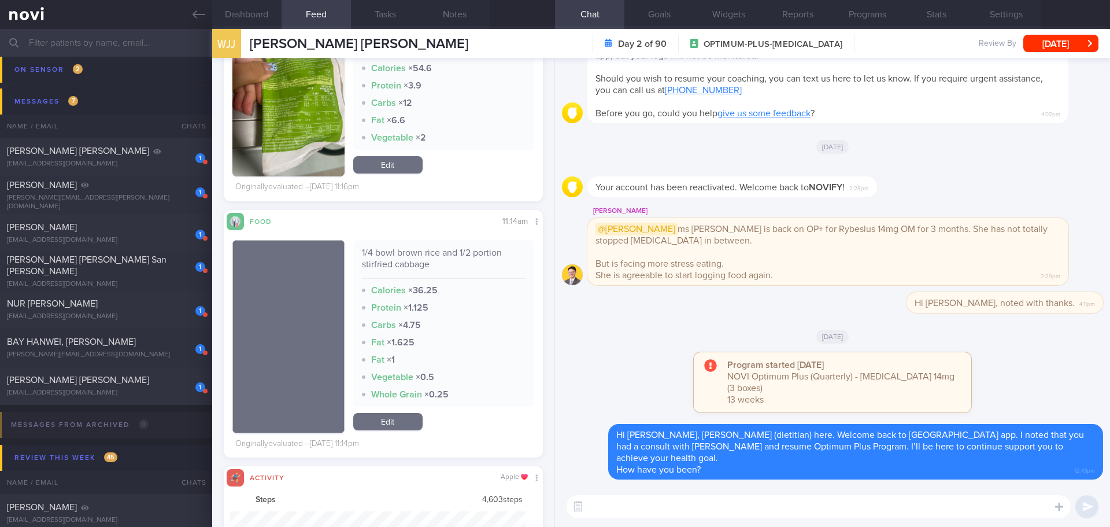
click at [1046, 52] on div "WJJ WANG JUNQIAO JENNIFER WANG JUNQIAO JENNIFER zw7kzrgfdk@privaterelay.appleid…" at bounding box center [661, 43] width 898 height 29
drag, startPoint x: 1043, startPoint y: 51, endPoint x: 1038, endPoint y: 53, distance: 6.0
click at [1043, 51] on button "Mon, 18 Aug" at bounding box center [1060, 43] width 75 height 17
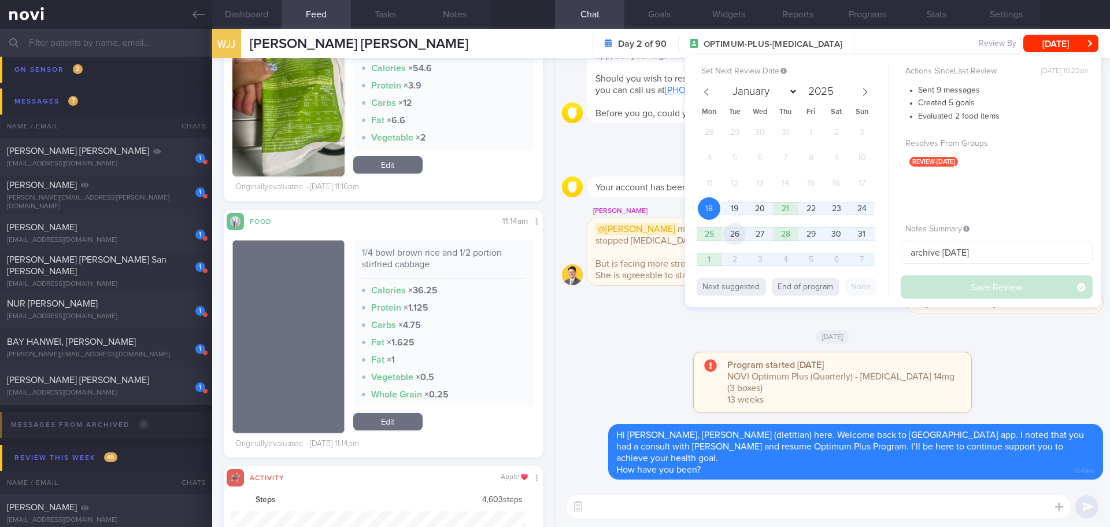
click at [732, 233] on span "26" at bounding box center [734, 234] width 23 height 23
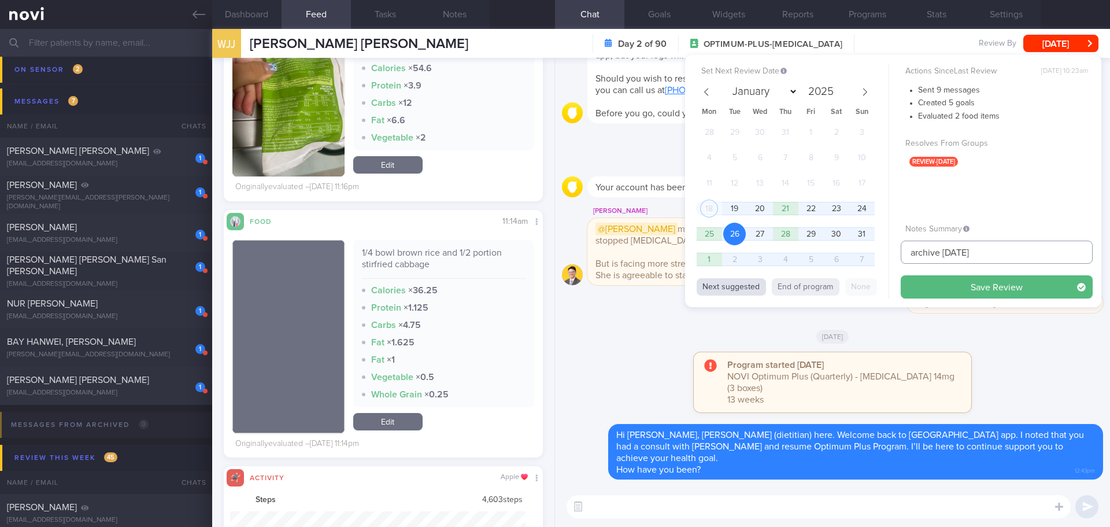
drag, startPoint x: 992, startPoint y: 244, endPoint x: 745, endPoint y: 286, distance: 250.9
click at [745, 286] on div "Set Next Review Date 26 Aug 2025 January February March April May June July Aug…" at bounding box center [893, 181] width 416 height 252
click at [757, 238] on span "27" at bounding box center [760, 234] width 23 height 23
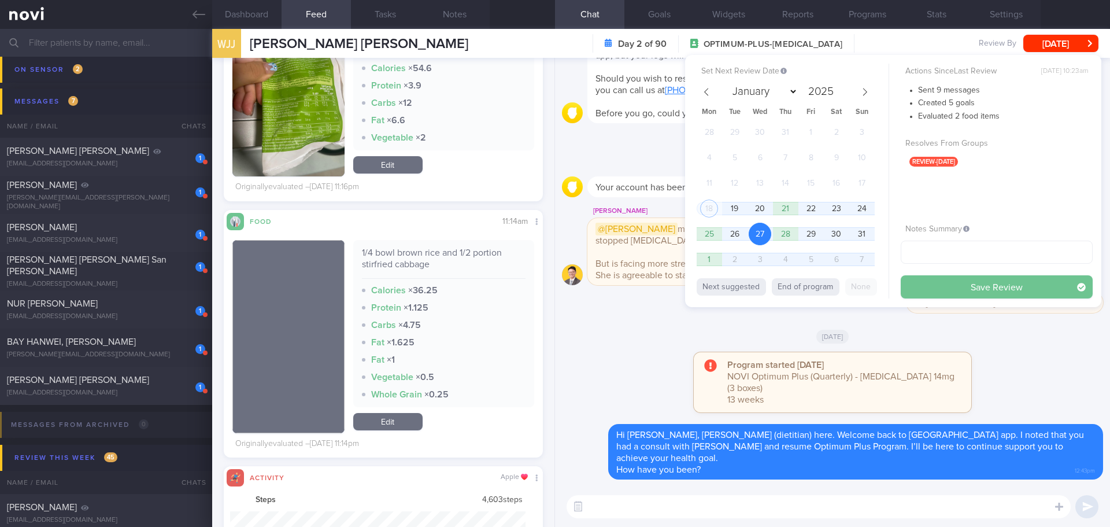
click at [927, 281] on button "Save Review" at bounding box center [997, 286] width 192 height 23
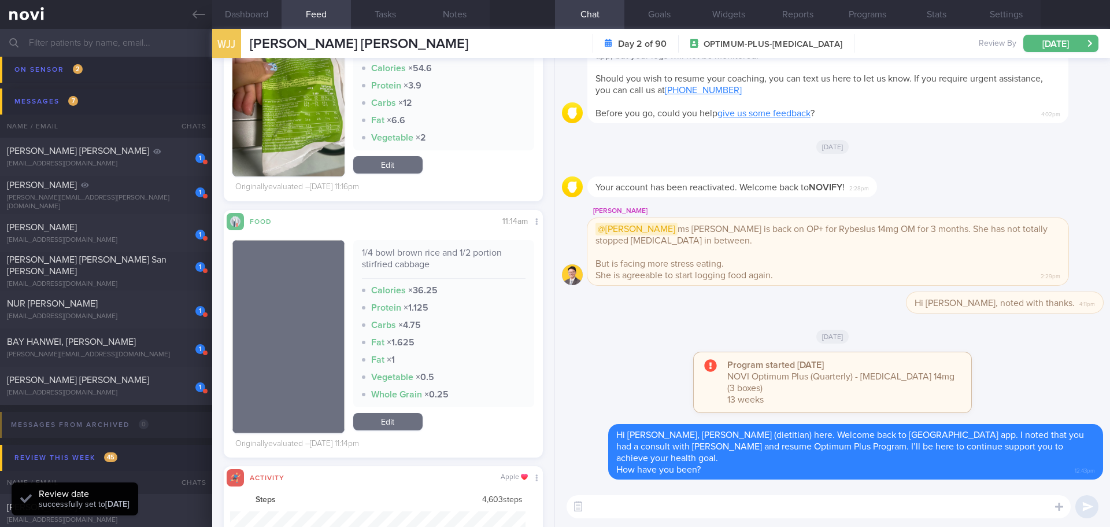
click at [54, 162] on div "jhyamat@yahoo.com" at bounding box center [106, 164] width 198 height 9
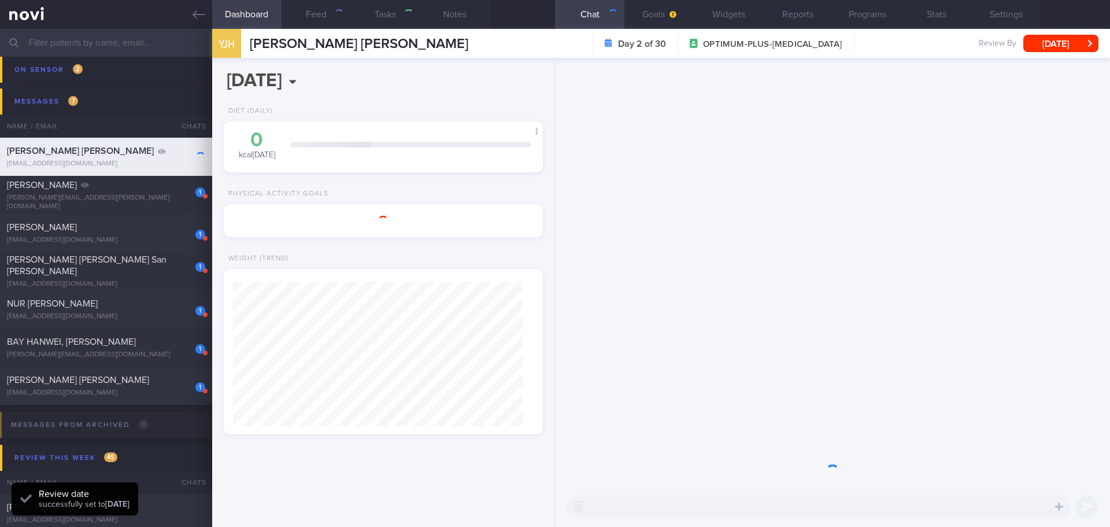
type input "18/8/25"
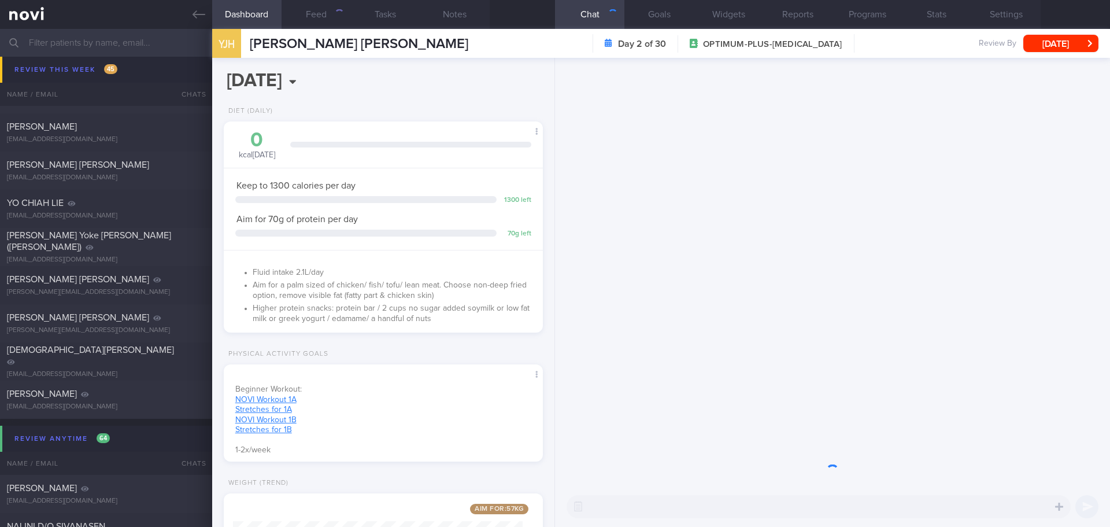
scroll to position [2254, 0]
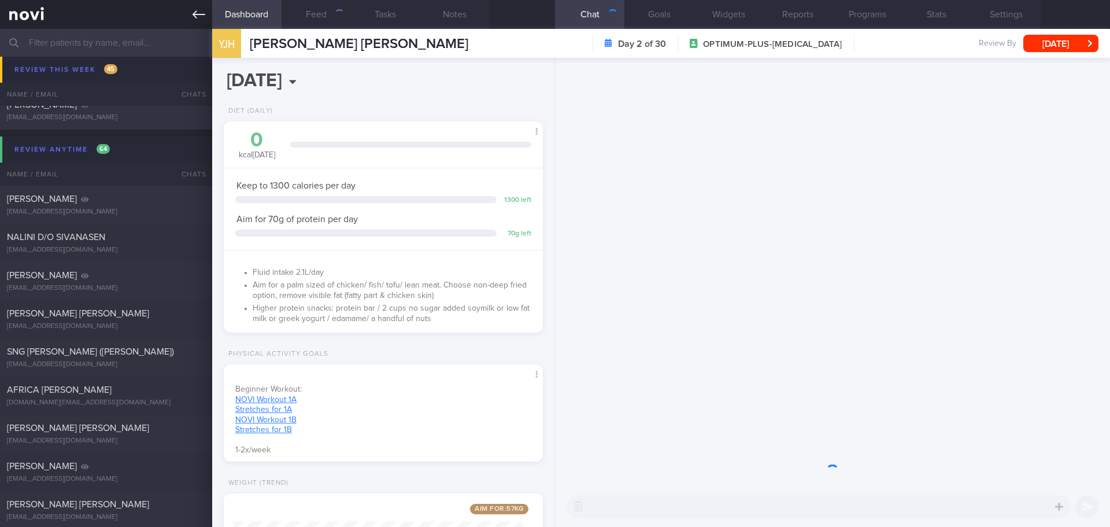
click at [199, 23] on link at bounding box center [106, 14] width 212 height 29
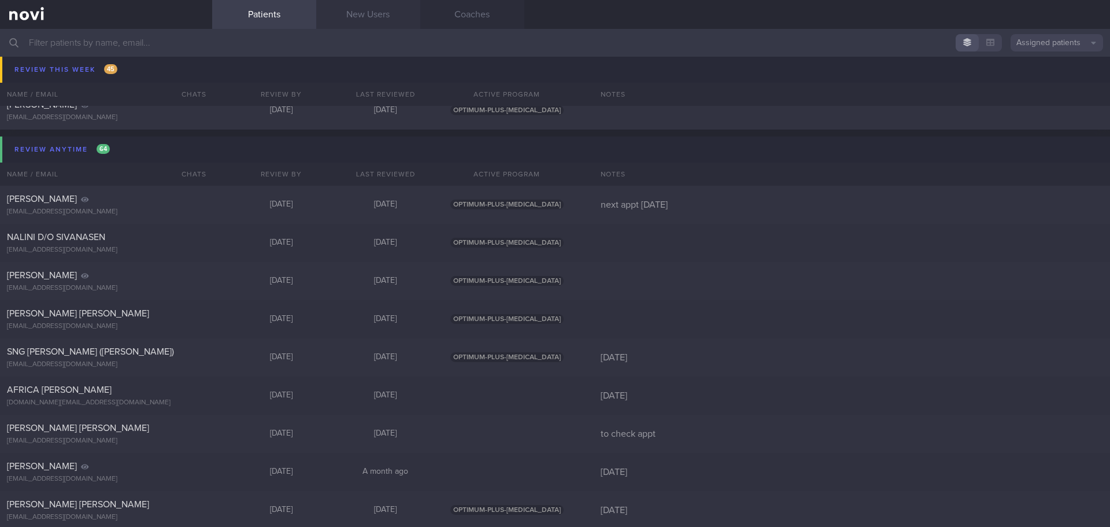
click at [382, 13] on link "New Users" at bounding box center [368, 14] width 104 height 29
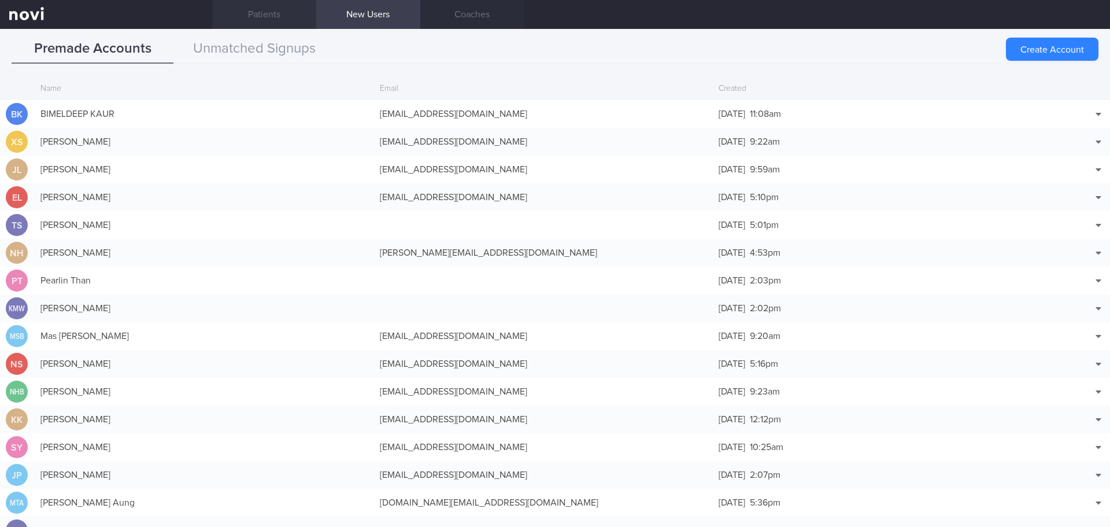
scroll to position [2216, 0]
